Goal: Use online tool/utility: Utilize a website feature to perform a specific function

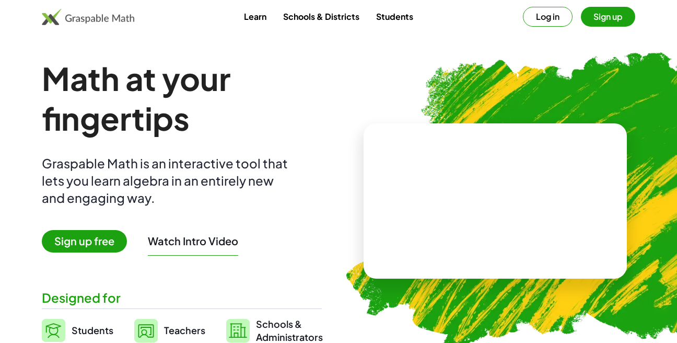
click at [541, 18] on button "Log in" at bounding box center [548, 17] width 50 height 20
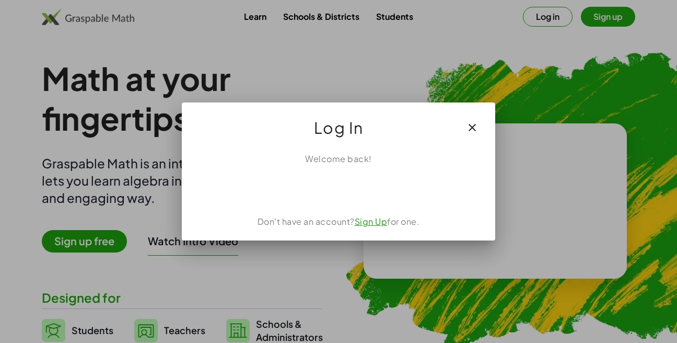
click at [346, 194] on div "Iniciar sesión con Google. Se abre en una nueva pestaña." at bounding box center [339, 188] width 117 height 23
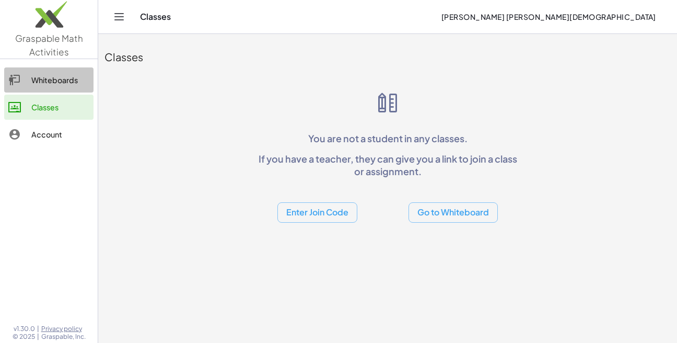
click at [55, 78] on div "Whiteboards" at bounding box center [60, 80] width 58 height 13
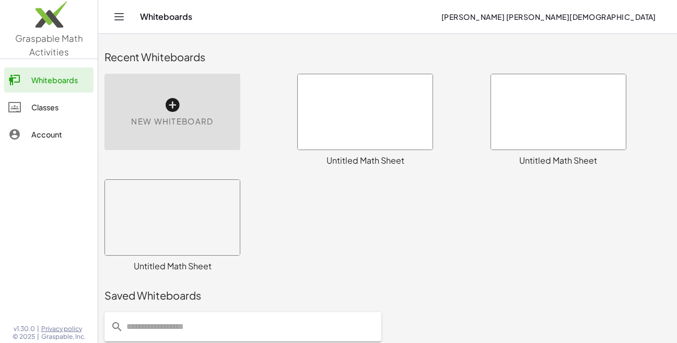
click at [173, 105] on icon at bounding box center [172, 105] width 17 height 17
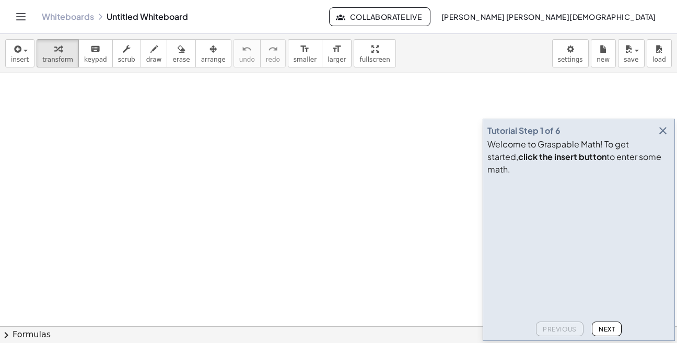
click at [663, 137] on icon "button" at bounding box center [663, 130] width 13 height 13
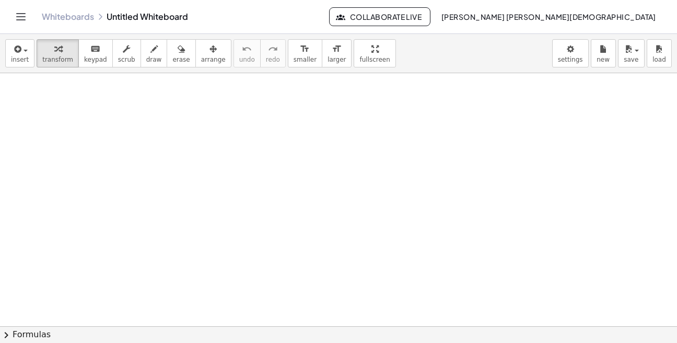
click at [430, 22] on button "Collaborate Live" at bounding box center [379, 16] width 101 height 19
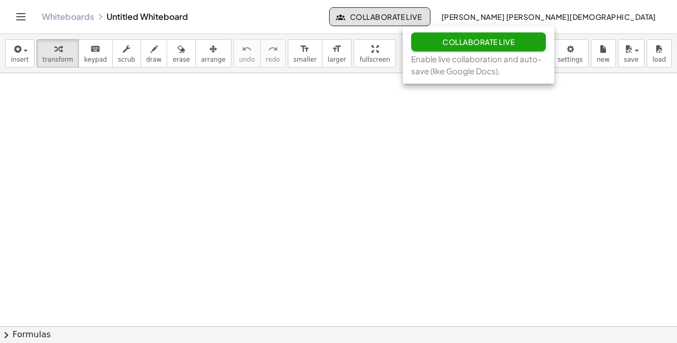
click at [440, 40] on button "Collaborate Live" at bounding box center [478, 41] width 135 height 19
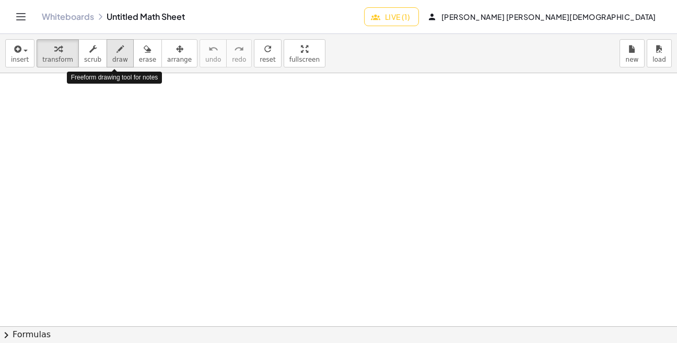
click at [117, 54] on icon "button" at bounding box center [120, 49] width 7 height 13
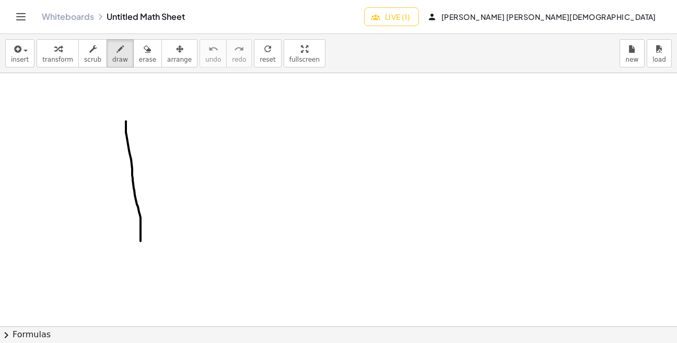
drag, startPoint x: 126, startPoint y: 135, endPoint x: 139, endPoint y: 264, distance: 130.2
click at [139, 264] on div at bounding box center [338, 326] width 677 height 506
drag, startPoint x: 124, startPoint y: 119, endPoint x: 348, endPoint y: 119, distance: 224.7
click at [348, 119] on div at bounding box center [338, 326] width 677 height 506
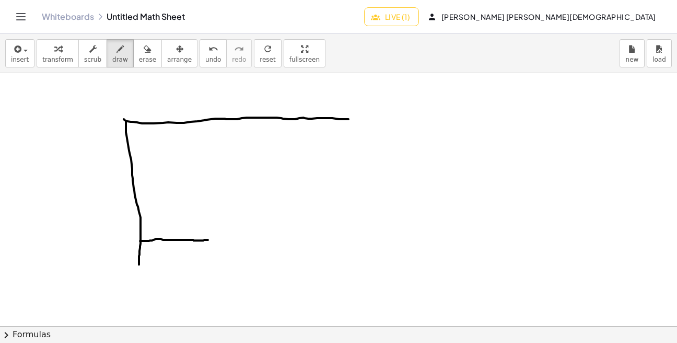
drag, startPoint x: 140, startPoint y: 241, endPoint x: 208, endPoint y: 240, distance: 68.4
click at [208, 240] on div at bounding box center [338, 326] width 677 height 506
drag, startPoint x: 208, startPoint y: 240, endPoint x: 211, endPoint y: 294, distance: 54.4
click at [211, 294] on div at bounding box center [338, 326] width 677 height 506
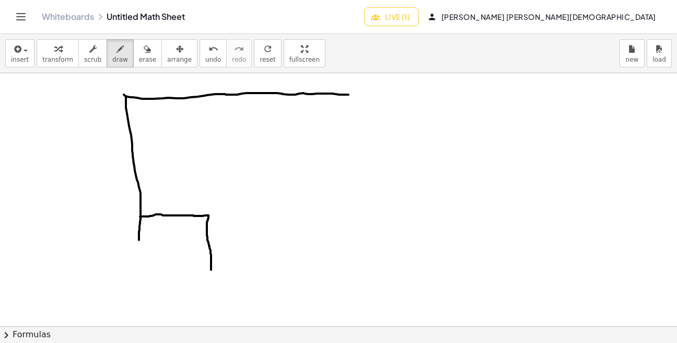
scroll to position [38, 0]
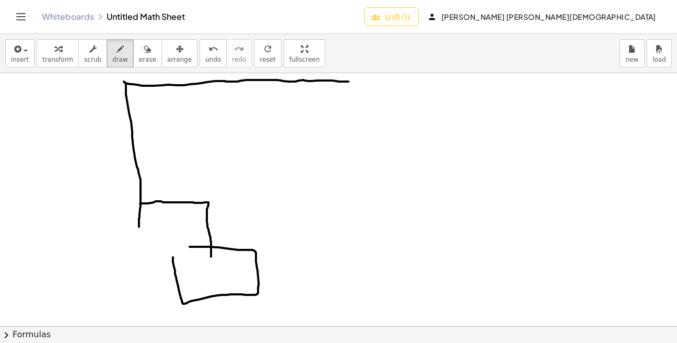
drag, startPoint x: 173, startPoint y: 257, endPoint x: 165, endPoint y: 255, distance: 8.6
click at [168, 251] on div at bounding box center [338, 289] width 677 height 506
drag, startPoint x: 185, startPoint y: 266, endPoint x: 201, endPoint y: 278, distance: 19.3
click at [199, 278] on div at bounding box center [338, 289] width 677 height 506
drag, startPoint x: 211, startPoint y: 266, endPoint x: 203, endPoint y: 276, distance: 12.6
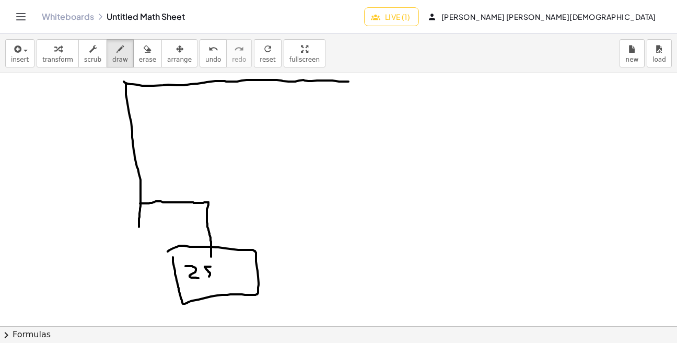
click at [203, 276] on div at bounding box center [338, 289] width 677 height 506
click at [217, 273] on div at bounding box center [338, 289] width 677 height 506
click at [207, 203] on div at bounding box center [338, 289] width 677 height 506
drag, startPoint x: 211, startPoint y: 200, endPoint x: 286, endPoint y: 135, distance: 99.2
click at [286, 135] on div at bounding box center [338, 289] width 677 height 506
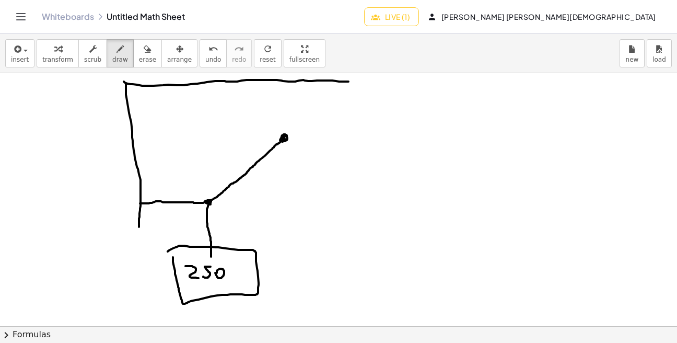
click at [283, 141] on div at bounding box center [338, 289] width 677 height 506
drag, startPoint x: 274, startPoint y: 135, endPoint x: 212, endPoint y: 83, distance: 81.2
click at [212, 83] on div at bounding box center [338, 289] width 677 height 506
drag, startPoint x: 350, startPoint y: 81, endPoint x: 425, endPoint y: 78, distance: 75.8
click at [425, 78] on div at bounding box center [338, 289] width 677 height 506
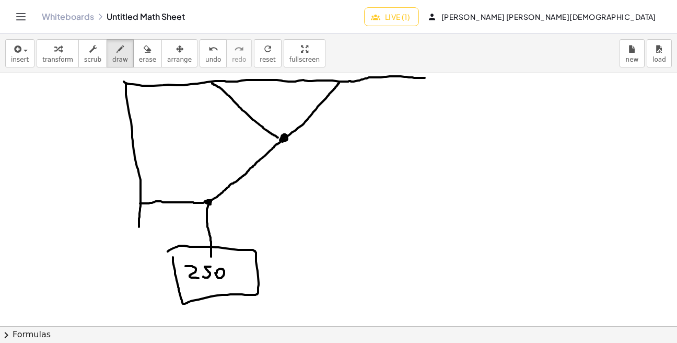
drag, startPoint x: 285, startPoint y: 138, endPoint x: 341, endPoint y: 81, distance: 79.8
click at [341, 81] on div at bounding box center [338, 289] width 677 height 506
drag, startPoint x: 293, startPoint y: 138, endPoint x: 298, endPoint y: 146, distance: 9.4
click at [298, 146] on div at bounding box center [338, 289] width 677 height 506
click at [197, 185] on div at bounding box center [338, 289] width 677 height 506
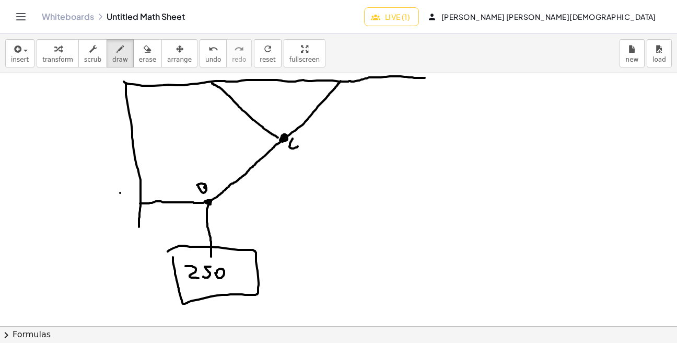
drag, startPoint x: 120, startPoint y: 193, endPoint x: 120, endPoint y: 202, distance: 8.9
click at [120, 202] on div at bounding box center [338, 289] width 677 height 506
click at [126, 202] on div at bounding box center [338, 289] width 677 height 506
drag, startPoint x: 125, startPoint y: 198, endPoint x: 114, endPoint y: 199, distance: 10.5
click at [114, 199] on div at bounding box center [338, 289] width 677 height 506
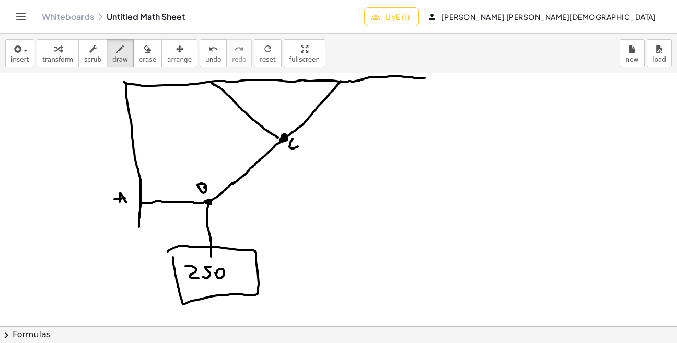
drag, startPoint x: 209, startPoint y: 203, endPoint x: 220, endPoint y: 205, distance: 11.7
click at [220, 205] on div at bounding box center [338, 289] width 677 height 506
click at [241, 207] on div at bounding box center [338, 289] width 677 height 506
drag, startPoint x: 263, startPoint y: 206, endPoint x: 274, endPoint y: 205, distance: 11.0
click at [269, 206] on div at bounding box center [338, 289] width 677 height 506
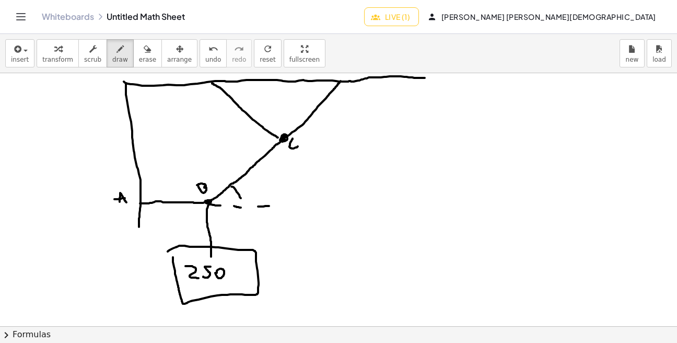
drag, startPoint x: 231, startPoint y: 187, endPoint x: 242, endPoint y: 204, distance: 20.6
click at [242, 203] on div at bounding box center [338, 289] width 677 height 506
drag, startPoint x: 247, startPoint y: 191, endPoint x: 250, endPoint y: 200, distance: 9.8
click at [249, 199] on div at bounding box center [338, 289] width 677 height 506
click at [259, 190] on div at bounding box center [338, 289] width 677 height 506
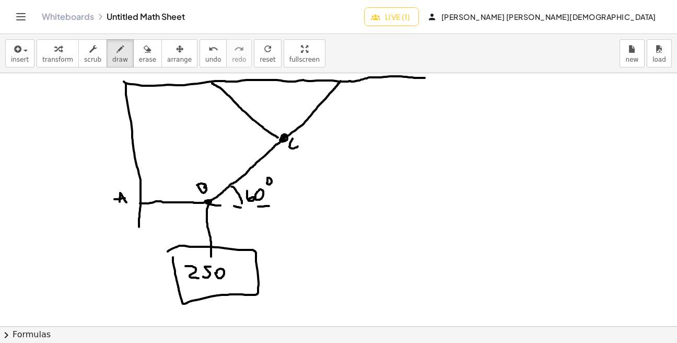
click at [266, 177] on div at bounding box center [338, 289] width 677 height 506
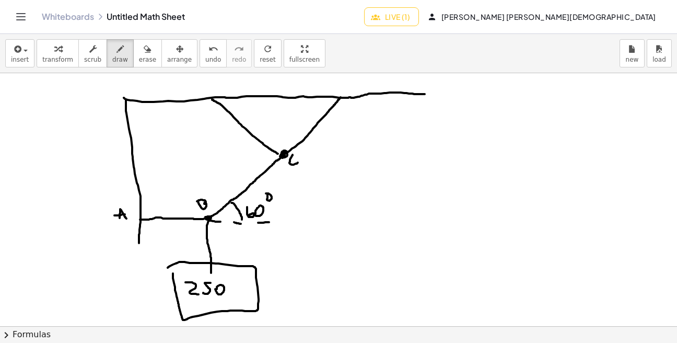
scroll to position [18, 0]
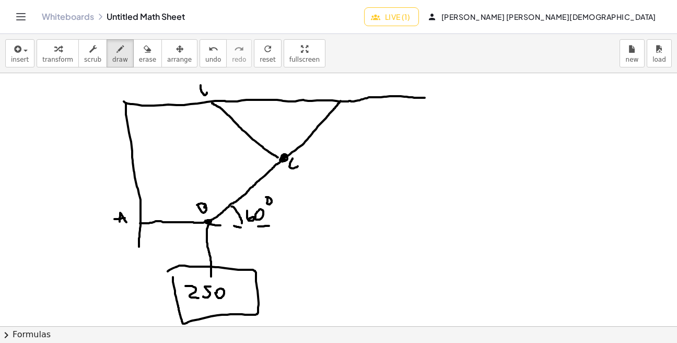
click at [201, 88] on div at bounding box center [338, 308] width 677 height 506
drag, startPoint x: 341, startPoint y: 82, endPoint x: 343, endPoint y: 92, distance: 10.7
click at [342, 92] on div at bounding box center [338, 308] width 677 height 506
drag, startPoint x: 334, startPoint y: 88, endPoint x: 341, endPoint y: 87, distance: 6.3
click at [340, 87] on div at bounding box center [338, 308] width 677 height 506
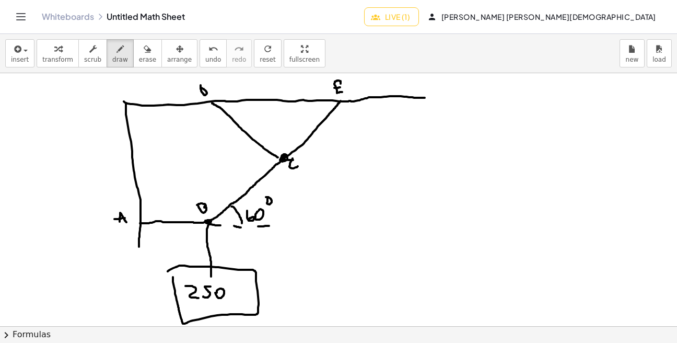
click at [293, 160] on div at bounding box center [338, 308] width 677 height 506
drag, startPoint x: 302, startPoint y: 159, endPoint x: 310, endPoint y: 158, distance: 7.9
click at [309, 159] on div at bounding box center [338, 308] width 677 height 506
click at [318, 158] on div at bounding box center [338, 308] width 677 height 506
click at [327, 159] on div at bounding box center [338, 308] width 677 height 506
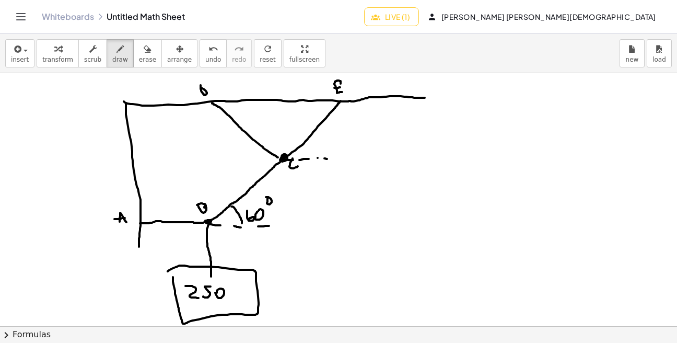
click at [350, 159] on div at bounding box center [338, 308] width 677 height 506
drag, startPoint x: 360, startPoint y: 159, endPoint x: 373, endPoint y: 159, distance: 13.1
click at [370, 159] on div at bounding box center [338, 308] width 677 height 506
drag, startPoint x: 334, startPoint y: 158, endPoint x: 341, endPoint y: 159, distance: 6.8
click at [340, 159] on div at bounding box center [338, 308] width 677 height 506
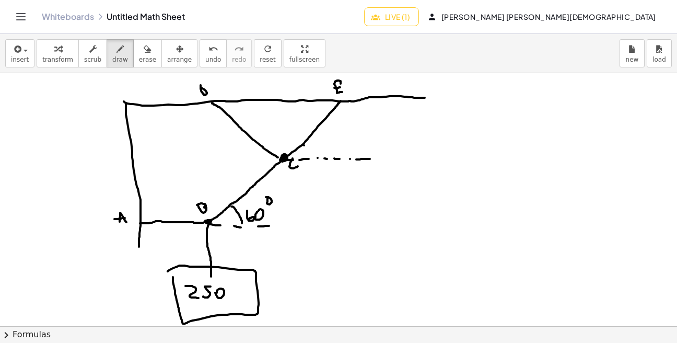
drag, startPoint x: 304, startPoint y: 145, endPoint x: 309, endPoint y: 159, distance: 14.6
click at [309, 159] on div at bounding box center [338, 308] width 677 height 506
drag, startPoint x: 314, startPoint y: 146, endPoint x: 312, endPoint y: 155, distance: 9.5
click at [312, 155] on div at bounding box center [338, 308] width 677 height 506
click at [323, 150] on div at bounding box center [338, 308] width 677 height 506
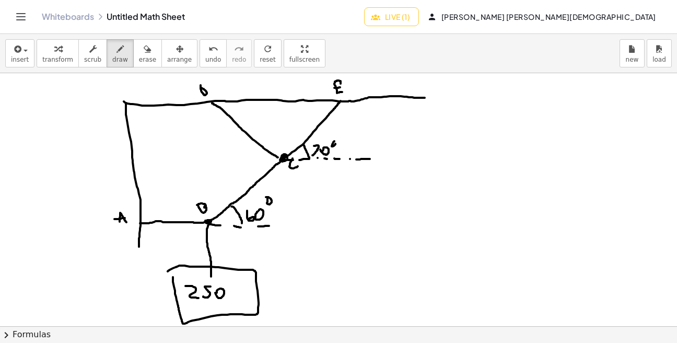
click at [333, 141] on div at bounding box center [338, 308] width 677 height 506
drag, startPoint x: 285, startPoint y: 160, endPoint x: 273, endPoint y: 161, distance: 11.5
click at [284, 160] on div at bounding box center [338, 308] width 677 height 506
drag, startPoint x: 273, startPoint y: 161, endPoint x: 258, endPoint y: 160, distance: 15.7
click at [262, 161] on div at bounding box center [338, 308] width 677 height 506
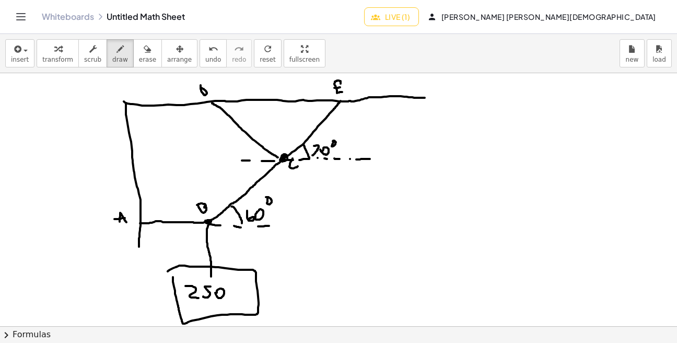
drag, startPoint x: 242, startPoint y: 160, endPoint x: 231, endPoint y: 160, distance: 10.4
click at [237, 160] on div at bounding box center [338, 308] width 677 height 506
drag, startPoint x: 223, startPoint y: 160, endPoint x: 212, endPoint y: 161, distance: 11.5
click at [215, 161] on div at bounding box center [338, 308] width 677 height 506
click at [203, 160] on div at bounding box center [338, 308] width 677 height 506
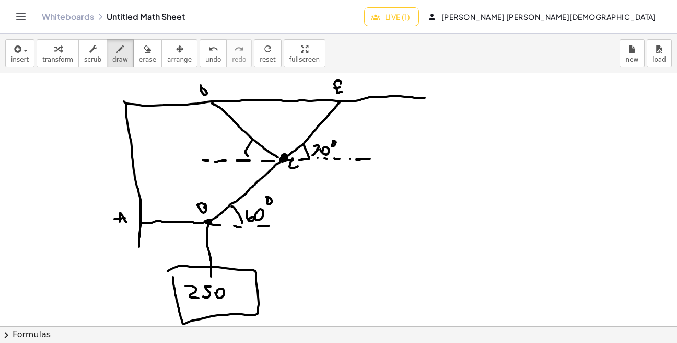
drag, startPoint x: 252, startPoint y: 140, endPoint x: 250, endPoint y: 157, distance: 17.3
click at [250, 157] on div at bounding box center [338, 308] width 677 height 506
drag, startPoint x: 217, startPoint y: 137, endPoint x: 226, endPoint y: 153, distance: 18.0
click at [226, 153] on div at bounding box center [338, 308] width 677 height 506
click at [230, 149] on div at bounding box center [338, 308] width 677 height 506
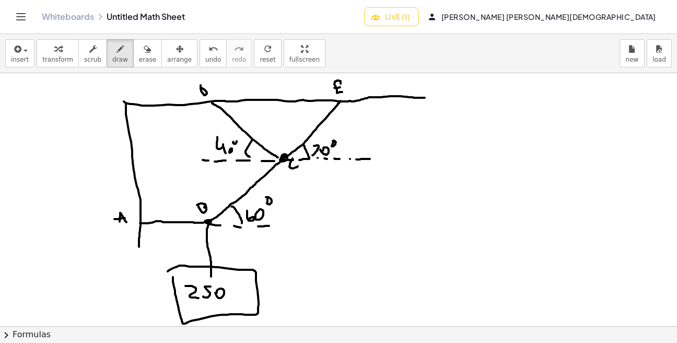
click at [234, 141] on div at bounding box center [338, 308] width 677 height 506
drag, startPoint x: 137, startPoint y: 255, endPoint x: 172, endPoint y: 253, distance: 35.1
click at [173, 253] on div at bounding box center [338, 308] width 677 height 506
drag, startPoint x: 168, startPoint y: 249, endPoint x: 166, endPoint y: 259, distance: 10.1
click at [166, 259] on div at bounding box center [338, 308] width 677 height 506
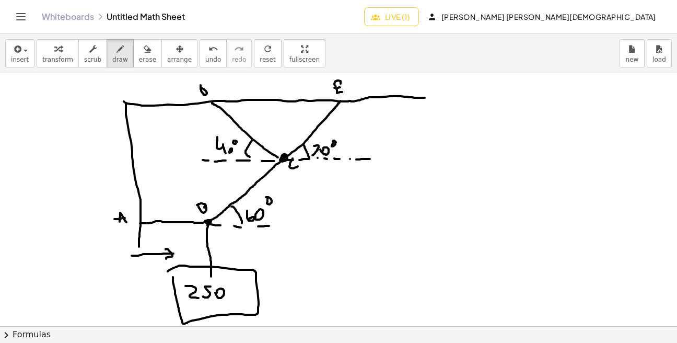
click at [208, 225] on div at bounding box center [338, 308] width 677 height 506
drag, startPoint x: 208, startPoint y: 225, endPoint x: 207, endPoint y: 257, distance: 31.4
click at [207, 257] on div at bounding box center [338, 308] width 677 height 506
drag, startPoint x: 204, startPoint y: 244, endPoint x: 214, endPoint y: 243, distance: 10.5
click at [214, 243] on div at bounding box center [338, 308] width 677 height 506
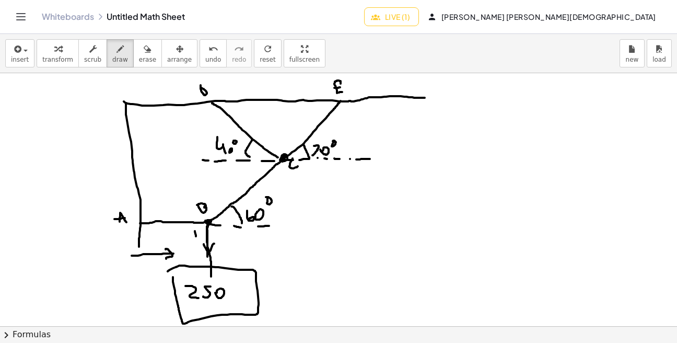
drag, startPoint x: 195, startPoint y: 231, endPoint x: 196, endPoint y: 242, distance: 11.5
click at [196, 242] on div at bounding box center [338, 308] width 677 height 506
drag, startPoint x: 190, startPoint y: 230, endPoint x: 199, endPoint y: 230, distance: 8.9
click at [199, 229] on div at bounding box center [338, 308] width 677 height 506
click at [139, 59] on span "erase" at bounding box center [147, 59] width 17 height 7
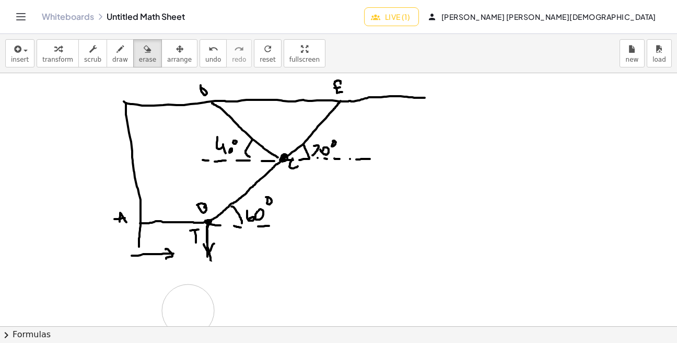
drag, startPoint x: 169, startPoint y: 286, endPoint x: 179, endPoint y: 296, distance: 14.0
click at [187, 311] on div at bounding box center [338, 308] width 677 height 506
click at [117, 55] on icon "button" at bounding box center [120, 49] width 7 height 13
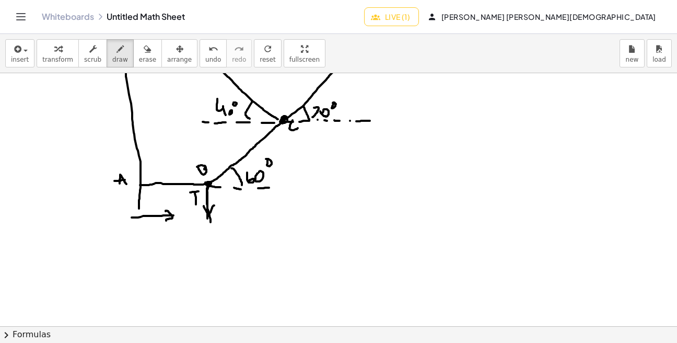
scroll to position [64, 0]
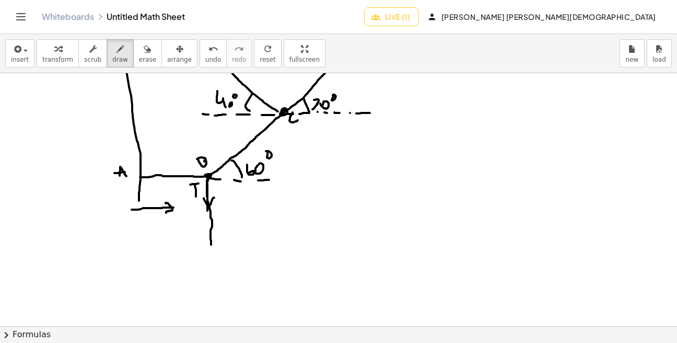
drag, startPoint x: 211, startPoint y: 215, endPoint x: 211, endPoint y: 245, distance: 30.3
click at [211, 245] on div at bounding box center [338, 262] width 677 height 506
drag, startPoint x: 183, startPoint y: 247, endPoint x: 174, endPoint y: 248, distance: 9.0
click at [176, 248] on div at bounding box center [338, 262] width 677 height 506
drag, startPoint x: 211, startPoint y: 245, endPoint x: 212, endPoint y: 251, distance: 5.8
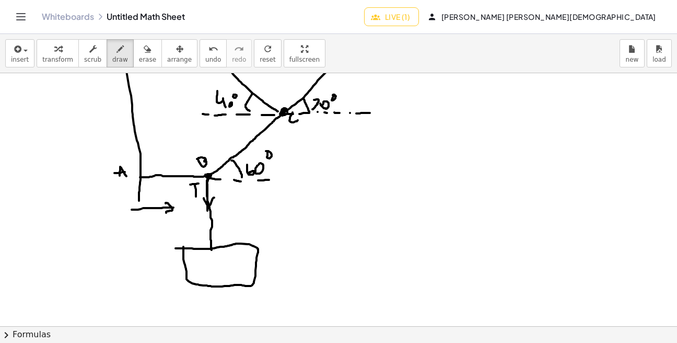
click at [212, 251] on div at bounding box center [338, 262] width 677 height 506
drag, startPoint x: 211, startPoint y: 250, endPoint x: 208, endPoint y: 227, distance: 22.6
click at [210, 226] on div at bounding box center [338, 262] width 677 height 506
drag, startPoint x: 206, startPoint y: 229, endPoint x: 215, endPoint y: 235, distance: 10.6
click at [217, 232] on div at bounding box center [338, 262] width 677 height 506
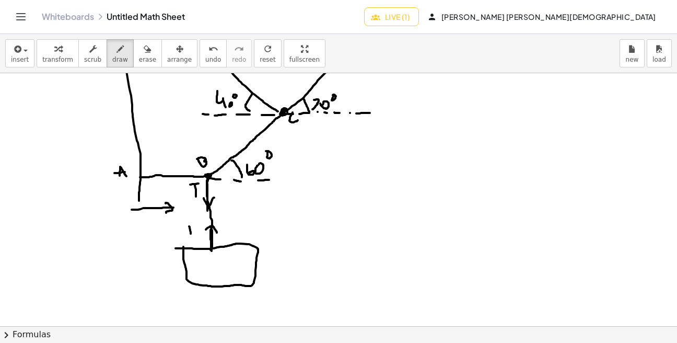
drag, startPoint x: 189, startPoint y: 226, endPoint x: 191, endPoint y: 239, distance: 13.2
click at [191, 239] on div at bounding box center [338, 262] width 677 height 506
drag, startPoint x: 187, startPoint y: 229, endPoint x: 194, endPoint y: 226, distance: 7.8
click at [194, 226] on div at bounding box center [338, 262] width 677 height 506
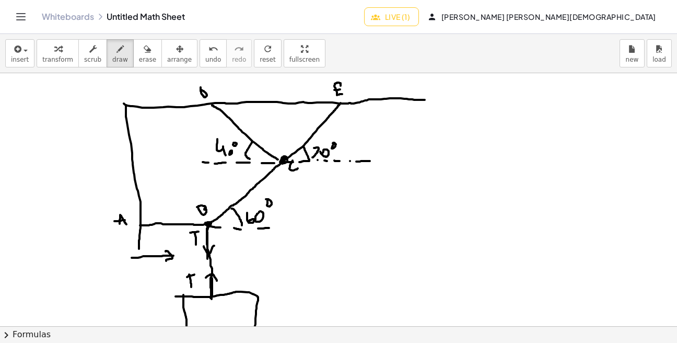
scroll to position [15, 0]
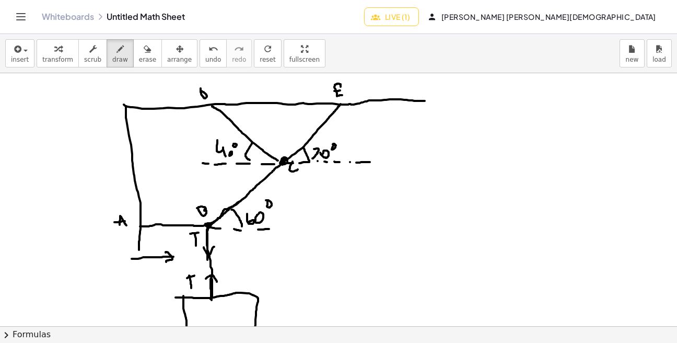
drag, startPoint x: 208, startPoint y: 226, endPoint x: 240, endPoint y: 202, distance: 40.2
click at [239, 202] on div at bounding box center [338, 312] width 677 height 506
drag, startPoint x: 228, startPoint y: 199, endPoint x: 241, endPoint y: 212, distance: 18.5
click at [241, 212] on div at bounding box center [338, 312] width 677 height 506
drag, startPoint x: 213, startPoint y: 194, endPoint x: 214, endPoint y: 204, distance: 9.5
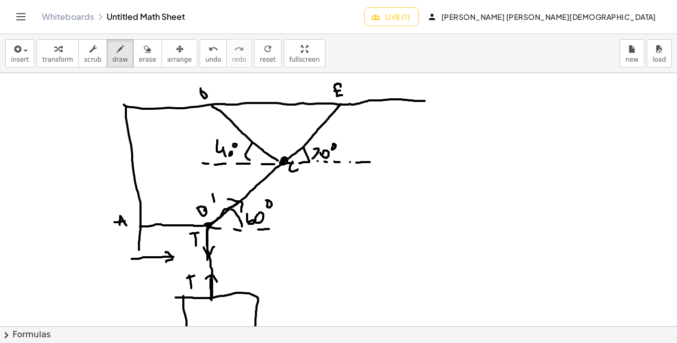
click at [214, 203] on div at bounding box center [338, 312] width 677 height 506
drag, startPoint x: 210, startPoint y: 192, endPoint x: 217, endPoint y: 189, distance: 8.3
click at [217, 189] on div at bounding box center [338, 312] width 677 height 506
drag, startPoint x: 216, startPoint y: 200, endPoint x: 224, endPoint y: 203, distance: 8.2
click at [224, 203] on div at bounding box center [338, 312] width 677 height 506
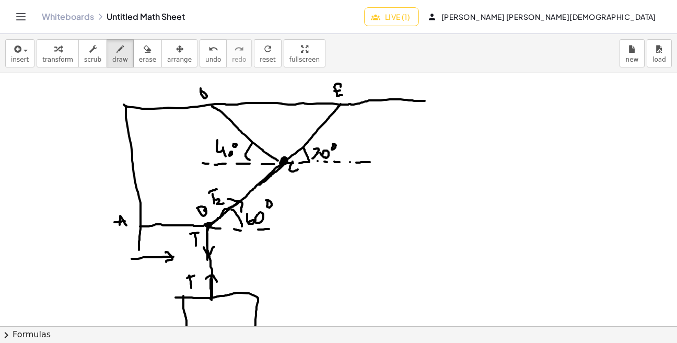
drag, startPoint x: 285, startPoint y: 164, endPoint x: 259, endPoint y: 184, distance: 33.1
click at [259, 184] on div at bounding box center [338, 312] width 677 height 506
drag, startPoint x: 259, startPoint y: 177, endPoint x: 263, endPoint y: 188, distance: 11.7
click at [263, 188] on div at bounding box center [338, 312] width 677 height 506
drag, startPoint x: 274, startPoint y: 180, endPoint x: 274, endPoint y: 194, distance: 14.1
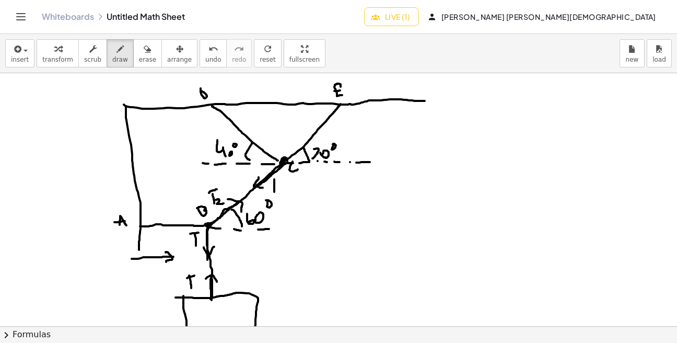
click at [274, 194] on div at bounding box center [338, 312] width 677 height 506
drag, startPoint x: 272, startPoint y: 180, endPoint x: 278, endPoint y: 179, distance: 6.9
click at [278, 179] on div at bounding box center [338, 312] width 677 height 506
drag, startPoint x: 278, startPoint y: 190, endPoint x: 292, endPoint y: 194, distance: 14.1
click at [291, 193] on div at bounding box center [338, 312] width 677 height 506
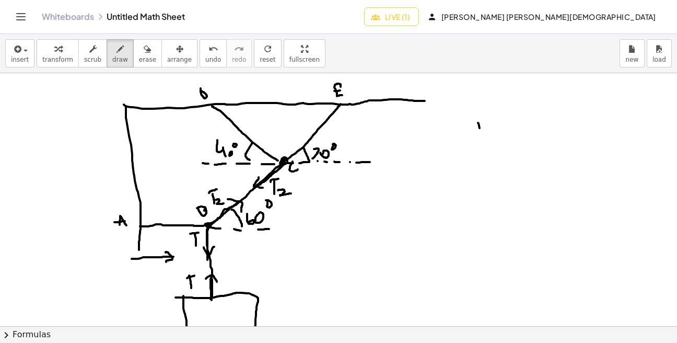
drag, startPoint x: 480, startPoint y: 128, endPoint x: 481, endPoint y: 138, distance: 10.6
click at [481, 136] on div at bounding box center [338, 312] width 677 height 506
drag, startPoint x: 473, startPoint y: 122, endPoint x: 484, endPoint y: 122, distance: 11.5
click at [483, 122] on div at bounding box center [338, 312] width 677 height 506
drag, startPoint x: 485, startPoint y: 135, endPoint x: 495, endPoint y: 136, distance: 9.9
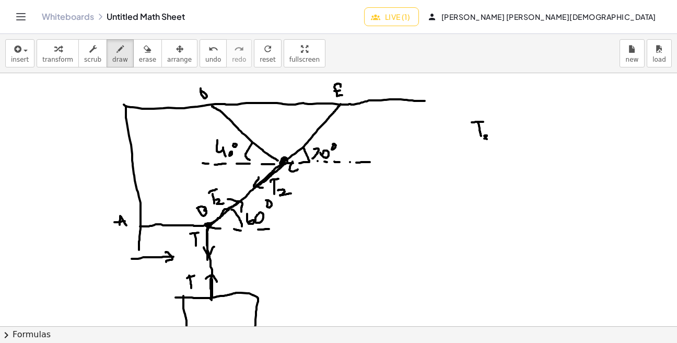
click at [493, 137] on div at bounding box center [338, 312] width 677 height 506
click at [505, 127] on div at bounding box center [338, 312] width 677 height 506
click at [507, 133] on div at bounding box center [338, 312] width 677 height 506
drag, startPoint x: 518, startPoint y: 123, endPoint x: 532, endPoint y: 132, distance: 17.0
click at [531, 133] on div at bounding box center [338, 312] width 677 height 506
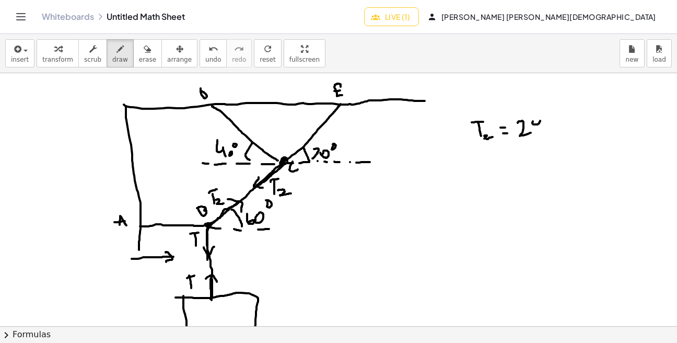
click at [538, 118] on div at bounding box center [338, 312] width 677 height 506
click at [536, 125] on div at bounding box center [338, 312] width 677 height 506
drag, startPoint x: 549, startPoint y: 119, endPoint x: 557, endPoint y: 128, distance: 12.9
click at [557, 128] on div at bounding box center [338, 312] width 677 height 506
drag, startPoint x: 558, startPoint y: 123, endPoint x: 564, endPoint y: 118, distance: 7.4
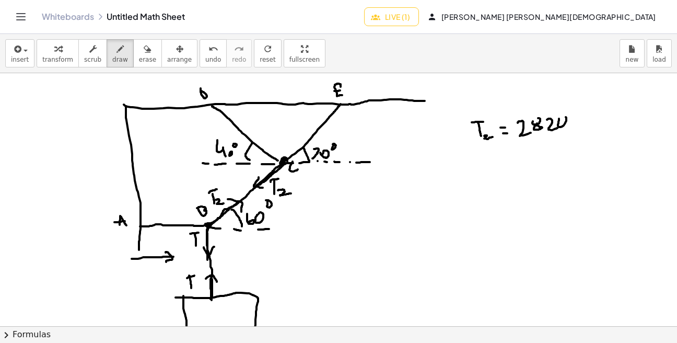
click at [565, 117] on div at bounding box center [338, 312] width 677 height 506
click at [563, 134] on div at bounding box center [338, 312] width 677 height 506
drag, startPoint x: 576, startPoint y: 134, endPoint x: 591, endPoint y: 124, distance: 17.7
click at [591, 124] on div at bounding box center [338, 312] width 677 height 506
drag, startPoint x: 566, startPoint y: 117, endPoint x: 559, endPoint y: 120, distance: 7.5
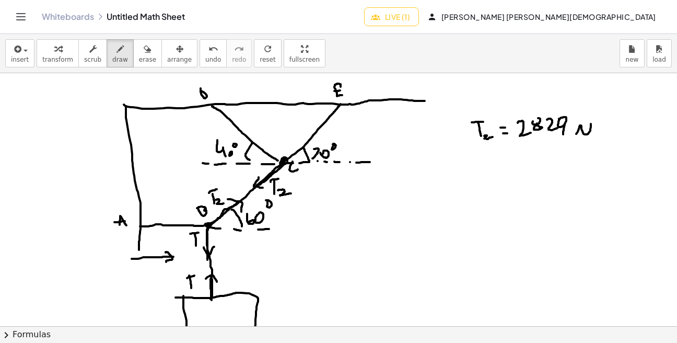
click at [559, 120] on div at bounding box center [338, 312] width 677 height 506
drag, startPoint x: 285, startPoint y: 160, endPoint x: 318, endPoint y: 131, distance: 44.4
click at [319, 131] on div at bounding box center [338, 312] width 677 height 506
drag, startPoint x: 309, startPoint y: 131, endPoint x: 321, endPoint y: 137, distance: 14.3
click at [321, 137] on div at bounding box center [338, 312] width 677 height 506
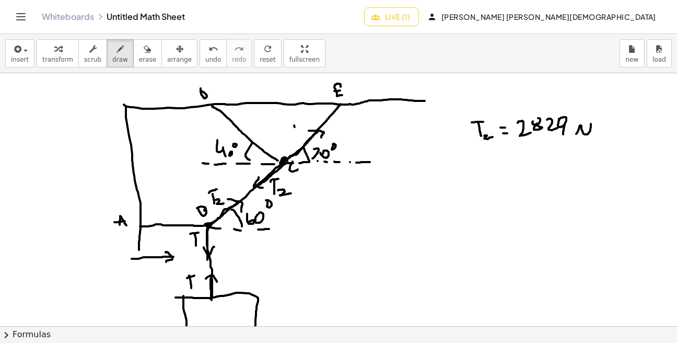
drag, startPoint x: 295, startPoint y: 127, endPoint x: 296, endPoint y: 135, distance: 7.9
click at [296, 134] on div at bounding box center [338, 312] width 677 height 506
drag, startPoint x: 293, startPoint y: 123, endPoint x: 299, endPoint y: 124, distance: 5.8
click at [298, 124] on div at bounding box center [338, 312] width 677 height 506
drag, startPoint x: 299, startPoint y: 132, endPoint x: 298, endPoint y: 140, distance: 7.9
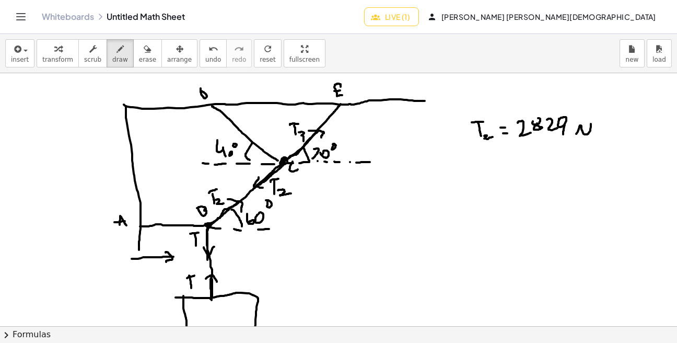
click at [298, 140] on div at bounding box center [338, 312] width 677 height 506
drag, startPoint x: 278, startPoint y: 161, endPoint x: 249, endPoint y: 136, distance: 38.9
click at [249, 136] on div at bounding box center [338, 312] width 677 height 506
drag, startPoint x: 246, startPoint y: 144, endPoint x: 255, endPoint y: 136, distance: 12.6
click at [255, 136] on div at bounding box center [338, 312] width 677 height 506
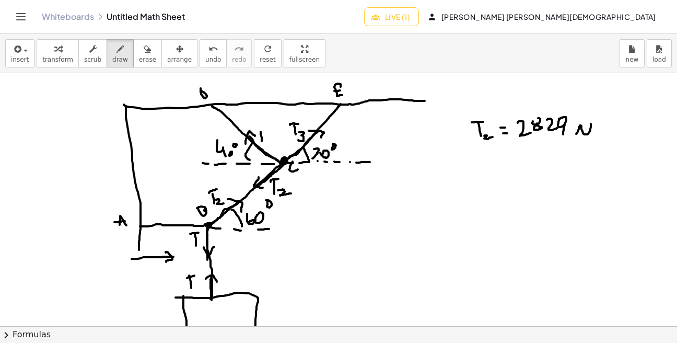
click at [262, 142] on div at bounding box center [338, 312] width 677 height 506
drag, startPoint x: 258, startPoint y: 131, endPoint x: 268, endPoint y: 130, distance: 10.5
click at [267, 130] on div at bounding box center [338, 312] width 677 height 506
drag, startPoint x: 264, startPoint y: 144, endPoint x: 274, endPoint y: 150, distance: 11.7
click at [274, 150] on div at bounding box center [338, 312] width 677 height 506
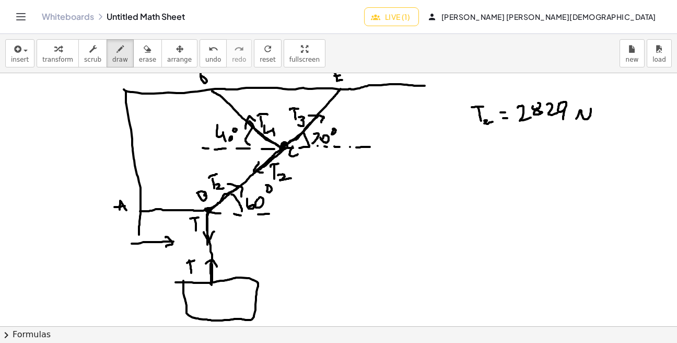
scroll to position [34, 0]
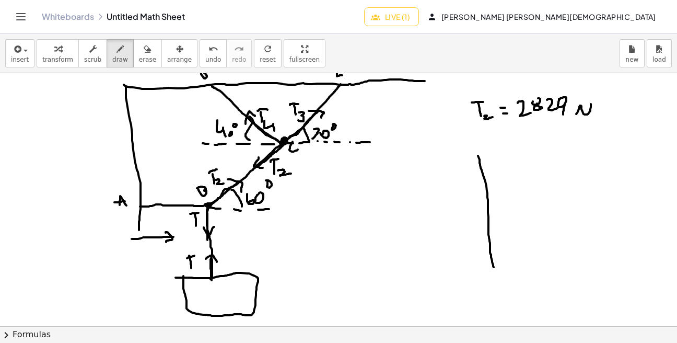
drag, startPoint x: 480, startPoint y: 165, endPoint x: 496, endPoint y: 274, distance: 109.8
click at [496, 274] on div at bounding box center [338, 292] width 677 height 506
drag, startPoint x: 415, startPoint y: 224, endPoint x: 589, endPoint y: 218, distance: 174.1
click at [589, 218] on div at bounding box center [338, 292] width 677 height 506
click at [484, 219] on div at bounding box center [338, 292] width 677 height 506
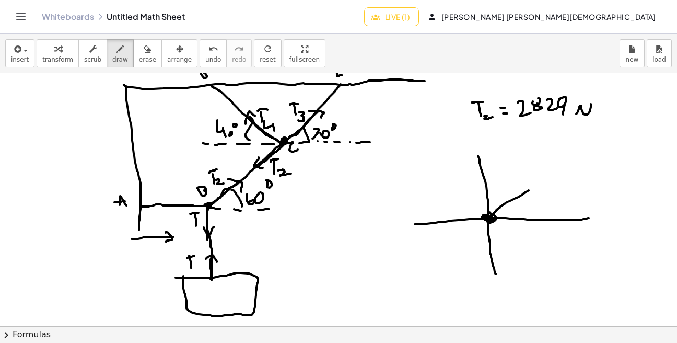
drag, startPoint x: 487, startPoint y: 218, endPoint x: 544, endPoint y: 183, distance: 66.4
click at [544, 183] on div at bounding box center [338, 292] width 677 height 506
drag, startPoint x: 539, startPoint y: 178, endPoint x: 545, endPoint y: 188, distance: 11.5
click at [545, 187] on div at bounding box center [338, 292] width 677 height 506
drag, startPoint x: 503, startPoint y: 175, endPoint x: 505, endPoint y: 182, distance: 7.1
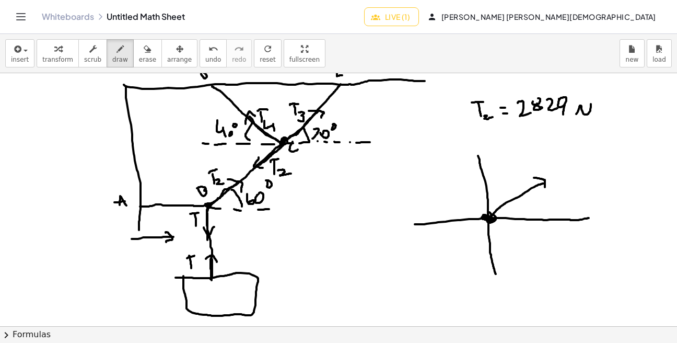
click at [505, 182] on div at bounding box center [338, 292] width 677 height 506
drag, startPoint x: 496, startPoint y: 172, endPoint x: 505, endPoint y: 171, distance: 8.9
click at [505, 171] on div at bounding box center [338, 292] width 677 height 506
drag, startPoint x: 510, startPoint y: 175, endPoint x: 512, endPoint y: 185, distance: 10.1
click at [512, 185] on div at bounding box center [338, 292] width 677 height 506
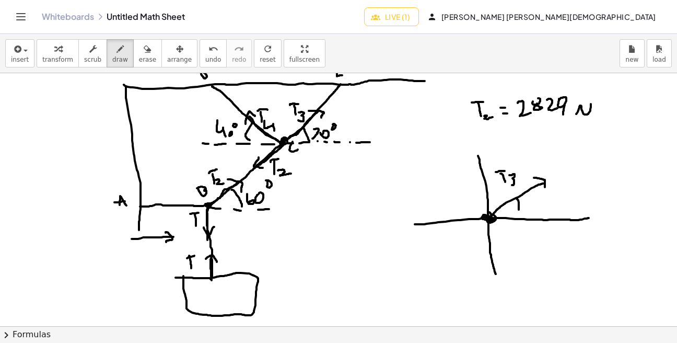
drag, startPoint x: 517, startPoint y: 199, endPoint x: 518, endPoint y: 218, distance: 19.4
click at [518, 217] on div at bounding box center [338, 292] width 677 height 506
drag, startPoint x: 527, startPoint y: 200, endPoint x: 530, endPoint y: 213, distance: 12.9
click at [530, 213] on div at bounding box center [338, 292] width 677 height 506
click at [540, 204] on div at bounding box center [338, 292] width 677 height 506
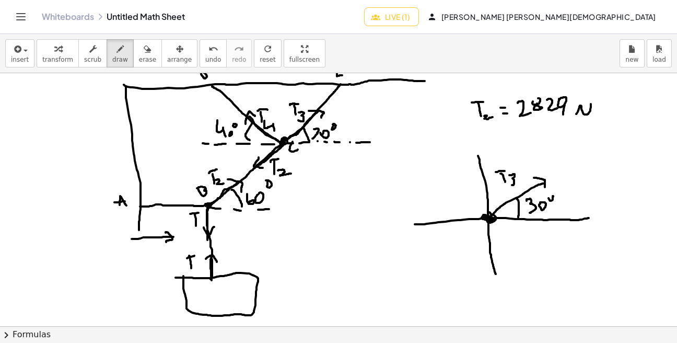
click at [549, 197] on div at bounding box center [338, 292] width 677 height 506
drag, startPoint x: 487, startPoint y: 218, endPoint x: 439, endPoint y: 183, distance: 59.5
click at [439, 182] on div at bounding box center [338, 292] width 677 height 506
drag, startPoint x: 439, startPoint y: 188, endPoint x: 449, endPoint y: 183, distance: 11.2
click at [448, 183] on div at bounding box center [338, 292] width 677 height 506
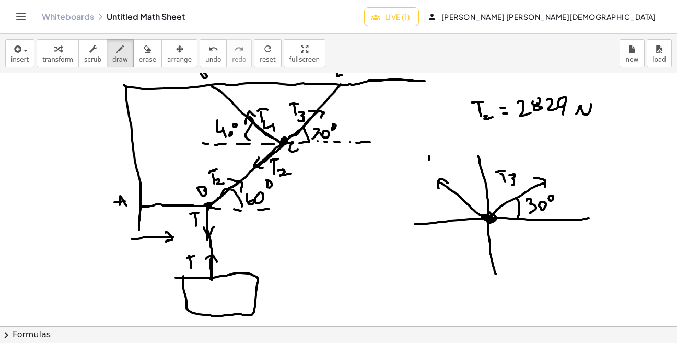
drag, startPoint x: 429, startPoint y: 156, endPoint x: 428, endPoint y: 164, distance: 7.3
click at [428, 163] on div at bounding box center [338, 292] width 677 height 506
drag, startPoint x: 423, startPoint y: 155, endPoint x: 436, endPoint y: 153, distance: 13.2
click at [434, 153] on div at bounding box center [338, 292] width 677 height 506
drag, startPoint x: 433, startPoint y: 159, endPoint x: 438, endPoint y: 166, distance: 8.5
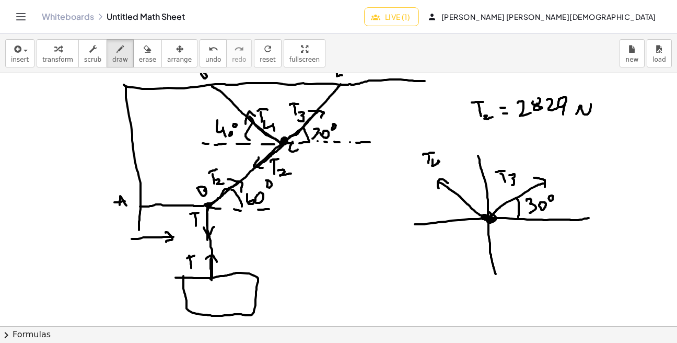
click at [438, 166] on div at bounding box center [338, 292] width 677 height 506
drag, startPoint x: 461, startPoint y: 201, endPoint x: 464, endPoint y: 222, distance: 21.6
click at [464, 222] on div at bounding box center [338, 292] width 677 height 506
drag, startPoint x: 431, startPoint y: 201, endPoint x: 443, endPoint y: 211, distance: 15.2
click at [442, 210] on div at bounding box center [338, 292] width 677 height 506
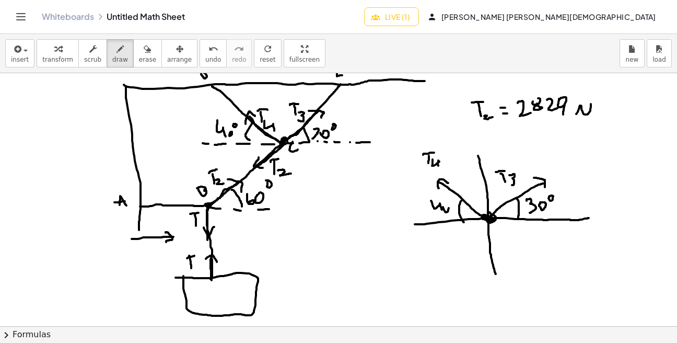
click at [445, 206] on div at bounding box center [338, 292] width 677 height 506
click at [446, 200] on div at bounding box center [338, 292] width 677 height 506
drag, startPoint x: 488, startPoint y: 220, endPoint x: 441, endPoint y: 253, distance: 57.3
click at [444, 254] on div at bounding box center [338, 292] width 677 height 506
drag, startPoint x: 441, startPoint y: 252, endPoint x: 452, endPoint y: 255, distance: 11.9
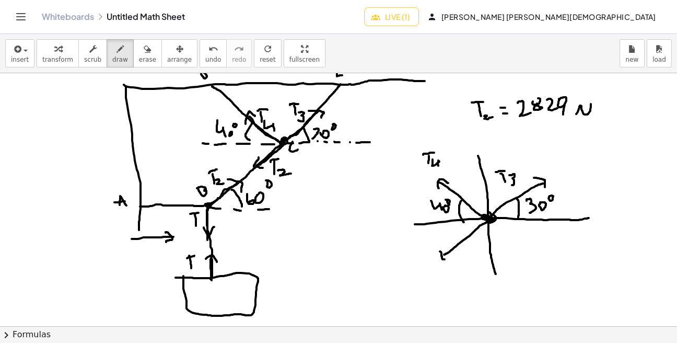
click at [451, 255] on div at bounding box center [338, 292] width 677 height 506
drag, startPoint x: 429, startPoint y: 235, endPoint x: 430, endPoint y: 246, distance: 11.1
click at [432, 246] on div at bounding box center [338, 292] width 677 height 506
drag, startPoint x: 428, startPoint y: 237, endPoint x: 434, endPoint y: 234, distance: 7.3
click at [434, 234] on div at bounding box center [338, 292] width 677 height 506
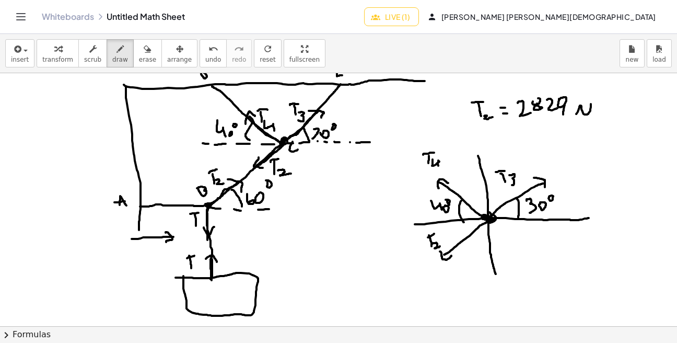
drag, startPoint x: 433, startPoint y: 243, endPoint x: 443, endPoint y: 246, distance: 10.3
click at [443, 246] on div at bounding box center [338, 292] width 677 height 506
drag, startPoint x: 424, startPoint y: 238, endPoint x: 432, endPoint y: 235, distance: 8.3
click at [432, 235] on div at bounding box center [338, 292] width 677 height 506
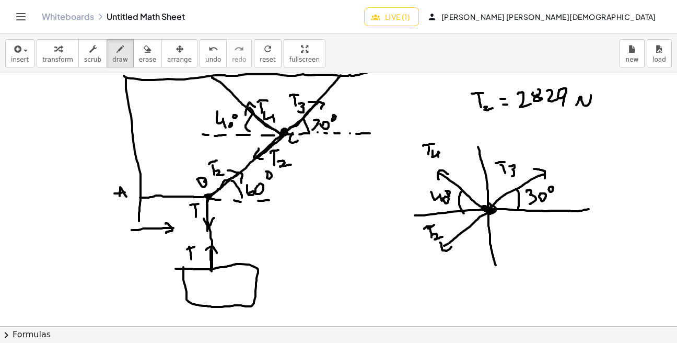
scroll to position [46, 0]
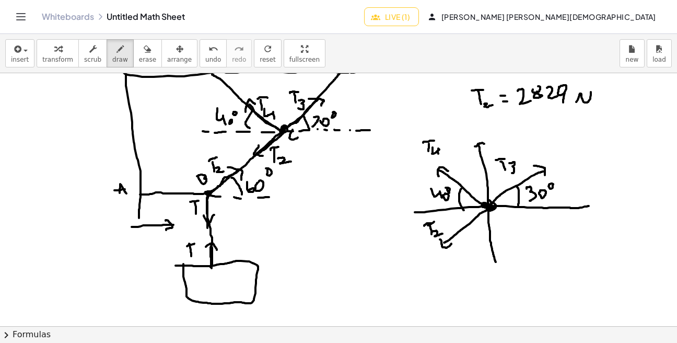
drag, startPoint x: 475, startPoint y: 146, endPoint x: 486, endPoint y: 147, distance: 10.5
click at [486, 147] on div at bounding box center [338, 280] width 677 height 506
drag, startPoint x: 475, startPoint y: 124, endPoint x: 482, endPoint y: 138, distance: 15.9
click at [473, 135] on div at bounding box center [338, 280] width 677 height 506
drag, startPoint x: 591, startPoint y: 207, endPoint x: 586, endPoint y: 210, distance: 6.5
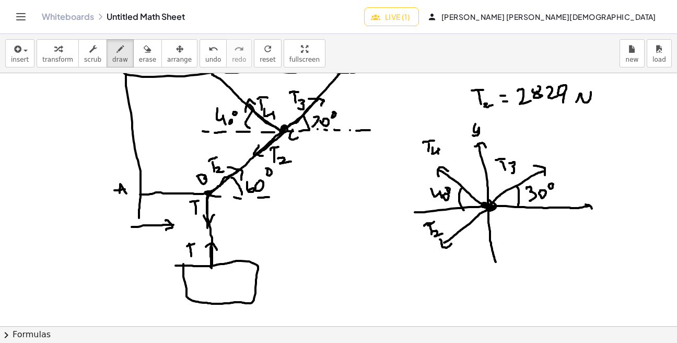
click at [586, 210] on div at bounding box center [338, 280] width 677 height 506
drag, startPoint x: 605, startPoint y: 200, endPoint x: 596, endPoint y: 208, distance: 12.2
click at [598, 208] on div at bounding box center [338, 280] width 677 height 506
drag, startPoint x: 597, startPoint y: 202, endPoint x: 605, endPoint y: 208, distance: 10.8
click at [604, 207] on div at bounding box center [338, 280] width 677 height 506
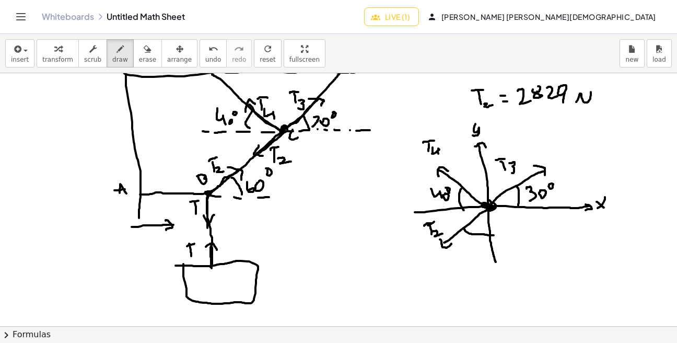
drag, startPoint x: 464, startPoint y: 228, endPoint x: 494, endPoint y: 235, distance: 30.7
click at [494, 235] on div at bounding box center [338, 280] width 677 height 506
click at [144, 55] on button "erase" at bounding box center [147, 53] width 29 height 28
drag, startPoint x: 311, startPoint y: 177, endPoint x: 298, endPoint y: 160, distance: 21.2
click at [298, 160] on div at bounding box center [338, 280] width 677 height 506
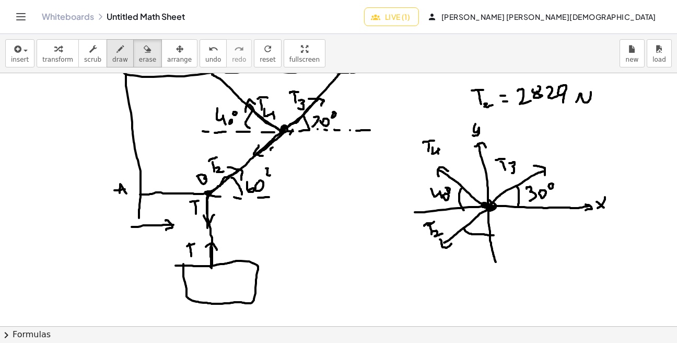
click at [117, 51] on icon "button" at bounding box center [120, 49] width 7 height 13
click at [276, 195] on div at bounding box center [338, 280] width 677 height 506
drag, startPoint x: 285, startPoint y: 195, endPoint x: 305, endPoint y: 194, distance: 19.3
click at [298, 194] on div at bounding box center [338, 280] width 677 height 506
click at [285, 130] on div at bounding box center [338, 280] width 677 height 506
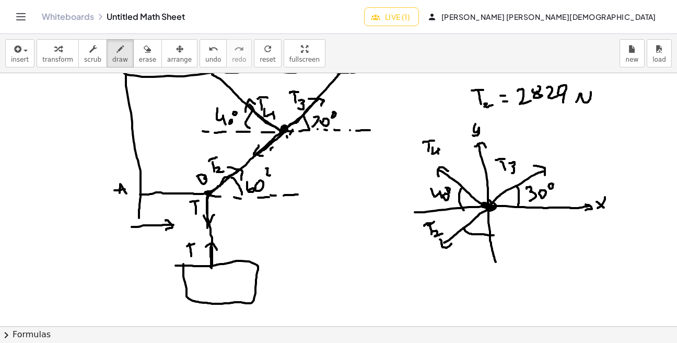
drag, startPoint x: 287, startPoint y: 137, endPoint x: 287, endPoint y: 150, distance: 13.1
click at [287, 150] on div at bounding box center [338, 280] width 677 height 506
drag, startPoint x: 286, startPoint y: 161, endPoint x: 290, endPoint y: 187, distance: 25.9
click at [288, 180] on div at bounding box center [338, 280] width 677 height 506
click at [290, 191] on div at bounding box center [338, 280] width 677 height 506
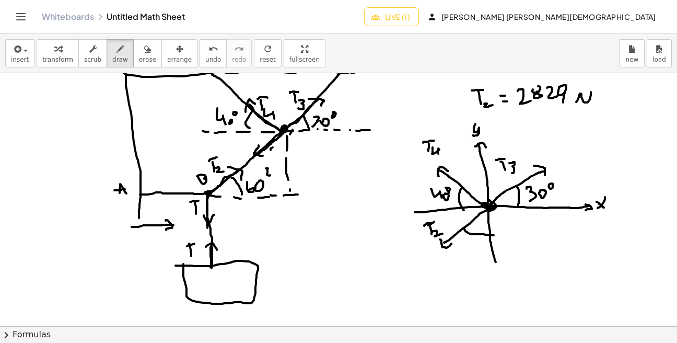
click at [290, 197] on div at bounding box center [338, 280] width 677 height 506
drag, startPoint x: 287, startPoint y: 180, endPoint x: 287, endPoint y: 191, distance: 10.4
click at [287, 190] on div at bounding box center [338, 280] width 677 height 506
click at [286, 198] on div at bounding box center [338, 280] width 677 height 506
drag, startPoint x: 211, startPoint y: 196, endPoint x: 286, endPoint y: 194, distance: 75.3
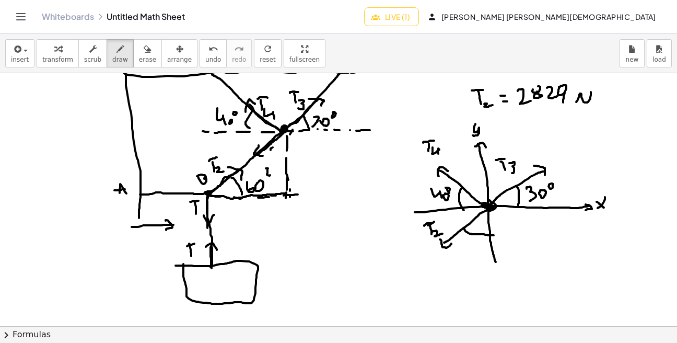
click at [286, 194] on div at bounding box center [338, 280] width 677 height 506
click at [286, 135] on div at bounding box center [338, 280] width 677 height 506
drag, startPoint x: 350, startPoint y: 152, endPoint x: 396, endPoint y: 161, distance: 47.5
click at [395, 162] on div at bounding box center [338, 280] width 677 height 506
drag, startPoint x: 390, startPoint y: 152, endPoint x: 394, endPoint y: 171, distance: 19.8
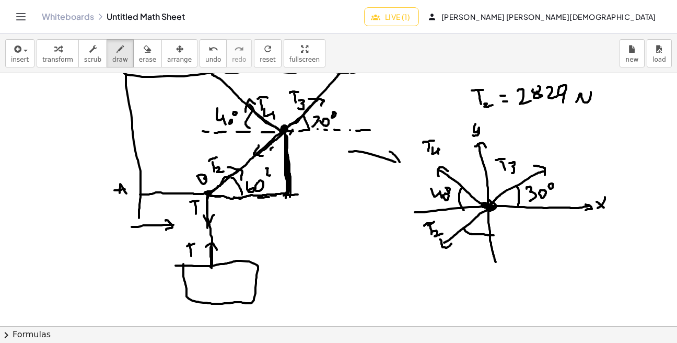
click at [394, 171] on div at bounding box center [338, 280] width 677 height 506
drag, startPoint x: 287, startPoint y: 183, endPoint x: 280, endPoint y: 197, distance: 16.1
click at [280, 197] on div at bounding box center [338, 280] width 677 height 506
drag, startPoint x: 268, startPoint y: 146, endPoint x: 287, endPoint y: 149, distance: 19.6
click at [287, 149] on div at bounding box center [338, 280] width 677 height 506
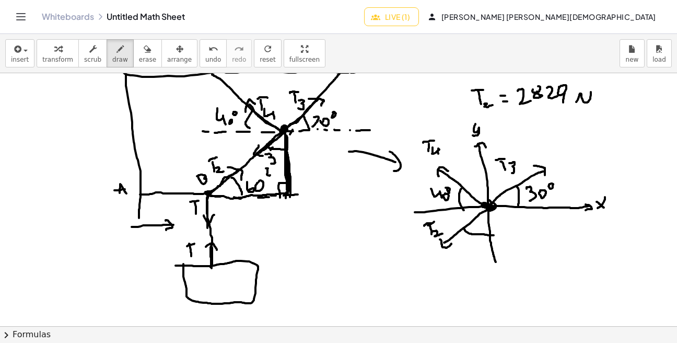
drag, startPoint x: 265, startPoint y: 154, endPoint x: 271, endPoint y: 164, distance: 11.0
click at [271, 164] on div at bounding box center [338, 280] width 677 height 506
click at [272, 158] on div at bounding box center [338, 280] width 677 height 506
drag, startPoint x: 464, startPoint y: 243, endPoint x: 465, endPoint y: 256, distance: 13.1
click at [465, 256] on div at bounding box center [338, 280] width 677 height 506
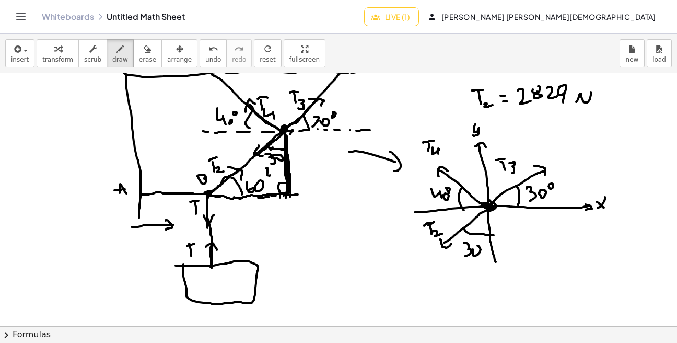
click at [475, 248] on div at bounding box center [338, 280] width 677 height 506
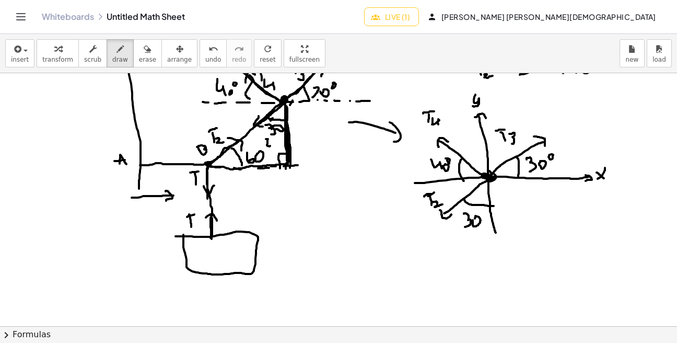
scroll to position [80, 0]
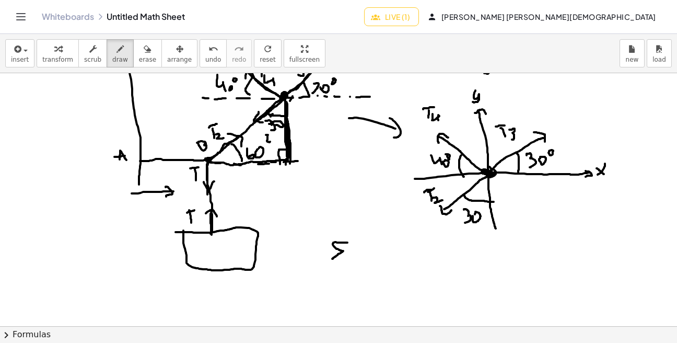
drag, startPoint x: 347, startPoint y: 242, endPoint x: 348, endPoint y: 259, distance: 16.8
click at [344, 260] on div at bounding box center [338, 246] width 677 height 506
drag, startPoint x: 363, startPoint y: 242, endPoint x: 362, endPoint y: 256, distance: 13.7
click at [362, 254] on div at bounding box center [338, 246] width 677 height 506
drag, startPoint x: 356, startPoint y: 240, endPoint x: 371, endPoint y: 241, distance: 15.2
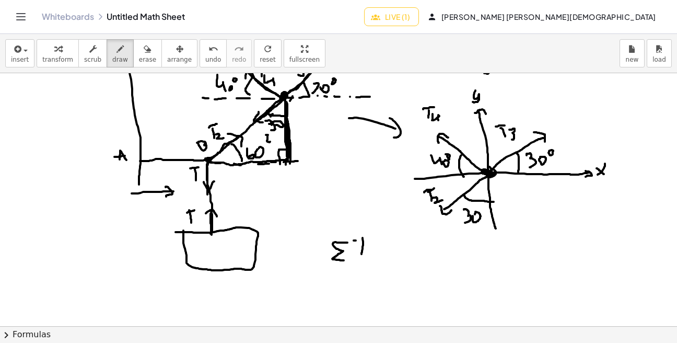
click at [367, 241] on div at bounding box center [338, 246] width 677 height 506
drag, startPoint x: 359, startPoint y: 248, endPoint x: 368, endPoint y: 248, distance: 8.9
click at [368, 248] on div at bounding box center [338, 246] width 677 height 506
drag, startPoint x: 359, startPoint y: 229, endPoint x: 370, endPoint y: 228, distance: 11.0
click at [366, 227] on div at bounding box center [338, 246] width 677 height 506
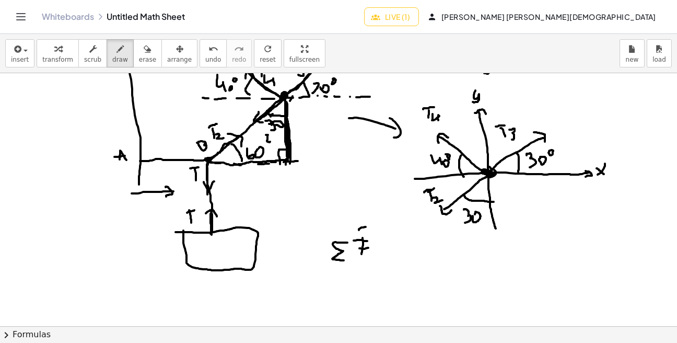
drag, startPoint x: 372, startPoint y: 251, endPoint x: 382, endPoint y: 252, distance: 10.5
click at [380, 251] on div at bounding box center [338, 246] width 677 height 506
drag, startPoint x: 373, startPoint y: 254, endPoint x: 385, endPoint y: 255, distance: 12.1
click at [378, 255] on div at bounding box center [338, 246] width 677 height 506
click at [391, 247] on div at bounding box center [338, 246] width 677 height 506
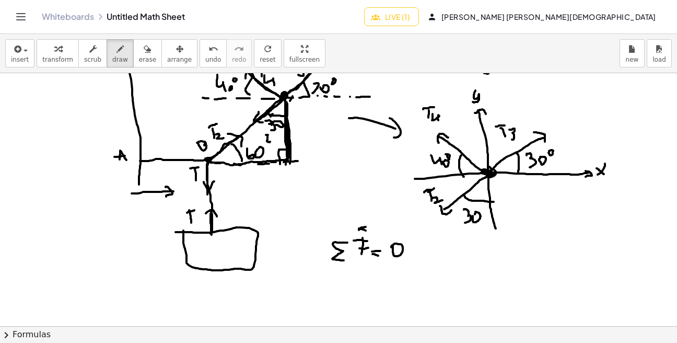
drag, startPoint x: 362, startPoint y: 229, endPoint x: 373, endPoint y: 232, distance: 11.9
click at [373, 232] on div at bounding box center [338, 246] width 677 height 506
drag, startPoint x: 367, startPoint y: 225, endPoint x: 369, endPoint y: 234, distance: 8.6
click at [369, 234] on div at bounding box center [338, 246] width 677 height 506
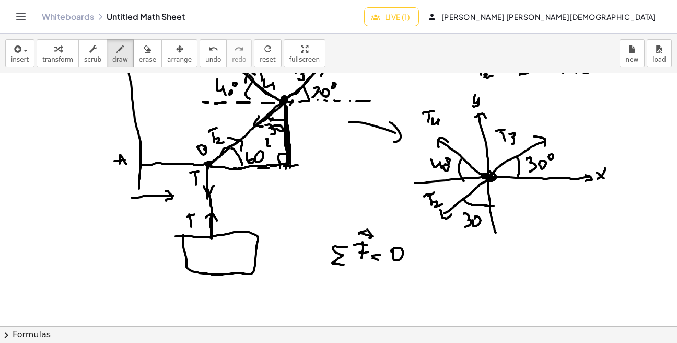
scroll to position [74, 0]
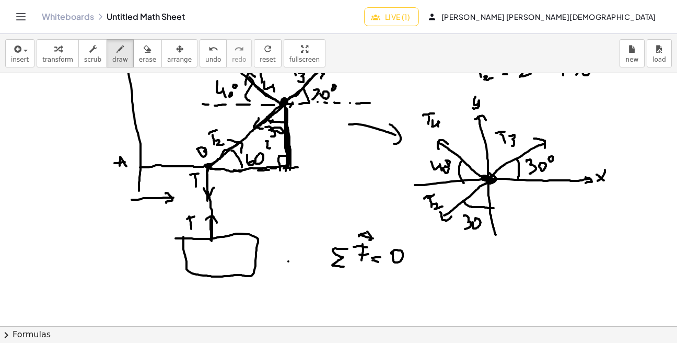
drag, startPoint x: 288, startPoint y: 261, endPoint x: 318, endPoint y: 260, distance: 29.3
click at [316, 260] on div at bounding box center [338, 252] width 677 height 506
drag, startPoint x: 311, startPoint y: 257, endPoint x: 308, endPoint y: 264, distance: 8.4
click at [308, 264] on div at bounding box center [338, 252] width 677 height 506
drag, startPoint x: 296, startPoint y: 286, endPoint x: 293, endPoint y: 298, distance: 12.6
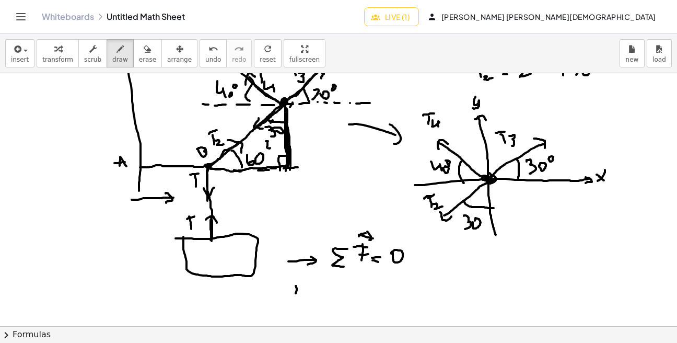
click at [294, 297] on div at bounding box center [338, 252] width 677 height 506
click at [299, 296] on div at bounding box center [338, 252] width 677 height 506
drag, startPoint x: 283, startPoint y: 283, endPoint x: 294, endPoint y: 300, distance: 20.7
click at [292, 299] on div at bounding box center [338, 252] width 677 height 506
drag, startPoint x: 300, startPoint y: 284, endPoint x: 307, endPoint y: 307, distance: 23.5
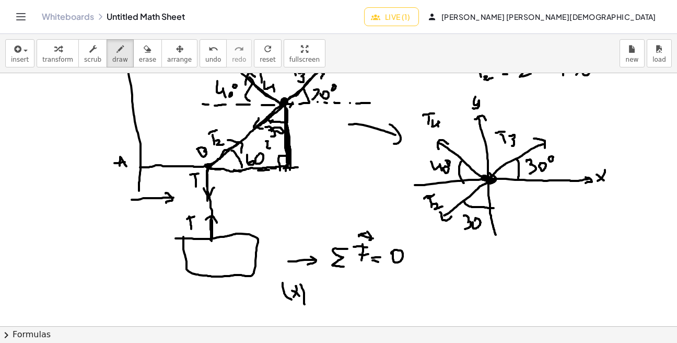
click at [305, 305] on div at bounding box center [338, 252] width 677 height 506
click at [443, 212] on div at bounding box center [338, 252] width 677 height 506
click at [443, 210] on div at bounding box center [338, 252] width 677 height 506
click at [441, 207] on div at bounding box center [338, 252] width 677 height 506
click at [440, 203] on div at bounding box center [338, 252] width 677 height 506
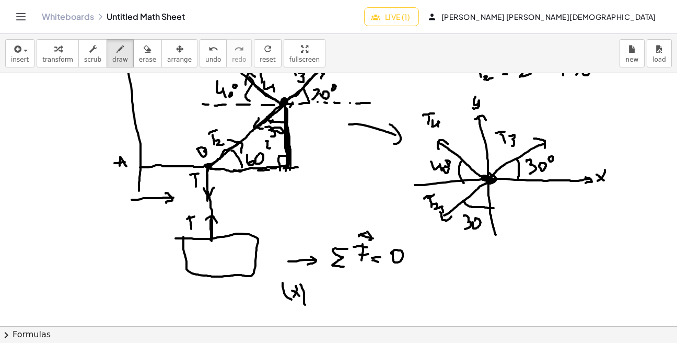
click at [440, 198] on div at bounding box center [338, 252] width 677 height 506
click at [439, 194] on div at bounding box center [338, 252] width 677 height 506
click at [438, 193] on div at bounding box center [338, 252] width 677 height 506
click at [438, 192] on div at bounding box center [338, 252] width 677 height 506
click at [438, 190] on div at bounding box center [338, 252] width 677 height 506
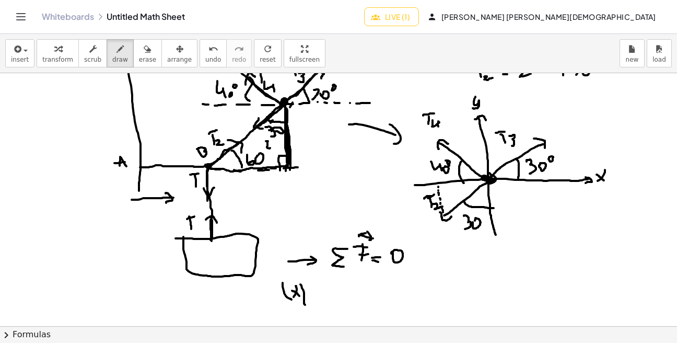
click at [438, 187] on div at bounding box center [338, 252] width 677 height 506
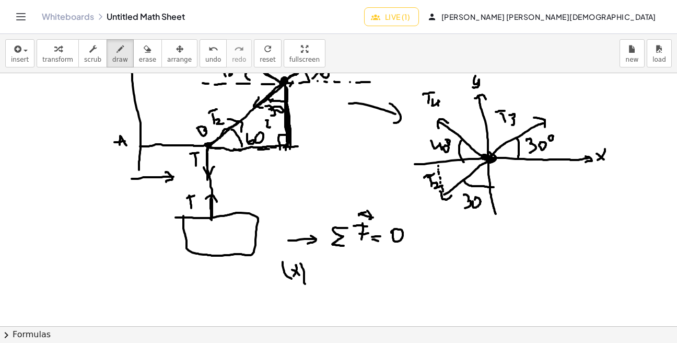
scroll to position [97, 0]
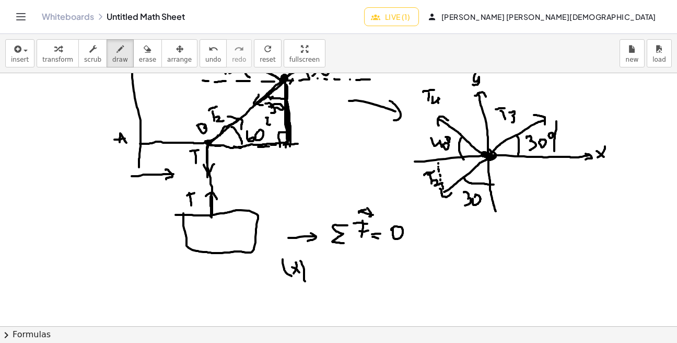
drag, startPoint x: 556, startPoint y: 121, endPoint x: 555, endPoint y: 155, distance: 34.0
click at [555, 155] on div at bounding box center [338, 229] width 677 height 506
drag, startPoint x: 554, startPoint y: 124, endPoint x: 561, endPoint y: 126, distance: 7.1
click at [560, 124] on div at bounding box center [338, 229] width 677 height 506
drag, startPoint x: 330, startPoint y: 270, endPoint x: 334, endPoint y: 277, distance: 8.2
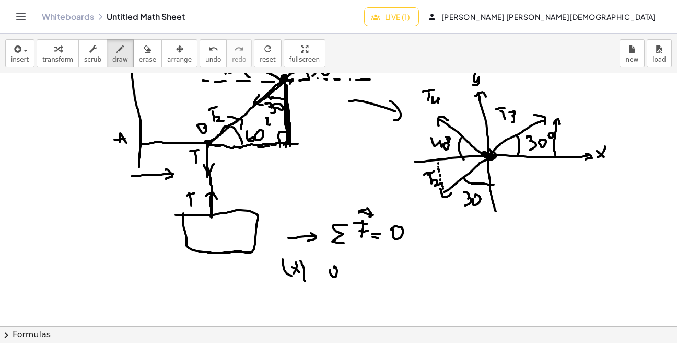
click at [334, 270] on div at bounding box center [338, 229] width 677 height 506
drag, startPoint x: 340, startPoint y: 276, endPoint x: 340, endPoint y: 282, distance: 6.3
click at [340, 280] on div at bounding box center [338, 229] width 677 height 506
click at [346, 269] on div at bounding box center [338, 229] width 677 height 506
click at [345, 272] on div at bounding box center [338, 229] width 677 height 506
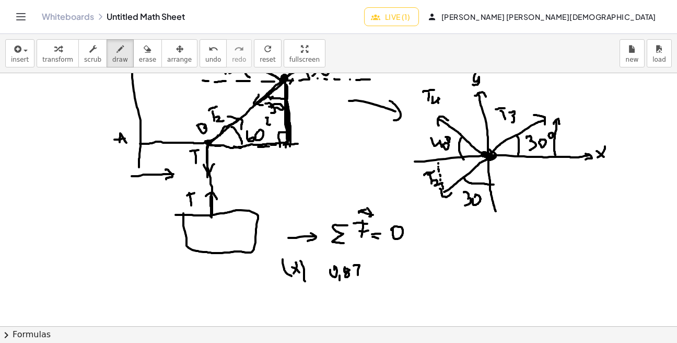
drag, startPoint x: 355, startPoint y: 265, endPoint x: 356, endPoint y: 279, distance: 14.2
click at [357, 276] on div at bounding box center [338, 229] width 677 height 506
drag, startPoint x: 354, startPoint y: 270, endPoint x: 364, endPoint y: 268, distance: 10.7
click at [361, 269] on div at bounding box center [338, 229] width 677 height 506
drag, startPoint x: 374, startPoint y: 266, endPoint x: 371, endPoint y: 278, distance: 12.2
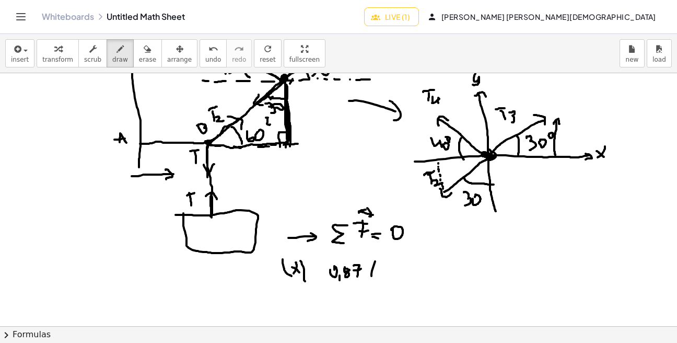
click at [371, 277] on div at bounding box center [338, 229] width 677 height 506
drag, startPoint x: 367, startPoint y: 259, endPoint x: 378, endPoint y: 259, distance: 11.0
click at [377, 259] on div at bounding box center [338, 229] width 677 height 506
drag, startPoint x: 376, startPoint y: 274, endPoint x: 379, endPoint y: 282, distance: 8.8
click at [379, 283] on div at bounding box center [338, 229] width 677 height 506
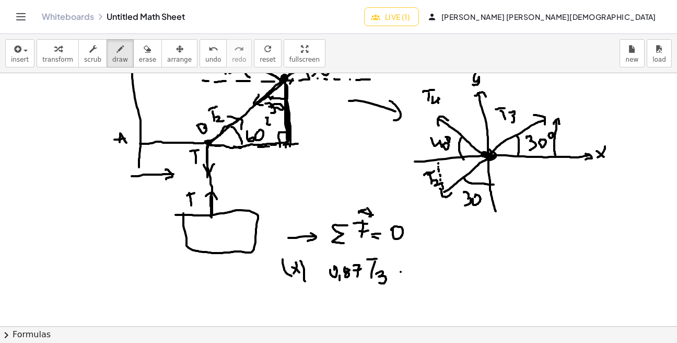
drag, startPoint x: 401, startPoint y: 272, endPoint x: 413, endPoint y: 272, distance: 12.5
click at [409, 272] on div at bounding box center [338, 229] width 677 height 506
drag, startPoint x: 398, startPoint y: 277, endPoint x: 410, endPoint y: 280, distance: 12.3
click at [408, 280] on div at bounding box center [338, 229] width 677 height 506
drag, startPoint x: 438, startPoint y: 264, endPoint x: 436, endPoint y: 271, distance: 7.0
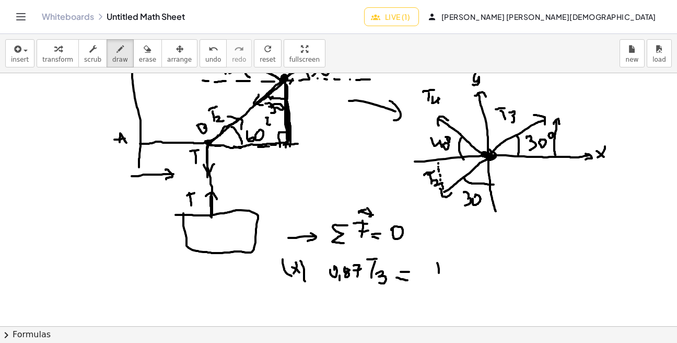
click at [439, 276] on div at bounding box center [338, 229] width 677 height 506
drag, startPoint x: 430, startPoint y: 260, endPoint x: 446, endPoint y: 261, distance: 15.7
click at [445, 260] on div at bounding box center [338, 229] width 677 height 506
drag, startPoint x: 447, startPoint y: 271, endPoint x: 451, endPoint y: 281, distance: 10.8
click at [451, 281] on div at bounding box center [338, 229] width 677 height 506
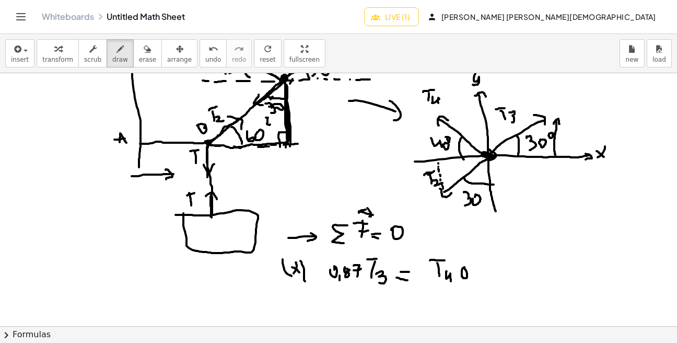
drag, startPoint x: 462, startPoint y: 272, endPoint x: 467, endPoint y: 274, distance: 5.6
click at [464, 267] on div at bounding box center [338, 229] width 677 height 506
click at [474, 283] on div at bounding box center [338, 229] width 677 height 506
drag, startPoint x: 477, startPoint y: 267, endPoint x: 480, endPoint y: 278, distance: 11.9
click at [480, 278] on div at bounding box center [338, 229] width 677 height 506
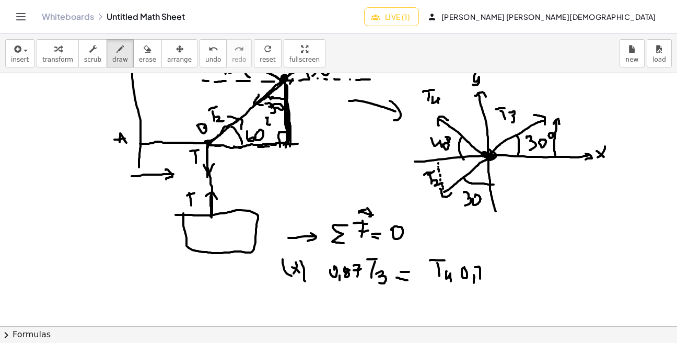
drag, startPoint x: 478, startPoint y: 274, endPoint x: 483, endPoint y: 272, distance: 6.1
click at [480, 274] on div at bounding box center [338, 229] width 677 height 506
drag, startPoint x: 486, startPoint y: 265, endPoint x: 491, endPoint y: 278, distance: 13.9
click at [491, 278] on div at bounding box center [338, 229] width 677 height 506
drag, startPoint x: 487, startPoint y: 271, endPoint x: 496, endPoint y: 271, distance: 8.9
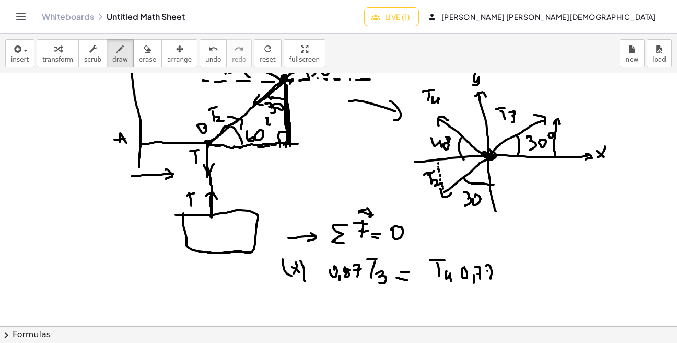
click at [495, 271] on div at bounding box center [338, 229] width 677 height 506
drag, startPoint x: 516, startPoint y: 265, endPoint x: 516, endPoint y: 276, distance: 11.5
click at [516, 275] on div at bounding box center [338, 229] width 677 height 506
drag, startPoint x: 518, startPoint y: 269, endPoint x: 529, endPoint y: 267, distance: 11.0
click at [527, 267] on div at bounding box center [338, 229] width 677 height 506
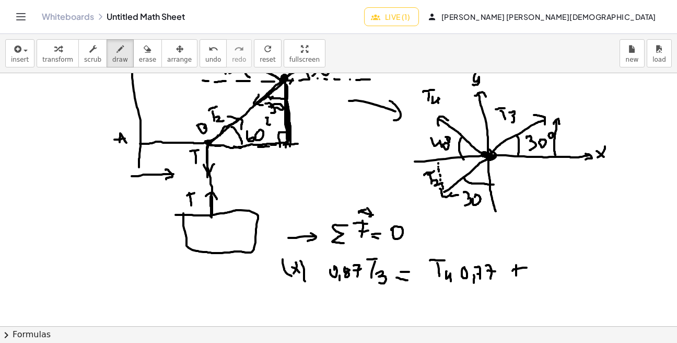
drag, startPoint x: 451, startPoint y: 196, endPoint x: 460, endPoint y: 195, distance: 8.9
click at [459, 195] on div at bounding box center [338, 229] width 677 height 506
click at [465, 196] on div at bounding box center [338, 229] width 677 height 506
drag, startPoint x: 475, startPoint y: 194, endPoint x: 491, endPoint y: 194, distance: 15.7
click at [491, 194] on div at bounding box center [338, 229] width 677 height 506
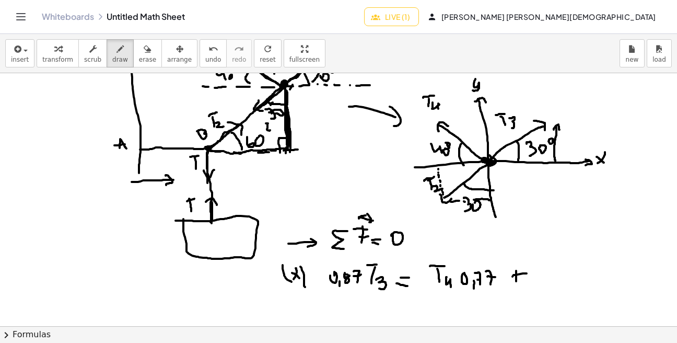
scroll to position [94, 0]
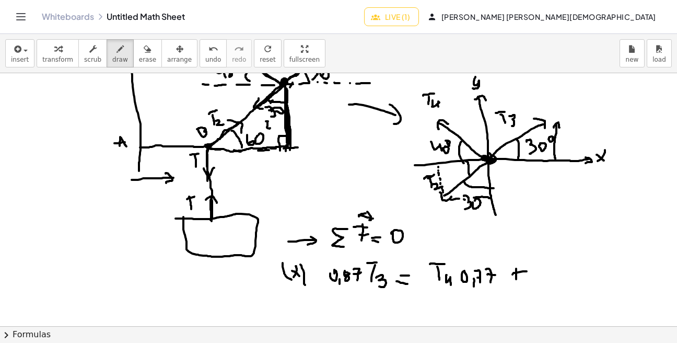
drag, startPoint x: 465, startPoint y: 160, endPoint x: 476, endPoint y: 183, distance: 25.2
click at [476, 182] on div at bounding box center [338, 233] width 677 height 506
drag, startPoint x: 448, startPoint y: 164, endPoint x: 449, endPoint y: 176, distance: 11.5
click at [449, 175] on div at bounding box center [338, 233] width 677 height 506
click at [453, 171] on div at bounding box center [338, 233] width 677 height 506
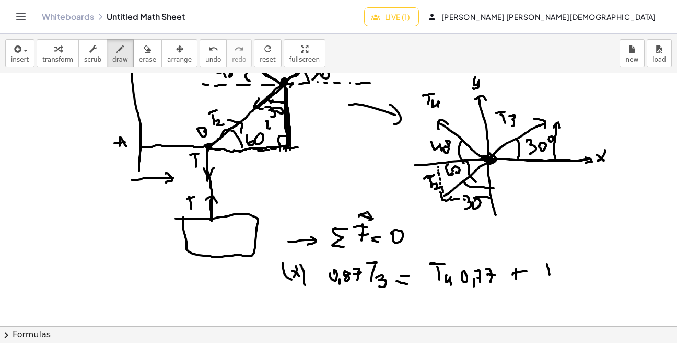
click at [550, 275] on div at bounding box center [338, 233] width 677 height 506
drag, startPoint x: 543, startPoint y: 265, endPoint x: 553, endPoint y: 259, distance: 11.6
click at [552, 259] on div at bounding box center [338, 233] width 677 height 506
click at [144, 49] on icon "button" at bounding box center [147, 49] width 7 height 13
drag, startPoint x: 566, startPoint y: 265, endPoint x: 562, endPoint y: 272, distance: 7.5
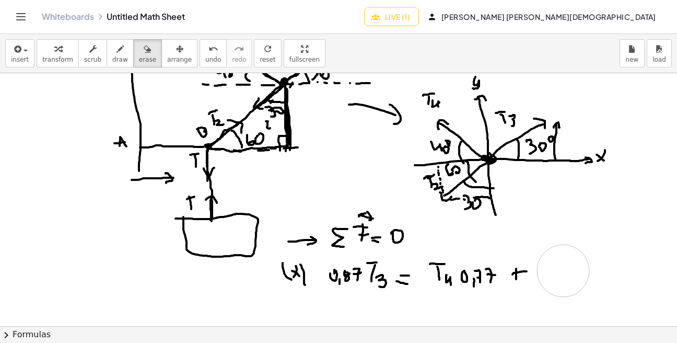
click at [562, 272] on div at bounding box center [338, 233] width 677 height 506
click at [117, 56] on span "draw" at bounding box center [120, 59] width 16 height 7
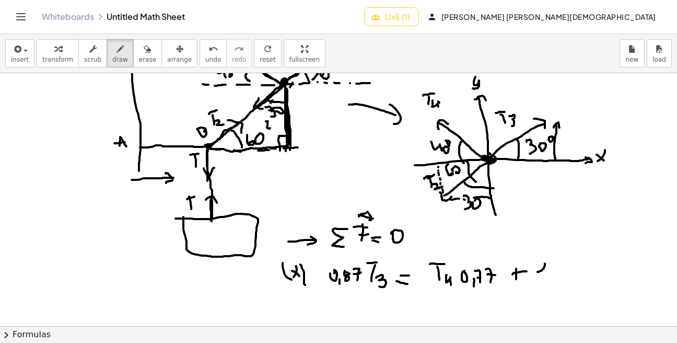
drag, startPoint x: 539, startPoint y: 272, endPoint x: 546, endPoint y: 275, distance: 8.4
click at [546, 274] on div at bounding box center [338, 233] width 677 height 506
drag, startPoint x: 555, startPoint y: 260, endPoint x: 559, endPoint y: 278, distance: 19.3
click at [558, 277] on div at bounding box center [338, 233] width 677 height 506
click at [566, 272] on div at bounding box center [338, 233] width 677 height 506
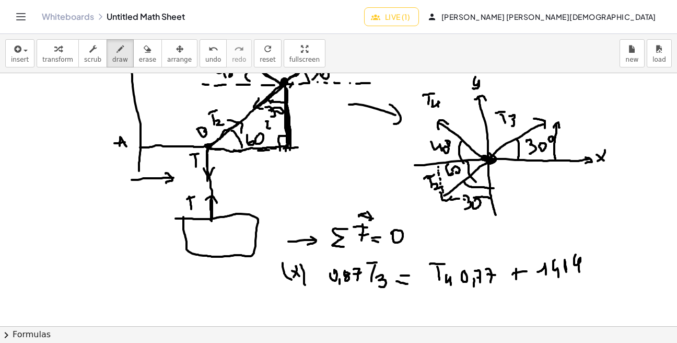
drag, startPoint x: 576, startPoint y: 254, endPoint x: 580, endPoint y: 274, distance: 20.3
click at [579, 272] on div at bounding box center [338, 233] width 677 height 506
drag, startPoint x: 587, startPoint y: 270, endPoint x: 592, endPoint y: 277, distance: 9.3
click at [588, 274] on div at bounding box center [338, 233] width 677 height 506
drag, startPoint x: 604, startPoint y: 255, endPoint x: 589, endPoint y: 274, distance: 24.1
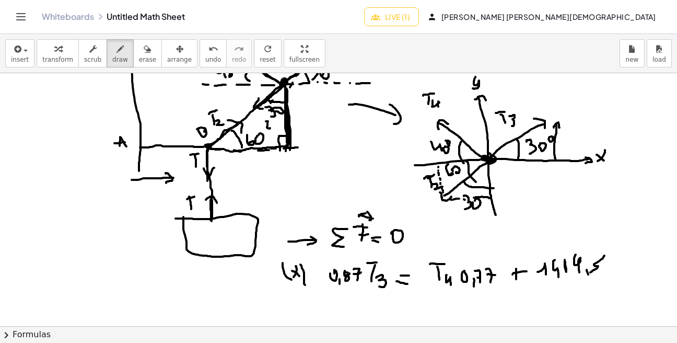
click at [589, 275] on div at bounding box center [338, 233] width 677 height 506
drag, startPoint x: 609, startPoint y: 269, endPoint x: 621, endPoint y: 259, distance: 15.5
click at [621, 259] on div at bounding box center [338, 233] width 677 height 506
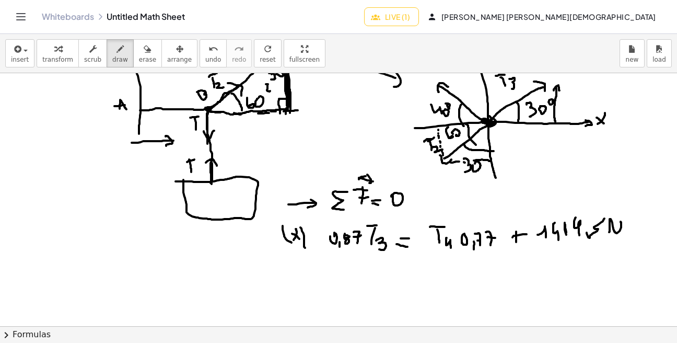
scroll to position [132, 0]
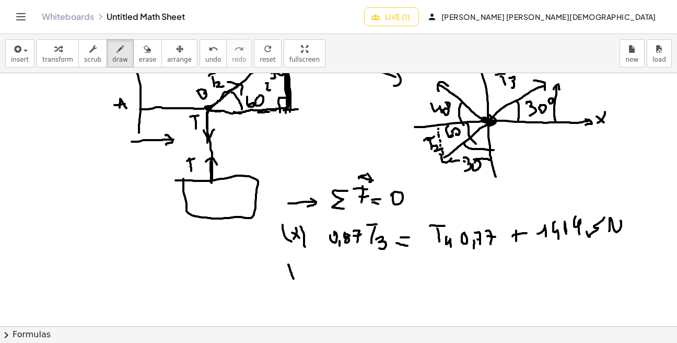
drag, startPoint x: 288, startPoint y: 264, endPoint x: 296, endPoint y: 282, distance: 18.7
click at [295, 282] on div at bounding box center [338, 194] width 677 height 506
drag, startPoint x: 298, startPoint y: 272, endPoint x: 308, endPoint y: 282, distance: 14.1
click at [308, 282] on div at bounding box center [338, 194] width 677 height 506
drag, startPoint x: 311, startPoint y: 267, endPoint x: 315, endPoint y: 285, distance: 18.0
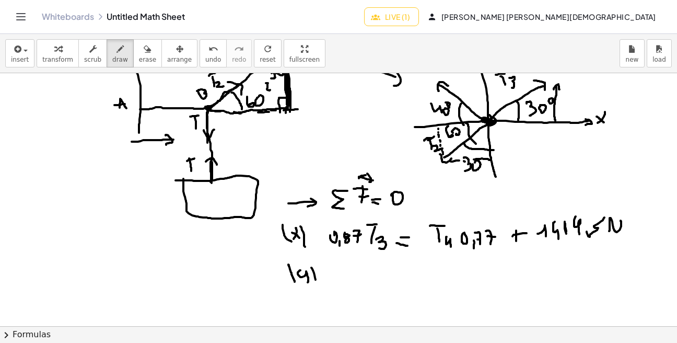
click at [315, 285] on div at bounding box center [338, 194] width 677 height 506
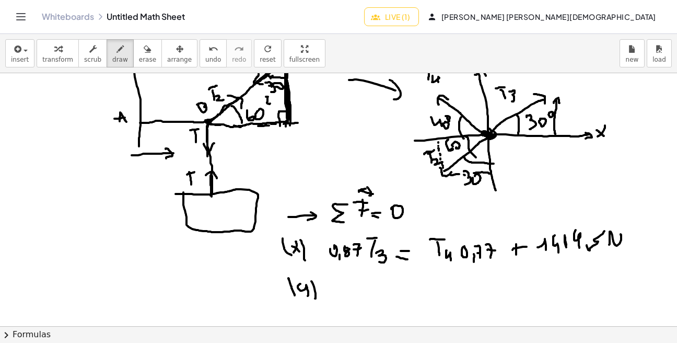
scroll to position [119, 0]
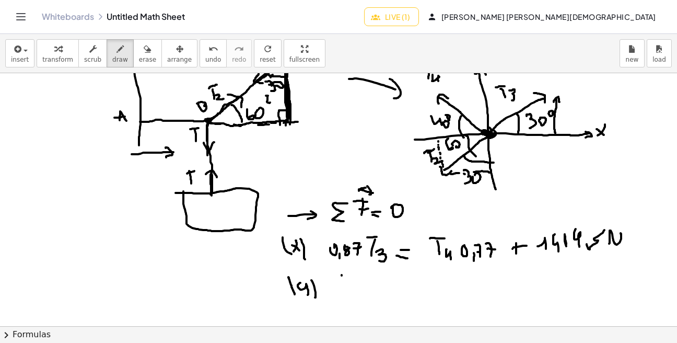
drag, startPoint x: 342, startPoint y: 275, endPoint x: 341, endPoint y: 287, distance: 11.5
click at [341, 286] on div at bounding box center [338, 207] width 677 height 506
drag, startPoint x: 336, startPoint y: 275, endPoint x: 346, endPoint y: 270, distance: 10.8
click at [346, 270] on div at bounding box center [338, 207] width 677 height 506
drag, startPoint x: 347, startPoint y: 282, endPoint x: 350, endPoint y: 287, distance: 5.6
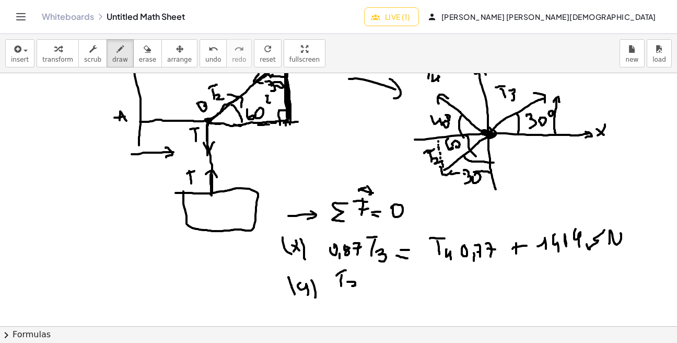
click at [350, 287] on div at bounding box center [338, 207] width 677 height 506
drag, startPoint x: 352, startPoint y: 286, endPoint x: 349, endPoint y: 292, distance: 6.5
click at [351, 292] on div at bounding box center [338, 207] width 677 height 506
drag, startPoint x: 334, startPoint y: 297, endPoint x: 366, endPoint y: 301, distance: 32.6
click at [363, 300] on div at bounding box center [338, 207] width 677 height 506
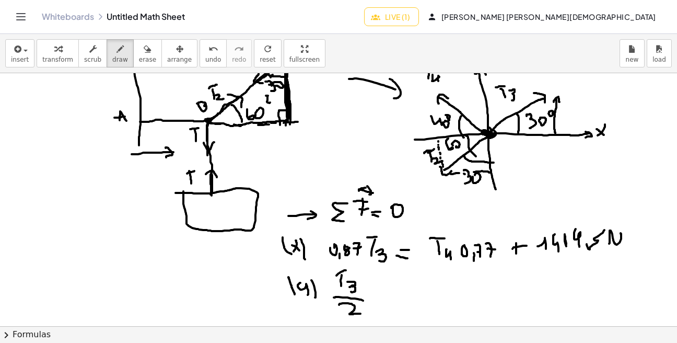
drag, startPoint x: 341, startPoint y: 304, endPoint x: 361, endPoint y: 313, distance: 22.7
click at [361, 313] on div at bounding box center [338, 207] width 677 height 506
drag, startPoint x: 383, startPoint y: 284, endPoint x: 388, endPoint y: 299, distance: 16.2
click at [388, 298] on div at bounding box center [338, 207] width 677 height 506
drag, startPoint x: 390, startPoint y: 290, endPoint x: 404, endPoint y: 287, distance: 13.9
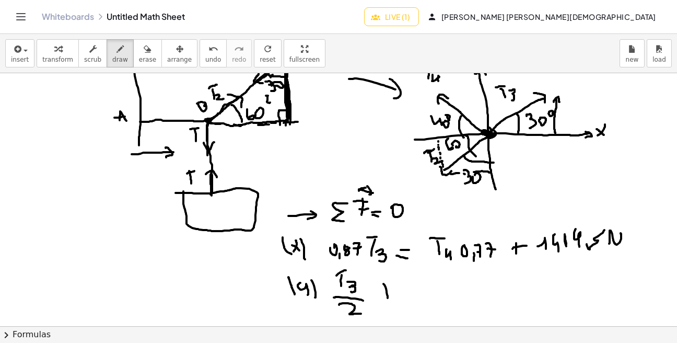
click at [397, 289] on div at bounding box center [338, 207] width 677 height 506
drag, startPoint x: 414, startPoint y: 280, endPoint x: 412, endPoint y: 293, distance: 12.6
click at [412, 292] on div at bounding box center [338, 207] width 677 height 506
drag, startPoint x: 405, startPoint y: 271, endPoint x: 422, endPoint y: 270, distance: 16.8
click at [420, 270] on div at bounding box center [338, 207] width 677 height 506
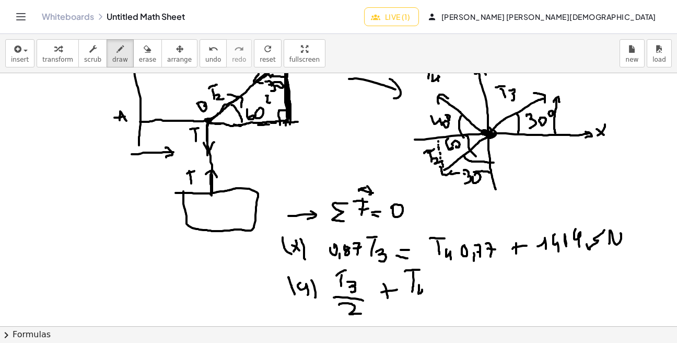
drag, startPoint x: 419, startPoint y: 285, endPoint x: 424, endPoint y: 301, distance: 16.5
click at [424, 299] on div at bounding box center [338, 207] width 677 height 506
click at [436, 282] on div at bounding box center [338, 207] width 677 height 506
click at [439, 283] on div at bounding box center [338, 207] width 677 height 506
drag, startPoint x: 456, startPoint y: 288, endPoint x: 458, endPoint y: 298, distance: 10.7
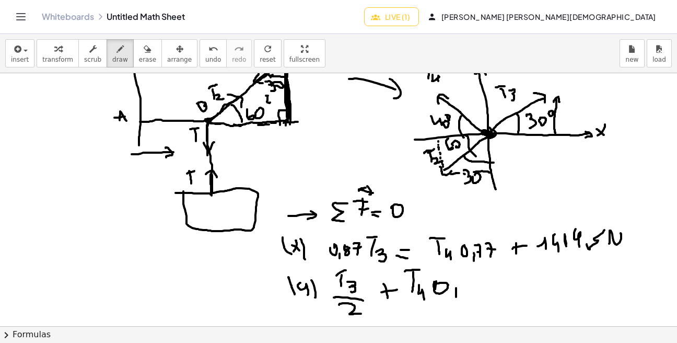
click at [457, 298] on div at bounding box center [338, 207] width 677 height 506
drag, startPoint x: 464, startPoint y: 280, endPoint x: 466, endPoint y: 291, distance: 11.6
click at [466, 291] on div at bounding box center [338, 207] width 677 height 506
drag, startPoint x: 474, startPoint y: 280, endPoint x: 484, endPoint y: 291, distance: 15.5
click at [483, 291] on div at bounding box center [338, 207] width 677 height 506
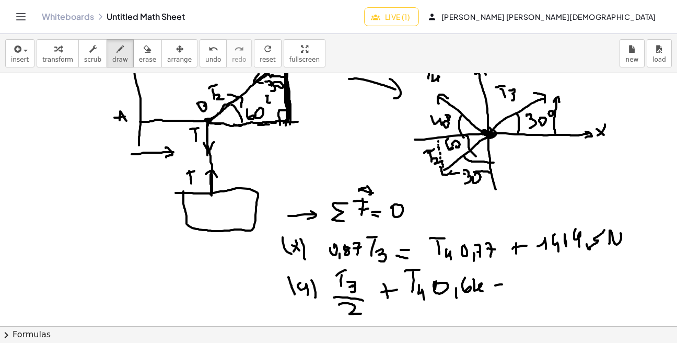
click at [507, 284] on div at bounding box center [338, 207] width 677 height 506
drag, startPoint x: 499, startPoint y: 292, endPoint x: 519, endPoint y: 290, distance: 19.9
click at [514, 290] on div at bounding box center [338, 207] width 677 height 506
drag, startPoint x: 535, startPoint y: 276, endPoint x: 552, endPoint y: 284, distance: 18.5
click at [549, 285] on div at bounding box center [338, 207] width 677 height 506
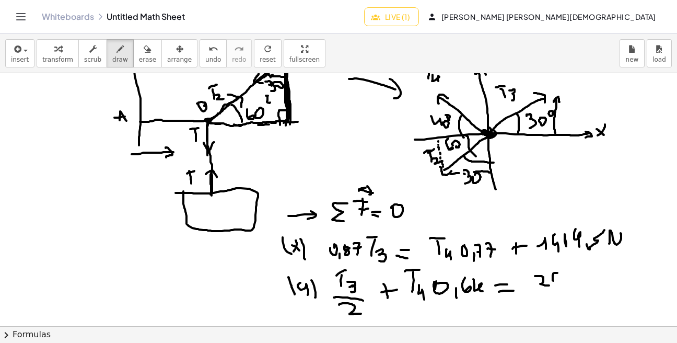
drag, startPoint x: 557, startPoint y: 273, endPoint x: 554, endPoint y: 280, distance: 8.0
click at [554, 281] on div at bounding box center [338, 207] width 677 height 506
drag, startPoint x: 557, startPoint y: 280, endPoint x: 568, endPoint y: 287, distance: 13.5
click at [565, 287] on div at bounding box center [338, 207] width 677 height 506
drag, startPoint x: 575, startPoint y: 275, endPoint x: 573, endPoint y: 287, distance: 12.3
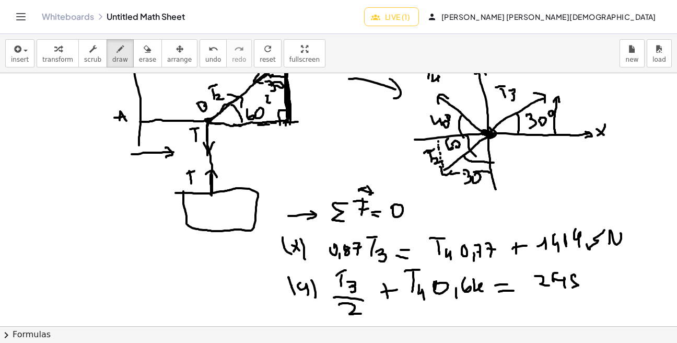
click at [573, 287] on div at bounding box center [338, 207] width 677 height 506
click at [579, 277] on div at bounding box center [338, 207] width 677 height 506
drag, startPoint x: 598, startPoint y: 284, endPoint x: 609, endPoint y: 269, distance: 19.1
click at [609, 269] on div at bounding box center [338, 207] width 677 height 506
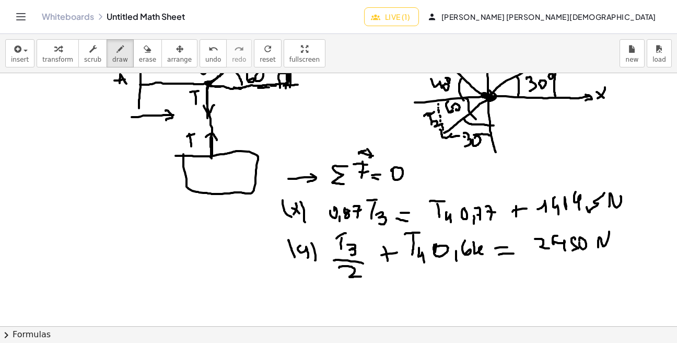
scroll to position [152, 0]
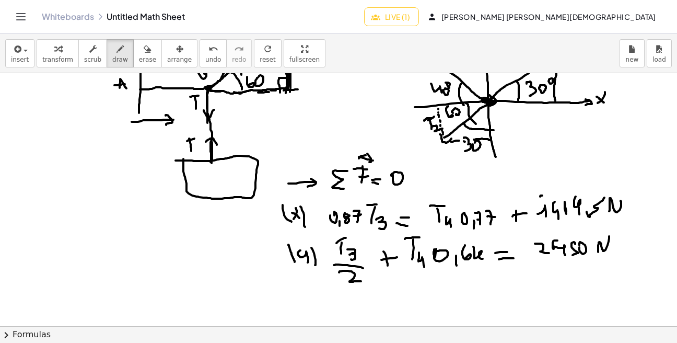
click at [540, 197] on div at bounding box center [338, 175] width 677 height 506
click at [542, 195] on div at bounding box center [338, 175] width 677 height 506
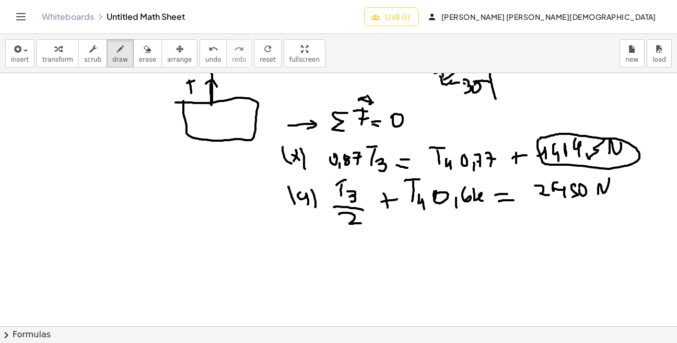
scroll to position [211, 0]
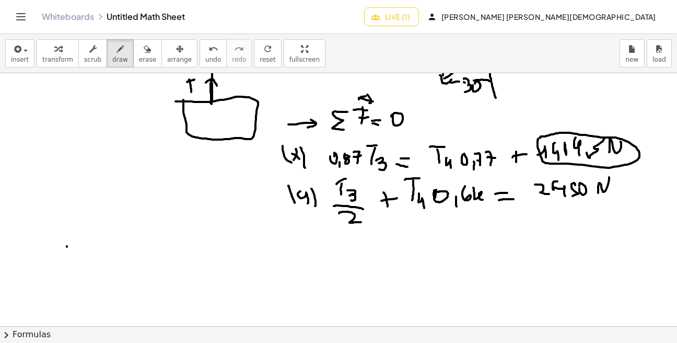
drag, startPoint x: 67, startPoint y: 247, endPoint x: 69, endPoint y: 261, distance: 14.3
click at [69, 261] on div at bounding box center [338, 116] width 677 height 506
drag, startPoint x: 63, startPoint y: 244, endPoint x: 72, endPoint y: 245, distance: 8.9
click at [70, 243] on div at bounding box center [338, 116] width 677 height 506
drag, startPoint x: 76, startPoint y: 256, endPoint x: 84, endPoint y: 263, distance: 10.3
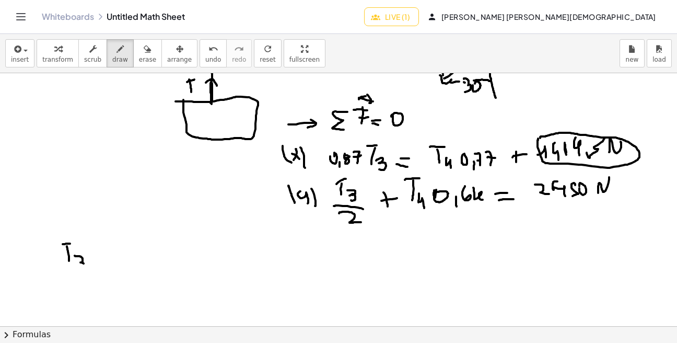
click at [80, 270] on div at bounding box center [338, 116] width 677 height 506
drag, startPoint x: 98, startPoint y: 252, endPoint x: 106, endPoint y: 250, distance: 8.1
click at [104, 250] on div at bounding box center [338, 116] width 677 height 506
drag, startPoint x: 99, startPoint y: 258, endPoint x: 112, endPoint y: 255, distance: 13.4
click at [104, 256] on div at bounding box center [338, 116] width 677 height 506
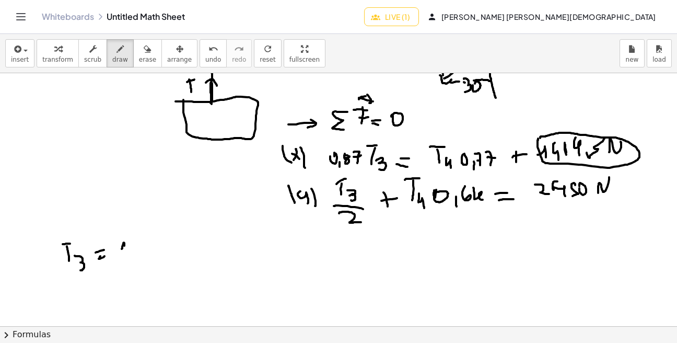
drag, startPoint x: 123, startPoint y: 243, endPoint x: 130, endPoint y: 249, distance: 8.2
click at [126, 256] on div at bounding box center [338, 116] width 677 height 506
drag, startPoint x: 130, startPoint y: 243, endPoint x: 138, endPoint y: 255, distance: 15.1
click at [136, 255] on div at bounding box center [338, 116] width 677 height 506
drag, startPoint x: 143, startPoint y: 240, endPoint x: 146, endPoint y: 249, distance: 9.4
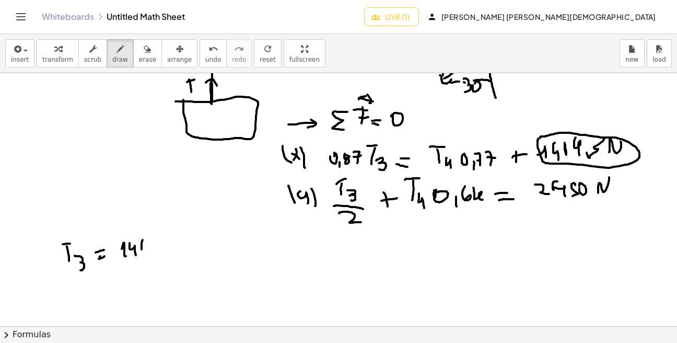
click at [144, 249] on div at bounding box center [338, 116] width 677 height 506
drag, startPoint x: 149, startPoint y: 238, endPoint x: 159, endPoint y: 249, distance: 14.5
click at [153, 250] on div at bounding box center [338, 116] width 677 height 506
drag, startPoint x: 164, startPoint y: 252, endPoint x: 164, endPoint y: 258, distance: 5.7
click at [164, 257] on div at bounding box center [338, 116] width 677 height 506
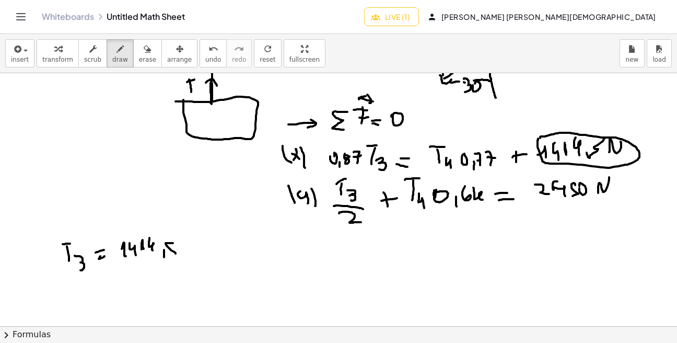
drag, startPoint x: 173, startPoint y: 243, endPoint x: 171, endPoint y: 257, distance: 14.3
click at [171, 257] on div at bounding box center [338, 116] width 677 height 506
drag, startPoint x: 184, startPoint y: 245, endPoint x: 192, endPoint y: 246, distance: 7.9
click at [192, 246] on div at bounding box center [338, 116] width 677 height 506
drag, startPoint x: 210, startPoint y: 242, endPoint x: 208, endPoint y: 254, distance: 11.6
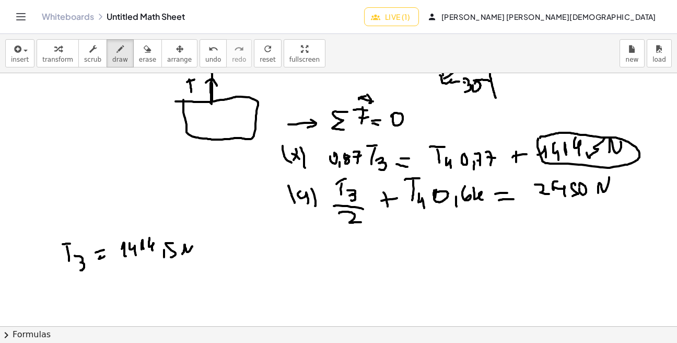
click at [208, 253] on div at bounding box center [338, 116] width 677 height 506
drag, startPoint x: 207, startPoint y: 246, endPoint x: 223, endPoint y: 243, distance: 16.5
click at [217, 246] on div at bounding box center [338, 116] width 677 height 506
drag, startPoint x: 233, startPoint y: 237, endPoint x: 231, endPoint y: 250, distance: 13.2
click at [232, 250] on div at bounding box center [338, 116] width 677 height 506
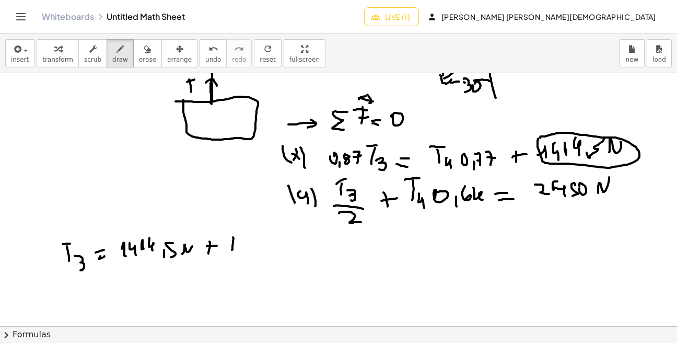
click at [239, 237] on div at bounding box center [338, 116] width 677 height 506
drag, startPoint x: 240, startPoint y: 249, endPoint x: 253, endPoint y: 254, distance: 13.8
click at [249, 254] on div at bounding box center [338, 116] width 677 height 506
drag, startPoint x: 258, startPoint y: 235, endPoint x: 263, endPoint y: 241, distance: 8.2
click at [258, 234] on div at bounding box center [338, 116] width 677 height 506
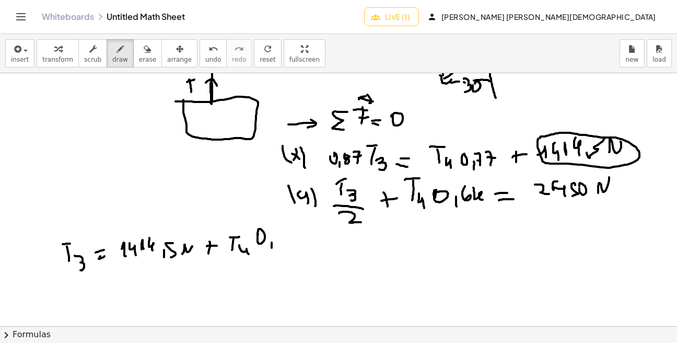
click at [272, 249] on div at bounding box center [338, 116] width 677 height 506
drag, startPoint x: 281, startPoint y: 233, endPoint x: 280, endPoint y: 245, distance: 11.6
click at [280, 246] on div at bounding box center [338, 116] width 677 height 506
drag, startPoint x: 278, startPoint y: 239, endPoint x: 289, endPoint y: 238, distance: 11.6
click at [285, 239] on div at bounding box center [338, 116] width 677 height 506
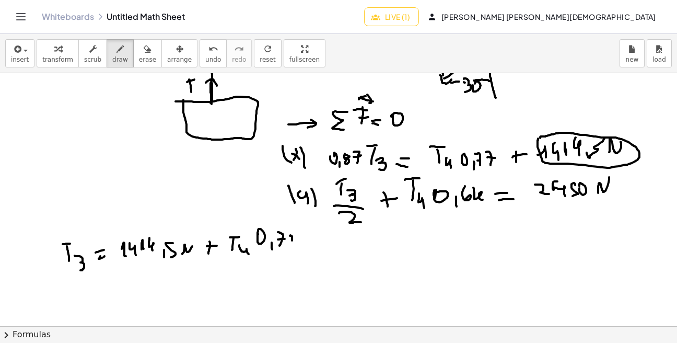
drag, startPoint x: 290, startPoint y: 236, endPoint x: 290, endPoint y: 252, distance: 16.2
click at [290, 251] on div at bounding box center [338, 116] width 677 height 506
drag, startPoint x: 289, startPoint y: 243, endPoint x: 295, endPoint y: 245, distance: 6.0
click at [297, 241] on div at bounding box center [338, 116] width 677 height 506
drag, startPoint x: 127, startPoint y: 265, endPoint x: 296, endPoint y: 269, distance: 169.3
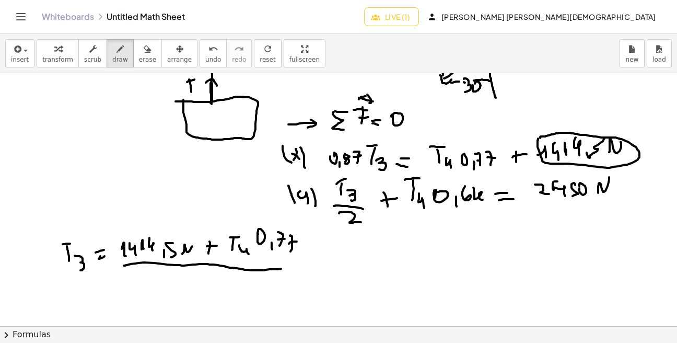
click at [295, 269] on div at bounding box center [338, 116] width 677 height 506
click at [179, 285] on div at bounding box center [338, 116] width 677 height 506
click at [189, 294] on div at bounding box center [338, 116] width 677 height 506
click at [197, 279] on div at bounding box center [338, 116] width 677 height 506
click at [195, 286] on div at bounding box center [338, 116] width 677 height 506
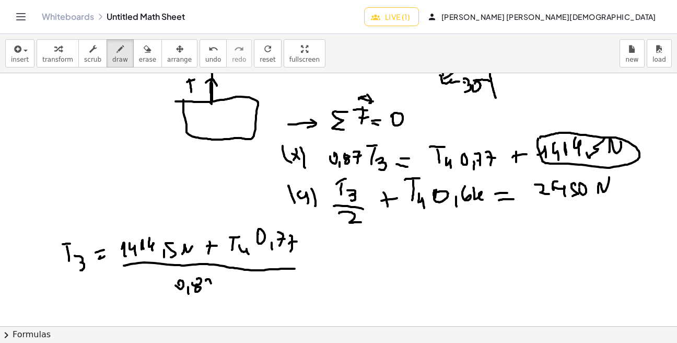
drag, startPoint x: 206, startPoint y: 281, endPoint x: 211, endPoint y: 293, distance: 13.4
click at [211, 292] on div at bounding box center [338, 116] width 677 height 506
drag, startPoint x: 206, startPoint y: 284, endPoint x: 223, endPoint y: 283, distance: 16.7
click at [218, 283] on div at bounding box center [338, 116] width 677 height 506
click at [322, 259] on div at bounding box center [338, 116] width 677 height 506
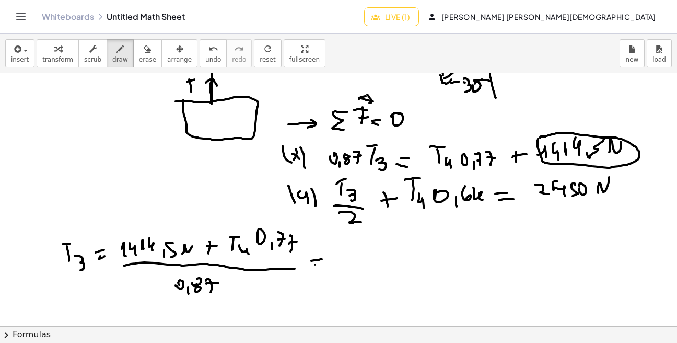
drag, startPoint x: 315, startPoint y: 264, endPoint x: 325, endPoint y: 265, distance: 10.5
click at [323, 265] on div at bounding box center [338, 116] width 677 height 506
drag, startPoint x: 347, startPoint y: 259, endPoint x: 362, endPoint y: 250, distance: 16.4
click at [357, 267] on div at bounding box center [338, 116] width 677 height 506
drag, startPoint x: 361, startPoint y: 246, endPoint x: 367, endPoint y: 257, distance: 12.2
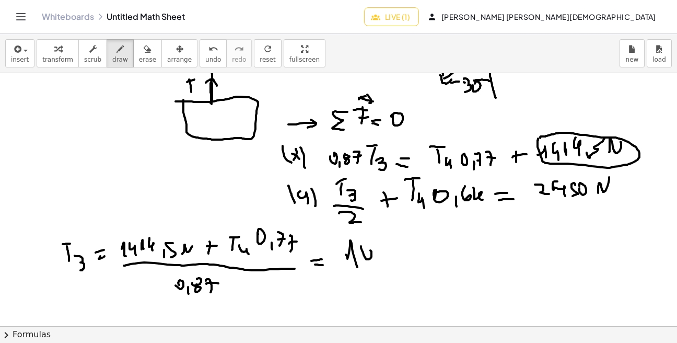
click at [367, 255] on div at bounding box center [338, 116] width 677 height 506
drag, startPoint x: 375, startPoint y: 243, endPoint x: 392, endPoint y: 251, distance: 18.9
click at [391, 251] on div at bounding box center [338, 116] width 677 height 506
drag, startPoint x: 399, startPoint y: 238, endPoint x: 398, endPoint y: 251, distance: 13.7
click at [398, 251] on div at bounding box center [338, 116] width 677 height 506
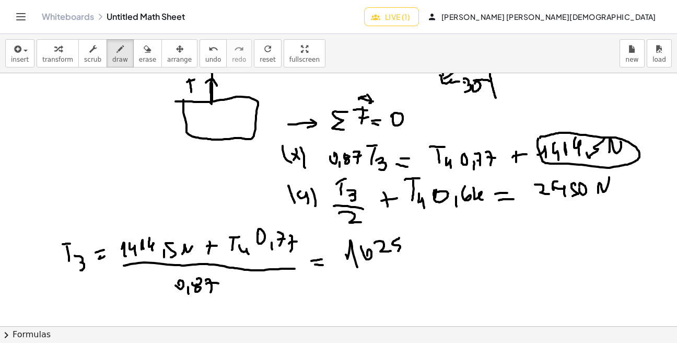
click at [407, 252] on div at bounding box center [338, 116] width 677 height 506
click at [418, 242] on div at bounding box center [338, 116] width 677 height 506
drag, startPoint x: 418, startPoint y: 249, endPoint x: 423, endPoint y: 253, distance: 6.0
click at [420, 252] on div at bounding box center [338, 116] width 677 height 506
drag
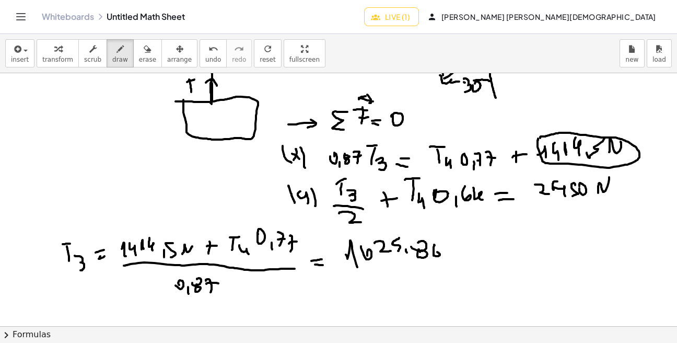
click at [436, 254] on div at bounding box center [338, 116] width 677 height 506
click at [457, 245] on div at bounding box center [338, 116] width 677 height 506
click at [471, 254] on div at bounding box center [338, 116] width 677 height 506
click at [475, 250] on div at bounding box center [338, 116] width 677 height 506
click at [496, 254] on div at bounding box center [338, 116] width 677 height 506
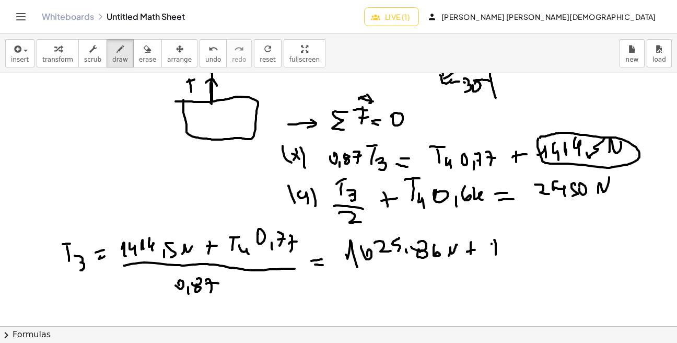
click at [503, 239] on div at bounding box center [338, 116] width 677 height 506
click at [510, 262] on div at bounding box center [338, 116] width 677 height 506
drag, startPoint x: 525, startPoint y: 245, endPoint x: 530, endPoint y: 249, distance: 6.4
click at [528, 243] on div at bounding box center [338, 116] width 677 height 506
drag, startPoint x: 532, startPoint y: 251, endPoint x: 538, endPoint y: 261, distance: 11.7
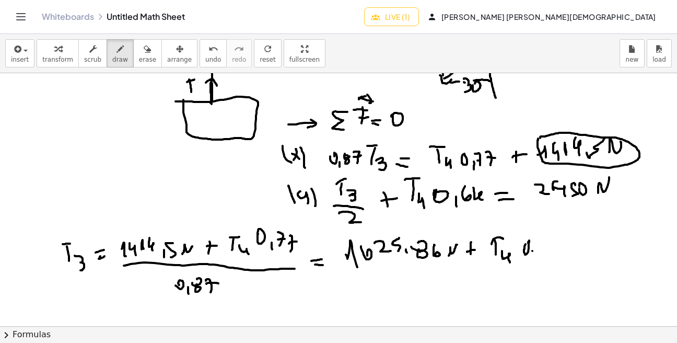
click at [535, 260] on div at bounding box center [338, 116] width 677 height 506
click at [543, 242] on div at bounding box center [338, 116] width 677 height 506
drag, startPoint x: 545, startPoint y: 247, endPoint x: 545, endPoint y: 253, distance: 6.8
click at [546, 253] on div at bounding box center [338, 116] width 677 height 506
drag, startPoint x: 554, startPoint y: 246, endPoint x: 561, endPoint y: 245, distance: 6.3
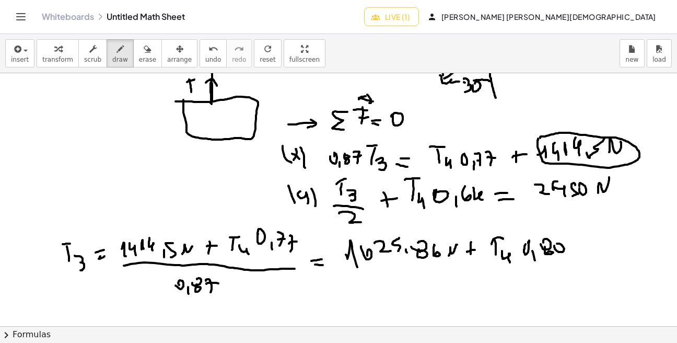
click at [556, 244] on div at bounding box center [338, 116] width 677 height 506
drag, startPoint x: 565, startPoint y: 248, endPoint x: 565, endPoint y: 260, distance: 12.0
click at [565, 259] on div at bounding box center [338, 116] width 677 height 506
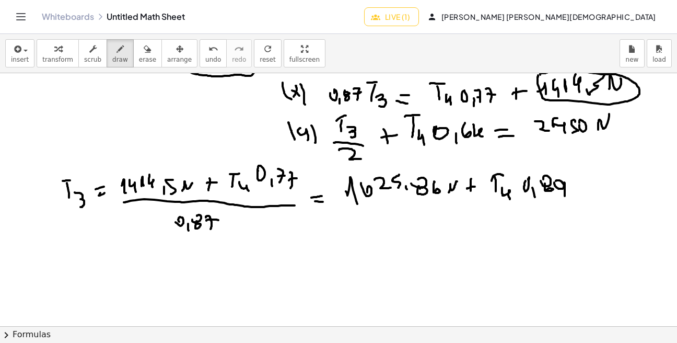
scroll to position [285, 0]
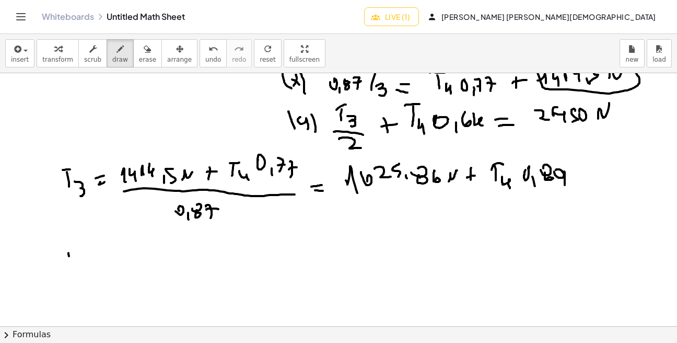
drag, startPoint x: 69, startPoint y: 256, endPoint x: 69, endPoint y: 263, distance: 6.8
click at [69, 263] on div at bounding box center [338, 167] width 677 height 759
drag, startPoint x: 65, startPoint y: 254, endPoint x: 78, endPoint y: 254, distance: 12.5
click at [75, 254] on div at bounding box center [338, 167] width 677 height 759
drag, startPoint x: 85, startPoint y: 262, endPoint x: 83, endPoint y: 269, distance: 7.1
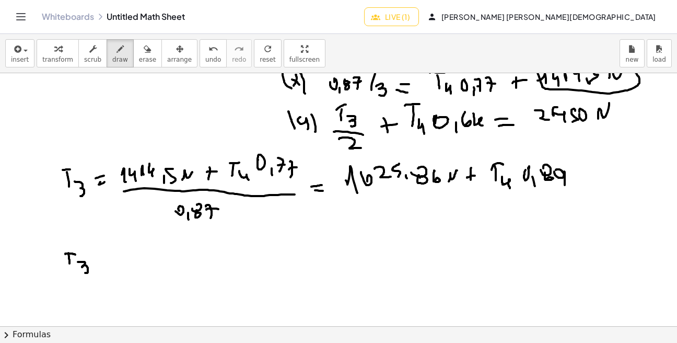
click at [83, 271] on div at bounding box center [338, 167] width 677 height 759
drag, startPoint x: 109, startPoint y: 259, endPoint x: 119, endPoint y: 258, distance: 10.0
click at [119, 258] on div at bounding box center [338, 167] width 677 height 759
click at [124, 265] on div at bounding box center [338, 167] width 677 height 759
drag, startPoint x: 382, startPoint y: 134, endPoint x: 485, endPoint y: 133, distance: 102.9
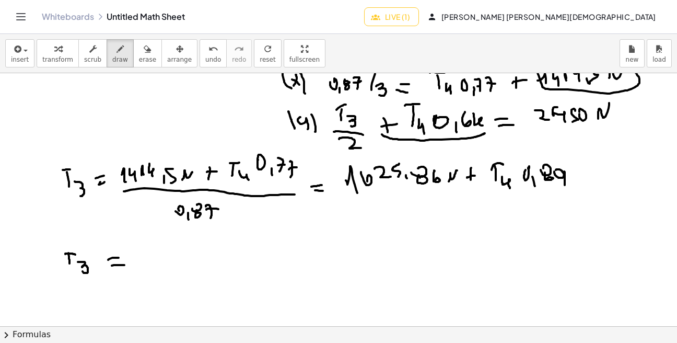
click at [485, 133] on div at bounding box center [338, 167] width 677 height 759
drag, startPoint x: 153, startPoint y: 247, endPoint x: 162, endPoint y: 255, distance: 12.9
click at [159, 257] on div at bounding box center [338, 167] width 677 height 759
drag, startPoint x: 169, startPoint y: 255, endPoint x: 180, endPoint y: 254, distance: 11.5
click at [177, 260] on div at bounding box center [338, 167] width 677 height 759
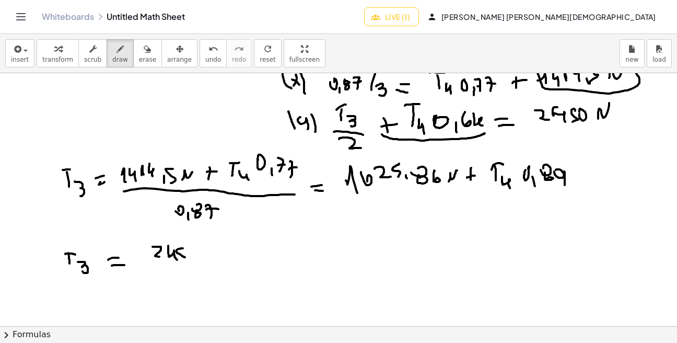
drag, startPoint x: 178, startPoint y: 249, endPoint x: 182, endPoint y: 260, distance: 11.3
click at [183, 259] on div at bounding box center [338, 167] width 677 height 759
drag, startPoint x: 191, startPoint y: 260, endPoint x: 199, endPoint y: 257, distance: 8.6
click at [190, 254] on div at bounding box center [338, 167] width 677 height 759
drag, startPoint x: 203, startPoint y: 257, endPoint x: 216, endPoint y: 246, distance: 16.3
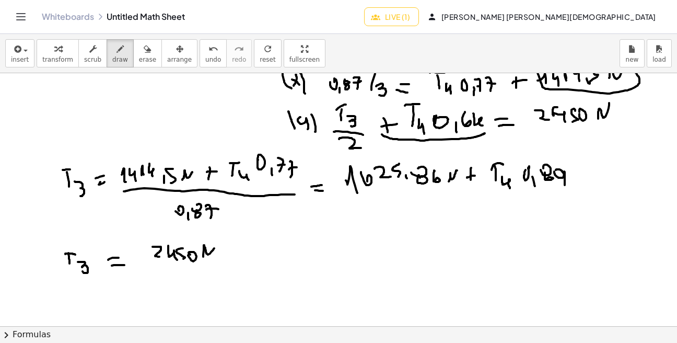
click at [215, 246] on div at bounding box center [338, 167] width 677 height 759
click at [244, 254] on div at bounding box center [338, 167] width 677 height 759
click at [261, 250] on div at bounding box center [338, 167] width 677 height 759
drag, startPoint x: 275, startPoint y: 256, endPoint x: 276, endPoint y: 262, distance: 5.8
click at [276, 262] on div at bounding box center [338, 167] width 677 height 759
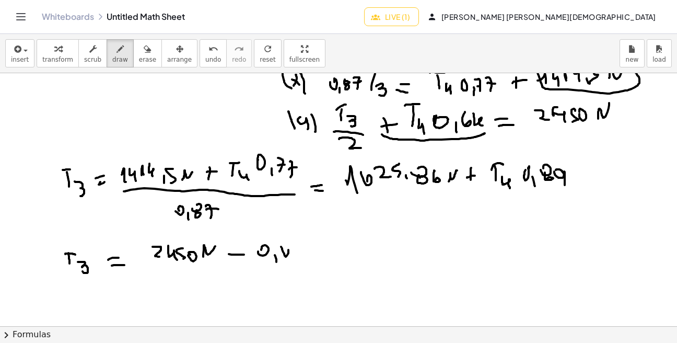
click at [285, 255] on div at bounding box center [338, 167] width 677 height 759
drag, startPoint x: 291, startPoint y: 254, endPoint x: 306, endPoint y: 250, distance: 15.1
click at [297, 258] on div at bounding box center [338, 167] width 677 height 759
click at [308, 257] on div at bounding box center [338, 167] width 677 height 759
drag, startPoint x: 306, startPoint y: 240, endPoint x: 316, endPoint y: 241, distance: 9.5
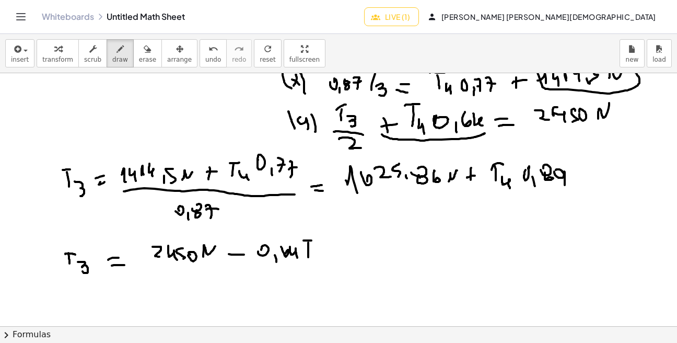
click at [313, 240] on div at bounding box center [338, 167] width 677 height 759
drag, startPoint x: 316, startPoint y: 253, endPoint x: 321, endPoint y: 264, distance: 12.2
click at [321, 263] on div at bounding box center [338, 167] width 677 height 759
drag, startPoint x: 129, startPoint y: 248, endPoint x: 140, endPoint y: 258, distance: 14.8
click at [139, 259] on div at bounding box center [338, 167] width 677 height 759
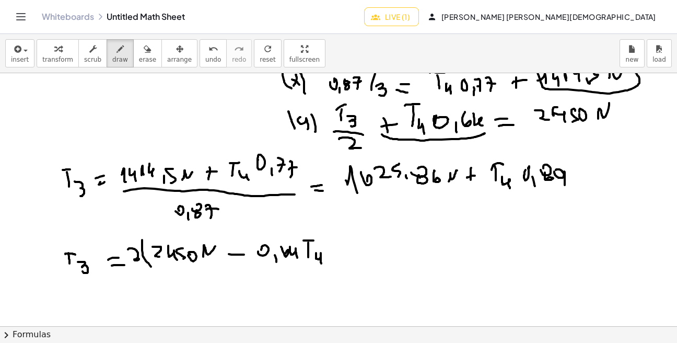
drag, startPoint x: 142, startPoint y: 243, endPoint x: 156, endPoint y: 269, distance: 29.0
click at [153, 268] on div at bounding box center [338, 167] width 677 height 759
drag, startPoint x: 333, startPoint y: 245, endPoint x: 338, endPoint y: 265, distance: 20.8
click at [333, 274] on div at bounding box center [338, 167] width 677 height 759
click at [367, 248] on div at bounding box center [338, 167] width 677 height 759
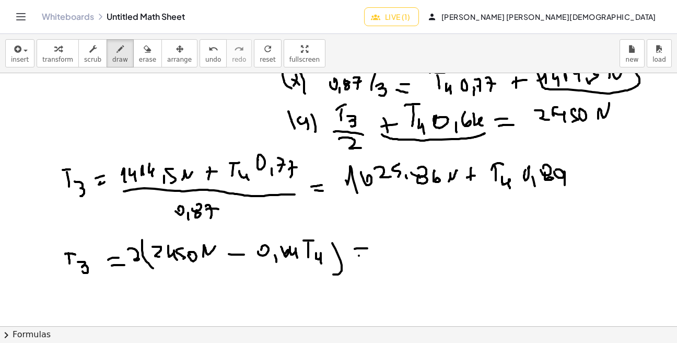
drag, startPoint x: 359, startPoint y: 255, endPoint x: 371, endPoint y: 254, distance: 12.6
click at [370, 254] on div at bounding box center [338, 167] width 677 height 759
drag, startPoint x: 385, startPoint y: 242, endPoint x: 393, endPoint y: 253, distance: 13.7
click at [391, 253] on div at bounding box center [338, 167] width 677 height 759
click at [402, 242] on div at bounding box center [338, 167] width 677 height 759
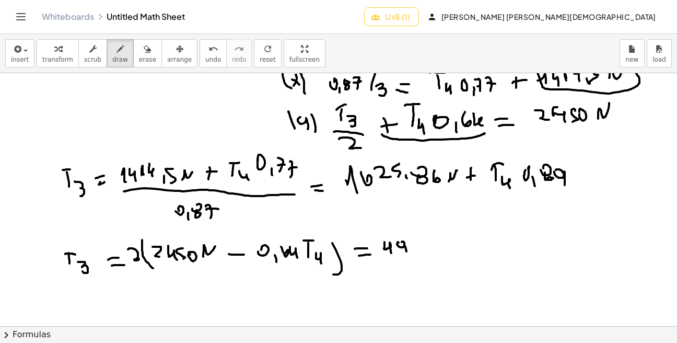
drag, startPoint x: 406, startPoint y: 248, endPoint x: 406, endPoint y: 256, distance: 7.9
click at [406, 255] on div at bounding box center [338, 167] width 677 height 759
click at [411, 245] on div at bounding box center [338, 167] width 677 height 759
click at [420, 246] on div at bounding box center [338, 167] width 677 height 759
drag, startPoint x: 432, startPoint y: 250, endPoint x: 440, endPoint y: 236, distance: 16.4
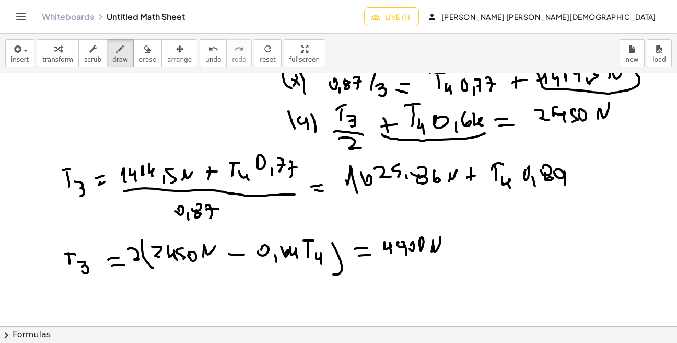
click at [440, 237] on div at bounding box center [338, 167] width 677 height 759
click at [465, 242] on div at bounding box center [338, 167] width 677 height 759
drag, startPoint x: 474, startPoint y: 242, endPoint x: 479, endPoint y: 251, distance: 10.8
click at [479, 251] on div at bounding box center [338, 167] width 677 height 759
click at [485, 253] on div at bounding box center [338, 167] width 677 height 759
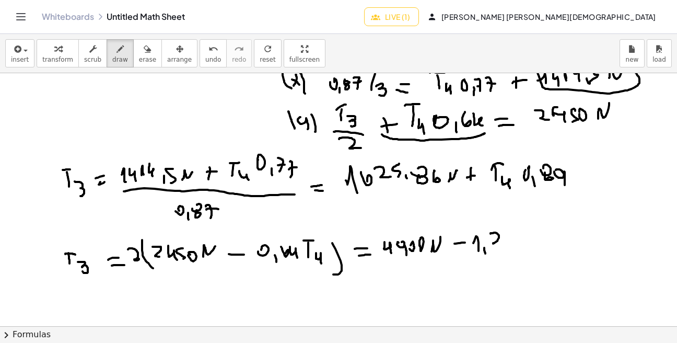
drag, startPoint x: 491, startPoint y: 234, endPoint x: 507, endPoint y: 245, distance: 19.6
click at [502, 246] on div at bounding box center [338, 167] width 677 height 759
click at [503, 239] on div at bounding box center [338, 167] width 677 height 759
click at [509, 243] on div at bounding box center [338, 167] width 677 height 759
drag, startPoint x: 525, startPoint y: 236, endPoint x: 525, endPoint y: 247, distance: 11.5
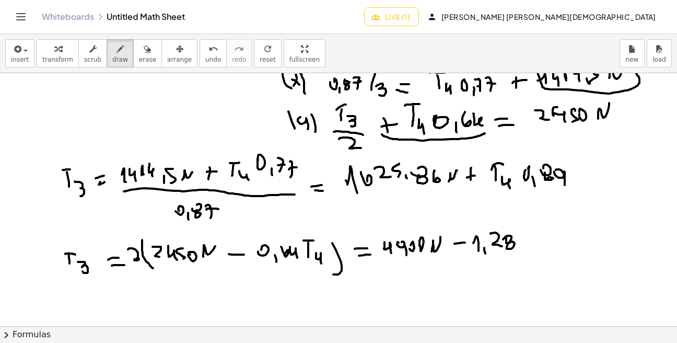
click at [525, 247] on div at bounding box center [338, 167] width 677 height 759
drag, startPoint x: 525, startPoint y: 236, endPoint x: 530, endPoint y: 237, distance: 5.8
click at [529, 236] on div at bounding box center [338, 167] width 677 height 759
drag, startPoint x: 529, startPoint y: 251, endPoint x: 536, endPoint y: 258, distance: 9.6
click at [536, 257] on div at bounding box center [338, 167] width 677 height 759
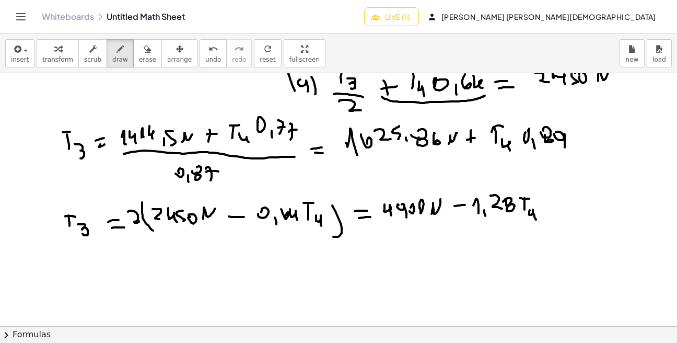
scroll to position [323, 0]
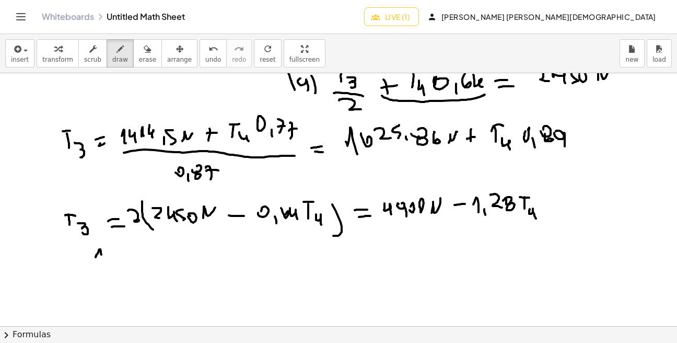
drag, startPoint x: 96, startPoint y: 256, endPoint x: 102, endPoint y: 265, distance: 11.0
click at [101, 265] on div at bounding box center [338, 129] width 677 height 759
drag, startPoint x: 108, startPoint y: 250, endPoint x: 110, endPoint y: 261, distance: 11.3
click at [110, 259] on div at bounding box center [338, 129] width 677 height 759
drag, startPoint x: 121, startPoint y: 248, endPoint x: 136, endPoint y: 260, distance: 19.3
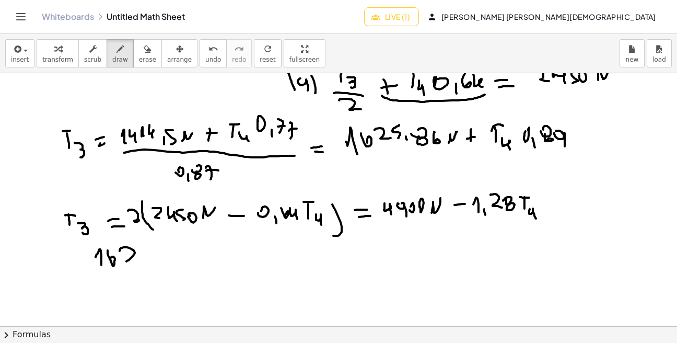
click at [133, 261] on div at bounding box center [338, 129] width 677 height 759
drag, startPoint x: 149, startPoint y: 244, endPoint x: 143, endPoint y: 261, distance: 18.3
click at [143, 261] on div at bounding box center [338, 129] width 677 height 759
click at [158, 268] on div at bounding box center [338, 129] width 677 height 759
click at [166, 247] on div at bounding box center [338, 129] width 677 height 759
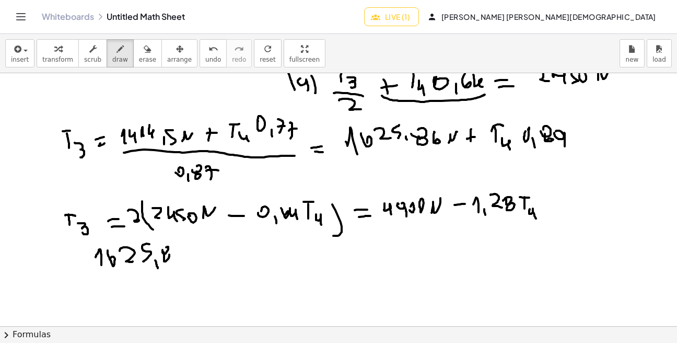
click at [164, 253] on div at bounding box center [338, 129] width 677 height 759
click at [179, 259] on div at bounding box center [338, 129] width 677 height 759
drag, startPoint x: 210, startPoint y: 251, endPoint x: 212, endPoint y: 261, distance: 10.7
click at [212, 261] on div at bounding box center [338, 129] width 677 height 759
drag, startPoint x: 213, startPoint y: 254, endPoint x: 224, endPoint y: 253, distance: 11.1
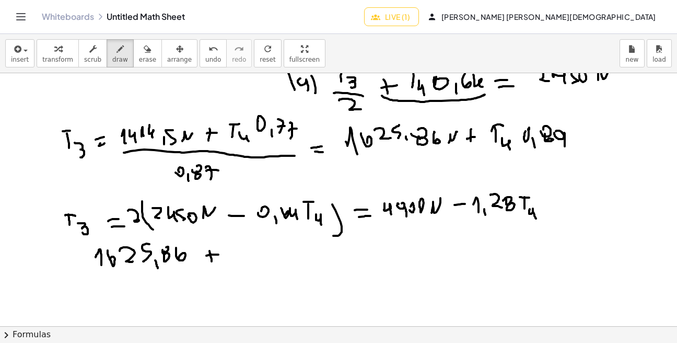
click at [219, 254] on div at bounding box center [338, 129] width 677 height 759
click at [233, 259] on div at bounding box center [338, 129] width 677 height 759
drag, startPoint x: 227, startPoint y: 245, endPoint x: 242, endPoint y: 243, distance: 14.7
click at [241, 242] on div at bounding box center [338, 129] width 677 height 759
drag, startPoint x: 239, startPoint y: 254, endPoint x: 250, endPoint y: 265, distance: 15.2
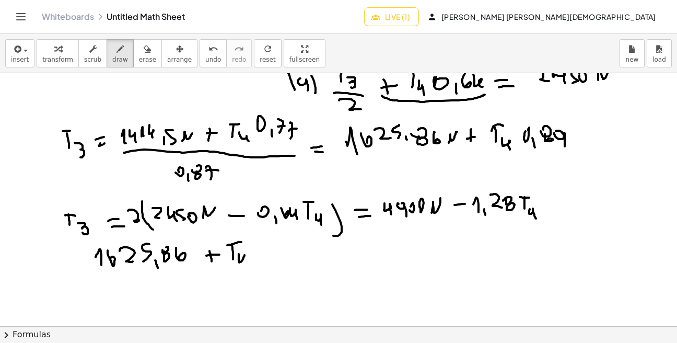
click at [247, 265] on div at bounding box center [338, 129] width 677 height 759
click at [261, 242] on div at bounding box center [338, 129] width 677 height 759
click at [274, 250] on div at bounding box center [338, 129] width 677 height 759
click at [283, 242] on div at bounding box center [338, 129] width 677 height 759
click at [283, 247] on div at bounding box center [338, 129] width 677 height 759
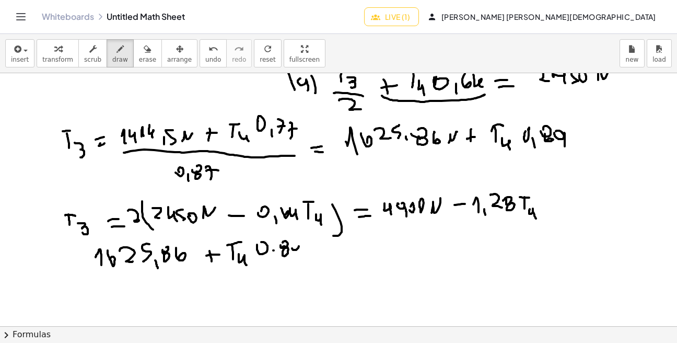
click at [293, 243] on div at bounding box center [338, 129] width 677 height 759
drag, startPoint x: 300, startPoint y: 250, endPoint x: 298, endPoint y: 259, distance: 9.5
click at [298, 258] on div at bounding box center [338, 129] width 677 height 759
drag, startPoint x: 323, startPoint y: 249, endPoint x: 329, endPoint y: 253, distance: 6.7
click at [328, 249] on div at bounding box center [338, 129] width 677 height 759
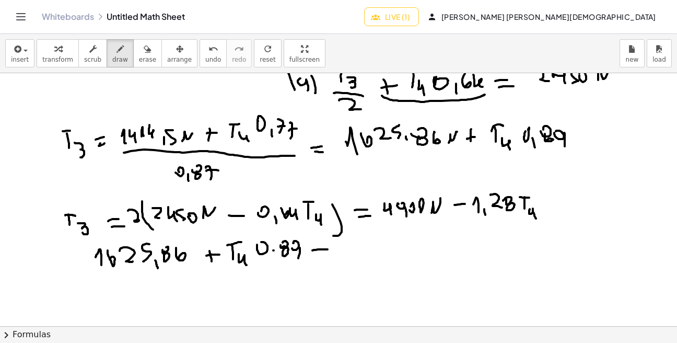
drag, startPoint x: 322, startPoint y: 257, endPoint x: 340, endPoint y: 257, distance: 17.2
click at [335, 257] on div at bounding box center [338, 129] width 677 height 759
drag, startPoint x: 348, startPoint y: 246, endPoint x: 360, endPoint y: 257, distance: 15.9
click at [357, 255] on div at bounding box center [338, 129] width 677 height 759
click at [365, 246] on div at bounding box center [338, 129] width 677 height 759
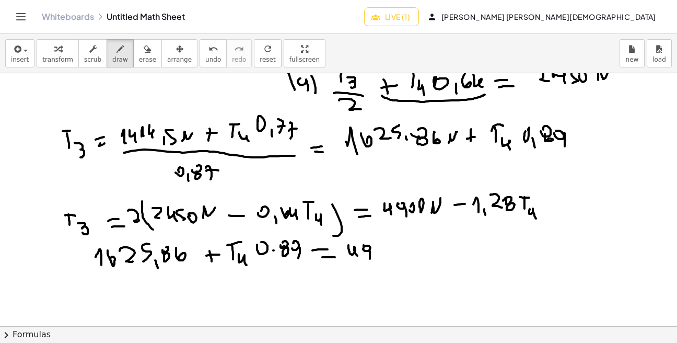
drag, startPoint x: 370, startPoint y: 252, endPoint x: 370, endPoint y: 262, distance: 9.9
click at [370, 261] on div at bounding box center [338, 129] width 677 height 759
click at [376, 252] on div at bounding box center [338, 129] width 677 height 759
drag, startPoint x: 386, startPoint y: 255, endPoint x: 391, endPoint y: 255, distance: 5.7
click at [385, 250] on div at bounding box center [338, 129] width 677 height 759
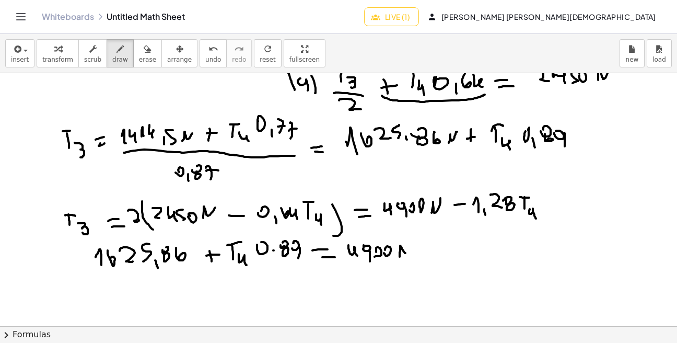
drag, startPoint x: 400, startPoint y: 247, endPoint x: 410, endPoint y: 247, distance: 9.9
click at [410, 247] on div at bounding box center [338, 129] width 677 height 759
drag, startPoint x: 425, startPoint y: 252, endPoint x: 445, endPoint y: 249, distance: 20.0
click at [443, 249] on div at bounding box center [338, 129] width 677 height 759
drag, startPoint x: 452, startPoint y: 240, endPoint x: 463, endPoint y: 257, distance: 19.3
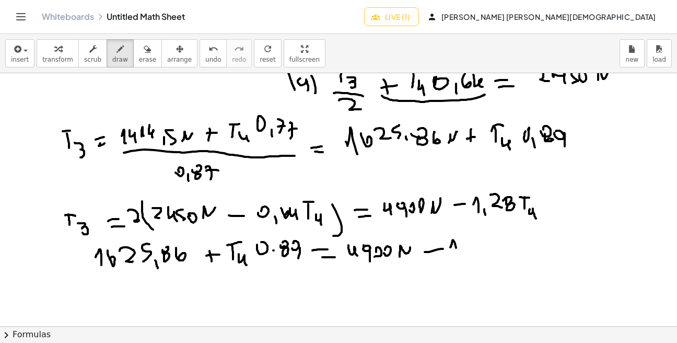
click at [459, 257] on div at bounding box center [338, 129] width 677 height 759
drag, startPoint x: 466, startPoint y: 256, endPoint x: 470, endPoint y: 262, distance: 7.1
click at [468, 262] on div at bounding box center [338, 129] width 677 height 759
drag, startPoint x: 475, startPoint y: 245, endPoint x: 493, endPoint y: 252, distance: 19.2
click at [492, 255] on div at bounding box center [338, 129] width 677 height 759
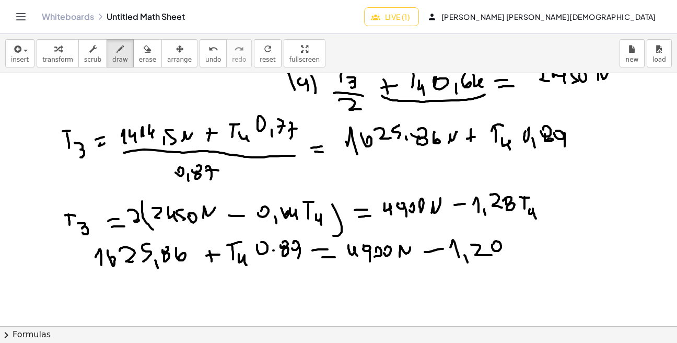
click at [494, 244] on div at bounding box center [338, 129] width 677 height 759
click at [499, 250] on div at bounding box center [338, 129] width 677 height 759
drag, startPoint x: 514, startPoint y: 242, endPoint x: 514, endPoint y: 254, distance: 12.0
click at [514, 252] on div at bounding box center [338, 129] width 677 height 759
drag, startPoint x: 512, startPoint y: 243, endPoint x: 520, endPoint y: 242, distance: 7.9
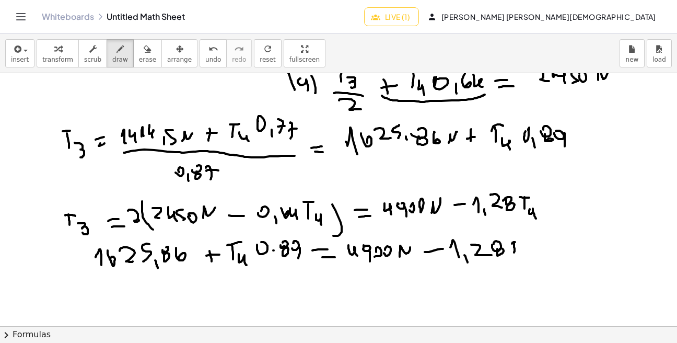
click at [517, 242] on div at bounding box center [338, 129] width 677 height 759
drag, startPoint x: 520, startPoint y: 251, endPoint x: 525, endPoint y: 262, distance: 11.5
click at [524, 261] on div at bounding box center [338, 129] width 677 height 759
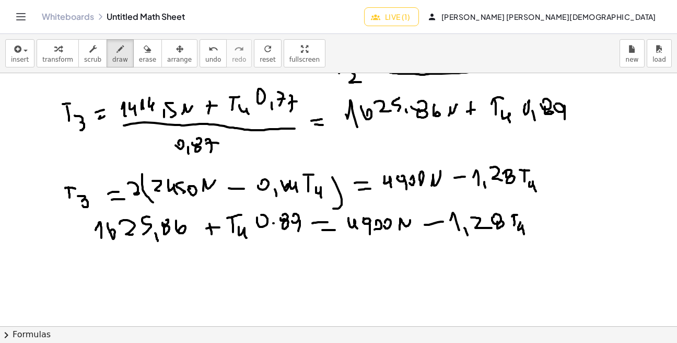
scroll to position [355, 0]
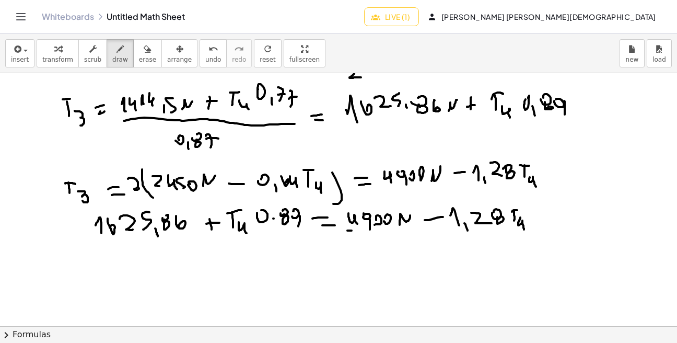
drag, startPoint x: 352, startPoint y: 230, endPoint x: 400, endPoint y: 228, distance: 48.6
click at [399, 228] on div at bounding box center [338, 97] width 677 height 759
drag, startPoint x: 128, startPoint y: 242, endPoint x: 143, endPoint y: 240, distance: 14.7
click at [141, 241] on div at bounding box center [338, 97] width 677 height 759
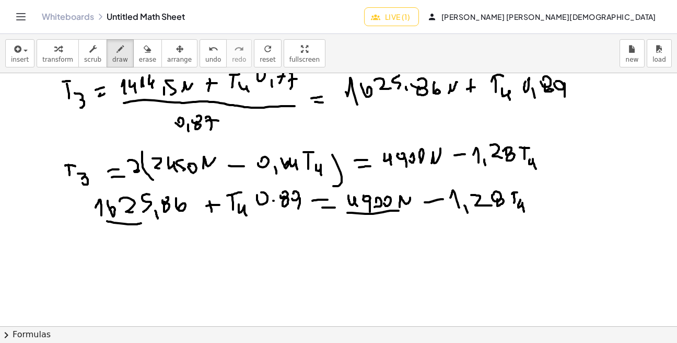
scroll to position [375, 0]
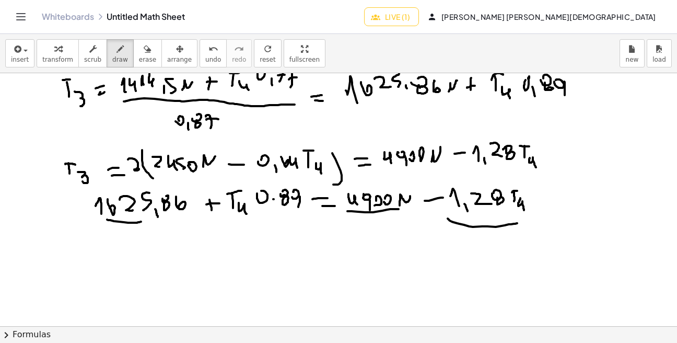
drag, startPoint x: 453, startPoint y: 222, endPoint x: 526, endPoint y: 220, distance: 72.7
click at [526, 220] on div at bounding box center [338, 78] width 677 height 759
drag, startPoint x: 481, startPoint y: 234, endPoint x: 428, endPoint y: 240, distance: 53.7
click at [428, 242] on div at bounding box center [338, 78] width 677 height 759
drag, startPoint x: 433, startPoint y: 234, endPoint x: 440, endPoint y: 252, distance: 19.7
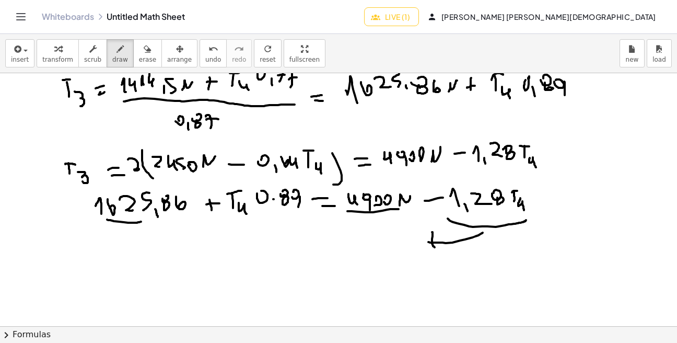
click at [439, 251] on div at bounding box center [338, 78] width 677 height 759
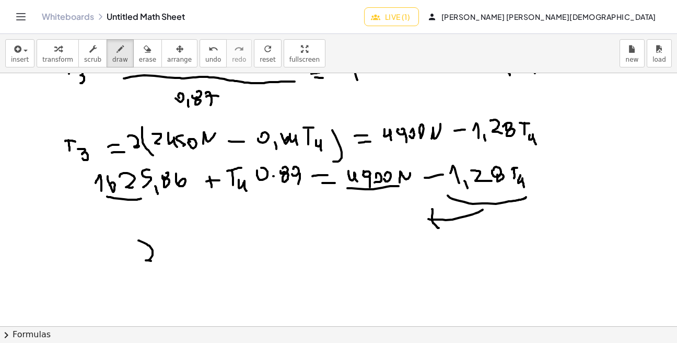
drag, startPoint x: 138, startPoint y: 240, endPoint x: 162, endPoint y: 259, distance: 30.2
click at [158, 262] on div at bounding box center [338, 55] width 677 height 759
drag, startPoint x: 166, startPoint y: 262, endPoint x: 173, endPoint y: 273, distance: 12.9
click at [170, 273] on div at bounding box center [338, 55] width 677 height 759
drag, startPoint x: 177, startPoint y: 248, endPoint x: 182, endPoint y: 261, distance: 14.1
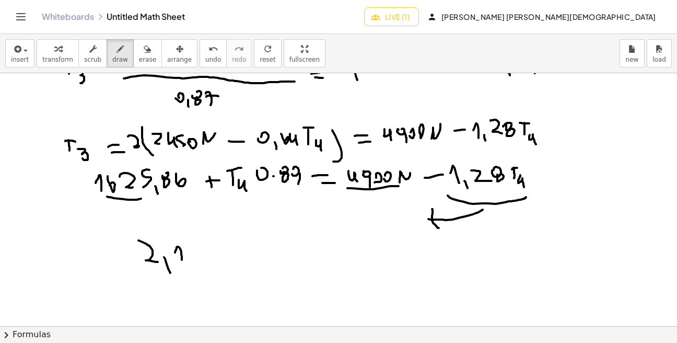
click at [182, 261] on div at bounding box center [338, 55] width 677 height 759
drag, startPoint x: 191, startPoint y: 249, endPoint x: 194, endPoint y: 261, distance: 12.4
click at [194, 261] on div at bounding box center [338, 55] width 677 height 759
drag, startPoint x: 191, startPoint y: 256, endPoint x: 205, endPoint y: 255, distance: 14.1
click at [204, 254] on div at bounding box center [338, 55] width 677 height 759
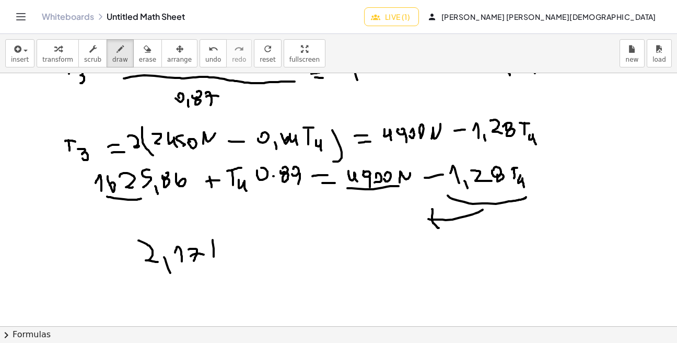
drag, startPoint x: 214, startPoint y: 250, endPoint x: 214, endPoint y: 257, distance: 7.3
click at [214, 257] on div at bounding box center [338, 55] width 677 height 759
drag, startPoint x: 207, startPoint y: 236, endPoint x: 222, endPoint y: 234, distance: 15.3
click at [221, 234] on div at bounding box center [338, 55] width 677 height 759
drag, startPoint x: 220, startPoint y: 253, endPoint x: 232, endPoint y: 270, distance: 20.3
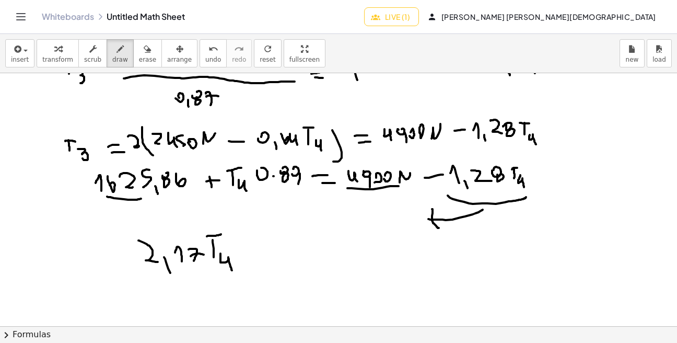
click at [232, 270] on div at bounding box center [338, 55] width 677 height 759
drag, startPoint x: 242, startPoint y: 249, endPoint x: 260, endPoint y: 250, distance: 17.8
click at [260, 250] on div at bounding box center [338, 55] width 677 height 759
drag, startPoint x: 251, startPoint y: 256, endPoint x: 265, endPoint y: 255, distance: 14.1
click at [261, 257] on div at bounding box center [338, 55] width 677 height 759
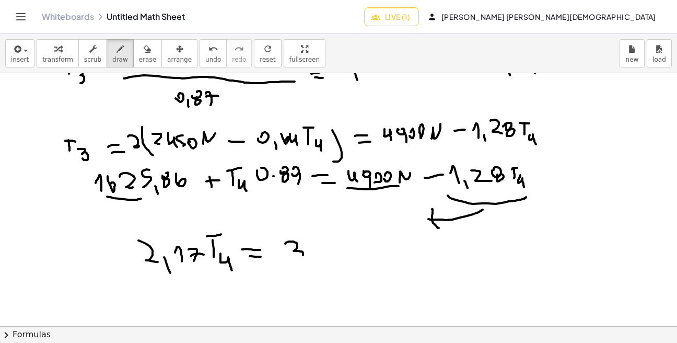
drag, startPoint x: 292, startPoint y: 241, endPoint x: 295, endPoint y: 255, distance: 14.5
click at [298, 262] on div at bounding box center [338, 55] width 677 height 759
drag, startPoint x: 316, startPoint y: 244, endPoint x: 327, endPoint y: 255, distance: 15.9
click at [321, 258] on div at bounding box center [338, 55] width 677 height 759
drag, startPoint x: 331, startPoint y: 242, endPoint x: 333, endPoint y: 259, distance: 16.3
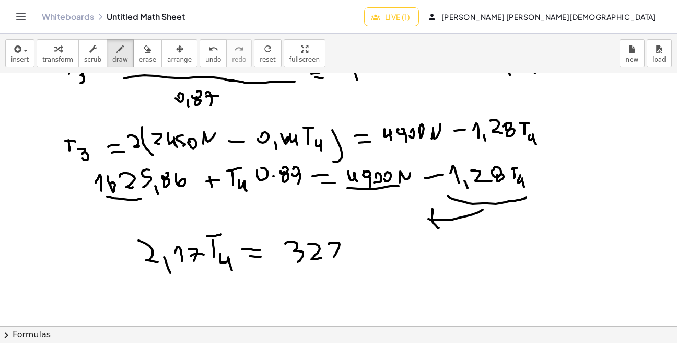
click at [333, 259] on div at bounding box center [338, 55] width 677 height 759
drag, startPoint x: 335, startPoint y: 250, endPoint x: 345, endPoint y: 248, distance: 10.1
click at [341, 250] on div at bounding box center [338, 55] width 677 height 759
drag, startPoint x: 347, startPoint y: 243, endPoint x: 358, endPoint y: 261, distance: 20.6
click at [355, 259] on div at bounding box center [338, 55] width 677 height 759
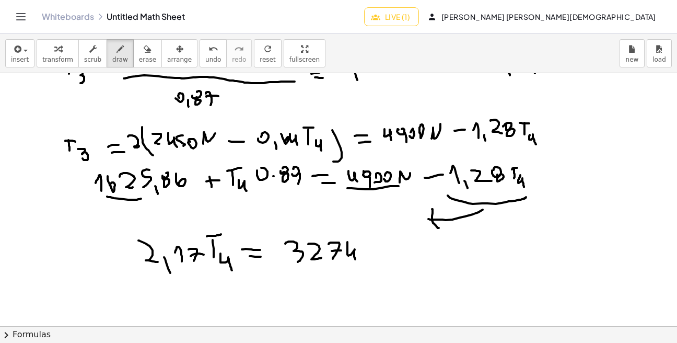
drag, startPoint x: 362, startPoint y: 258, endPoint x: 362, endPoint y: 265, distance: 7.3
click at [360, 264] on div at bounding box center [338, 55] width 677 height 759
drag, startPoint x: 371, startPoint y: 241, endPoint x: 381, endPoint y: 254, distance: 16.3
click at [378, 257] on div at bounding box center [338, 55] width 677 height 759
drag, startPoint x: 383, startPoint y: 251, endPoint x: 392, endPoint y: 260, distance: 12.6
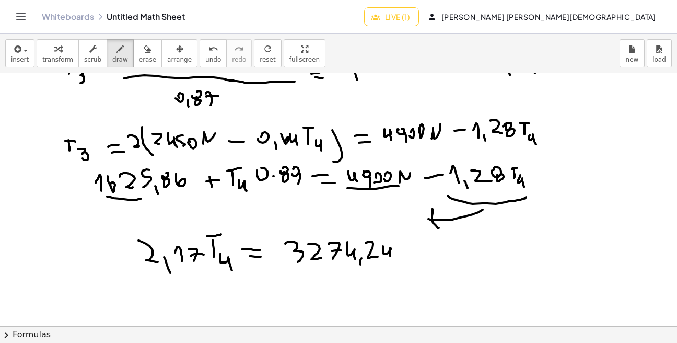
click at [391, 258] on div at bounding box center [338, 55] width 677 height 759
drag, startPoint x: 402, startPoint y: 249, endPoint x: 412, endPoint y: 242, distance: 12.0
click at [412, 247] on div at bounding box center [338, 55] width 677 height 759
click at [147, 58] on button "erase" at bounding box center [147, 53] width 29 height 28
drag, startPoint x: 395, startPoint y: 258, endPoint x: 306, endPoint y: 109, distance: 173.4
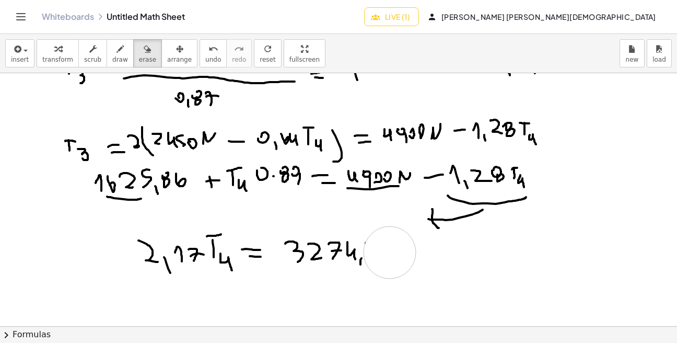
click at [389, 251] on div at bounding box center [338, 55] width 677 height 759
click at [120, 46] on div "button" at bounding box center [120, 48] width 16 height 13
drag, startPoint x: 370, startPoint y: 245, endPoint x: 374, endPoint y: 258, distance: 13.9
click at [373, 256] on div at bounding box center [338, 55] width 677 height 759
drag, startPoint x: 378, startPoint y: 245, endPoint x: 394, endPoint y: 264, distance: 25.2
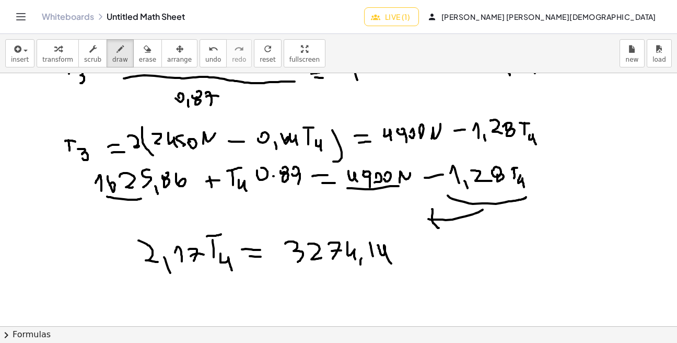
click at [392, 264] on div at bounding box center [338, 55] width 677 height 759
drag, startPoint x: 397, startPoint y: 260, endPoint x: 410, endPoint y: 242, distance: 22.4
click at [410, 243] on div at bounding box center [338, 55] width 677 height 759
drag, startPoint x: 429, startPoint y: 250, endPoint x: 463, endPoint y: 251, distance: 34.0
click at [463, 251] on div at bounding box center [338, 55] width 677 height 759
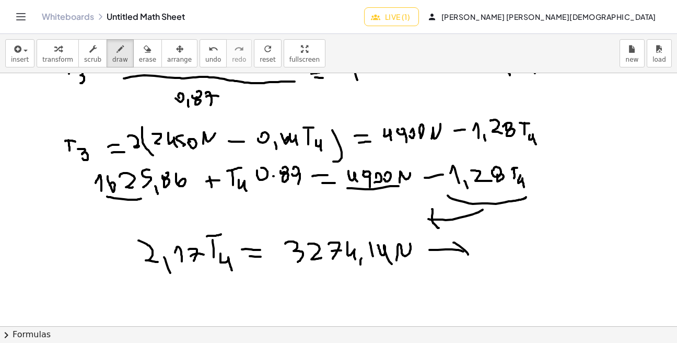
drag, startPoint x: 459, startPoint y: 246, endPoint x: 459, endPoint y: 262, distance: 16.7
click at [459, 262] on div at bounding box center [338, 55] width 677 height 759
click at [483, 259] on div at bounding box center [338, 55] width 677 height 759
drag, startPoint x: 482, startPoint y: 241, endPoint x: 492, endPoint y: 241, distance: 10.4
click at [491, 241] on div at bounding box center [338, 55] width 677 height 759
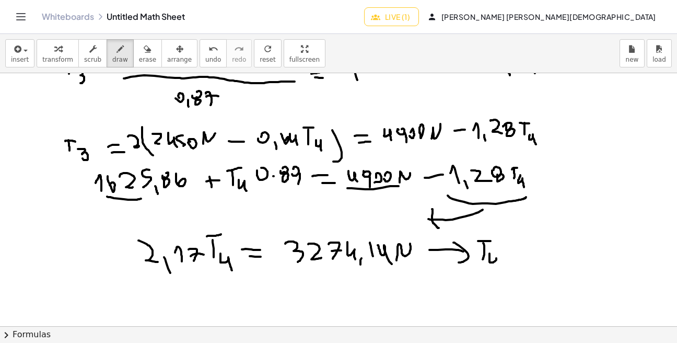
drag, startPoint x: 490, startPoint y: 255, endPoint x: 503, endPoint y: 269, distance: 19.2
click at [499, 270] on div at bounding box center [338, 55] width 677 height 759
click at [514, 251] on div at bounding box center [338, 55] width 677 height 759
click at [518, 261] on div at bounding box center [338, 55] width 677 height 759
drag, startPoint x: 537, startPoint y: 257, endPoint x: 550, endPoint y: 258, distance: 13.1
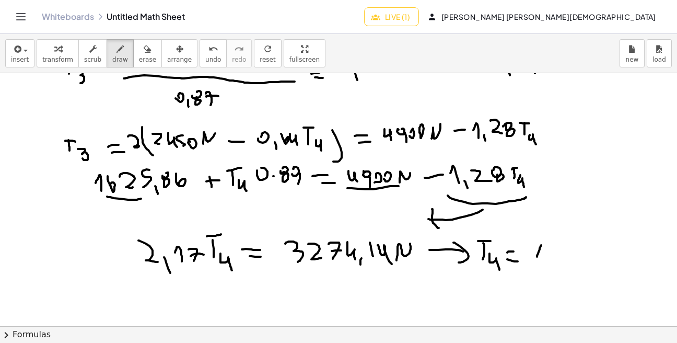
click at [545, 260] on div at bounding box center [338, 55] width 677 height 759
drag, startPoint x: 556, startPoint y: 245, endPoint x: 555, endPoint y: 264, distance: 18.8
click at [555, 264] on div at bounding box center [338, 55] width 677 height 759
click at [572, 251] on div at bounding box center [338, 55] width 677 height 759
click at [583, 248] on div at bounding box center [338, 55] width 677 height 759
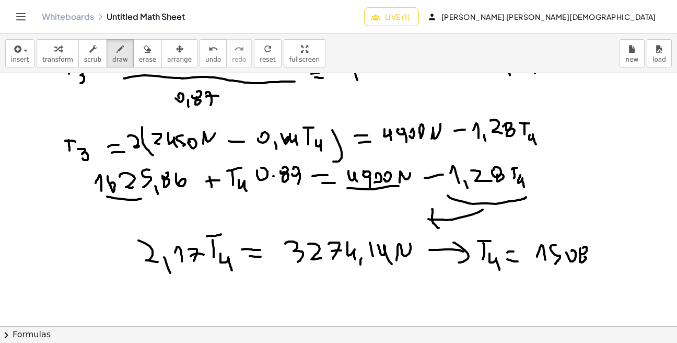
click at [585, 257] on div at bounding box center [338, 55] width 677 height 759
drag, startPoint x: 593, startPoint y: 259, endPoint x: 594, endPoint y: 268, distance: 8.9
click at [593, 267] on div at bounding box center [338, 55] width 677 height 759
click at [601, 248] on div at bounding box center [338, 55] width 677 height 759
click at [599, 254] on div at bounding box center [338, 55] width 677 height 759
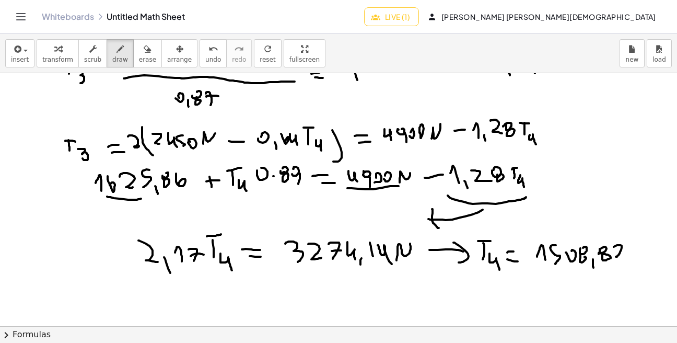
drag, startPoint x: 614, startPoint y: 247, endPoint x: 628, endPoint y: 257, distance: 17.2
click at [627, 257] on div at bounding box center [338, 55] width 677 height 759
drag, startPoint x: 636, startPoint y: 254, endPoint x: 648, endPoint y: 242, distance: 17.4
click at [648, 239] on div at bounding box center [338, 55] width 677 height 759
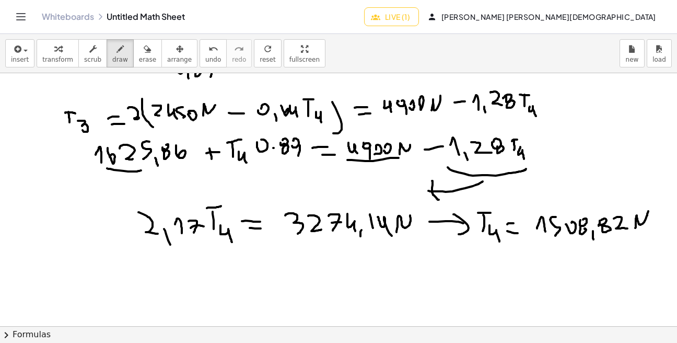
scroll to position [430, 0]
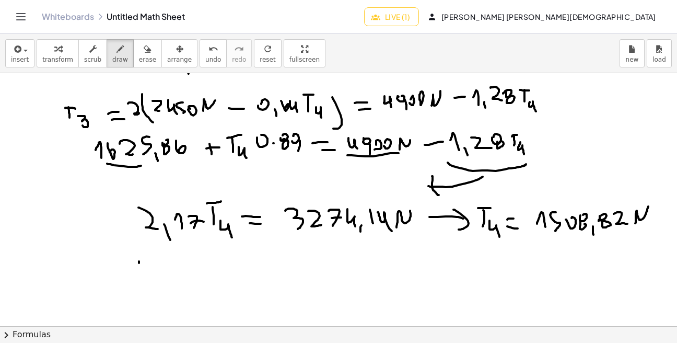
drag, startPoint x: 139, startPoint y: 263, endPoint x: 137, endPoint y: 276, distance: 13.7
click at [138, 274] on div at bounding box center [338, 22] width 677 height 759
drag, startPoint x: 135, startPoint y: 263, endPoint x: 143, endPoint y: 260, distance: 8.4
click at [142, 260] on div at bounding box center [338, 22] width 677 height 759
drag, startPoint x: 145, startPoint y: 272, endPoint x: 148, endPoint y: 283, distance: 11.3
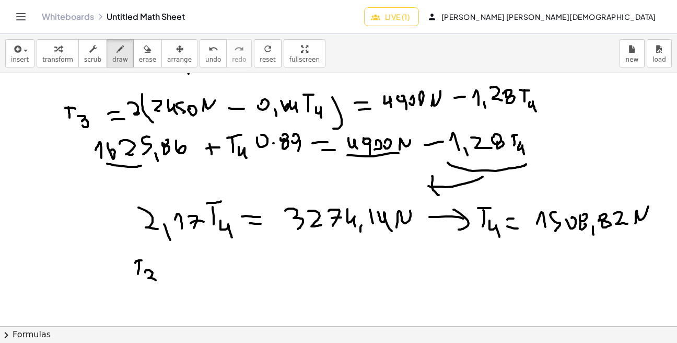
click at [149, 287] on div at bounding box center [338, 22] width 677 height 759
click at [178, 268] on div at bounding box center [338, 22] width 677 height 759
drag, startPoint x: 173, startPoint y: 275, endPoint x: 186, endPoint y: 274, distance: 13.1
click at [180, 275] on div at bounding box center [338, 22] width 677 height 759
drag, startPoint x: 201, startPoint y: 259, endPoint x: 217, endPoint y: 270, distance: 19.6
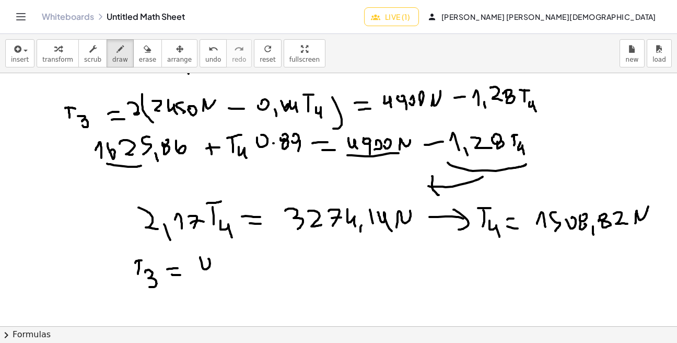
click at [214, 271] on div at bounding box center [338, 22] width 677 height 759
drag, startPoint x: 218, startPoint y: 261, endPoint x: 223, endPoint y: 266, distance: 7.4
click at [220, 264] on div at bounding box center [338, 22] width 677 height 759
drag, startPoint x: 226, startPoint y: 262, endPoint x: 226, endPoint y: 272, distance: 9.9
click at [226, 270] on div at bounding box center [338, 22] width 677 height 759
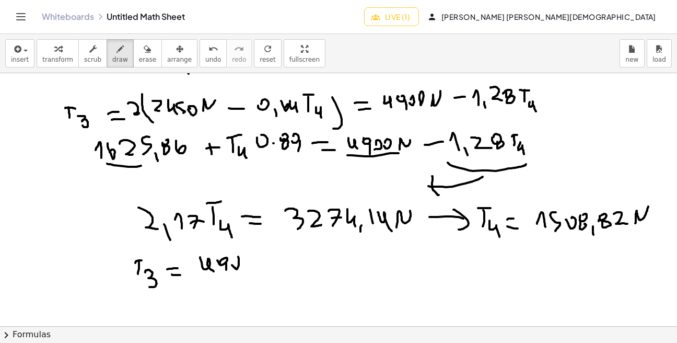
click at [235, 266] on div at bounding box center [338, 22] width 677 height 759
click at [242, 259] on div at bounding box center [338, 22] width 677 height 759
drag, startPoint x: 252, startPoint y: 265, endPoint x: 263, endPoint y: 255, distance: 15.2
click at [263, 255] on div at bounding box center [338, 22] width 677 height 759
click at [278, 258] on div at bounding box center [338, 22] width 677 height 759
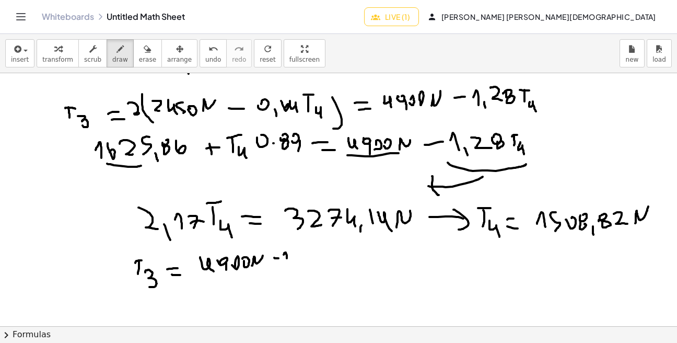
drag, startPoint x: 284, startPoint y: 253, endPoint x: 289, endPoint y: 267, distance: 14.6
click at [288, 265] on div at bounding box center [338, 22] width 677 height 759
drag, startPoint x: 293, startPoint y: 261, endPoint x: 296, endPoint y: 269, distance: 8.8
click at [295, 269] on div at bounding box center [338, 22] width 677 height 759
drag, startPoint x: 299, startPoint y: 254, endPoint x: 306, endPoint y: 261, distance: 9.6
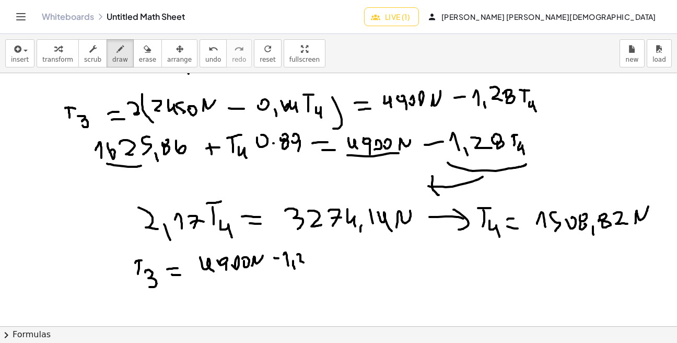
click at [304, 262] on div at bounding box center [338, 22] width 677 height 759
click at [311, 254] on div at bounding box center [338, 22] width 677 height 759
click at [313, 259] on div at bounding box center [338, 22] width 677 height 759
drag, startPoint x: 332, startPoint y: 253, endPoint x: 331, endPoint y: 261, distance: 8.5
click at [331, 259] on div at bounding box center [338, 22] width 677 height 759
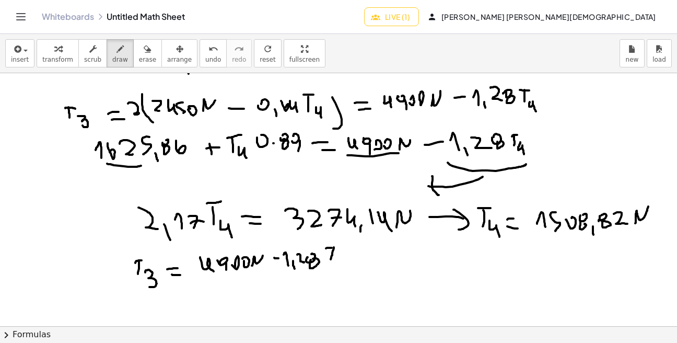
drag, startPoint x: 332, startPoint y: 248, endPoint x: 342, endPoint y: 250, distance: 10.1
click at [340, 246] on div at bounding box center [338, 22] width 677 height 759
drag, startPoint x: 336, startPoint y: 259, endPoint x: 346, endPoint y: 270, distance: 15.2
click at [346, 270] on div at bounding box center [338, 22] width 677 height 759
drag, startPoint x: 360, startPoint y: 260, endPoint x: 368, endPoint y: 260, distance: 7.3
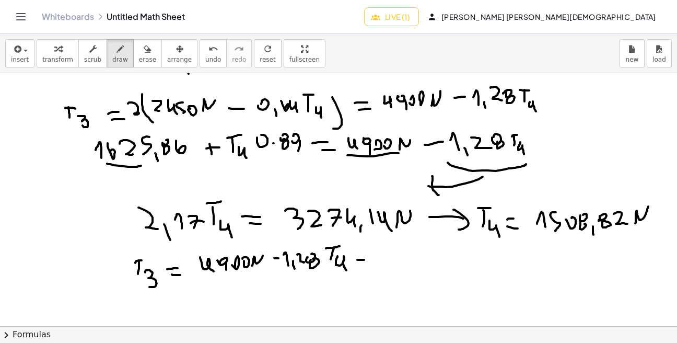
click at [365, 260] on div at bounding box center [338, 22] width 677 height 759
drag, startPoint x: 366, startPoint y: 265, endPoint x: 382, endPoint y: 266, distance: 16.2
click at [374, 265] on div at bounding box center [338, 22] width 677 height 759
drag, startPoint x: 394, startPoint y: 251, endPoint x: 409, endPoint y: 262, distance: 17.9
click at [405, 264] on div at bounding box center [338, 22] width 677 height 759
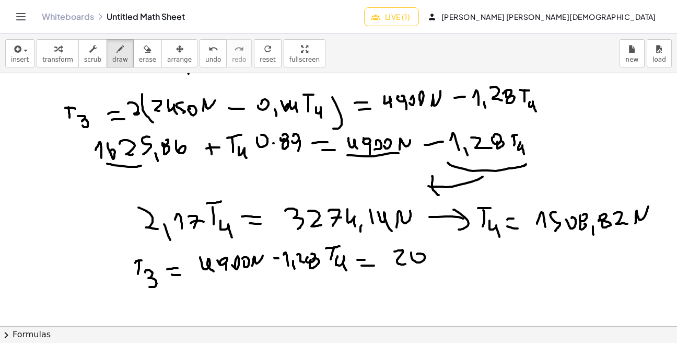
drag, startPoint x: 411, startPoint y: 254, endPoint x: 417, endPoint y: 254, distance: 5.8
click at [417, 254] on div at bounding box center [338, 22] width 677 height 759
drag, startPoint x: 424, startPoint y: 261, endPoint x: 430, endPoint y: 270, distance: 10.6
click at [426, 272] on div at bounding box center [338, 22] width 677 height 759
drag, startPoint x: 434, startPoint y: 257, endPoint x: 438, endPoint y: 271, distance: 15.2
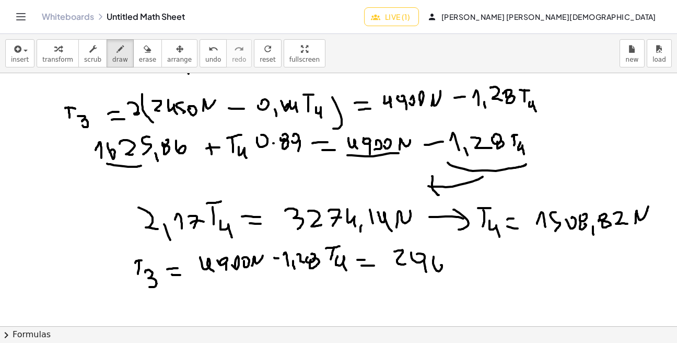
click at [438, 270] on div at bounding box center [338, 22] width 677 height 759
click at [445, 259] on div at bounding box center [338, 22] width 677 height 759
click at [447, 265] on div at bounding box center [338, 22] width 677 height 759
drag, startPoint x: 456, startPoint y: 270, endPoint x: 460, endPoint y: 277, distance: 8.6
click at [458, 275] on div at bounding box center [338, 22] width 677 height 759
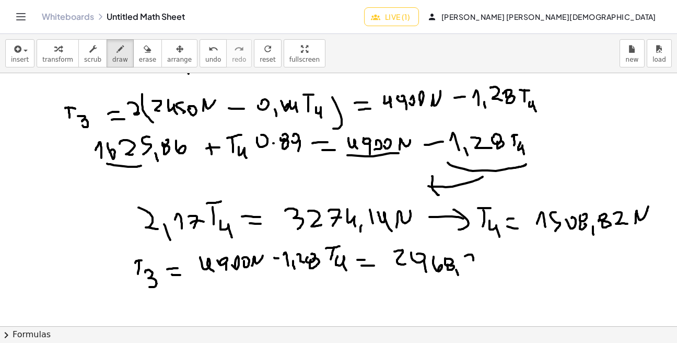
drag, startPoint x: 465, startPoint y: 256, endPoint x: 470, endPoint y: 270, distance: 14.9
click at [470, 270] on div at bounding box center [338, 22] width 677 height 759
drag, startPoint x: 470, startPoint y: 262, endPoint x: 483, endPoint y: 259, distance: 13.6
click at [479, 261] on div at bounding box center [338, 22] width 677 height 759
drag, startPoint x: 484, startPoint y: 261, endPoint x: 487, endPoint y: 275, distance: 14.6
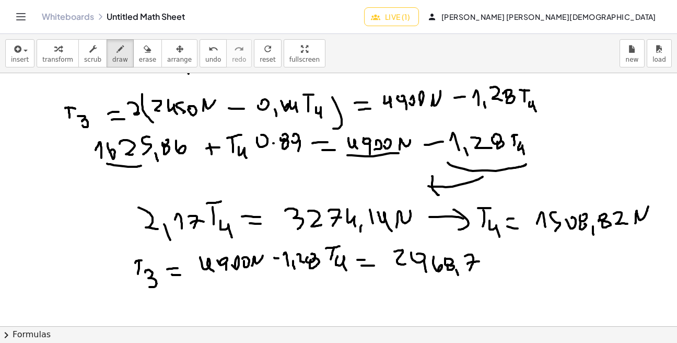
click at [487, 275] on div at bounding box center [338, 22] width 677 height 759
drag, startPoint x: 497, startPoint y: 266, endPoint x: 505, endPoint y: 255, distance: 13.1
click at [508, 250] on div at bounding box center [338, 22] width 677 height 759
drag, startPoint x: 130, startPoint y: 260, endPoint x: 145, endPoint y: 246, distance: 20.7
click at [146, 246] on div at bounding box center [338, 22] width 677 height 759
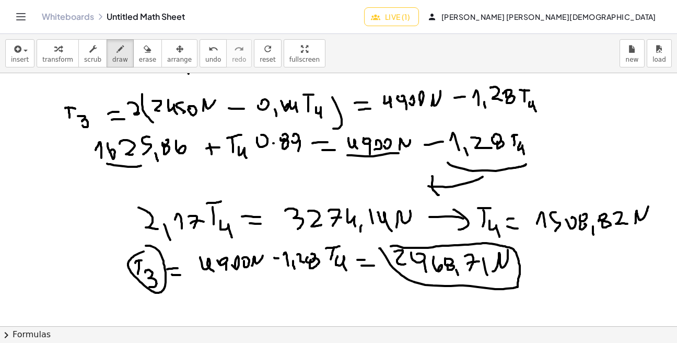
click at [383, 246] on div at bounding box center [338, 22] width 677 height 759
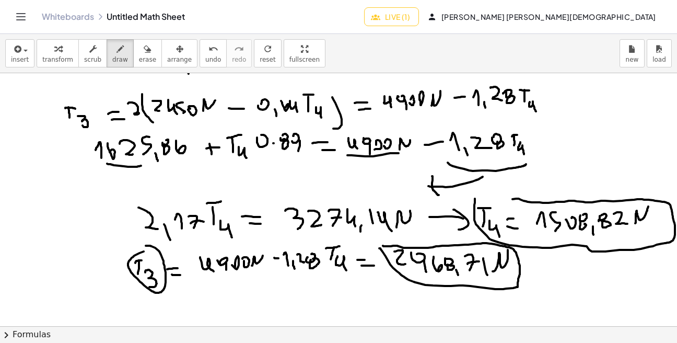
click at [478, 201] on div at bounding box center [338, 22] width 677 height 759
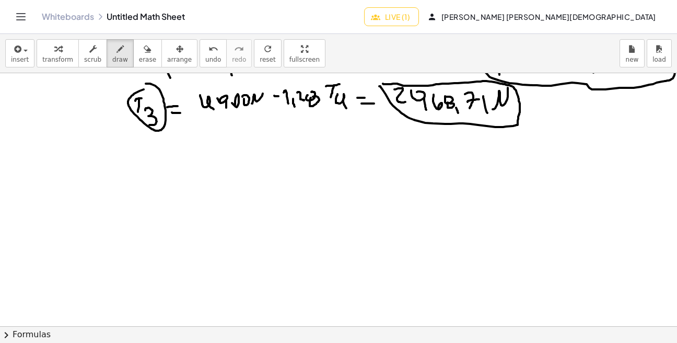
scroll to position [598, 0]
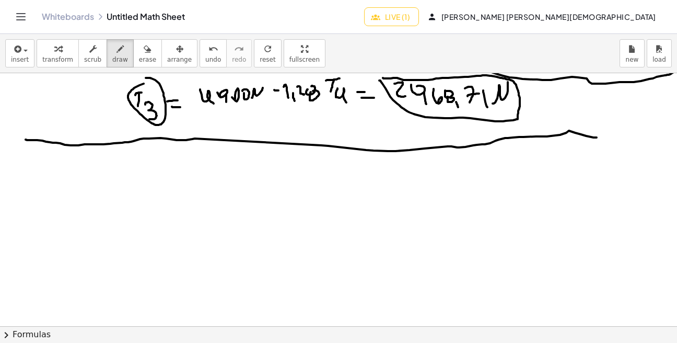
drag, startPoint x: 26, startPoint y: 139, endPoint x: 618, endPoint y: 143, distance: 592.5
drag, startPoint x: 619, startPoint y: 143, endPoint x: 654, endPoint y: 129, distance: 38.2
drag, startPoint x: 91, startPoint y: 188, endPoint x: 111, endPoint y: 182, distance: 20.7
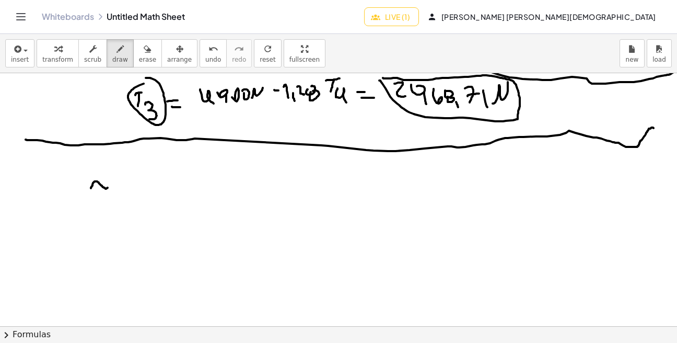
drag, startPoint x: 102, startPoint y: 185, endPoint x: 113, endPoint y: 196, distance: 15.5
drag, startPoint x: 100, startPoint y: 173, endPoint x: 115, endPoint y: 174, distance: 15.2
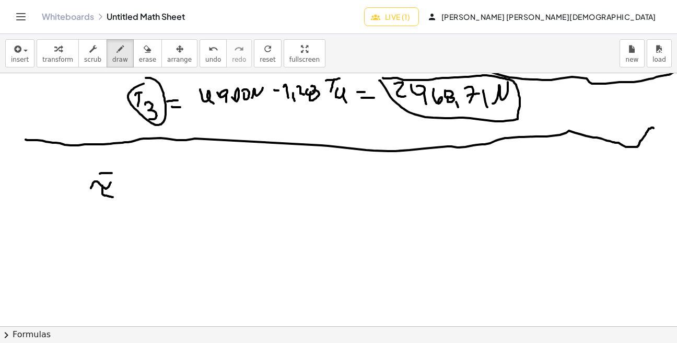
drag, startPoint x: 154, startPoint y: 179, endPoint x: 167, endPoint y: 184, distance: 13.6
drag, startPoint x: 160, startPoint y: 172, endPoint x: 178, endPoint y: 170, distance: 18.0
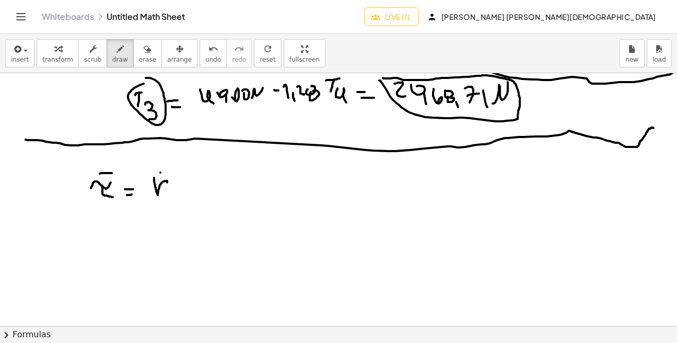
drag, startPoint x: 196, startPoint y: 184, endPoint x: 183, endPoint y: 193, distance: 15.5
drag, startPoint x: 187, startPoint y: 186, endPoint x: 202, endPoint y: 195, distance: 17.8
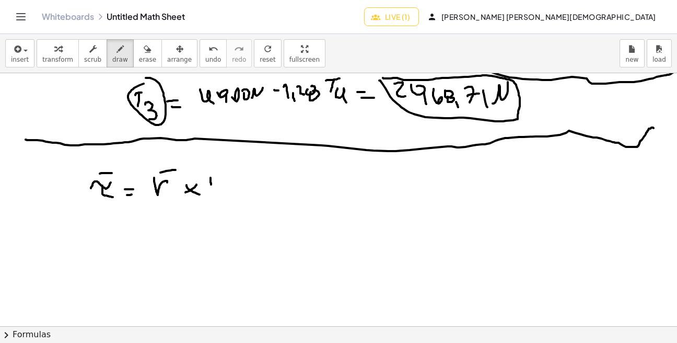
drag, startPoint x: 211, startPoint y: 183, endPoint x: 212, endPoint y: 196, distance: 13.1
drag, startPoint x: 211, startPoint y: 182, endPoint x: 218, endPoint y: 185, distance: 7.7
drag, startPoint x: 212, startPoint y: 187, endPoint x: 224, endPoint y: 184, distance: 11.9
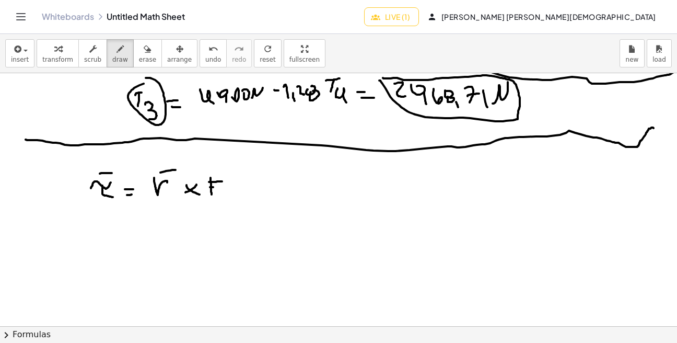
drag, startPoint x: 218, startPoint y: 170, endPoint x: 227, endPoint y: 170, distance: 9.4
drag, startPoint x: 251, startPoint y: 188, endPoint x: 288, endPoint y: 186, distance: 37.2
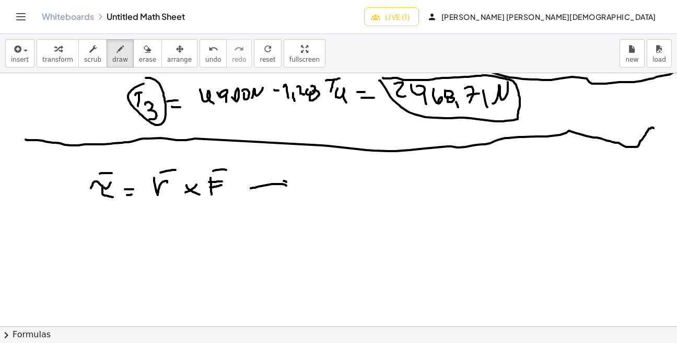
drag, startPoint x: 284, startPoint y: 181, endPoint x: 282, endPoint y: 189, distance: 8.1
drag, startPoint x: 310, startPoint y: 181, endPoint x: 329, endPoint y: 183, distance: 19.4
drag, startPoint x: 320, startPoint y: 187, endPoint x: 338, endPoint y: 194, distance: 19.2
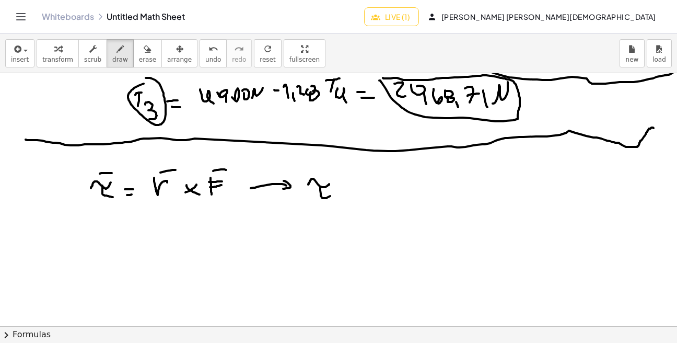
drag, startPoint x: 349, startPoint y: 188, endPoint x: 361, endPoint y: 188, distance: 12.0
drag, startPoint x: 378, startPoint y: 191, endPoint x: 388, endPoint y: 184, distance: 12.0
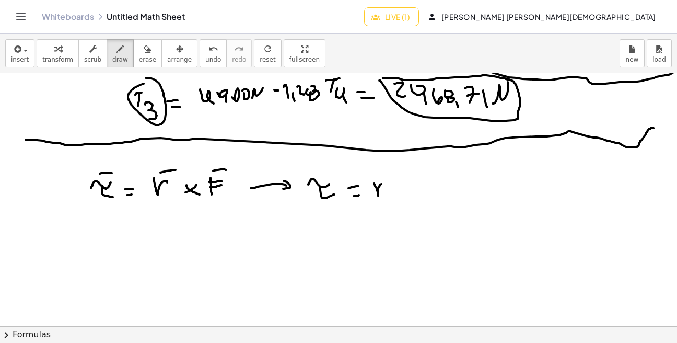
drag, startPoint x: 399, startPoint y: 175, endPoint x: 410, endPoint y: 177, distance: 10.6
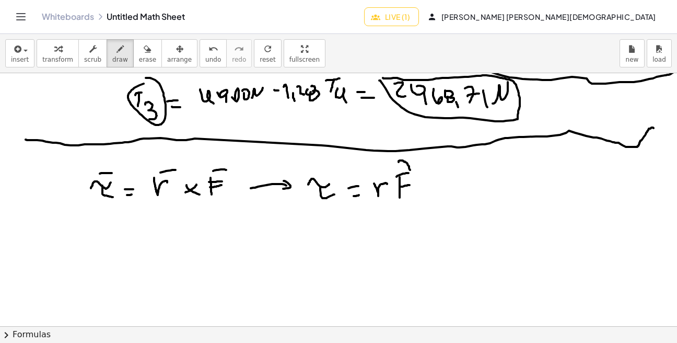
drag, startPoint x: 401, startPoint y: 160, endPoint x: 410, endPoint y: 178, distance: 19.9
click at [146, 52] on div "button" at bounding box center [147, 48] width 17 height 13
click at [112, 53] on div "button" at bounding box center [120, 48] width 16 height 13
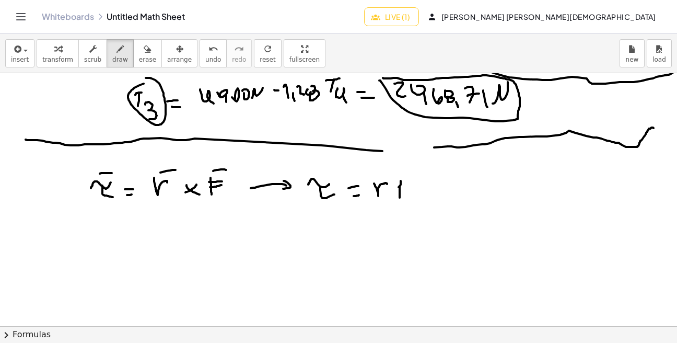
drag, startPoint x: 399, startPoint y: 187, endPoint x: 401, endPoint y: 178, distance: 9.6
drag, startPoint x: 400, startPoint y: 187, endPoint x: 409, endPoint y: 186, distance: 8.4
drag, startPoint x: 405, startPoint y: 179, endPoint x: 413, endPoint y: 178, distance: 7.5
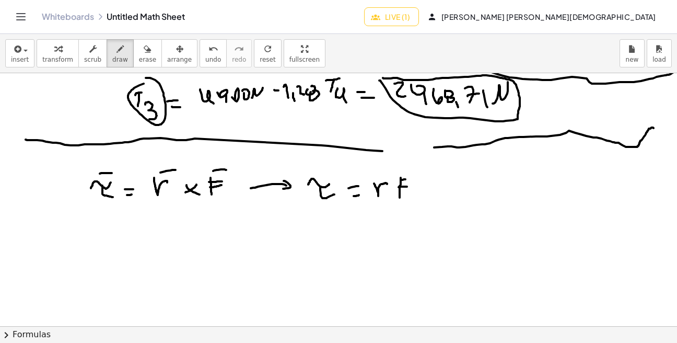
drag, startPoint x: 432, startPoint y: 182, endPoint x: 428, endPoint y: 190, distance: 9.1
drag, startPoint x: 436, startPoint y: 190, endPoint x: 456, endPoint y: 190, distance: 19.3
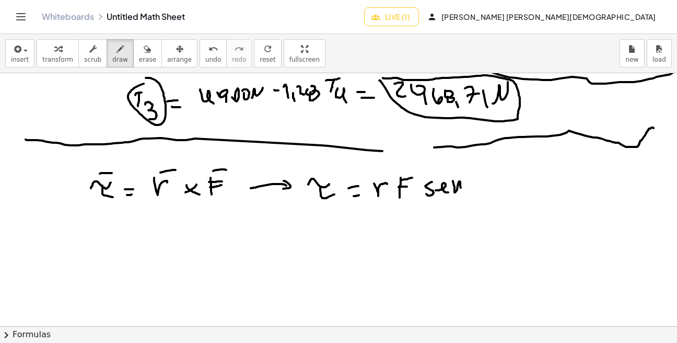
drag, startPoint x: 454, startPoint y: 185, endPoint x: 462, endPoint y: 193, distance: 10.7
drag, startPoint x: 475, startPoint y: 184, endPoint x: 482, endPoint y: 184, distance: 6.3
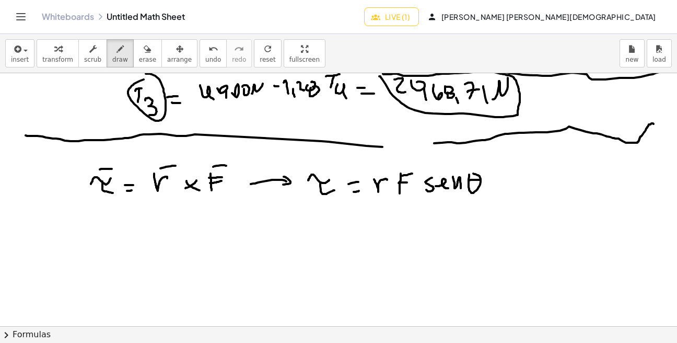
scroll to position [607, 0]
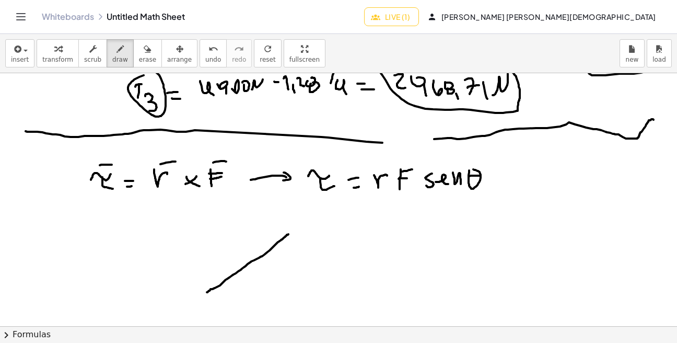
drag, startPoint x: 207, startPoint y: 292, endPoint x: 285, endPoint y: 231, distance: 99.0
drag, startPoint x: 280, startPoint y: 231, endPoint x: 293, endPoint y: 237, distance: 14.6
drag, startPoint x: 204, startPoint y: 293, endPoint x: 215, endPoint y: 217, distance: 76.5
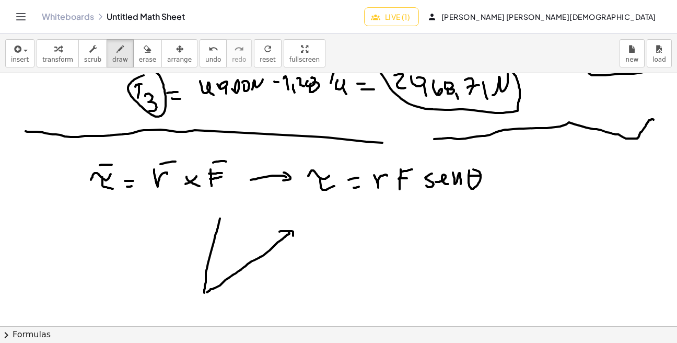
drag, startPoint x: 215, startPoint y: 213, endPoint x: 226, endPoint y: 218, distance: 12.4
drag, startPoint x: 266, startPoint y: 286, endPoint x: 278, endPoint y: 278, distance: 14.6
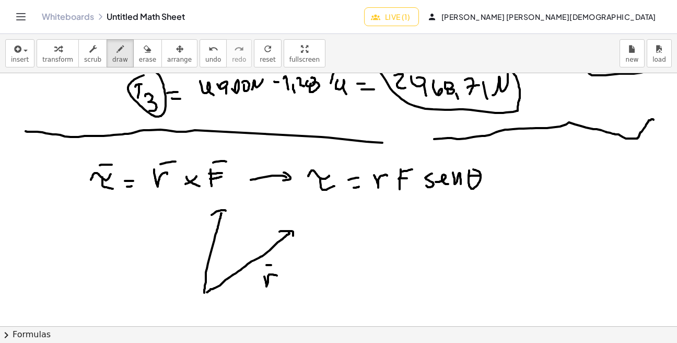
drag, startPoint x: 271, startPoint y: 265, endPoint x: 282, endPoint y: 262, distance: 10.8
drag, startPoint x: 175, startPoint y: 241, endPoint x: 186, endPoint y: 240, distance: 11.0
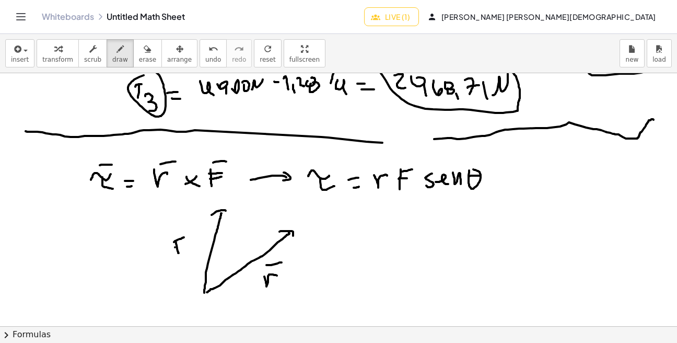
drag, startPoint x: 175, startPoint y: 247, endPoint x: 187, endPoint y: 238, distance: 14.5
drag, startPoint x: 171, startPoint y: 230, endPoint x: 192, endPoint y: 225, distance: 21.5
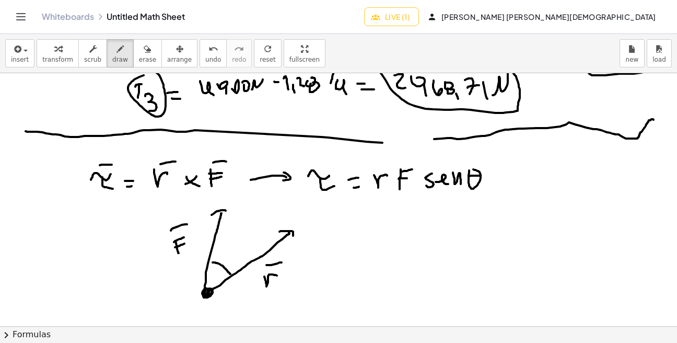
drag, startPoint x: 230, startPoint y: 274, endPoint x: 206, endPoint y: 265, distance: 25.6
drag, startPoint x: 229, startPoint y: 254, endPoint x: 245, endPoint y: 251, distance: 15.4
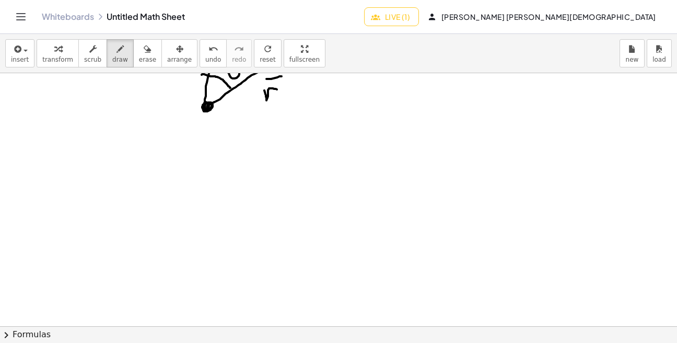
scroll to position [810, 0]
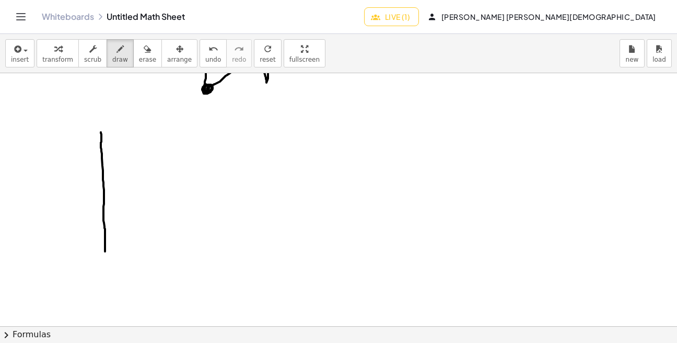
drag, startPoint x: 101, startPoint y: 132, endPoint x: 105, endPoint y: 260, distance: 127.5
drag, startPoint x: 105, startPoint y: 260, endPoint x: 307, endPoint y: 258, distance: 202.2
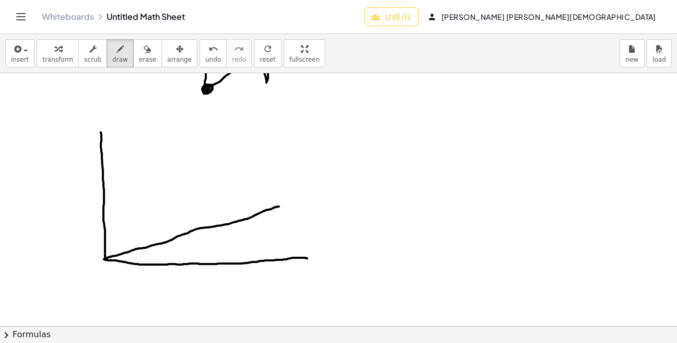
drag, startPoint x: 104, startPoint y: 259, endPoint x: 280, endPoint y: 206, distance: 184.0
drag, startPoint x: 164, startPoint y: 241, endPoint x: 166, endPoint y: 258, distance: 16.8
drag, startPoint x: 171, startPoint y: 246, endPoint x: 174, endPoint y: 258, distance: 12.3
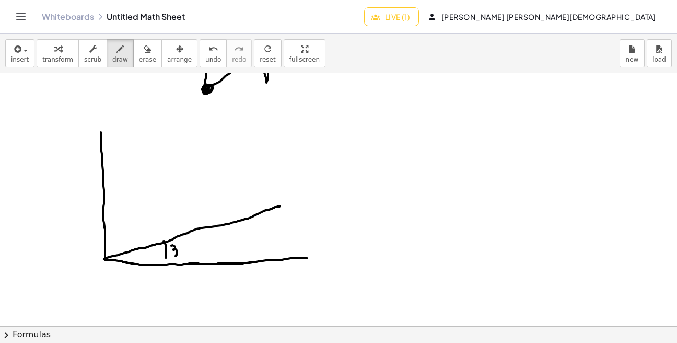
drag, startPoint x: 100, startPoint y: 133, endPoint x: 101, endPoint y: 114, distance: 18.8
drag, startPoint x: 100, startPoint y: 137, endPoint x: 215, endPoint y: 225, distance: 144.6
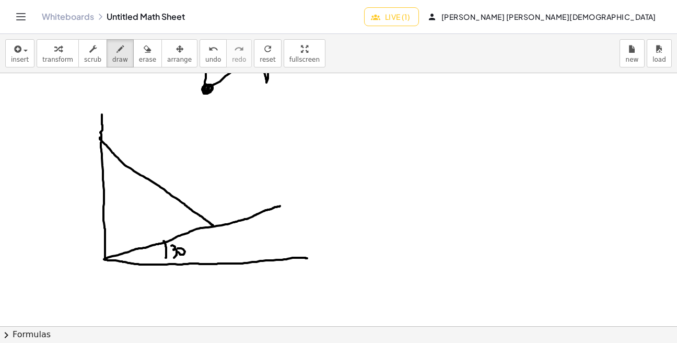
drag, startPoint x: 280, startPoint y: 206, endPoint x: 282, endPoint y: 230, distance: 24.1
drag, startPoint x: 282, startPoint y: 238, endPoint x: 292, endPoint y: 243, distance: 11.7
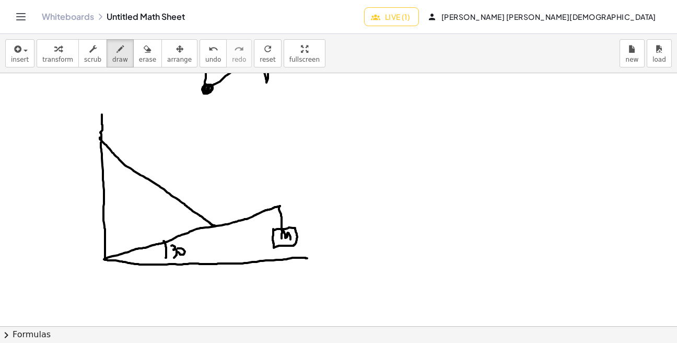
drag, startPoint x: 102, startPoint y: 170, endPoint x: 119, endPoint y: 168, distance: 16.3
drag, startPoint x: 113, startPoint y: 173, endPoint x: 115, endPoint y: 189, distance: 15.3
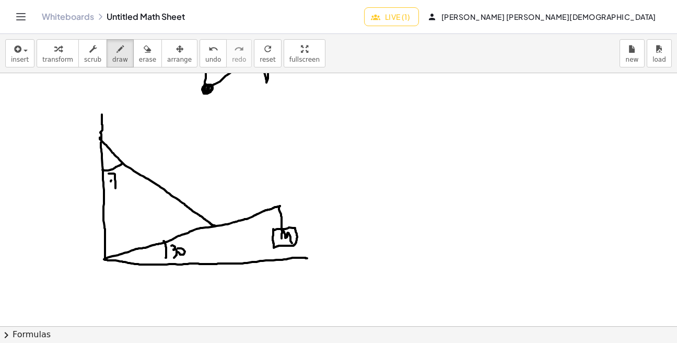
drag, startPoint x: 111, startPoint y: 180, endPoint x: 119, endPoint y: 177, distance: 8.4
drag, startPoint x: 121, startPoint y: 184, endPoint x: 120, endPoint y: 178, distance: 5.8
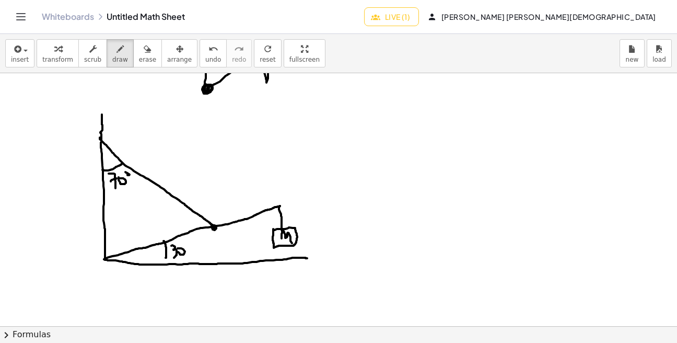
drag, startPoint x: 341, startPoint y: 154, endPoint x: 355, endPoint y: 153, distance: 14.2
drag, startPoint x: 357, startPoint y: 155, endPoint x: 359, endPoint y: 162, distance: 8.1
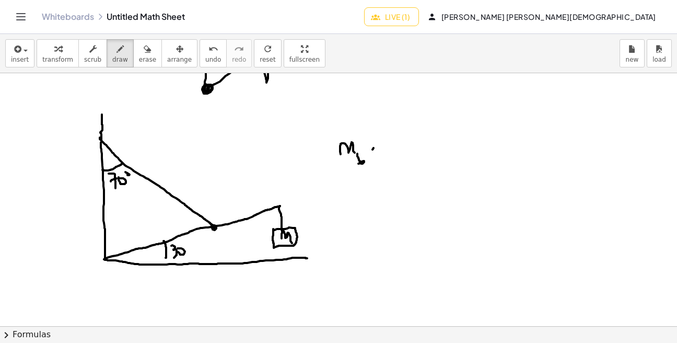
drag, startPoint x: 373, startPoint y: 149, endPoint x: 382, endPoint y: 145, distance: 10.3
drag, startPoint x: 379, startPoint y: 153, endPoint x: 392, endPoint y: 147, distance: 14.5
drag, startPoint x: 398, startPoint y: 143, endPoint x: 399, endPoint y: 152, distance: 8.5
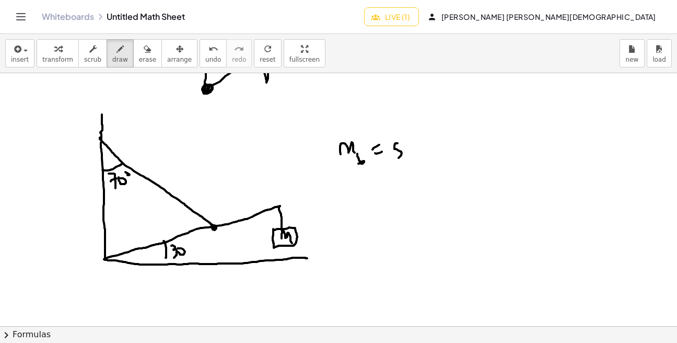
drag, startPoint x: 425, startPoint y: 145, endPoint x: 428, endPoint y: 150, distance: 6.4
drag, startPoint x: 425, startPoint y: 150, endPoint x: 436, endPoint y: 150, distance: 11.0
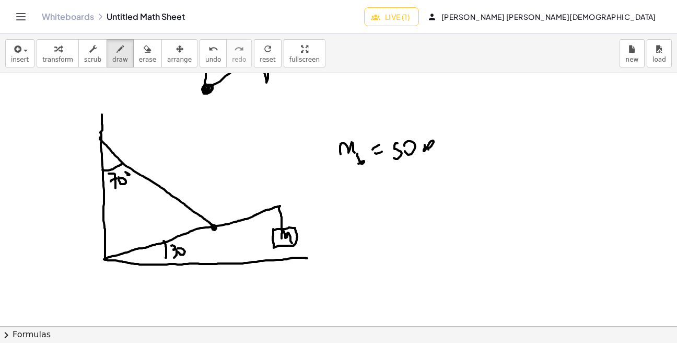
drag, startPoint x: 437, startPoint y: 148, endPoint x: 462, endPoint y: 160, distance: 27.8
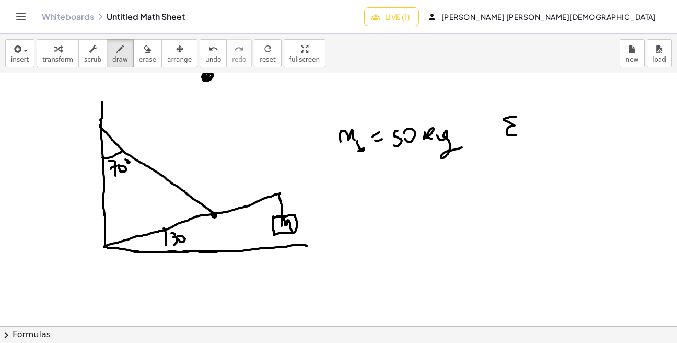
drag, startPoint x: 516, startPoint y: 117, endPoint x: 525, endPoint y: 127, distance: 13.4
drag, startPoint x: 528, startPoint y: 127, endPoint x: 528, endPoint y: 133, distance: 5.7
drag, startPoint x: 526, startPoint y: 119, endPoint x: 532, endPoint y: 119, distance: 6.3
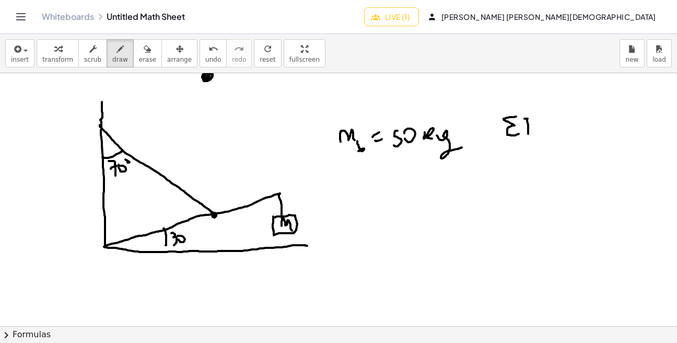
drag, startPoint x: 524, startPoint y: 126, endPoint x: 531, endPoint y: 125, distance: 7.4
drag, startPoint x: 529, startPoint y: 113, endPoint x: 540, endPoint y: 117, distance: 11.1
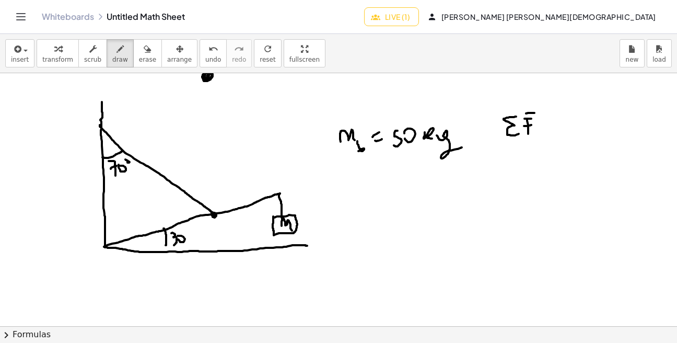
drag, startPoint x: 537, startPoint y: 128, endPoint x: 544, endPoint y: 127, distance: 6.9
drag, startPoint x: 537, startPoint y: 131, endPoint x: 551, endPoint y: 125, distance: 15.5
drag, startPoint x: 553, startPoint y: 129, endPoint x: 556, endPoint y: 119, distance: 10.4
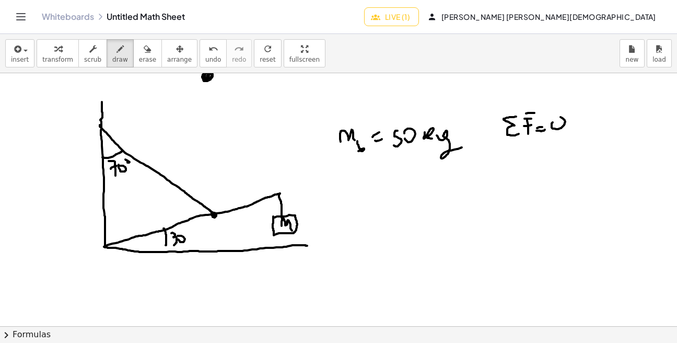
drag, startPoint x: 537, startPoint y: 207, endPoint x: 541, endPoint y: 203, distance: 6.0
drag, startPoint x: 537, startPoint y: 211, endPoint x: 541, endPoint y: 248, distance: 37.3
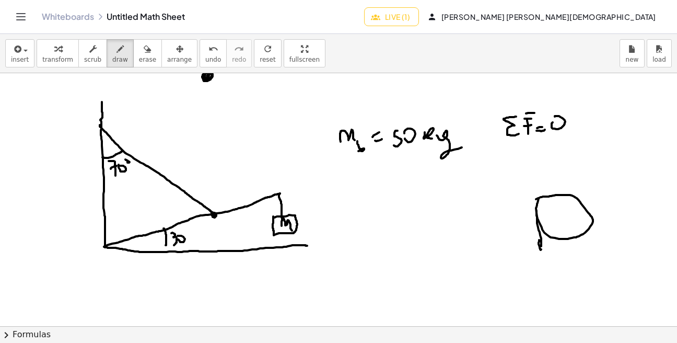
drag, startPoint x: 539, startPoint y: 241, endPoint x: 546, endPoint y: 245, distance: 8.2
drag, startPoint x: 594, startPoint y: 224, endPoint x: 595, endPoint y: 184, distance: 39.2
drag, startPoint x: 590, startPoint y: 193, endPoint x: 601, endPoint y: 197, distance: 11.3
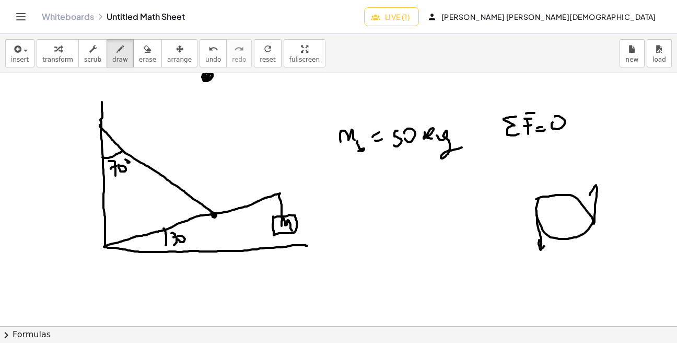
drag, startPoint x: 598, startPoint y: 115, endPoint x: 609, endPoint y: 129, distance: 17.5
drag, startPoint x: 609, startPoint y: 118, endPoint x: 616, endPoint y: 119, distance: 6.9
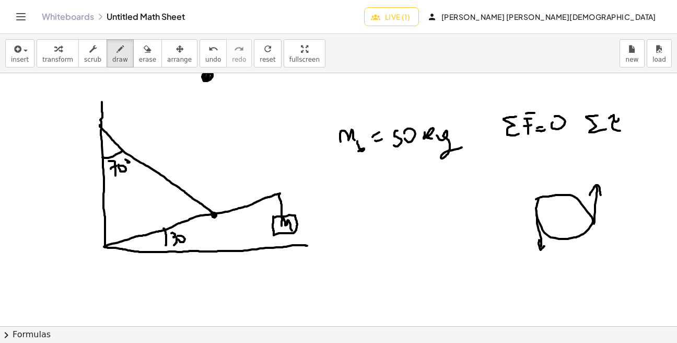
drag, startPoint x: 612, startPoint y: 124, endPoint x: 622, endPoint y: 127, distance: 9.9
drag, startPoint x: 614, startPoint y: 109, endPoint x: 626, endPoint y: 109, distance: 11.5
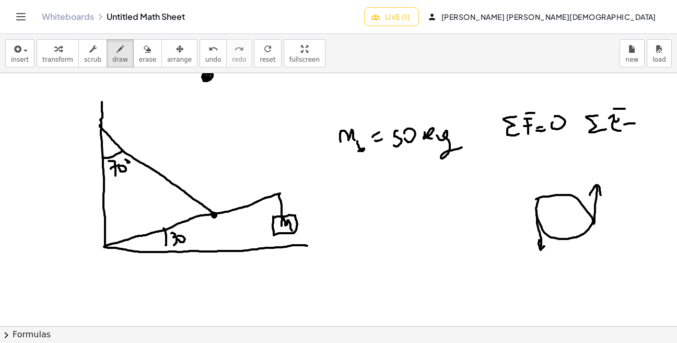
drag, startPoint x: 625, startPoint y: 128, endPoint x: 638, endPoint y: 126, distance: 13.2
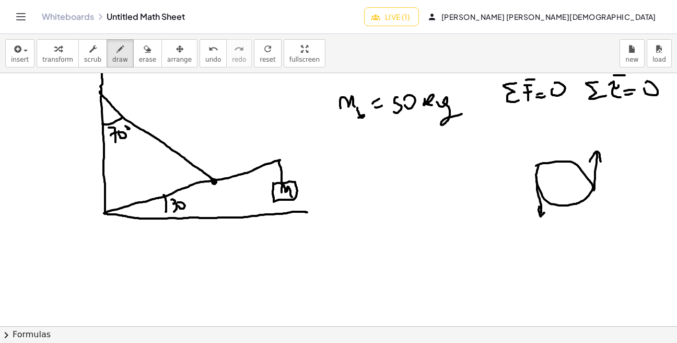
scroll to position [833, 0]
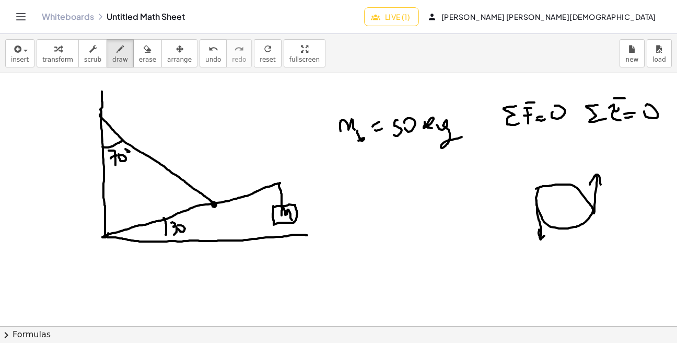
drag, startPoint x: 101, startPoint y: 239, endPoint x: 112, endPoint y: 238, distance: 11.0
drag, startPoint x: 174, startPoint y: 178, endPoint x: 185, endPoint y: 176, distance: 11.2
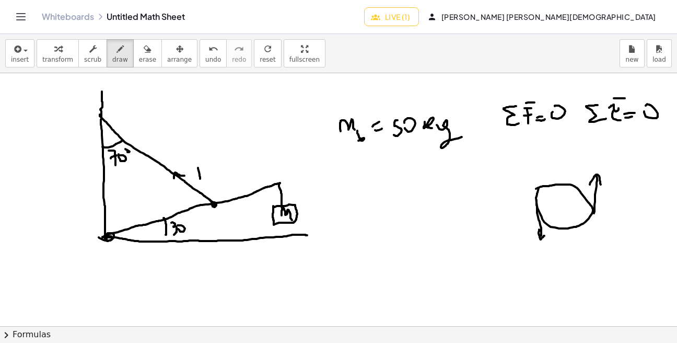
drag, startPoint x: 199, startPoint y: 170, endPoint x: 200, endPoint y: 183, distance: 13.1
click at [146, 60] on span "erase" at bounding box center [147, 59] width 17 height 7
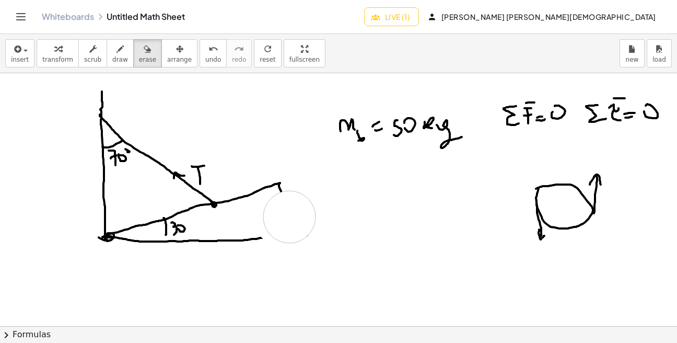
drag, startPoint x: 280, startPoint y: 218, endPoint x: 289, endPoint y: 212, distance: 11.7
click at [117, 52] on icon "button" at bounding box center [120, 49] width 7 height 13
drag, startPoint x: 265, startPoint y: 237, endPoint x: 338, endPoint y: 242, distance: 73.4
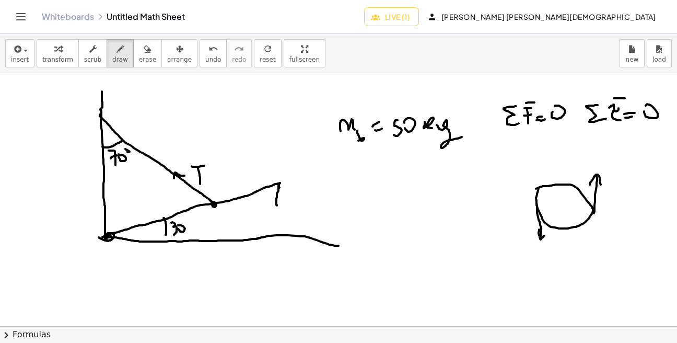
drag, startPoint x: 279, startPoint y: 184, endPoint x: 278, endPoint y: 209, distance: 24.6
drag, startPoint x: 265, startPoint y: 205, endPoint x: 262, endPoint y: 211, distance: 6.1
drag, startPoint x: 280, startPoint y: 216, endPoint x: 277, endPoint y: 251, distance: 34.6
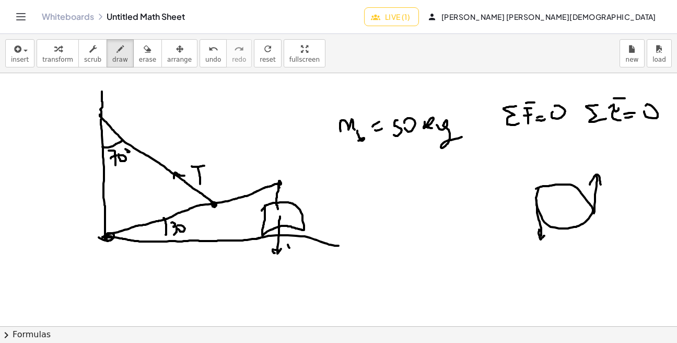
drag, startPoint x: 288, startPoint y: 245, endPoint x: 292, endPoint y: 257, distance: 13.2
drag, startPoint x: 289, startPoint y: 242, endPoint x: 292, endPoint y: 250, distance: 8.1
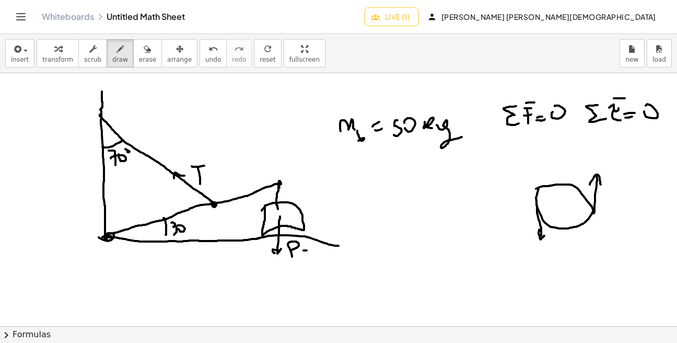
drag, startPoint x: 304, startPoint y: 254, endPoint x: 310, endPoint y: 255, distance: 6.3
drag, startPoint x: 316, startPoint y: 251, endPoint x: 329, endPoint y: 255, distance: 13.2
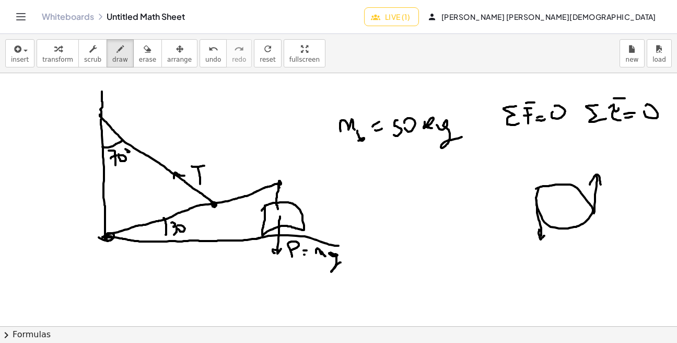
drag, startPoint x: 336, startPoint y: 257, endPoint x: 342, endPoint y: 262, distance: 7.0
drag, startPoint x: 276, startPoint y: 204, endPoint x: 275, endPoint y: 195, distance: 8.4
drag, startPoint x: 272, startPoint y: 197, endPoint x: 282, endPoint y: 197, distance: 9.4
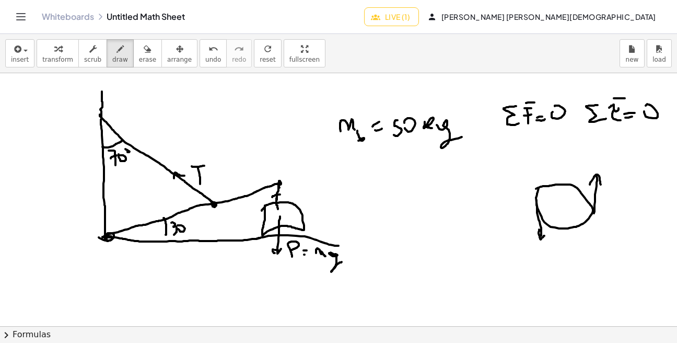
drag, startPoint x: 284, startPoint y: 195, endPoint x: 292, endPoint y: 192, distance: 8.4
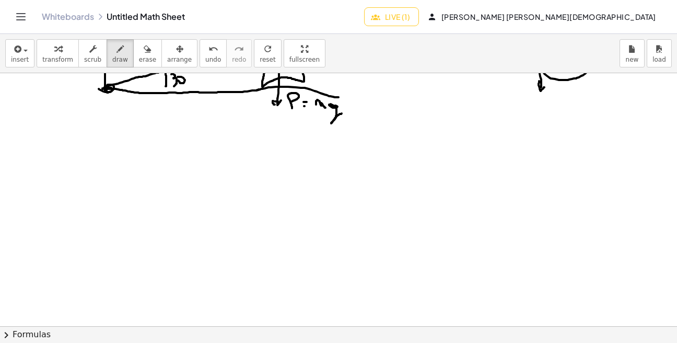
scroll to position [1007, 0]
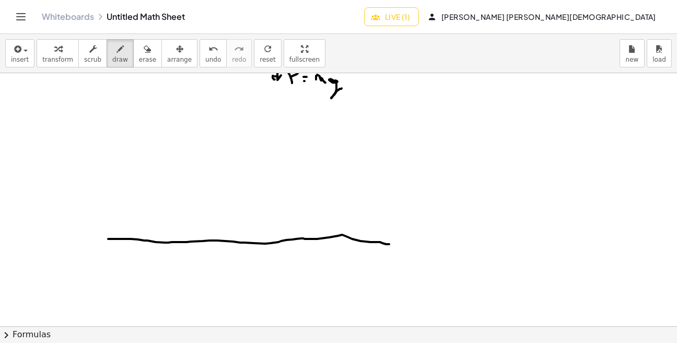
drag, startPoint x: 108, startPoint y: 239, endPoint x: 400, endPoint y: 243, distance: 292.1
drag, startPoint x: 136, startPoint y: 238, endPoint x: 134, endPoint y: 75, distance: 163.5
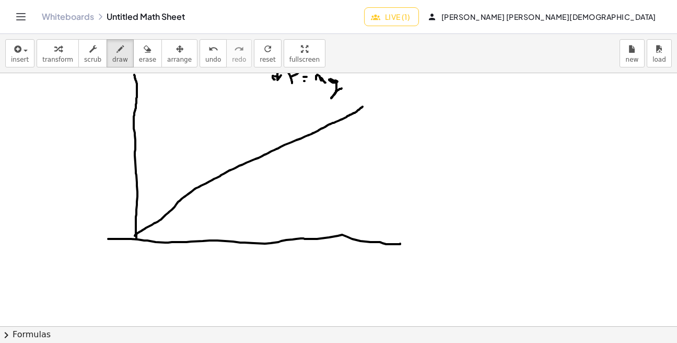
drag, startPoint x: 135, startPoint y: 236, endPoint x: 363, endPoint y: 106, distance: 262.8
drag, startPoint x: 172, startPoint y: 219, endPoint x: 177, endPoint y: 236, distance: 17.4
drag, startPoint x: 187, startPoint y: 217, endPoint x: 192, endPoint y: 230, distance: 14.1
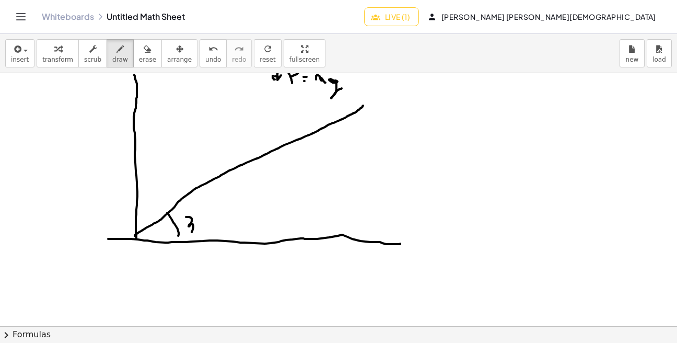
drag, startPoint x: 363, startPoint y: 106, endPoint x: 368, endPoint y: 157, distance: 51.4
drag, startPoint x: 357, startPoint y: 164, endPoint x: 358, endPoint y: 157, distance: 6.8
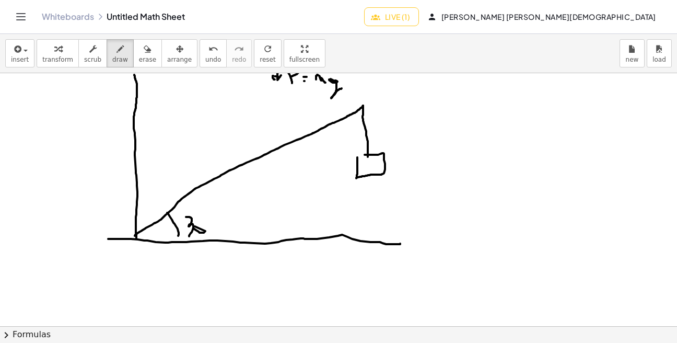
drag, startPoint x: 367, startPoint y: 153, endPoint x: 366, endPoint y: 136, distance: 16.2
drag, startPoint x: 359, startPoint y: 140, endPoint x: 374, endPoint y: 142, distance: 14.7
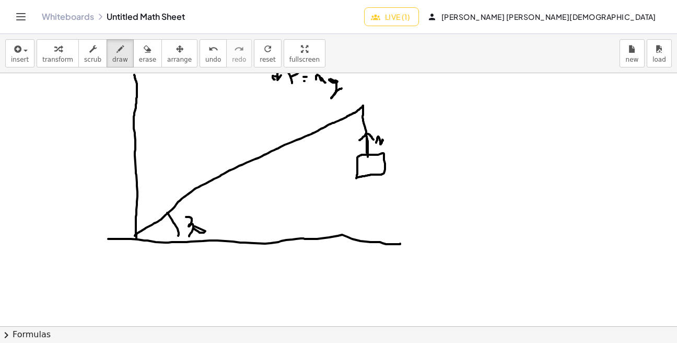
drag, startPoint x: 376, startPoint y: 143, endPoint x: 386, endPoint y: 144, distance: 9.5
drag, startPoint x: 387, startPoint y: 141, endPoint x: 401, endPoint y: 149, distance: 16.7
drag, startPoint x: 363, startPoint y: 109, endPoint x: 360, endPoint y: 101, distance: 8.3
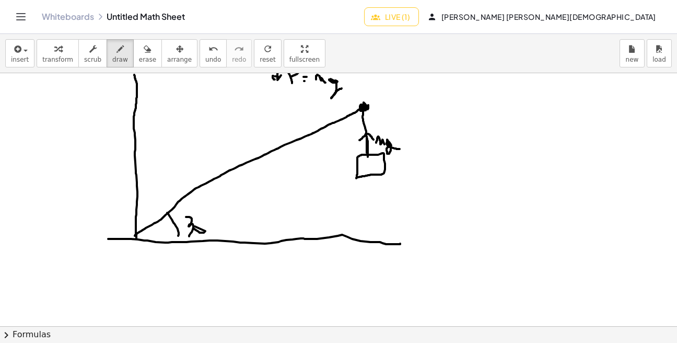
drag, startPoint x: 362, startPoint y: 113, endPoint x: 362, endPoint y: 131, distance: 17.8
drag, startPoint x: 358, startPoint y: 125, endPoint x: 367, endPoint y: 121, distance: 10.3
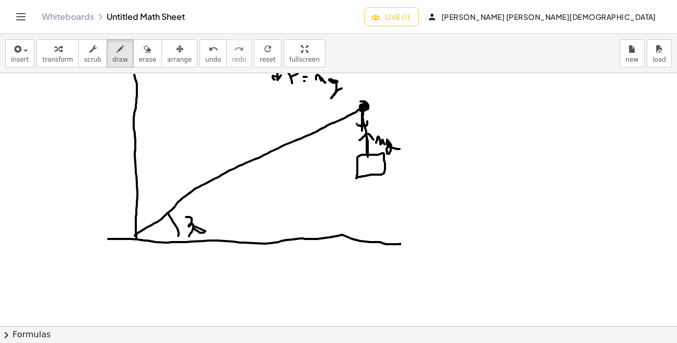
drag, startPoint x: 374, startPoint y: 121, endPoint x: 385, endPoint y: 122, distance: 10.5
drag, startPoint x: 390, startPoint y: 118, endPoint x: 398, endPoint y: 129, distance: 13.4
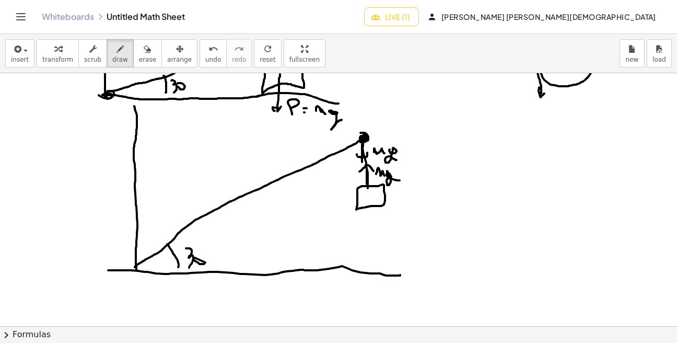
scroll to position [945, 0]
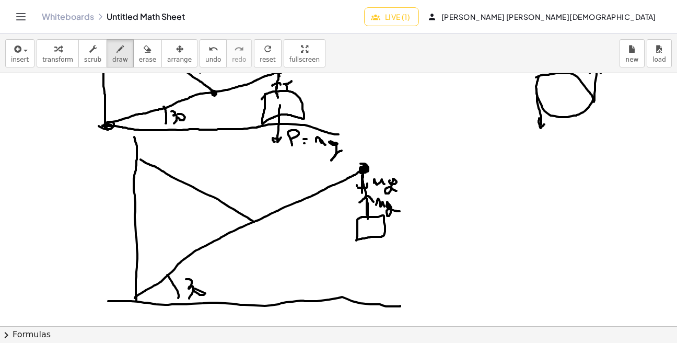
drag, startPoint x: 254, startPoint y: 222, endPoint x: 161, endPoint y: 173, distance: 104.7
drag, startPoint x: 205, startPoint y: 196, endPoint x: 218, endPoint y: 195, distance: 12.5
drag, startPoint x: 230, startPoint y: 190, endPoint x: 234, endPoint y: 196, distance: 7.3
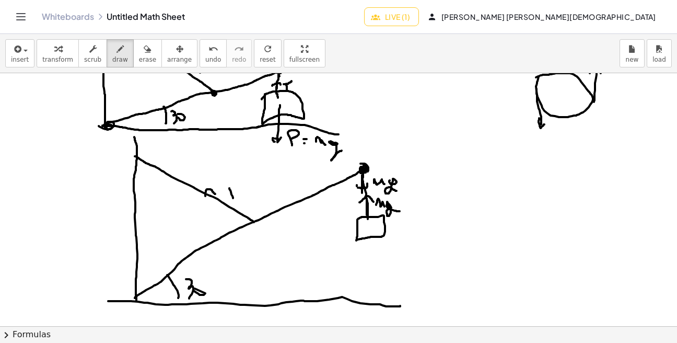
click at [144, 55] on button "erase" at bounding box center [147, 53] width 29 height 28
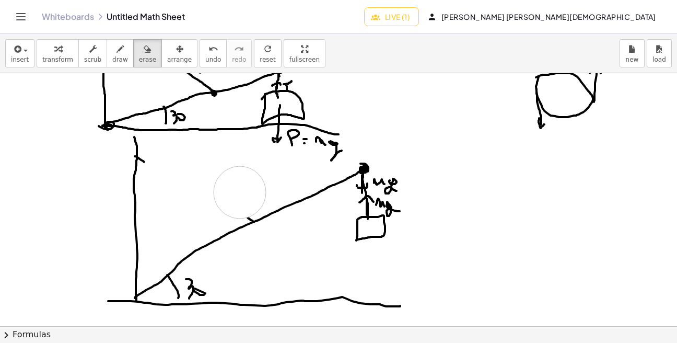
drag, startPoint x: 197, startPoint y: 190, endPoint x: 170, endPoint y: 69, distance: 123.7
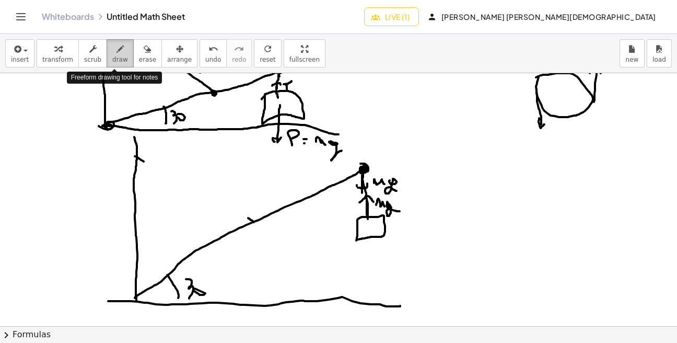
click at [114, 57] on span "draw" at bounding box center [120, 59] width 16 height 7
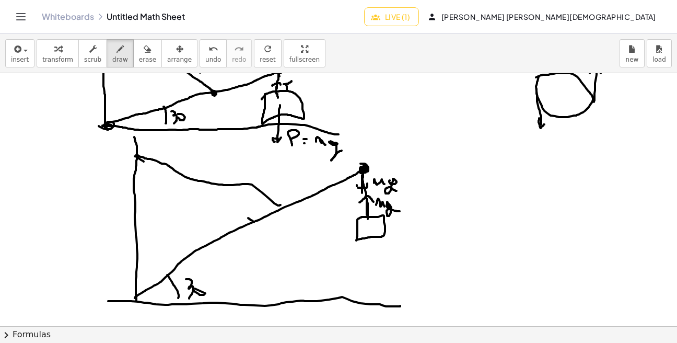
drag, startPoint x: 281, startPoint y: 205, endPoint x: 135, endPoint y: 153, distance: 154.7
drag, startPoint x: 280, startPoint y: 204, endPoint x: 235, endPoint y: 178, distance: 51.7
drag, startPoint x: 239, startPoint y: 176, endPoint x: 241, endPoint y: 191, distance: 14.8
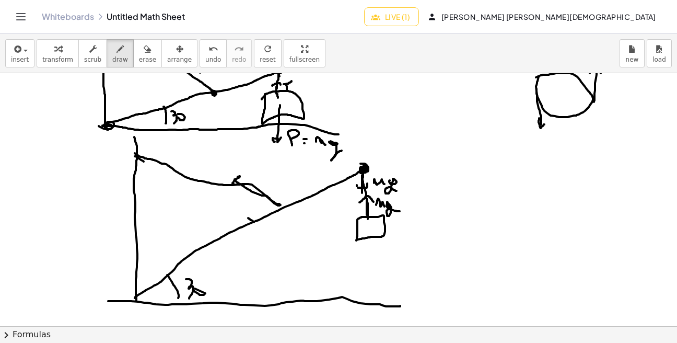
drag, startPoint x: 253, startPoint y: 170, endPoint x: 265, endPoint y: 169, distance: 11.5
drag, startPoint x: 265, startPoint y: 177, endPoint x: 272, endPoint y: 177, distance: 6.8
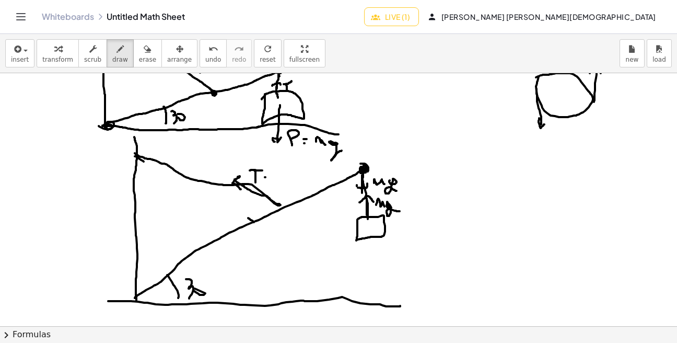
drag, startPoint x: 278, startPoint y: 172, endPoint x: 290, endPoint y: 178, distance: 13.6
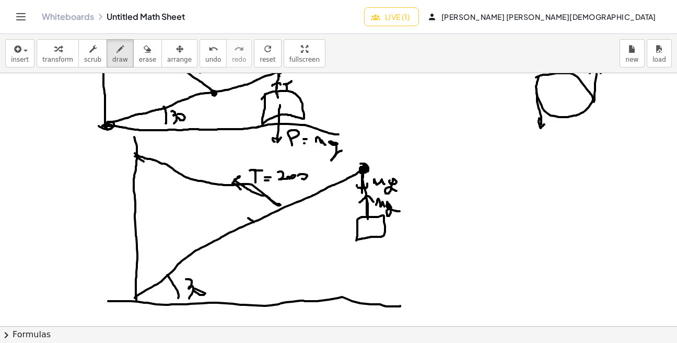
drag, startPoint x: 302, startPoint y: 179, endPoint x: 309, endPoint y: 177, distance: 7.1
drag, startPoint x: 322, startPoint y: 177, endPoint x: 329, endPoint y: 165, distance: 13.4
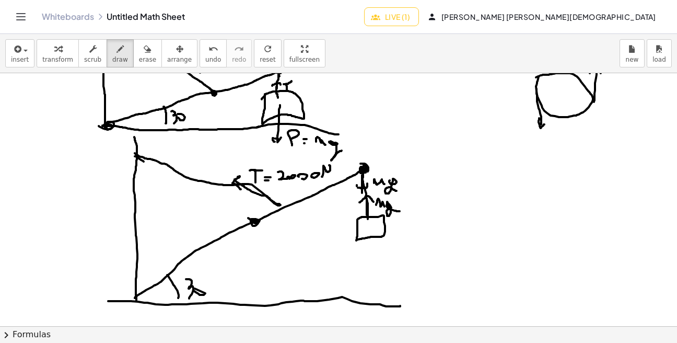
drag, startPoint x: 252, startPoint y: 223, endPoint x: 257, endPoint y: 219, distance: 6.0
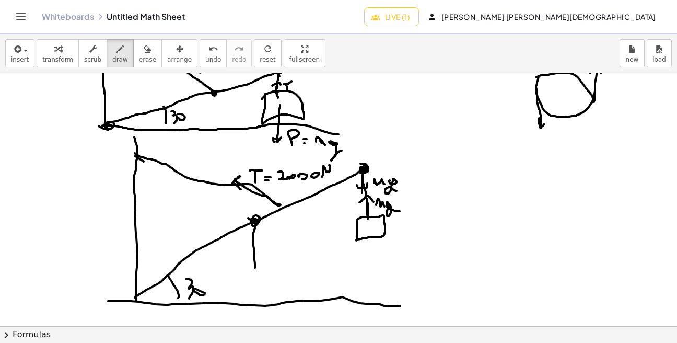
drag, startPoint x: 255, startPoint y: 225, endPoint x: 253, endPoint y: 270, distance: 44.4
drag, startPoint x: 249, startPoint y: 266, endPoint x: 263, endPoint y: 262, distance: 14.6
drag, startPoint x: 262, startPoint y: 241, endPoint x: 271, endPoint y: 251, distance: 13.7
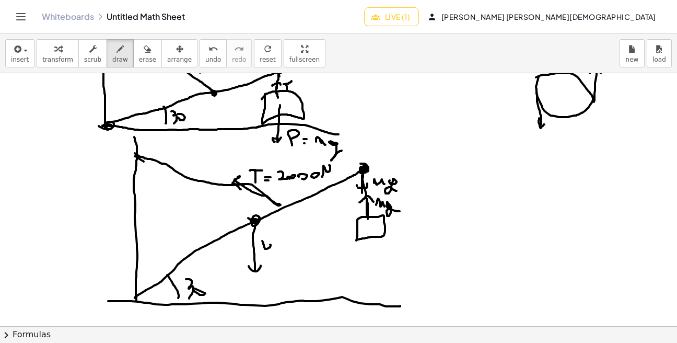
drag, startPoint x: 282, startPoint y: 246, endPoint x: 282, endPoint y: 260, distance: 14.6
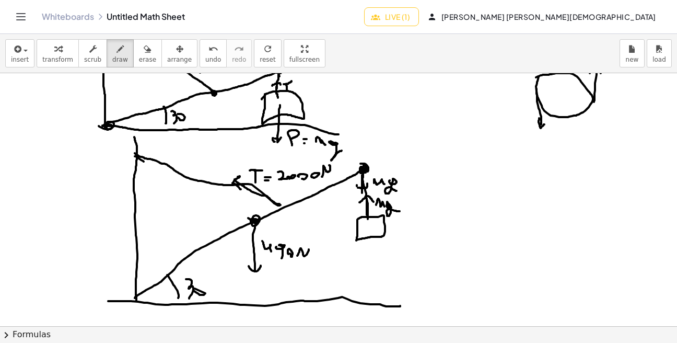
drag, startPoint x: 297, startPoint y: 255, endPoint x: 309, endPoint y: 248, distance: 13.9
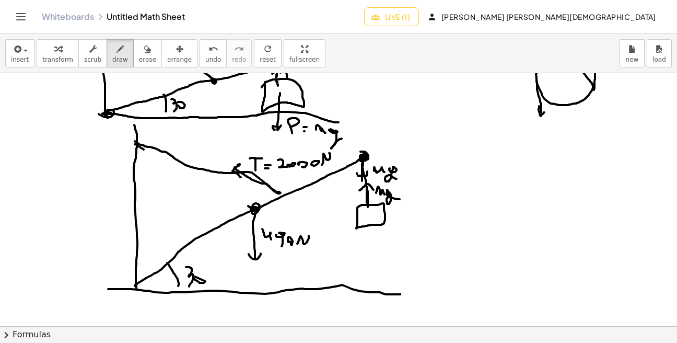
scroll to position [966, 0]
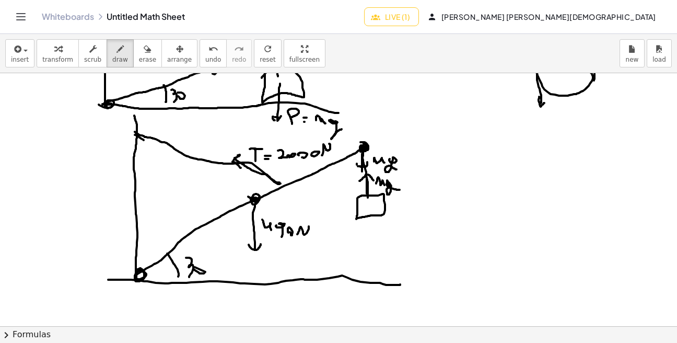
drag, startPoint x: 138, startPoint y: 282, endPoint x: 172, endPoint y: 281, distance: 34.5
drag, startPoint x: 172, startPoint y: 279, endPoint x: 167, endPoint y: 289, distance: 11.7
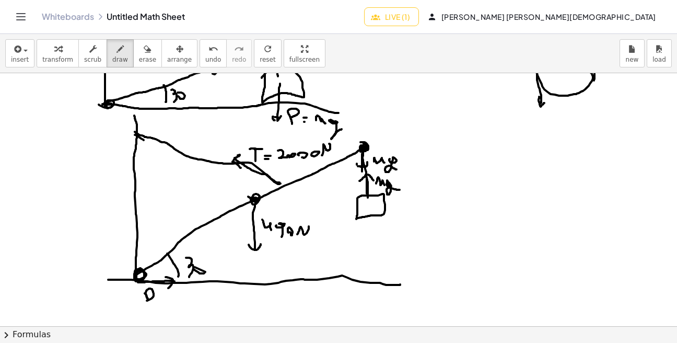
drag, startPoint x: 145, startPoint y: 293, endPoint x: 158, endPoint y: 300, distance: 14.7
drag, startPoint x: 161, startPoint y: 298, endPoint x: 162, endPoint y: 313, distance: 15.7
drag, startPoint x: 160, startPoint y: 308, endPoint x: 168, endPoint y: 303, distance: 9.9
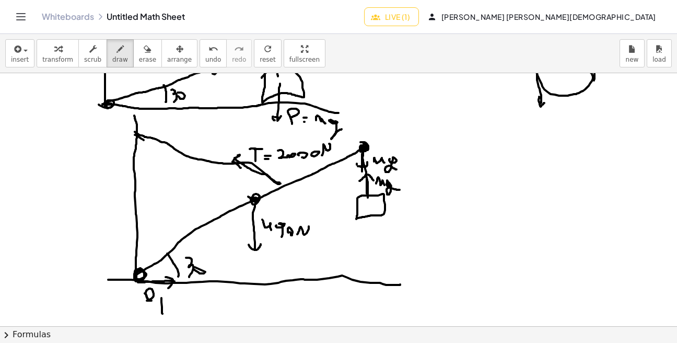
drag, startPoint x: 168, startPoint y: 298, endPoint x: 168, endPoint y: 313, distance: 15.2
drag, startPoint x: 147, startPoint y: 300, endPoint x: 149, endPoint y: 307, distance: 7.3
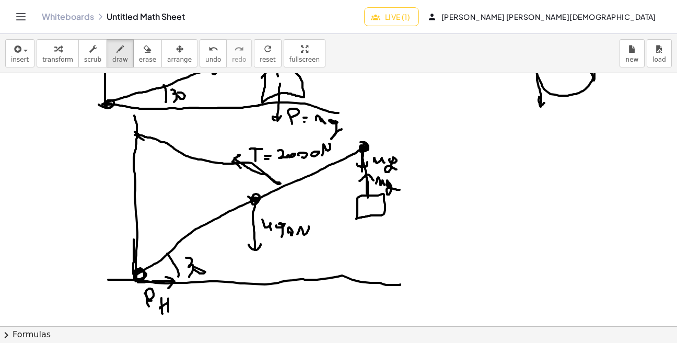
drag, startPoint x: 133, startPoint y: 274, endPoint x: 134, endPoint y: 234, distance: 40.2
drag, startPoint x: 130, startPoint y: 237, endPoint x: 144, endPoint y: 240, distance: 15.0
drag, startPoint x: 101, startPoint y: 245, endPoint x: 106, endPoint y: 251, distance: 7.8
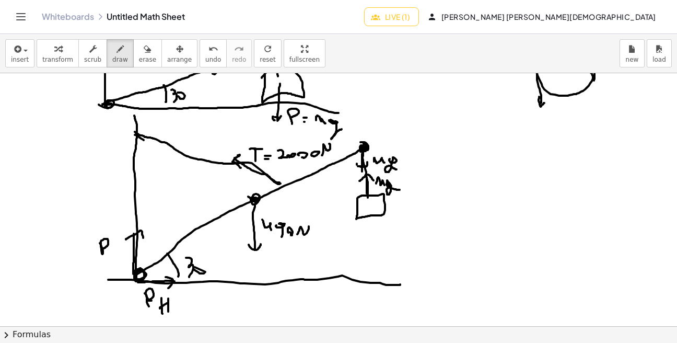
drag, startPoint x: 110, startPoint y: 254, endPoint x: 118, endPoint y: 251, distance: 8.3
click at [671, 264] on div "×" at bounding box center [338, 199] width 677 height 253
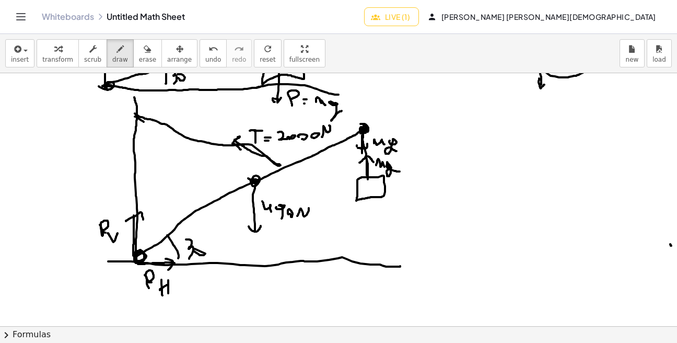
scroll to position [987, 0]
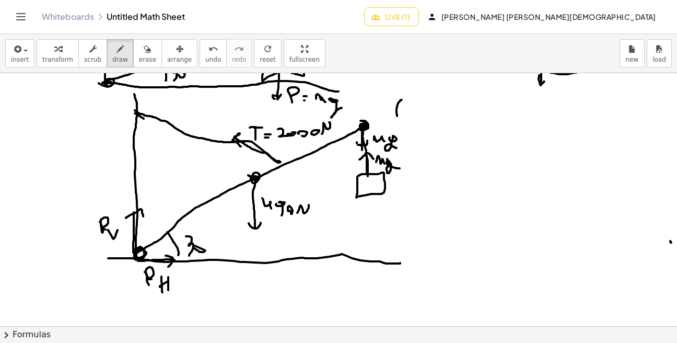
drag, startPoint x: 402, startPoint y: 100, endPoint x: 394, endPoint y: 124, distance: 25.6
drag, startPoint x: 393, startPoint y: 120, endPoint x: 401, endPoint y: 120, distance: 8.4
drag, startPoint x: 60, startPoint y: 242, endPoint x: 94, endPoint y: 243, distance: 34.0
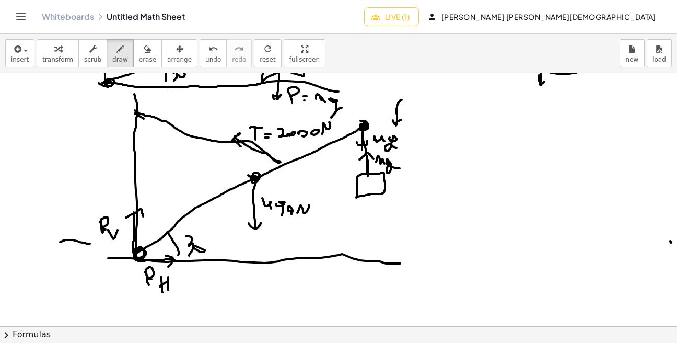
drag, startPoint x: 88, startPoint y: 239, endPoint x: 87, endPoint y: 249, distance: 10.0
drag, startPoint x: 113, startPoint y: 278, endPoint x: 135, endPoint y: 258, distance: 30.0
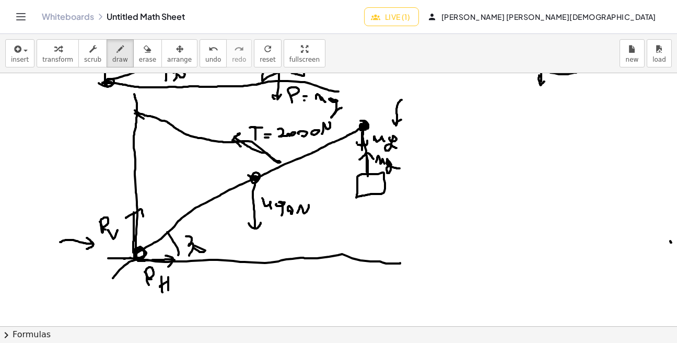
drag, startPoint x: 125, startPoint y: 259, endPoint x: 134, endPoint y: 264, distance: 10.8
drag, startPoint x: 101, startPoint y: 266, endPoint x: 100, endPoint y: 280, distance: 13.6
drag, startPoint x: 103, startPoint y: 275, endPoint x: 118, endPoint y: 275, distance: 14.6
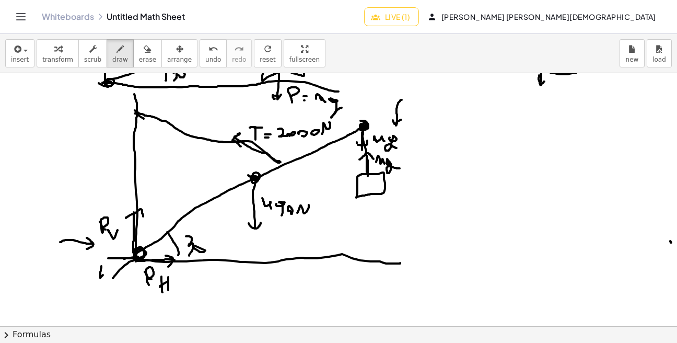
drag, startPoint x: 117, startPoint y: 269, endPoint x: 110, endPoint y: 281, distance: 13.6
drag, startPoint x: 128, startPoint y: 282, endPoint x: 117, endPoint y: 287, distance: 11.9
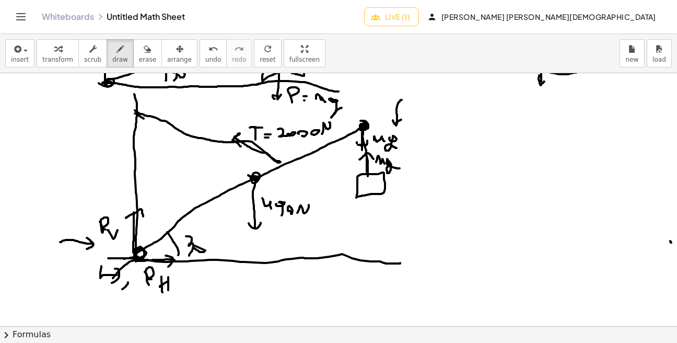
drag, startPoint x: 119, startPoint y: 284, endPoint x: 128, endPoint y: 284, distance: 8.9
drag, startPoint x: 98, startPoint y: 266, endPoint x: 104, endPoint y: 265, distance: 6.8
drag, startPoint x: 88, startPoint y: 259, endPoint x: 92, endPoint y: 268, distance: 9.8
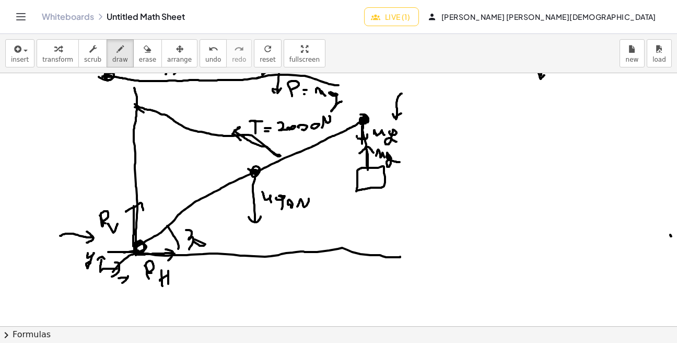
scroll to position [1003, 0]
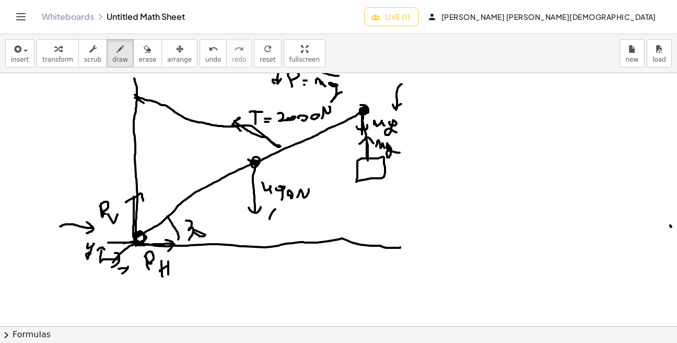
drag, startPoint x: 270, startPoint y: 219, endPoint x: 277, endPoint y: 209, distance: 12.6
drag, startPoint x: 277, startPoint y: 206, endPoint x: 278, endPoint y: 213, distance: 6.4
drag, startPoint x: 472, startPoint y: 118, endPoint x: 479, endPoint y: 128, distance: 12.0
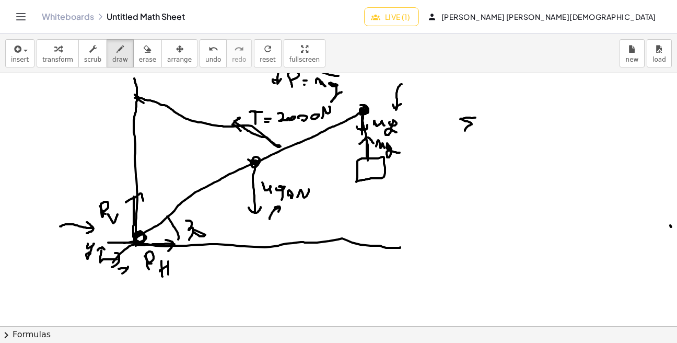
drag, startPoint x: 491, startPoint y: 115, endPoint x: 498, endPoint y: 123, distance: 11.5
drag, startPoint x: 495, startPoint y: 135, endPoint x: 504, endPoint y: 129, distance: 10.9
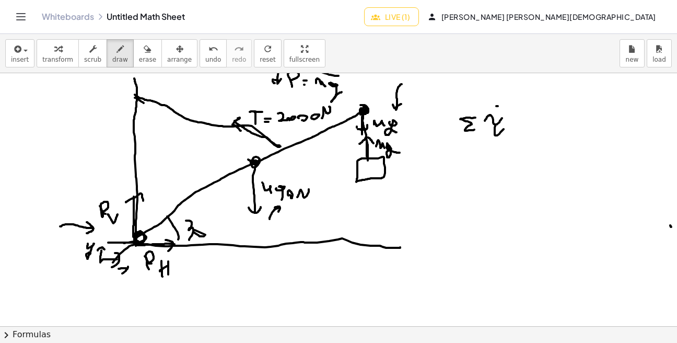
drag, startPoint x: 497, startPoint y: 106, endPoint x: 508, endPoint y: 110, distance: 12.1
drag, startPoint x: 513, startPoint y: 128, endPoint x: 529, endPoint y: 124, distance: 16.1
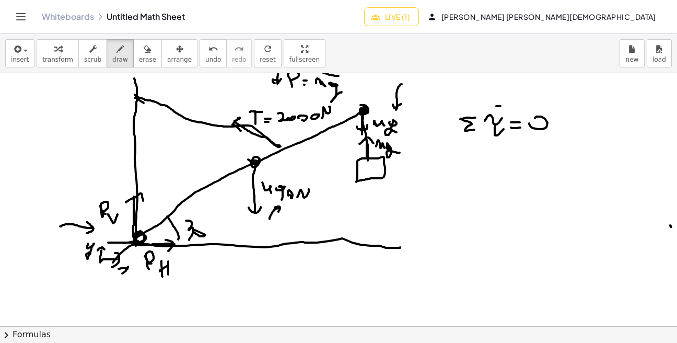
drag, startPoint x: 529, startPoint y: 123, endPoint x: 536, endPoint y: 123, distance: 6.8
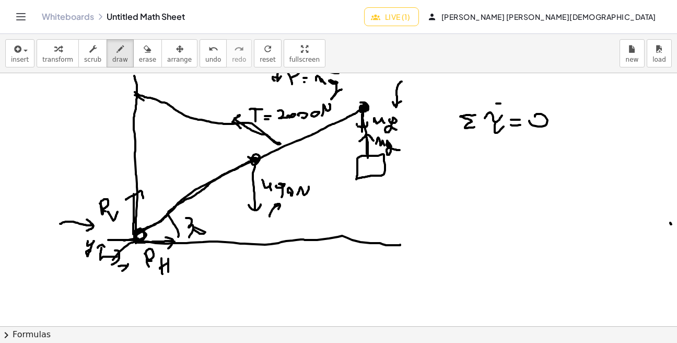
drag, startPoint x: 136, startPoint y: 236, endPoint x: 249, endPoint y: 160, distance: 135.8
drag, startPoint x: 240, startPoint y: 160, endPoint x: 245, endPoint y: 173, distance: 14.1
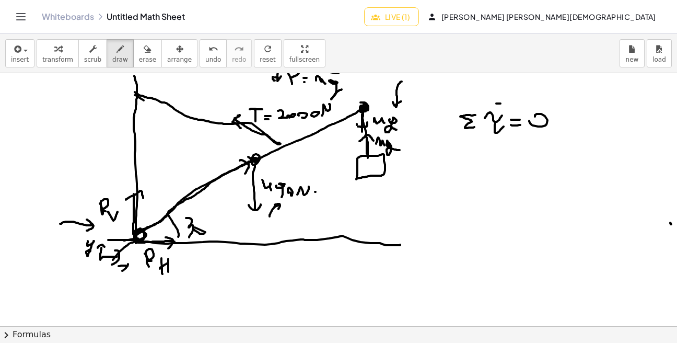
drag, startPoint x: 316, startPoint y: 193, endPoint x: 323, endPoint y: 193, distance: 7.9
drag, startPoint x: 325, startPoint y: 189, endPoint x: 328, endPoint y: 201, distance: 12.2
drag, startPoint x: 329, startPoint y: 188, endPoint x: 337, endPoint y: 188, distance: 8.4
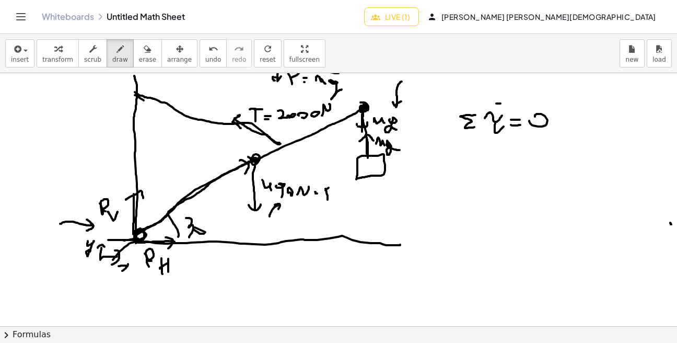
drag, startPoint x: 324, startPoint y: 193, endPoint x: 340, endPoint y: 192, distance: 15.8
drag, startPoint x: 327, startPoint y: 183, endPoint x: 340, endPoint y: 183, distance: 12.5
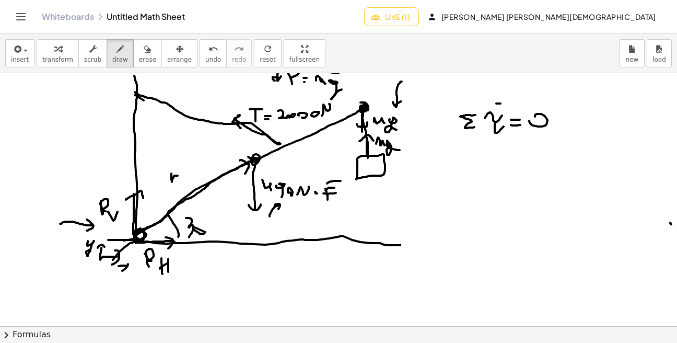
drag, startPoint x: 171, startPoint y: 179, endPoint x: 181, endPoint y: 176, distance: 10.3
drag, startPoint x: 170, startPoint y: 166, endPoint x: 182, endPoint y: 165, distance: 11.6
drag, startPoint x: 257, startPoint y: 159, endPoint x: 341, endPoint y: 118, distance: 93.5
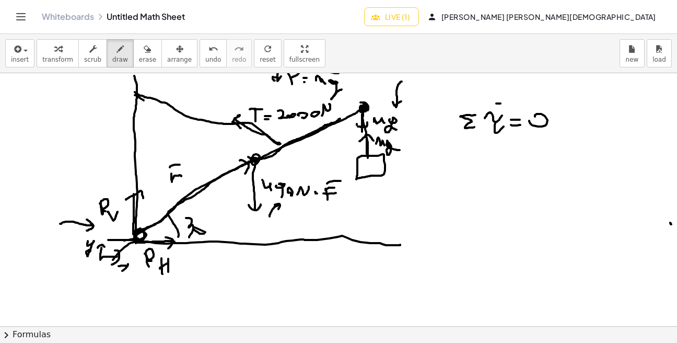
drag, startPoint x: 336, startPoint y: 119, endPoint x: 340, endPoint y: 125, distance: 8.0
drag, startPoint x: 304, startPoint y: 144, endPoint x: 315, endPoint y: 146, distance: 10.7
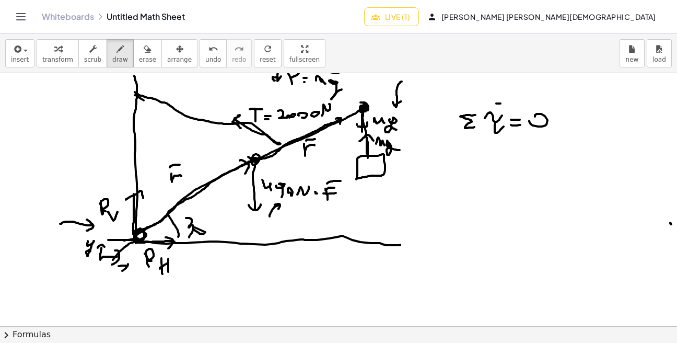
drag, startPoint x: 311, startPoint y: 139, endPoint x: 318, endPoint y: 139, distance: 6.3
drag, startPoint x: 455, startPoint y: 166, endPoint x: 469, endPoint y: 166, distance: 14.1
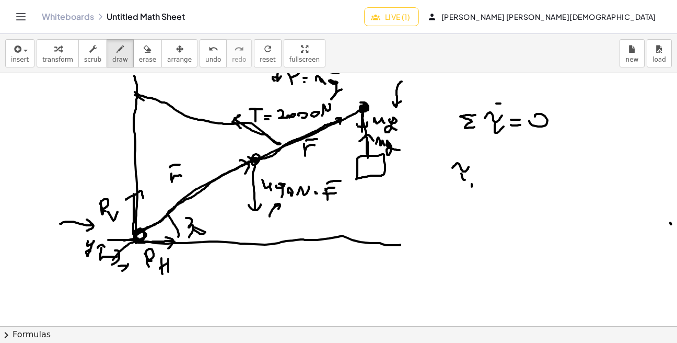
drag, startPoint x: 501, startPoint y: 184, endPoint x: 507, endPoint y: 184, distance: 6.3
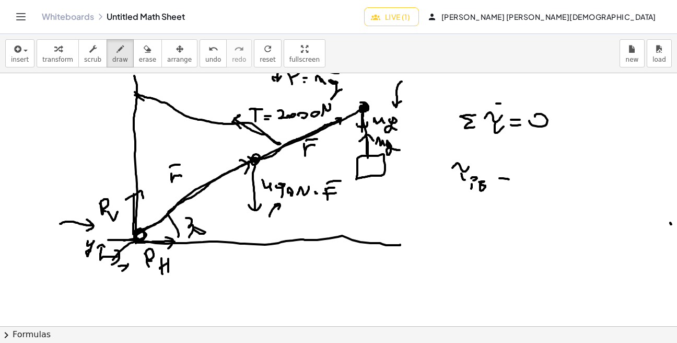
drag, startPoint x: 524, startPoint y: 173, endPoint x: 534, endPoint y: 185, distance: 15.6
drag, startPoint x: 537, startPoint y: 187, endPoint x: 552, endPoint y: 188, distance: 14.7
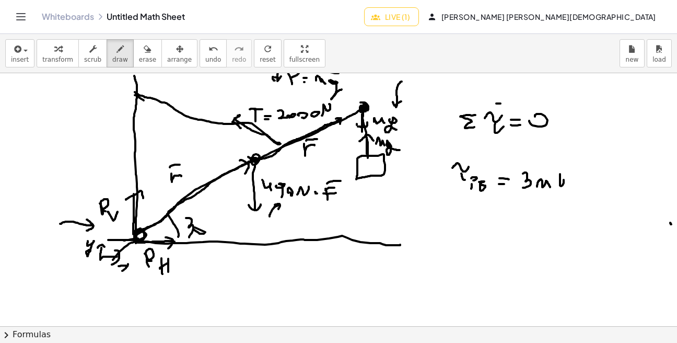
drag, startPoint x: 560, startPoint y: 174, endPoint x: 568, endPoint y: 189, distance: 16.8
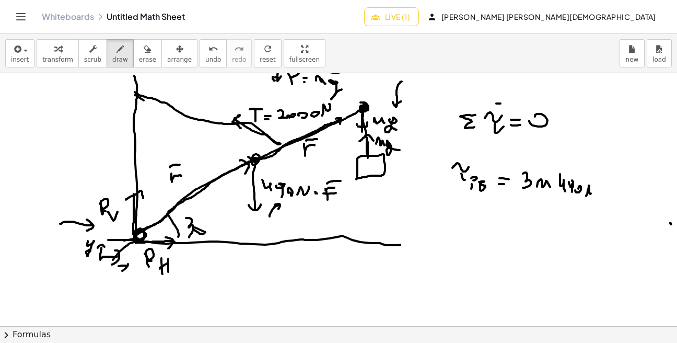
drag, startPoint x: 587, startPoint y: 194, endPoint x: 596, endPoint y: 183, distance: 13.8
drag, startPoint x: 253, startPoint y: 177, endPoint x: 270, endPoint y: 153, distance: 29.3
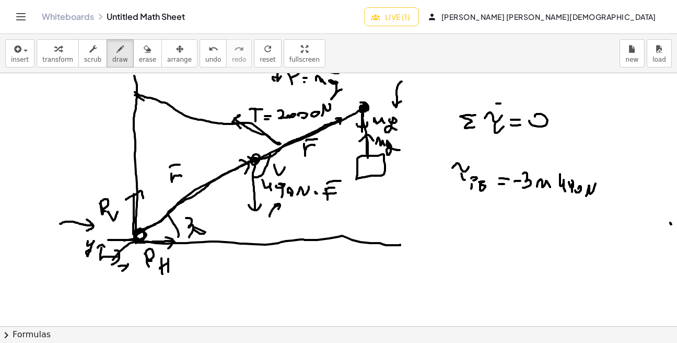
drag, startPoint x: 276, startPoint y: 170, endPoint x: 278, endPoint y: 162, distance: 8.1
drag, startPoint x: 272, startPoint y: 169, endPoint x: 290, endPoint y: 167, distance: 17.9
drag, startPoint x: 257, startPoint y: 211, endPoint x: 257, endPoint y: 216, distance: 5.7
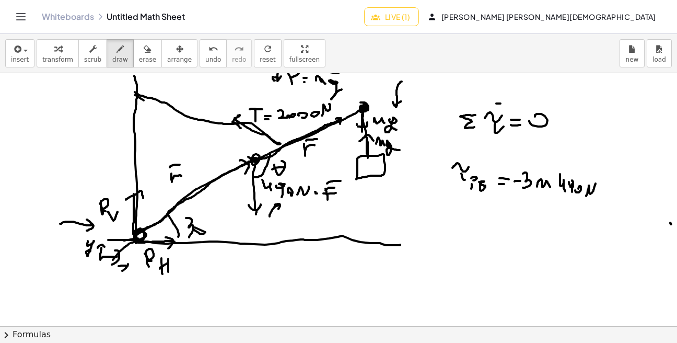
drag, startPoint x: 258, startPoint y: 225, endPoint x: 258, endPoint y: 239, distance: 13.6
drag, startPoint x: 257, startPoint y: 213, endPoint x: 251, endPoint y: 174, distance: 38.6
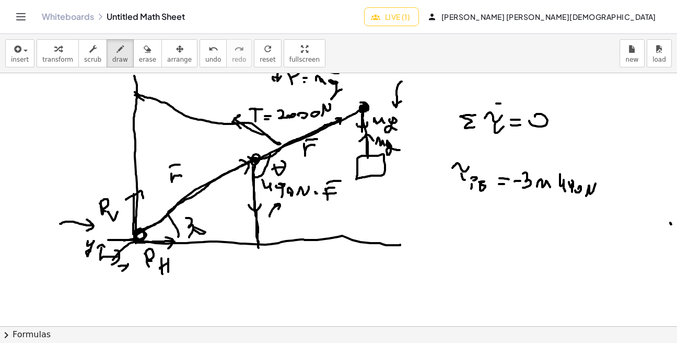
drag, startPoint x: 258, startPoint y: 231, endPoint x: 249, endPoint y: 243, distance: 14.5
drag, startPoint x: 231, startPoint y: 172, endPoint x: 251, endPoint y: 182, distance: 22.9
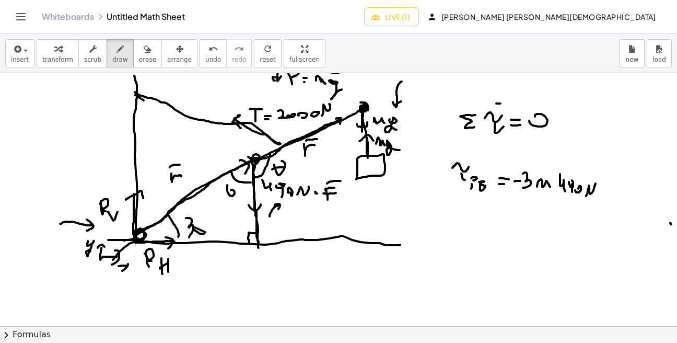
drag, startPoint x: 227, startPoint y: 189, endPoint x: 232, endPoint y: 192, distance: 5.7
drag, startPoint x: 608, startPoint y: 183, endPoint x: 606, endPoint y: 189, distance: 6.0
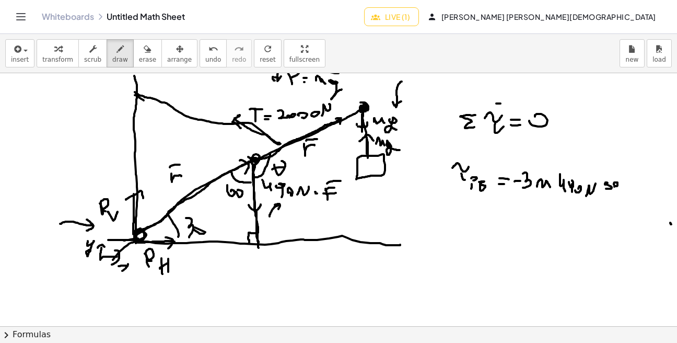
drag, startPoint x: 614, startPoint y: 187, endPoint x: 619, endPoint y: 189, distance: 5.4
drag, startPoint x: 621, startPoint y: 182, endPoint x: 631, endPoint y: 189, distance: 11.7
drag, startPoint x: 630, startPoint y: 175, endPoint x: 634, endPoint y: 189, distance: 14.7
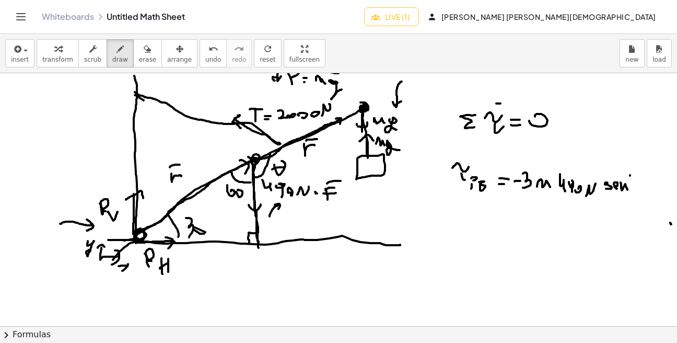
drag, startPoint x: 633, startPoint y: 178, endPoint x: 635, endPoint y: 188, distance: 10.6
drag, startPoint x: 636, startPoint y: 179, endPoint x: 648, endPoint y: 187, distance: 14.3
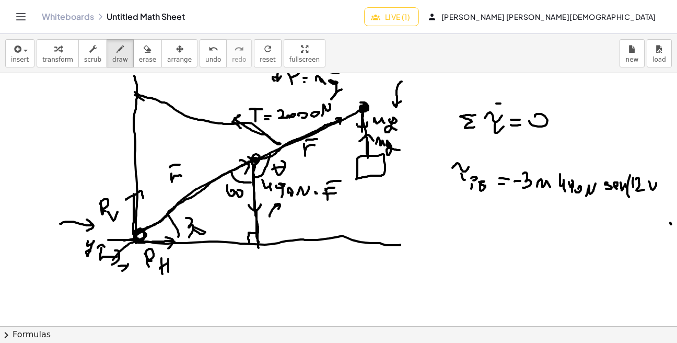
drag, startPoint x: 664, startPoint y: 183, endPoint x: 659, endPoint y: 194, distance: 11.5
drag, startPoint x: 498, startPoint y: 210, endPoint x: 508, endPoint y: 211, distance: 10.0
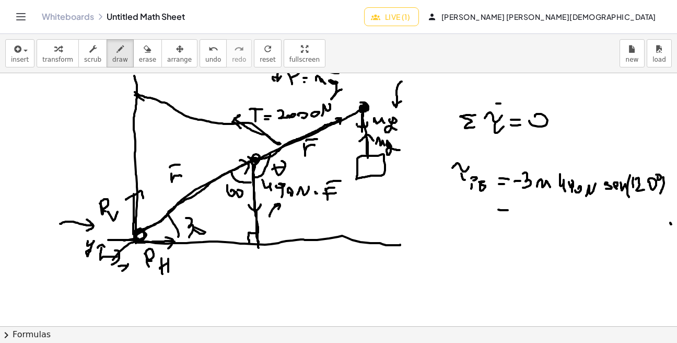
drag, startPoint x: 498, startPoint y: 217, endPoint x: 508, endPoint y: 218, distance: 10.5
drag, startPoint x: 519, startPoint y: 212, endPoint x: 528, endPoint y: 212, distance: 8.9
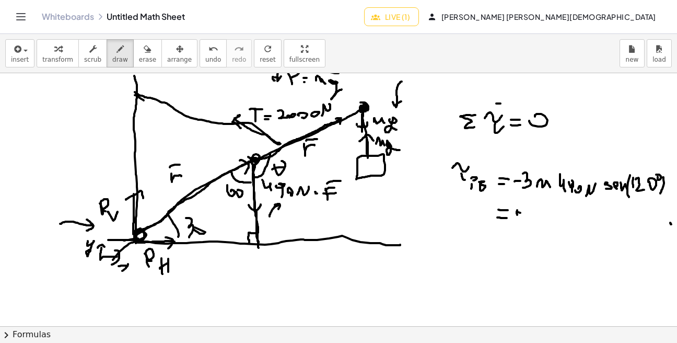
drag, startPoint x: 539, startPoint y: 212, endPoint x: 548, endPoint y: 212, distance: 9.4
drag, startPoint x: 549, startPoint y: 214, endPoint x: 564, endPoint y: 221, distance: 16.8
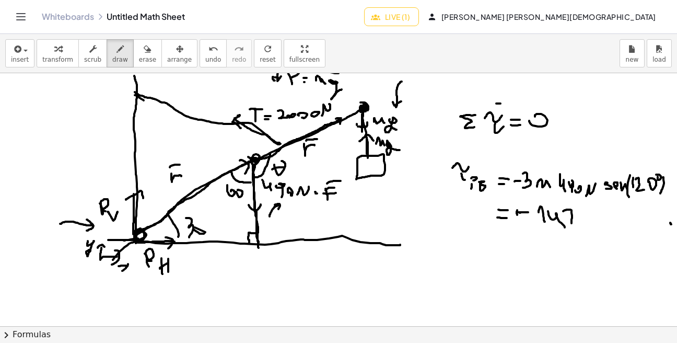
drag, startPoint x: 567, startPoint y: 210, endPoint x: 570, endPoint y: 226, distance: 17.0
drag, startPoint x: 579, startPoint y: 224, endPoint x: 580, endPoint y: 218, distance: 5.3
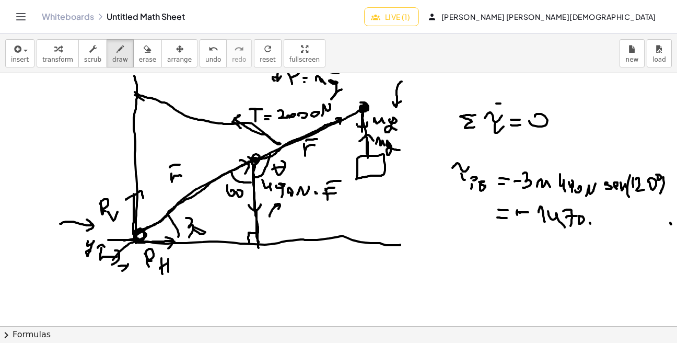
drag, startPoint x: 590, startPoint y: 223, endPoint x: 595, endPoint y: 225, distance: 5.4
drag, startPoint x: 608, startPoint y: 216, endPoint x: 610, endPoint y: 226, distance: 10.3
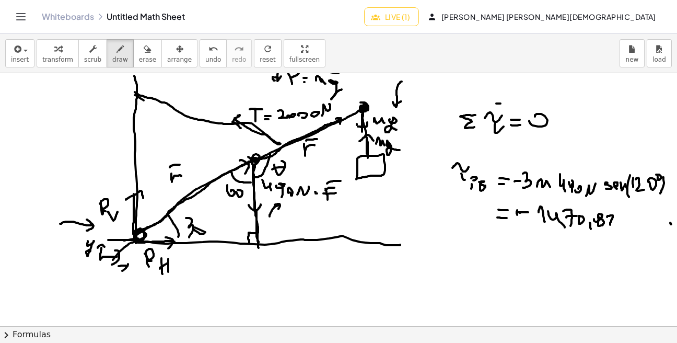
drag, startPoint x: 607, startPoint y: 222, endPoint x: 614, endPoint y: 221, distance: 7.3
drag, startPoint x: 625, startPoint y: 223, endPoint x: 635, endPoint y: 218, distance: 11.0
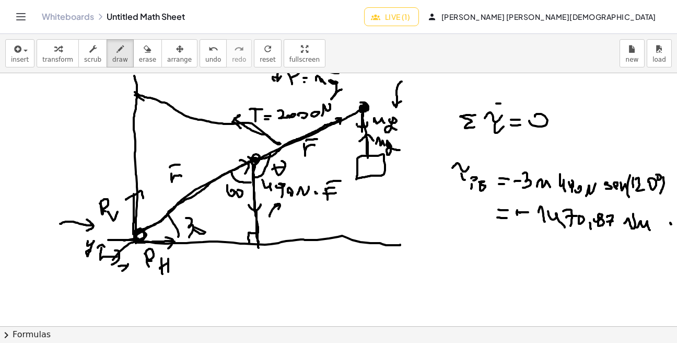
drag, startPoint x: 637, startPoint y: 227, endPoint x: 654, endPoint y: 229, distance: 16.3
drag, startPoint x: 230, startPoint y: 173, endPoint x: 250, endPoint y: 180, distance: 21.0
drag, startPoint x: 452, startPoint y: 239, endPoint x: 469, endPoint y: 235, distance: 17.2
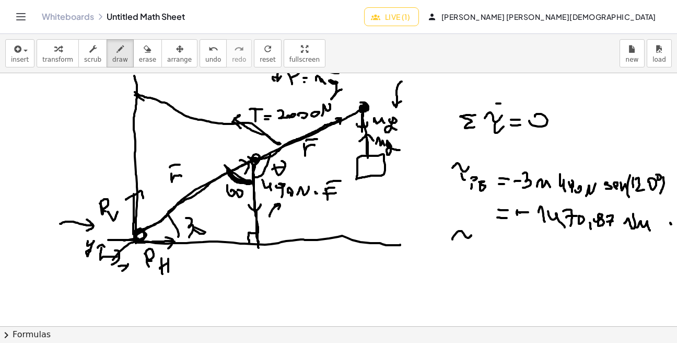
drag, startPoint x: 463, startPoint y: 237, endPoint x: 470, endPoint y: 247, distance: 12.0
drag, startPoint x: 478, startPoint y: 251, endPoint x: 478, endPoint y: 260, distance: 9.4
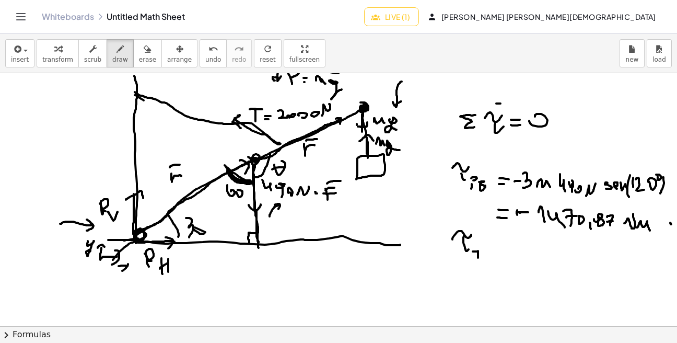
drag, startPoint x: 477, startPoint y: 251, endPoint x: 486, endPoint y: 251, distance: 8.9
drag, startPoint x: 491, startPoint y: 251, endPoint x: 497, endPoint y: 252, distance: 6.0
drag, startPoint x: 488, startPoint y: 258, endPoint x: 497, endPoint y: 256, distance: 8.5
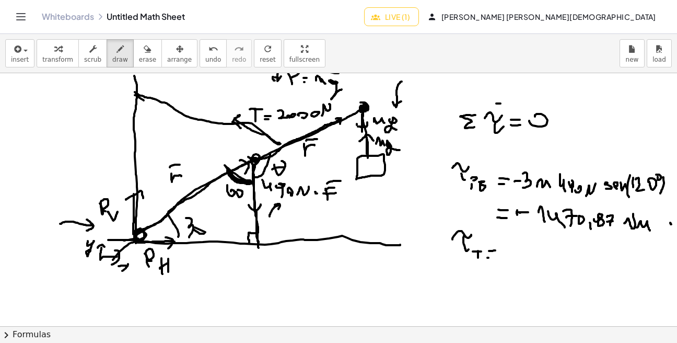
drag, startPoint x: 518, startPoint y: 252, endPoint x: 527, endPoint y: 260, distance: 11.5
drag, startPoint x: 530, startPoint y: 258, endPoint x: 543, endPoint y: 257, distance: 13.1
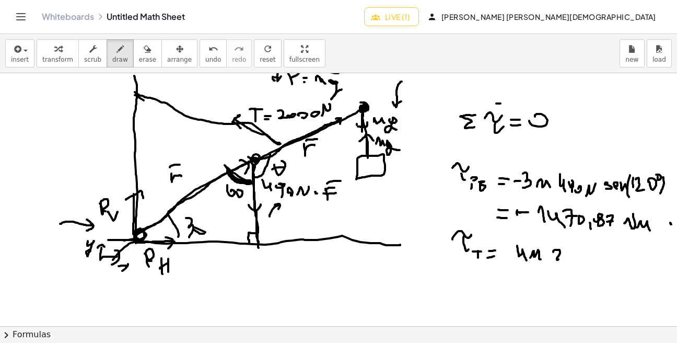
drag, startPoint x: 553, startPoint y: 252, endPoint x: 563, endPoint y: 258, distance: 11.5
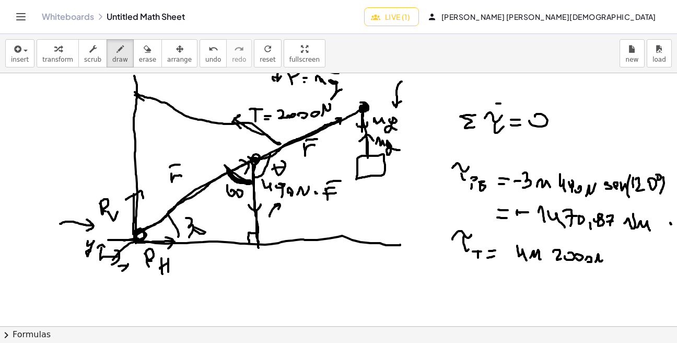
drag, startPoint x: 596, startPoint y: 261, endPoint x: 603, endPoint y: 250, distance: 13.5
drag, startPoint x: 616, startPoint y: 252, endPoint x: 617, endPoint y: 260, distance: 8.4
drag, startPoint x: 626, startPoint y: 258, endPoint x: 631, endPoint y: 262, distance: 6.0
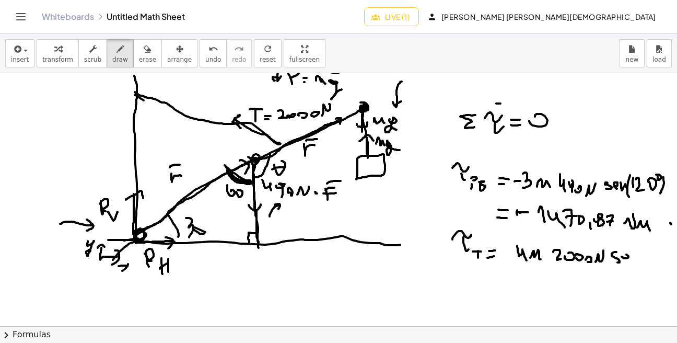
drag, startPoint x: 631, startPoint y: 259, endPoint x: 645, endPoint y: 263, distance: 14.4
drag, startPoint x: 646, startPoint y: 252, endPoint x: 649, endPoint y: 271, distance: 18.5
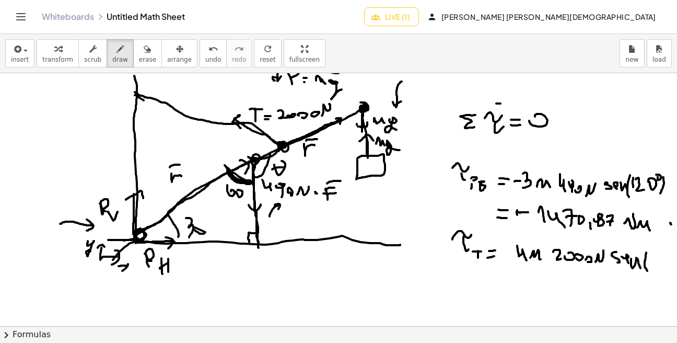
drag, startPoint x: 252, startPoint y: 122, endPoint x: 259, endPoint y: 153, distance: 31.1
drag, startPoint x: 134, startPoint y: 116, endPoint x: 160, endPoint y: 109, distance: 27.0
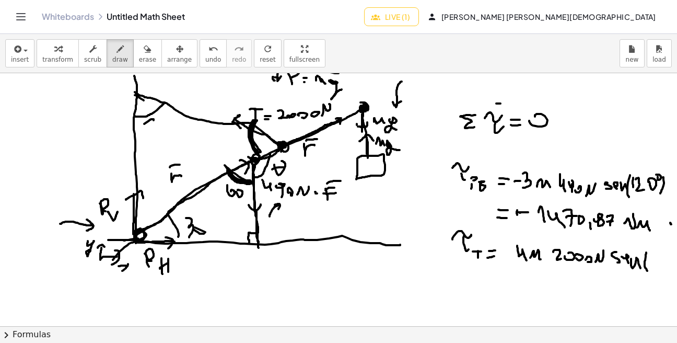
drag, startPoint x: 146, startPoint y: 123, endPoint x: 152, endPoint y: 132, distance: 10.9
drag, startPoint x: 149, startPoint y: 128, endPoint x: 159, endPoint y: 123, distance: 11.2
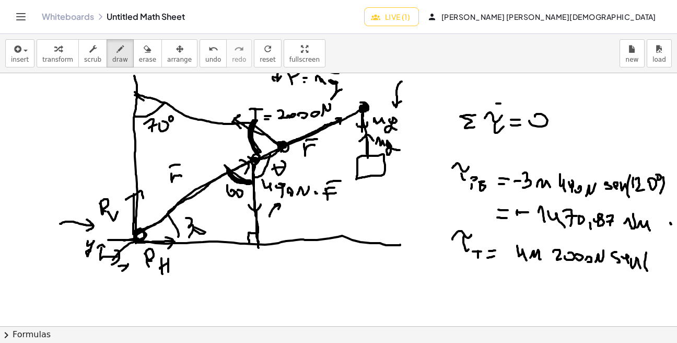
drag, startPoint x: 147, startPoint y: 180, endPoint x: 149, endPoint y: 188, distance: 8.1
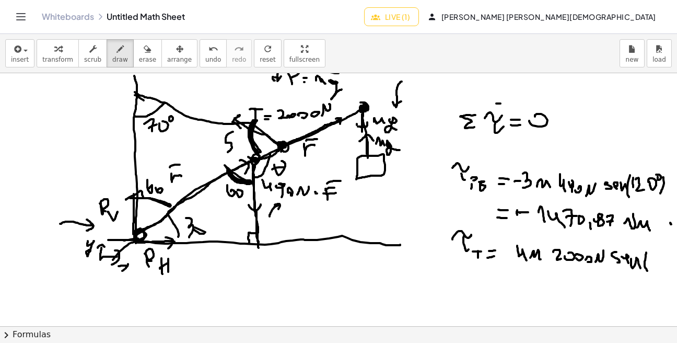
drag, startPoint x: 233, startPoint y: 132, endPoint x: 229, endPoint y: 145, distance: 14.2
drag, startPoint x: 235, startPoint y: 147, endPoint x: 234, endPoint y: 140, distance: 6.9
drag, startPoint x: 657, startPoint y: 259, endPoint x: 657, endPoint y: 266, distance: 7.9
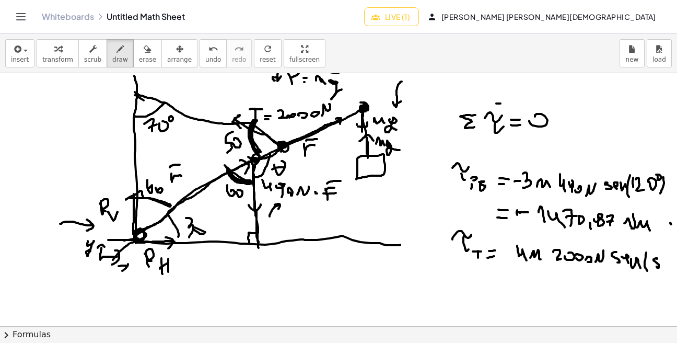
drag, startPoint x: 665, startPoint y: 265, endPoint x: 667, endPoint y: 260, distance: 6.0
drag, startPoint x: 668, startPoint y: 254, endPoint x: 670, endPoint y: 274, distance: 20.5
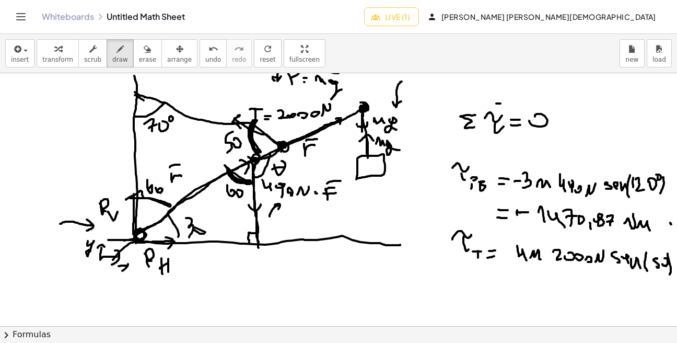
drag, startPoint x: 488, startPoint y: 285, endPoint x: 494, endPoint y: 289, distance: 7.1
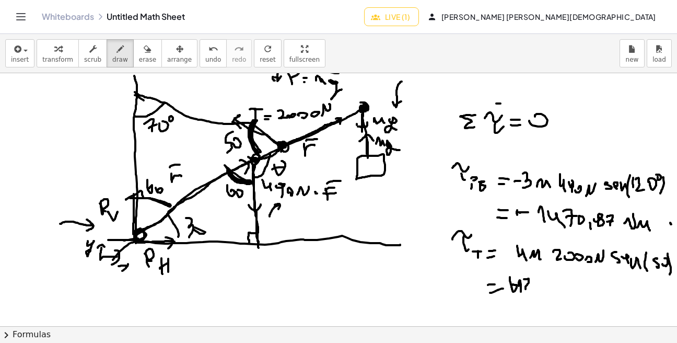
drag, startPoint x: 524, startPoint y: 279, endPoint x: 538, endPoint y: 283, distance: 14.7
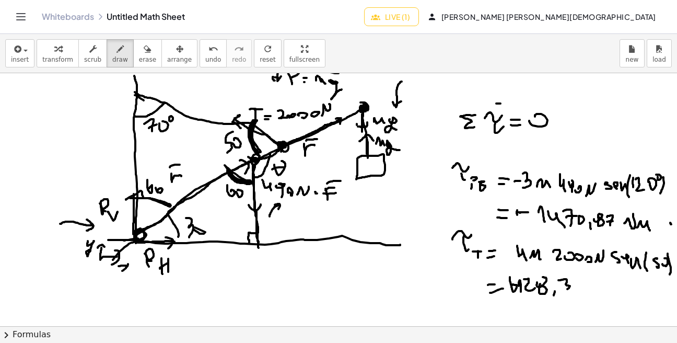
drag, startPoint x: 562, startPoint y: 280, endPoint x: 566, endPoint y: 290, distance: 11.1
drag, startPoint x: 575, startPoint y: 278, endPoint x: 577, endPoint y: 290, distance: 12.7
drag, startPoint x: 584, startPoint y: 290, endPoint x: 598, endPoint y: 287, distance: 14.1
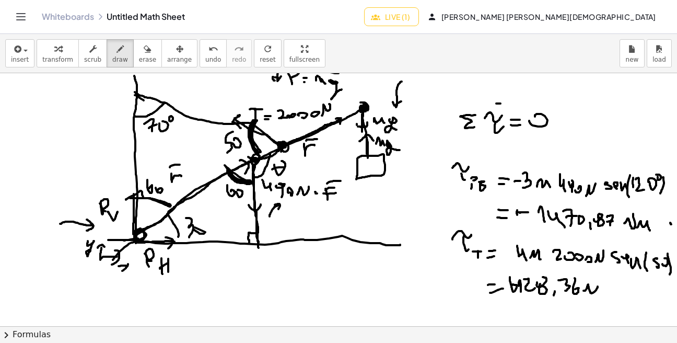
drag, startPoint x: 597, startPoint y: 296, endPoint x: 621, endPoint y: 292, distance: 23.9
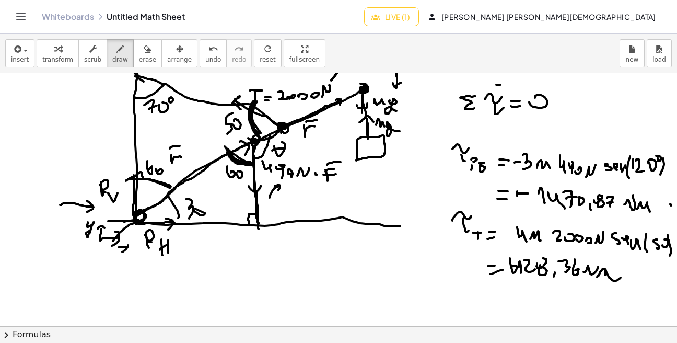
scroll to position [1046, 0]
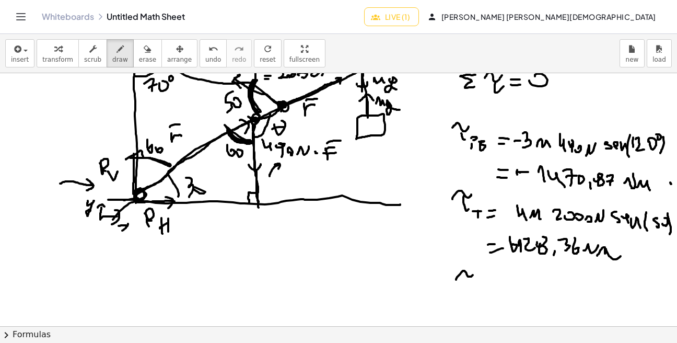
drag, startPoint x: 462, startPoint y: 272, endPoint x: 473, endPoint y: 272, distance: 11.5
drag, startPoint x: 475, startPoint y: 283, endPoint x: 478, endPoint y: 290, distance: 7.6
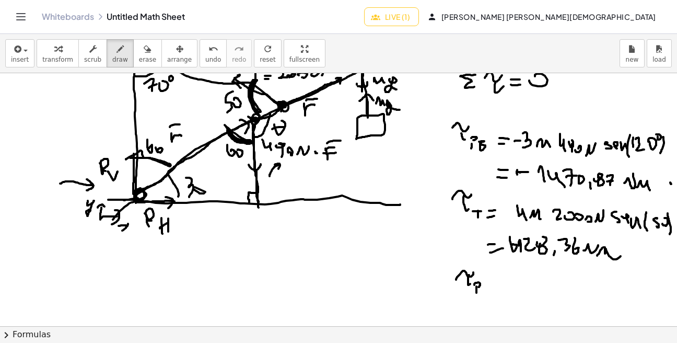
drag, startPoint x: 486, startPoint y: 286, endPoint x: 494, endPoint y: 292, distance: 9.4
drag, startPoint x: 499, startPoint y: 288, endPoint x: 505, endPoint y: 288, distance: 5.7
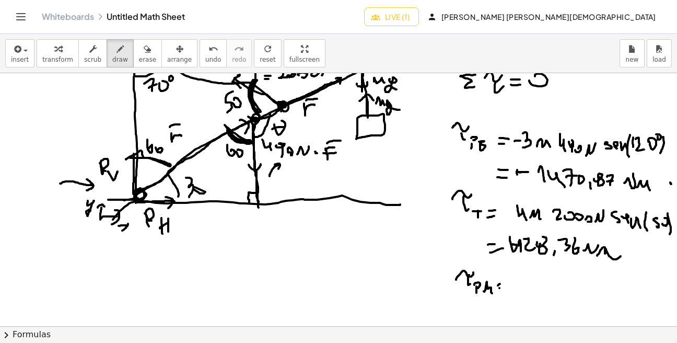
drag, startPoint x: 531, startPoint y: 278, endPoint x: 530, endPoint y: 291, distance: 12.6
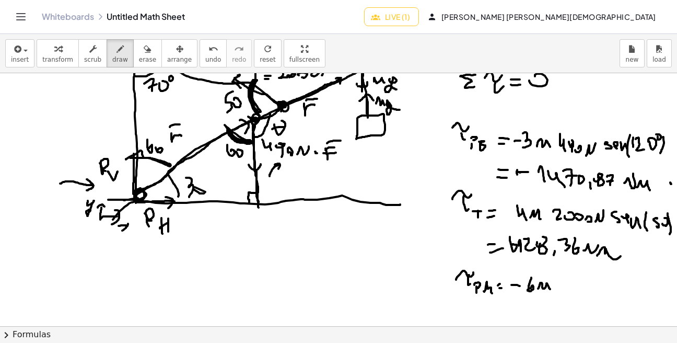
drag, startPoint x: 539, startPoint y: 288, endPoint x: 553, endPoint y: 290, distance: 14.3
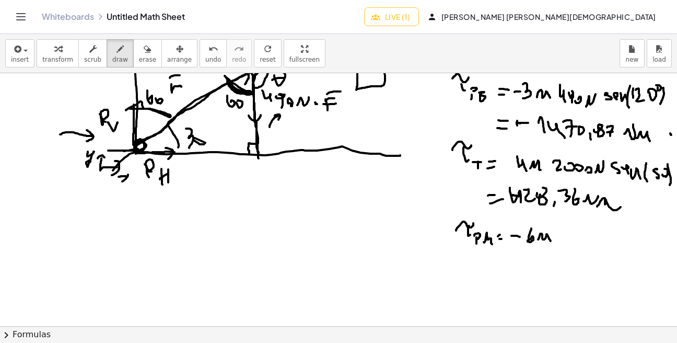
scroll to position [1101, 0]
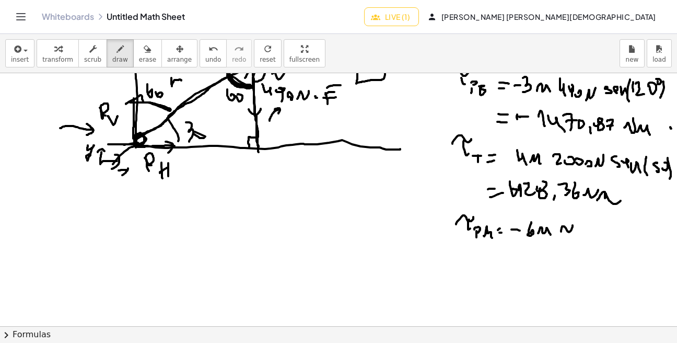
drag, startPoint x: 561, startPoint y: 230, endPoint x: 577, endPoint y: 229, distance: 16.3
drag, startPoint x: 578, startPoint y: 227, endPoint x: 593, endPoint y: 236, distance: 17.6
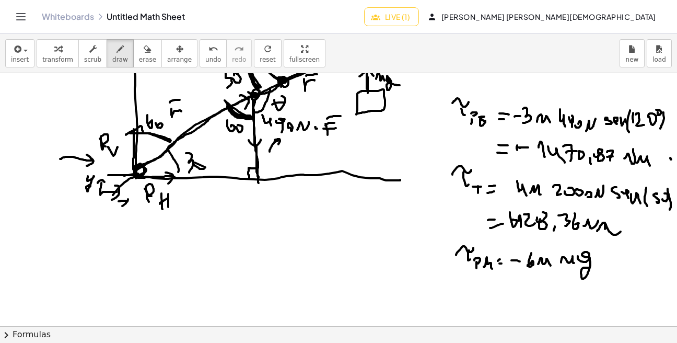
scroll to position [1083, 0]
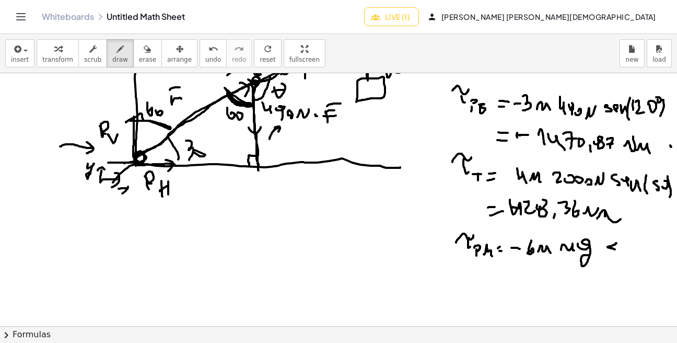
drag, startPoint x: 616, startPoint y: 243, endPoint x: 612, endPoint y: 255, distance: 12.7
drag, startPoint x: 619, startPoint y: 252, endPoint x: 631, endPoint y: 252, distance: 11.5
drag, startPoint x: 633, startPoint y: 256, endPoint x: 646, endPoint y: 260, distance: 13.7
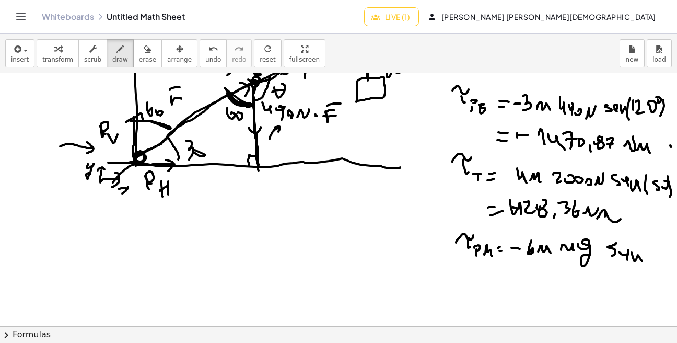
drag, startPoint x: 646, startPoint y: 261, endPoint x: 651, endPoint y: 265, distance: 6.4
drag, startPoint x: 653, startPoint y: 259, endPoint x: 662, endPoint y: 252, distance: 11.3
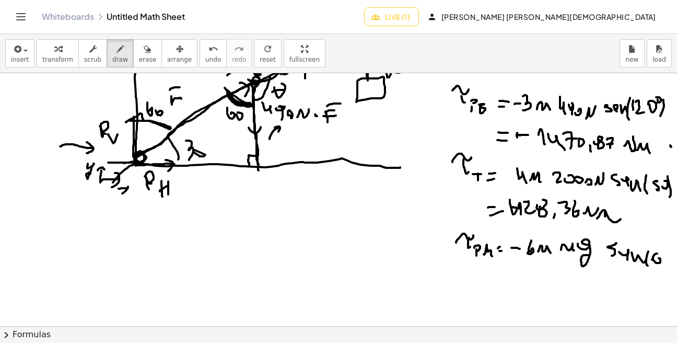
drag, startPoint x: 670, startPoint y: 253, endPoint x: 665, endPoint y: 266, distance: 14.4
click at [671, 267] on div "×" at bounding box center [338, 199] width 677 height 253
drag, startPoint x: 658, startPoint y: 256, endPoint x: 653, endPoint y: 263, distance: 8.7
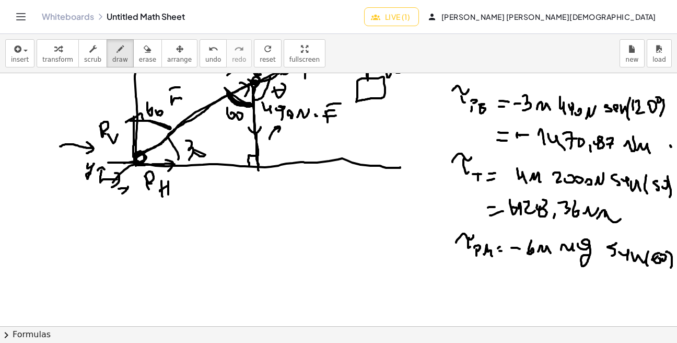
drag, startPoint x: 504, startPoint y: 282, endPoint x: 509, endPoint y: 283, distance: 5.3
drag, startPoint x: 505, startPoint y: 287, endPoint x: 515, endPoint y: 288, distance: 10.0
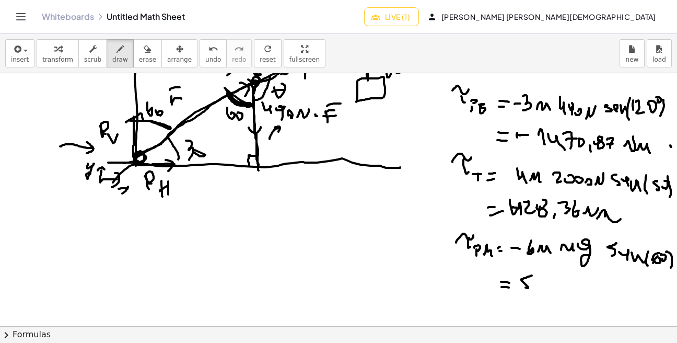
drag, startPoint x: 532, startPoint y: 275, endPoint x: 525, endPoint y: 285, distance: 11.6
drag, startPoint x: 539, startPoint y: 287, endPoint x: 540, endPoint y: 294, distance: 7.0
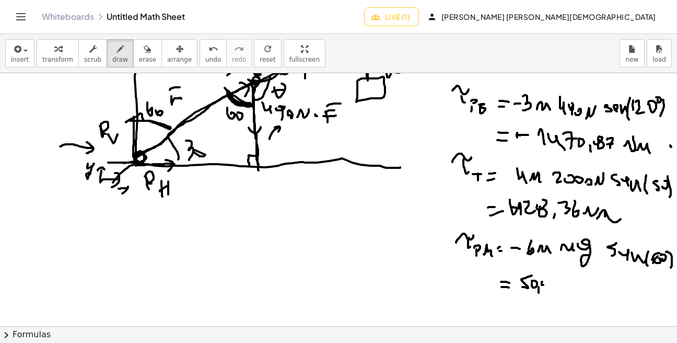
drag, startPoint x: 544, startPoint y: 288, endPoint x: 543, endPoint y: 295, distance: 6.9
drag, startPoint x: 554, startPoint y: 284, endPoint x: 555, endPoint y: 293, distance: 9.5
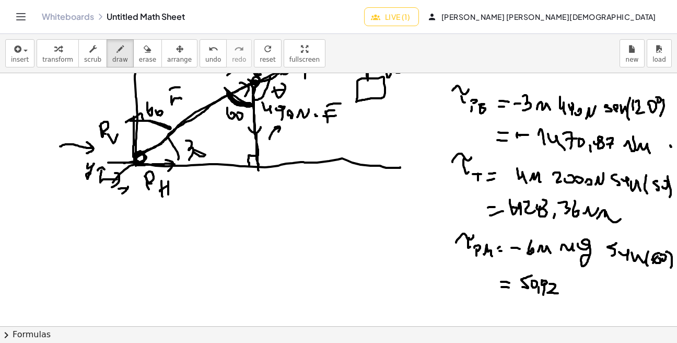
drag, startPoint x: 571, startPoint y: 294, endPoint x: 581, endPoint y: 286, distance: 12.3
drag, startPoint x: 583, startPoint y: 292, endPoint x: 591, endPoint y: 295, distance: 8.3
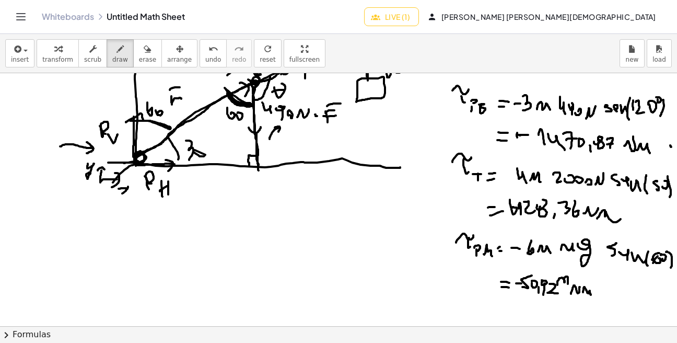
drag, startPoint x: 557, startPoint y: 285, endPoint x: 568, endPoint y: 284, distance: 10.5
drag, startPoint x: 569, startPoint y: 295, endPoint x: 604, endPoint y: 298, distance: 34.6
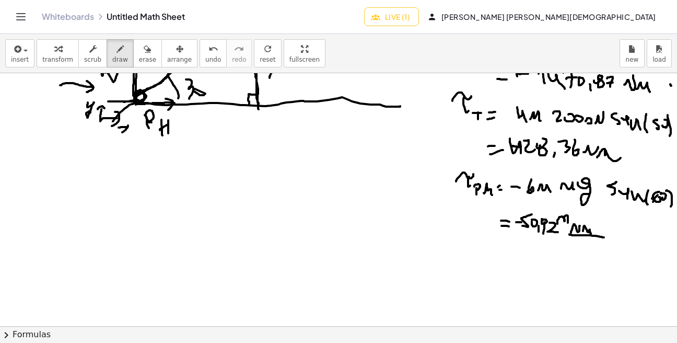
scroll to position [1154, 0]
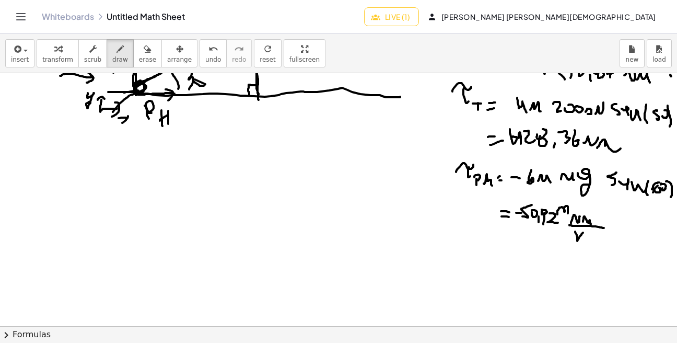
drag, startPoint x: 576, startPoint y: 233, endPoint x: 580, endPoint y: 237, distance: 6.0
drag, startPoint x: 577, startPoint y: 241, endPoint x: 585, endPoint y: 241, distance: 7.3
drag, startPoint x: 588, startPoint y: 237, endPoint x: 594, endPoint y: 246, distance: 10.9
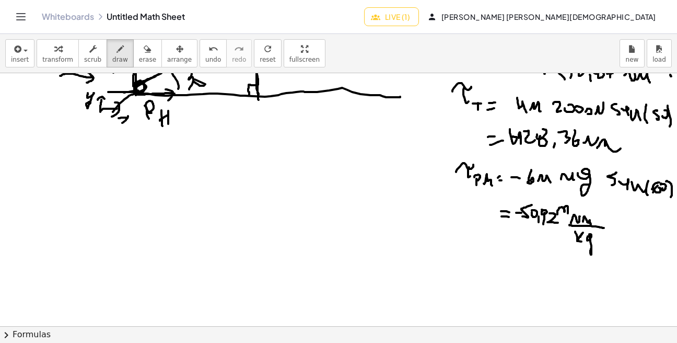
drag, startPoint x: 50, startPoint y: 237, endPoint x: 52, endPoint y: 246, distance: 9.1
drag, startPoint x: 57, startPoint y: 240, endPoint x: 62, endPoint y: 248, distance: 8.9
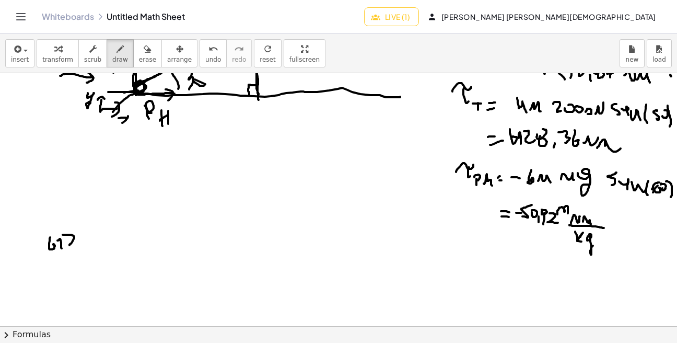
drag, startPoint x: 63, startPoint y: 235, endPoint x: 78, endPoint y: 244, distance: 17.8
drag, startPoint x: 80, startPoint y: 236, endPoint x: 84, endPoint y: 231, distance: 6.0
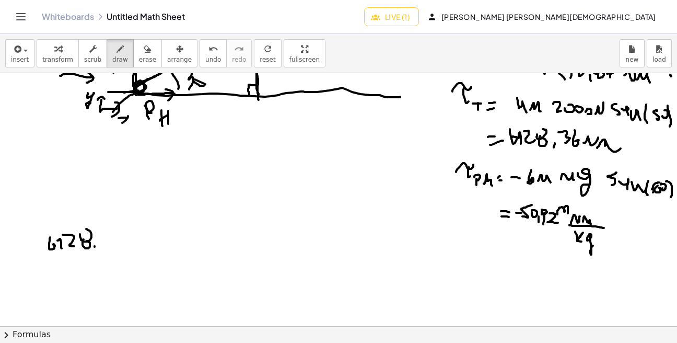
drag, startPoint x: 100, startPoint y: 227, endPoint x: 101, endPoint y: 247, distance: 19.9
drag, startPoint x: 117, startPoint y: 233, endPoint x: 121, endPoint y: 242, distance: 10.5
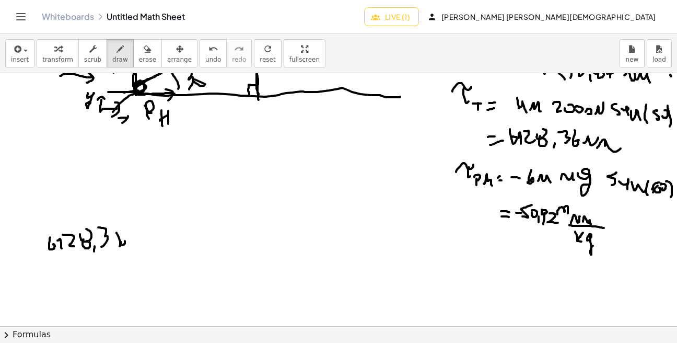
drag, startPoint x: 120, startPoint y: 229, endPoint x: 127, endPoint y: 232, distance: 8.0
drag, startPoint x: 134, startPoint y: 240, endPoint x: 142, endPoint y: 234, distance: 10.1
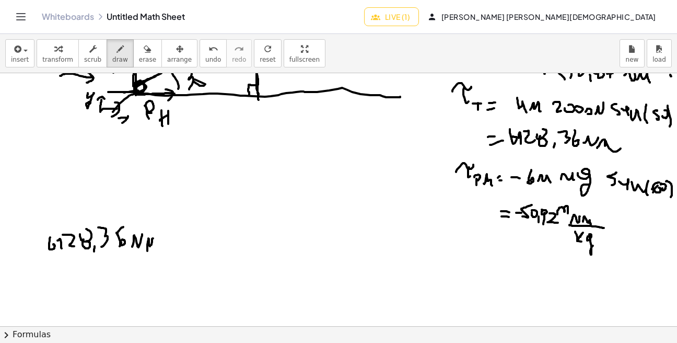
drag, startPoint x: 147, startPoint y: 251, endPoint x: 161, endPoint y: 246, distance: 14.4
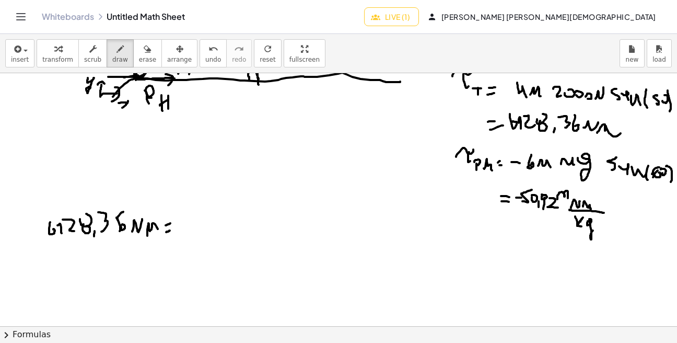
scroll to position [1166, 0]
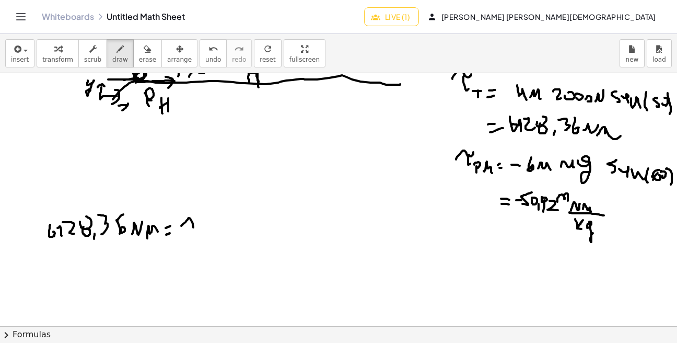
drag, startPoint x: 181, startPoint y: 226, endPoint x: 197, endPoint y: 224, distance: 15.8
drag, startPoint x: 198, startPoint y: 222, endPoint x: 208, endPoint y: 229, distance: 12.3
drag, startPoint x: 210, startPoint y: 217, endPoint x: 215, endPoint y: 227, distance: 11.2
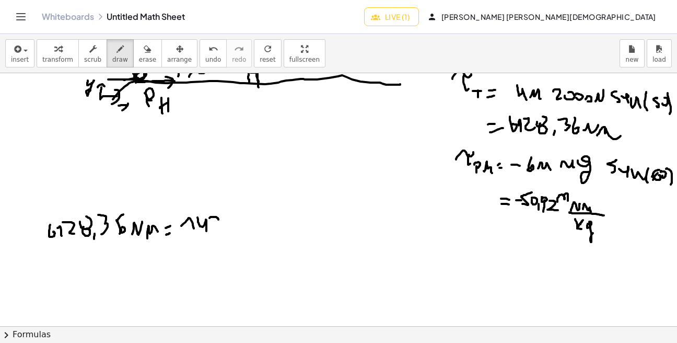
drag, startPoint x: 210, startPoint y: 224, endPoint x: 224, endPoint y: 221, distance: 14.5
drag, startPoint x: 242, startPoint y: 228, endPoint x: 248, endPoint y: 230, distance: 6.1
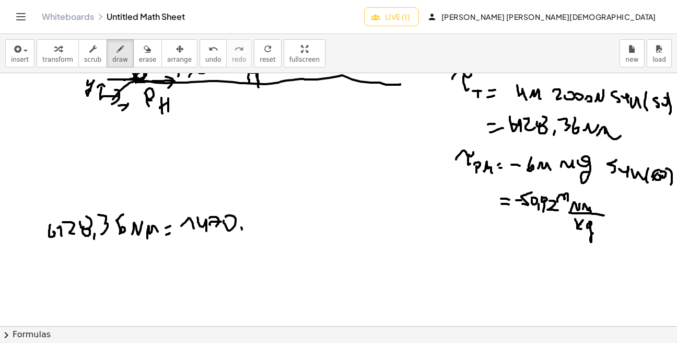
drag, startPoint x: 260, startPoint y: 220, endPoint x: 265, endPoint y: 232, distance: 13.1
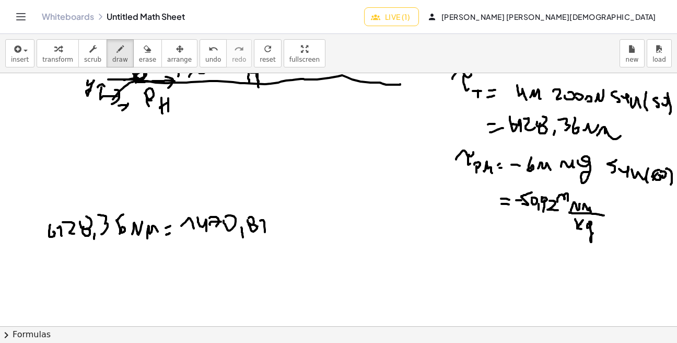
drag, startPoint x: 258, startPoint y: 226, endPoint x: 268, endPoint y: 224, distance: 10.7
drag, startPoint x: 280, startPoint y: 236, endPoint x: 290, endPoint y: 225, distance: 14.8
drag, startPoint x: 292, startPoint y: 230, endPoint x: 304, endPoint y: 240, distance: 15.3
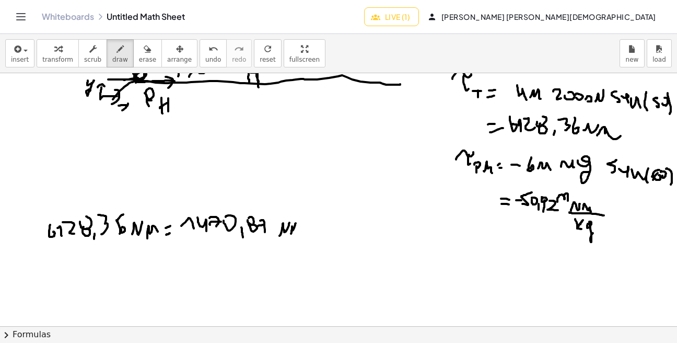
drag, startPoint x: 318, startPoint y: 229, endPoint x: 330, endPoint y: 228, distance: 12.0
drag, startPoint x: 353, startPoint y: 219, endPoint x: 349, endPoint y: 229, distance: 10.1
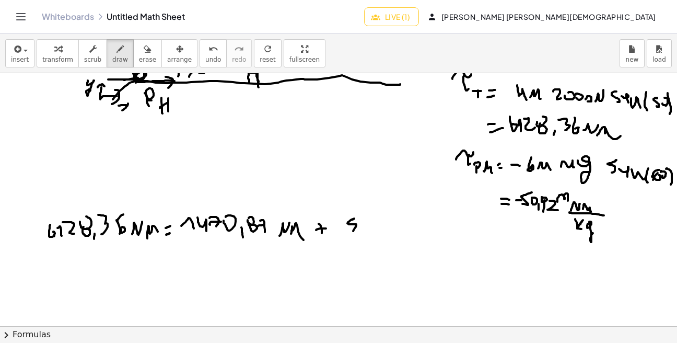
drag, startPoint x: 355, startPoint y: 224, endPoint x: 360, endPoint y: 226, distance: 5.4
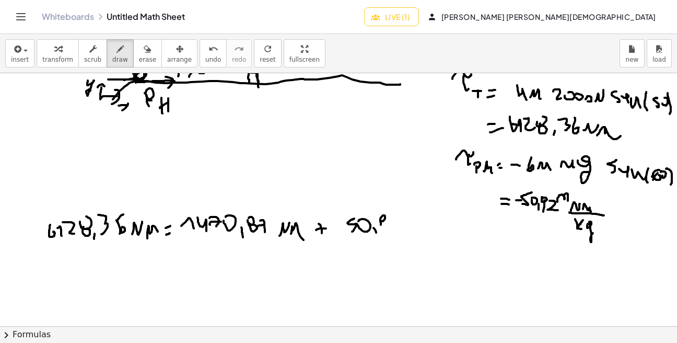
drag, startPoint x: 380, startPoint y: 222, endPoint x: 381, endPoint y: 227, distance: 5.8
drag, startPoint x: 385, startPoint y: 218, endPoint x: 383, endPoint y: 230, distance: 12.6
drag, startPoint x: 387, startPoint y: 218, endPoint x: 395, endPoint y: 231, distance: 15.8
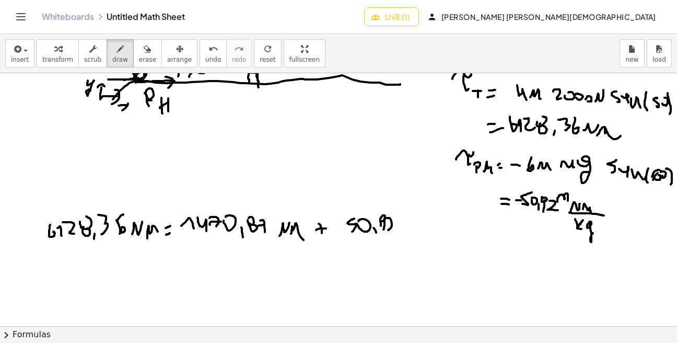
drag, startPoint x: 401, startPoint y: 226, endPoint x: 421, endPoint y: 243, distance: 25.9
drag, startPoint x: 424, startPoint y: 228, endPoint x: 435, endPoint y: 223, distance: 11.5
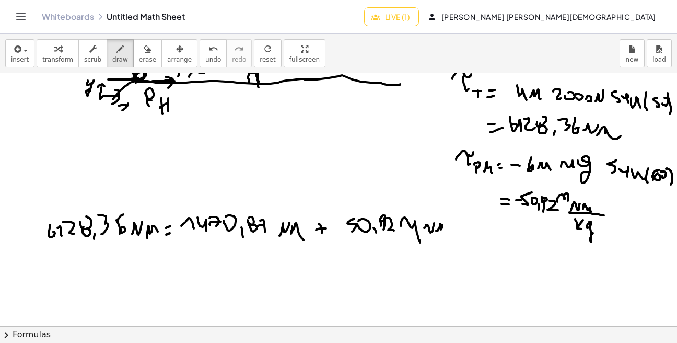
drag, startPoint x: 436, startPoint y: 231, endPoint x: 446, endPoint y: 235, distance: 10.1
drag, startPoint x: 424, startPoint y: 249, endPoint x: 440, endPoint y: 252, distance: 15.9
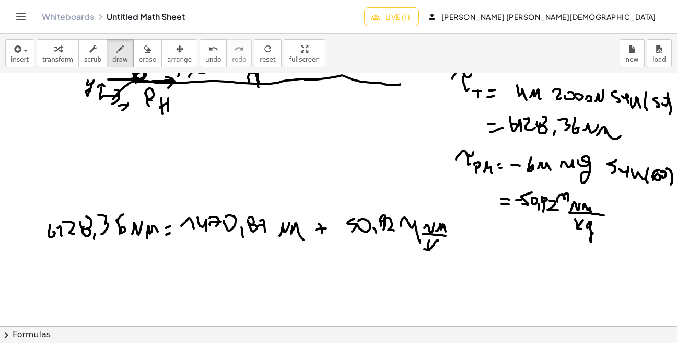
drag, startPoint x: 440, startPoint y: 250, endPoint x: 452, endPoint y: 254, distance: 12.9
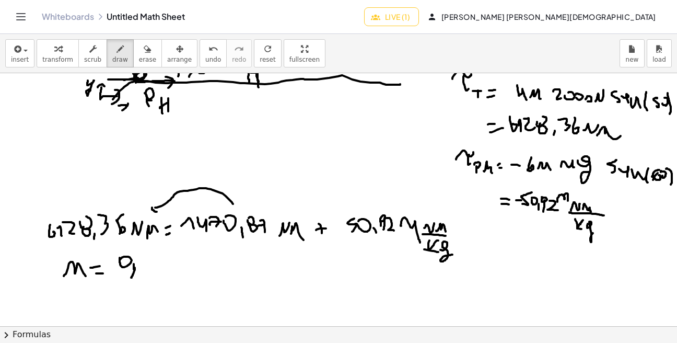
drag, startPoint x: 134, startPoint y: 269, endPoint x: 133, endPoint y: 275, distance: 6.4
drag, startPoint x: 132, startPoint y: 261, endPoint x: 127, endPoint y: 277, distance: 16.9
drag, startPoint x: 134, startPoint y: 266, endPoint x: 144, endPoint y: 271, distance: 11.0
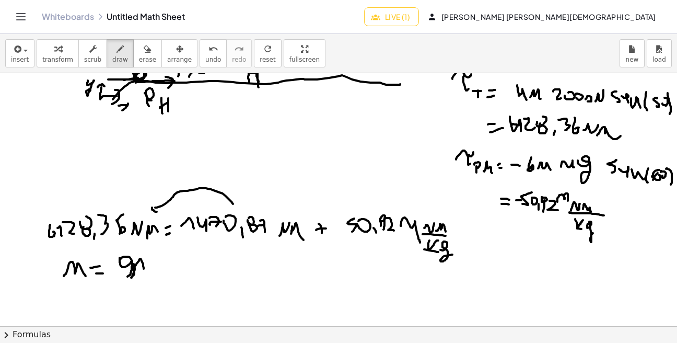
drag, startPoint x: 427, startPoint y: 257, endPoint x: 466, endPoint y: 256, distance: 38.7
drag, startPoint x: 150, startPoint y: 269, endPoint x: 150, endPoint y: 277, distance: 8.4
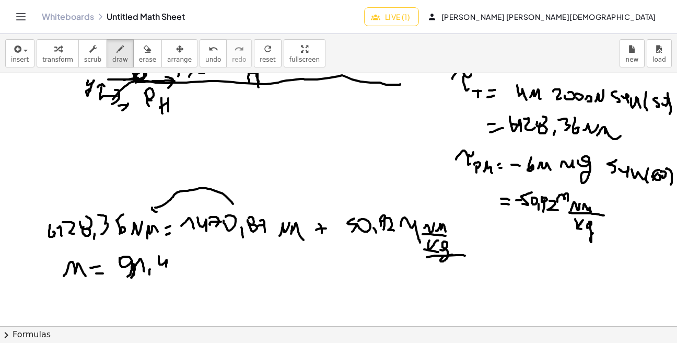
drag, startPoint x: 159, startPoint y: 256, endPoint x: 168, endPoint y: 271, distance: 17.1
drag, startPoint x: 172, startPoint y: 257, endPoint x: 175, endPoint y: 271, distance: 13.9
drag, startPoint x: 170, startPoint y: 265, endPoint x: 187, endPoint y: 263, distance: 16.3
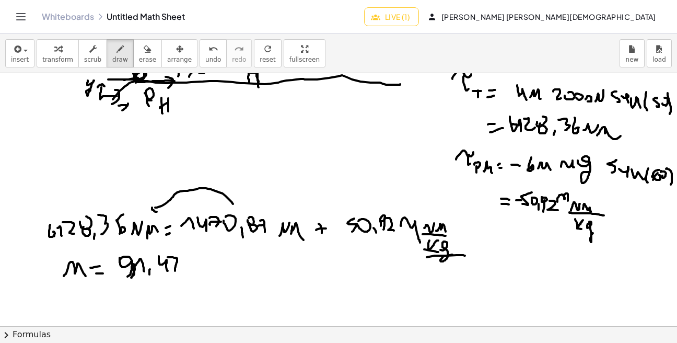
drag, startPoint x: 189, startPoint y: 267, endPoint x: 195, endPoint y: 260, distance: 9.6
drag, startPoint x: 188, startPoint y: 267, endPoint x: 202, endPoint y: 261, distance: 15.4
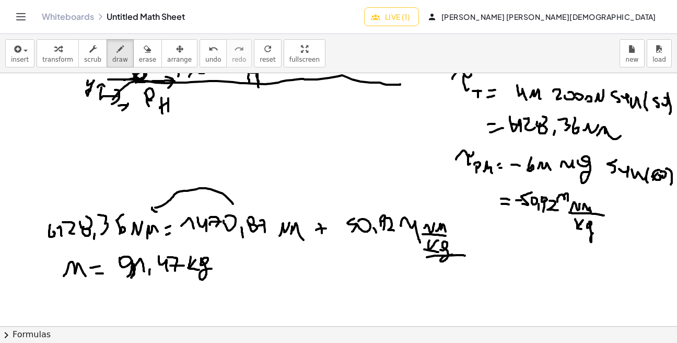
drag, startPoint x: 201, startPoint y: 258, endPoint x: 212, endPoint y: 269, distance: 14.8
drag, startPoint x: 67, startPoint y: 288, endPoint x: 207, endPoint y: 282, distance: 140.1
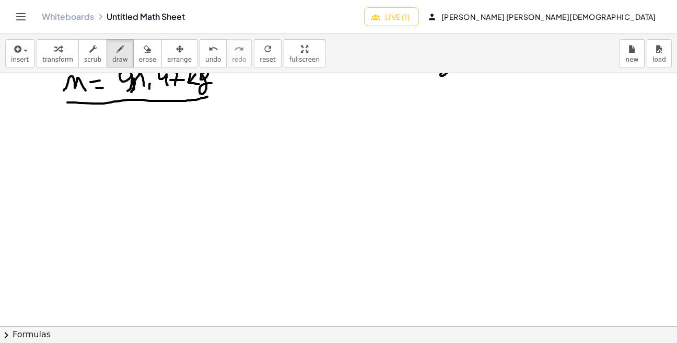
scroll to position [1355, 0]
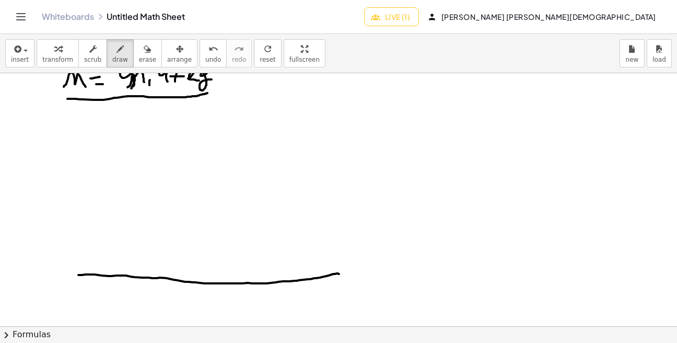
drag, startPoint x: 79, startPoint y: 275, endPoint x: 339, endPoint y: 274, distance: 260.2
drag, startPoint x: 358, startPoint y: 275, endPoint x: 393, endPoint y: 276, distance: 35.0
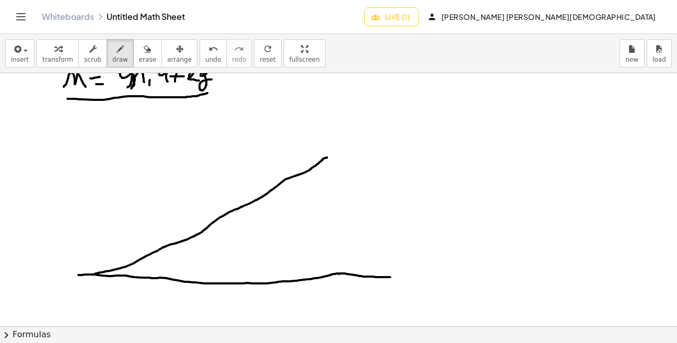
drag, startPoint x: 94, startPoint y: 274, endPoint x: 298, endPoint y: 170, distance: 229.2
drag, startPoint x: 142, startPoint y: 264, endPoint x: 148, endPoint y: 272, distance: 9.3
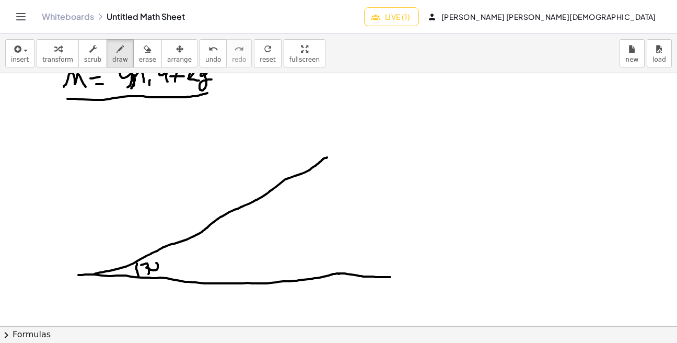
drag, startPoint x: 148, startPoint y: 269, endPoint x: 155, endPoint y: 267, distance: 7.0
drag, startPoint x: 205, startPoint y: 238, endPoint x: 205, endPoint y: 263, distance: 24.6
drag, startPoint x: 202, startPoint y: 259, endPoint x: 213, endPoint y: 249, distance: 14.9
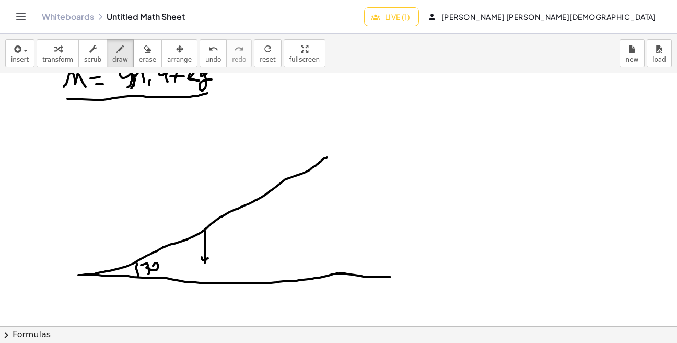
drag, startPoint x: 215, startPoint y: 246, endPoint x: 226, endPoint y: 249, distance: 11.9
drag, startPoint x: 228, startPoint y: 257, endPoint x: 231, endPoint y: 252, distance: 5.8
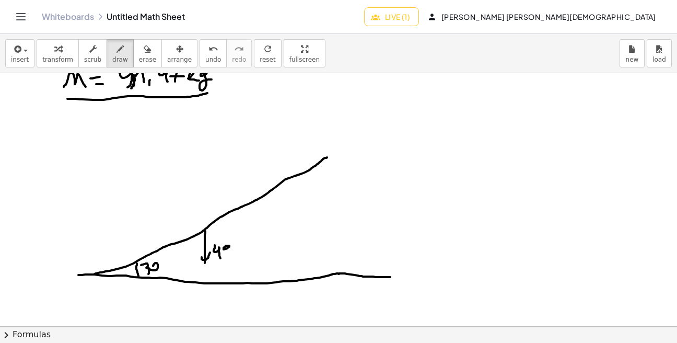
drag, startPoint x: 251, startPoint y: 258, endPoint x: 254, endPoint y: 248, distance: 10.6
drag, startPoint x: 229, startPoint y: 208, endPoint x: 148, endPoint y: 150, distance: 99.3
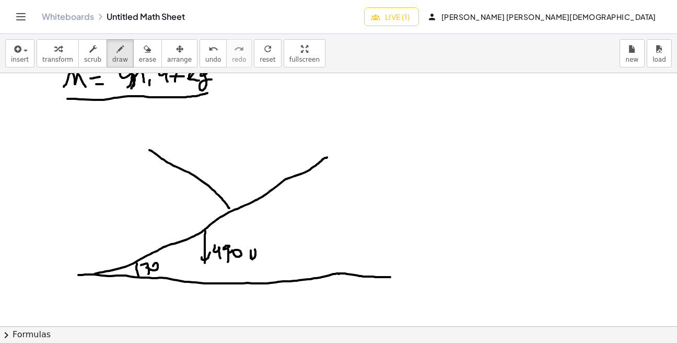
drag, startPoint x: 153, startPoint y: 147, endPoint x: 156, endPoint y: 157, distance: 9.8
drag, startPoint x: 196, startPoint y: 160, endPoint x: 213, endPoint y: 169, distance: 18.9
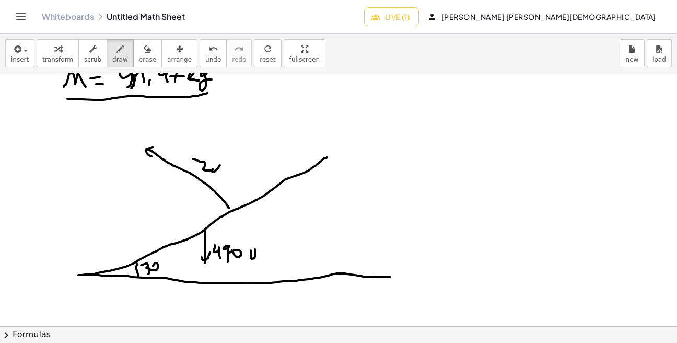
drag, startPoint x: 237, startPoint y: 169, endPoint x: 251, endPoint y: 161, distance: 15.4
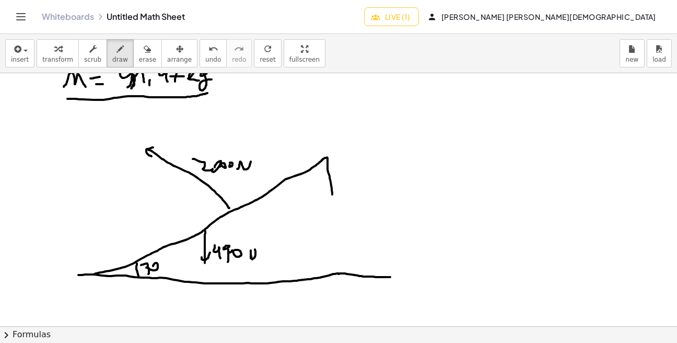
drag, startPoint x: 328, startPoint y: 161, endPoint x: 333, endPoint y: 196, distance: 35.4
drag, startPoint x: 326, startPoint y: 188, endPoint x: 339, endPoint y: 182, distance: 14.5
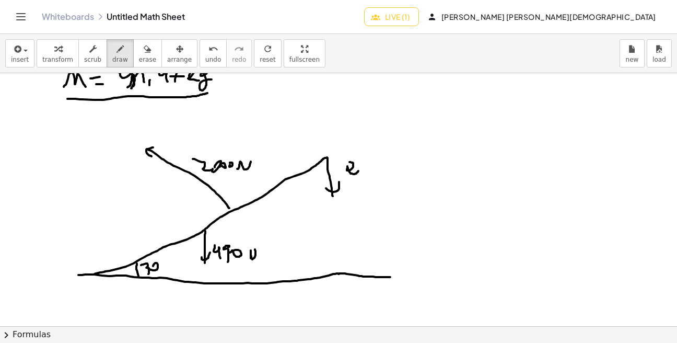
drag, startPoint x: 348, startPoint y: 168, endPoint x: 354, endPoint y: 172, distance: 7.5
drag, startPoint x: 363, startPoint y: 167, endPoint x: 368, endPoint y: 162, distance: 7.1
drag, startPoint x: 368, startPoint y: 165, endPoint x: 369, endPoint y: 175, distance: 10.0
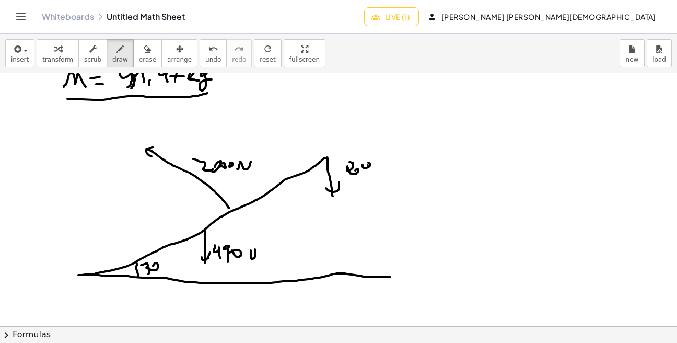
drag, startPoint x: 380, startPoint y: 160, endPoint x: 380, endPoint y: 172, distance: 12.5
drag, startPoint x: 388, startPoint y: 162, endPoint x: 395, endPoint y: 172, distance: 12.6
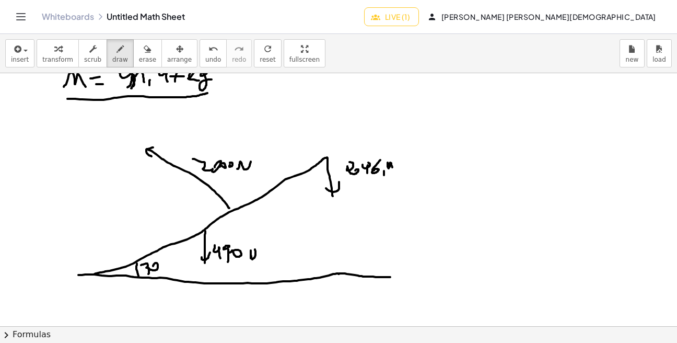
drag, startPoint x: 397, startPoint y: 171, endPoint x: 415, endPoint y: 159, distance: 22.2
drag, startPoint x: 91, startPoint y: 274, endPoint x: 89, endPoint y: 237, distance: 37.7
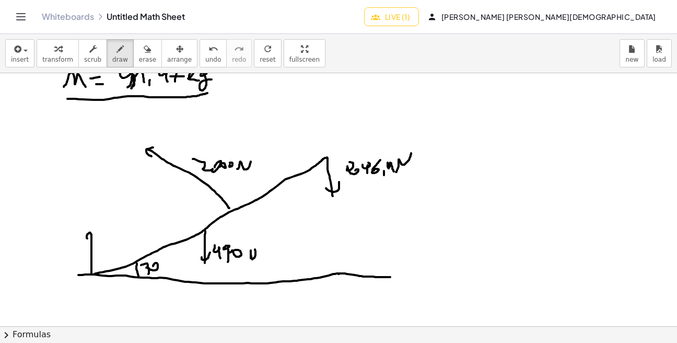
drag, startPoint x: 59, startPoint y: 249, endPoint x: 66, endPoint y: 257, distance: 11.1
drag, startPoint x: 92, startPoint y: 275, endPoint x: 127, endPoint y: 276, distance: 34.5
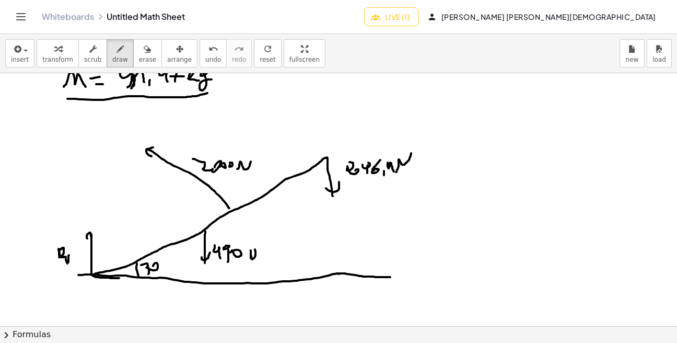
drag, startPoint x: 122, startPoint y: 275, endPoint x: 121, endPoint y: 284, distance: 9.5
drag, startPoint x: 98, startPoint y: 290, endPoint x: 97, endPoint y: 296, distance: 6.5
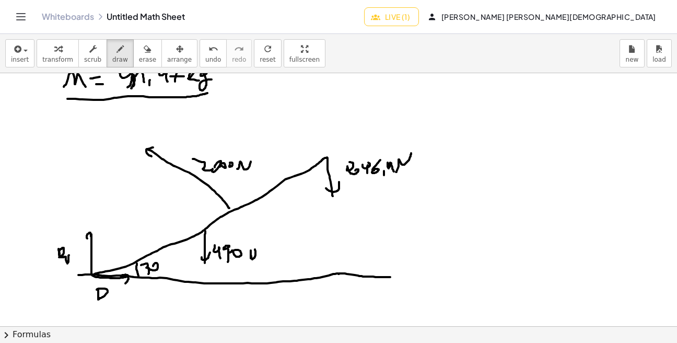
drag, startPoint x: 107, startPoint y: 289, endPoint x: 107, endPoint y: 299, distance: 9.9
drag, startPoint x: 109, startPoint y: 298, endPoint x: 108, endPoint y: 306, distance: 7.5
drag, startPoint x: 107, startPoint y: 306, endPoint x: 116, endPoint y: 304, distance: 9.6
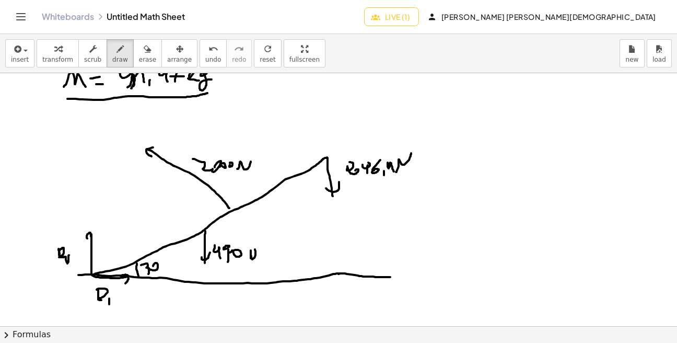
drag, startPoint x: 114, startPoint y: 298, endPoint x: 114, endPoint y: 306, distance: 7.9
drag, startPoint x: 24, startPoint y: 282, endPoint x: 24, endPoint y: 266, distance: 15.7
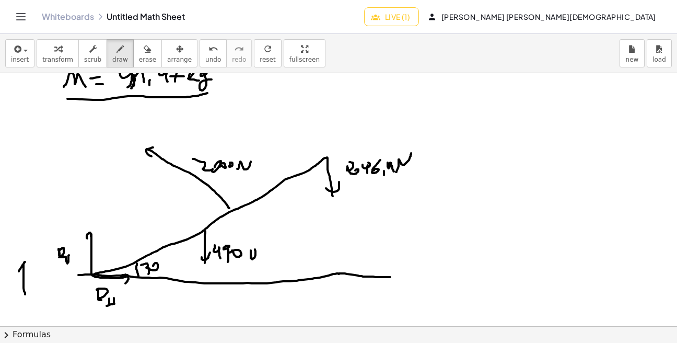
drag, startPoint x: 19, startPoint y: 271, endPoint x: 25, endPoint y: 275, distance: 7.3
drag, startPoint x: 30, startPoint y: 295, endPoint x: 47, endPoint y: 295, distance: 17.2
drag, startPoint x: 40, startPoint y: 289, endPoint x: 49, endPoint y: 300, distance: 14.5
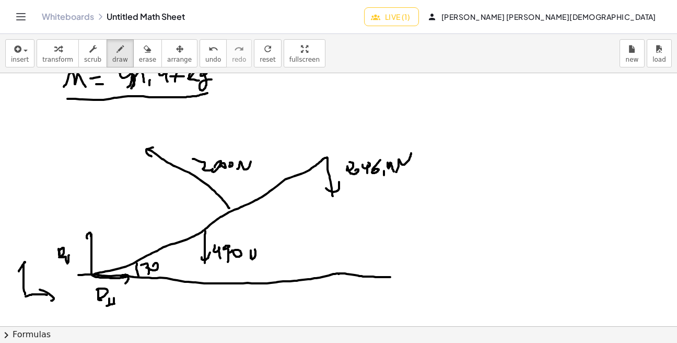
drag, startPoint x: 64, startPoint y: 300, endPoint x: 59, endPoint y: 308, distance: 9.0
drag, startPoint x: 62, startPoint y: 306, endPoint x: 59, endPoint y: 299, distance: 7.3
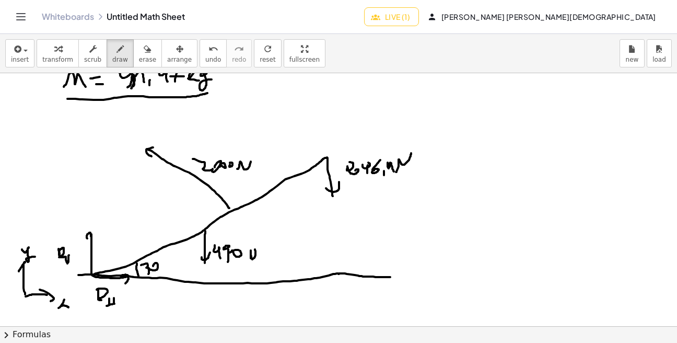
drag, startPoint x: 22, startPoint y: 250, endPoint x: 36, endPoint y: 257, distance: 15.7
drag, startPoint x: 87, startPoint y: 215, endPoint x: 90, endPoint y: 120, distance: 94.6
drag, startPoint x: 225, startPoint y: 208, endPoint x: 147, endPoint y: 206, distance: 77.9
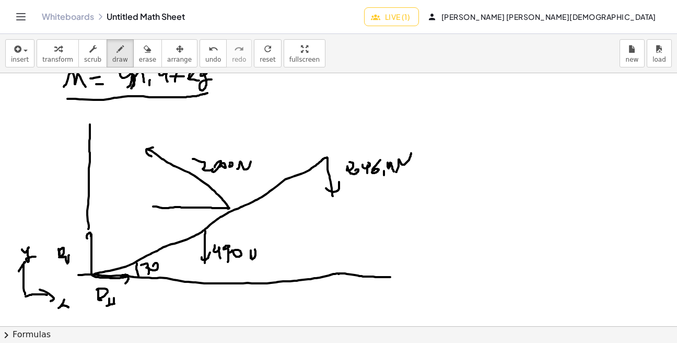
drag, startPoint x: 461, startPoint y: 158, endPoint x: 467, endPoint y: 160, distance: 5.8
drag, startPoint x: 468, startPoint y: 153, endPoint x: 471, endPoint y: 162, distance: 9.9
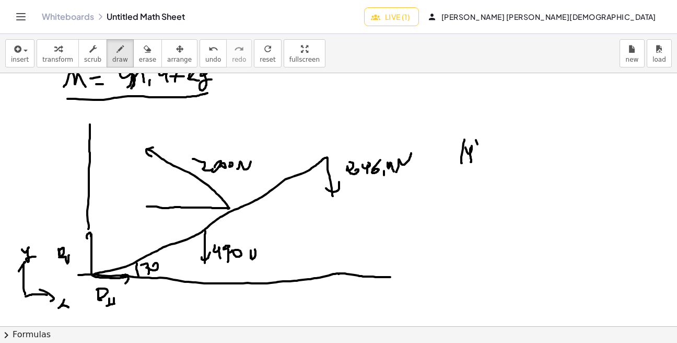
drag, startPoint x: 478, startPoint y: 144, endPoint x: 480, endPoint y: 164, distance: 20.0
drag, startPoint x: 494, startPoint y: 144, endPoint x: 492, endPoint y: 157, distance: 12.7
drag, startPoint x: 491, startPoint y: 146, endPoint x: 501, endPoint y: 153, distance: 12.3
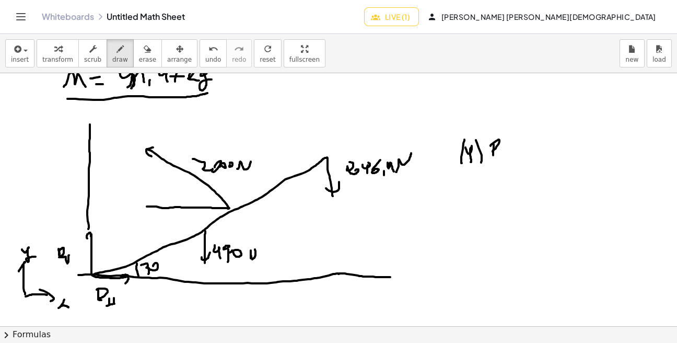
drag, startPoint x: 505, startPoint y: 155, endPoint x: 510, endPoint y: 151, distance: 6.4
drag, startPoint x: 144, startPoint y: 148, endPoint x: 95, endPoint y: 128, distance: 53.2
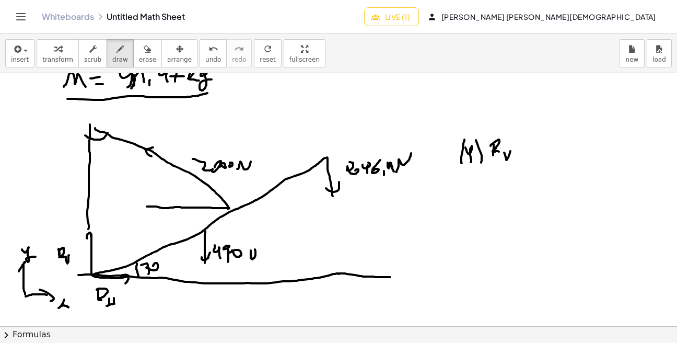
drag, startPoint x: 85, startPoint y: 135, endPoint x: 106, endPoint y: 142, distance: 22.0
drag, startPoint x: 94, startPoint y: 144, endPoint x: 102, endPoint y: 150, distance: 10.6
drag, startPoint x: 98, startPoint y: 146, endPoint x: 110, endPoint y: 143, distance: 12.9
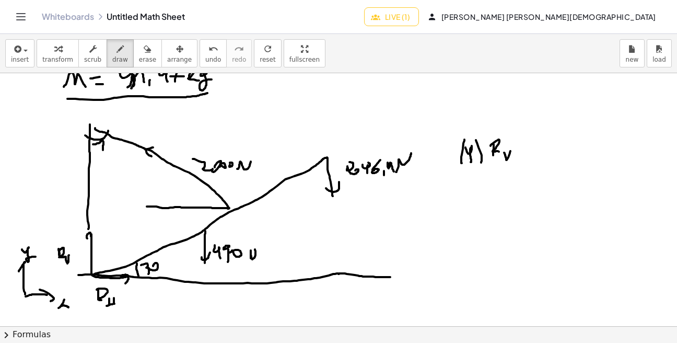
drag, startPoint x: 228, startPoint y: 208, endPoint x: 85, endPoint y: 204, distance: 143.2
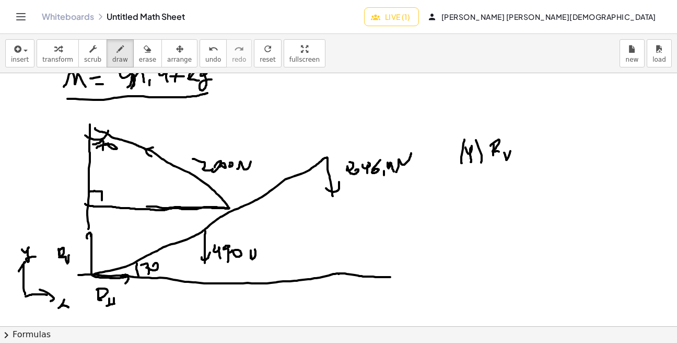
drag, startPoint x: 89, startPoint y: 192, endPoint x: 102, endPoint y: 205, distance: 18.1
drag, startPoint x: 214, startPoint y: 188, endPoint x: 211, endPoint y: 208, distance: 20.5
drag, startPoint x: 188, startPoint y: 192, endPoint x: 197, endPoint y: 199, distance: 11.2
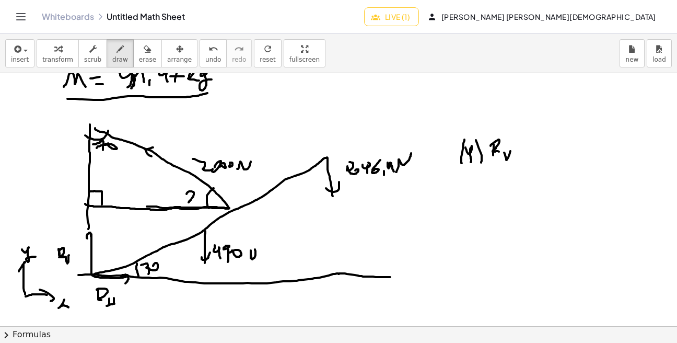
drag, startPoint x: 144, startPoint y: 206, endPoint x: 139, endPoint y: 149, distance: 57.1
drag, startPoint x: 133, startPoint y: 153, endPoint x: 143, endPoint y: 156, distance: 10.6
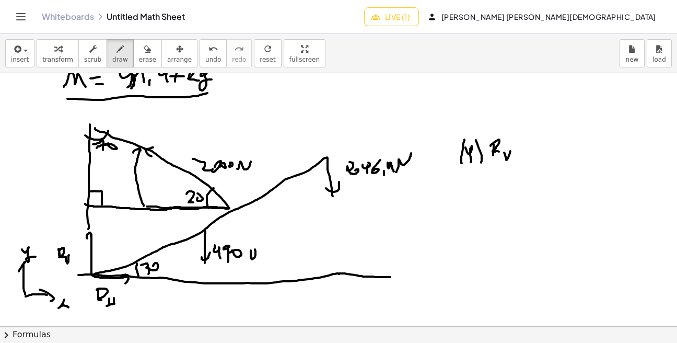
drag, startPoint x: 117, startPoint y: 164, endPoint x: 113, endPoint y: 172, distance: 8.6
drag, startPoint x: 121, startPoint y: 176, endPoint x: 124, endPoint y: 191, distance: 15.5
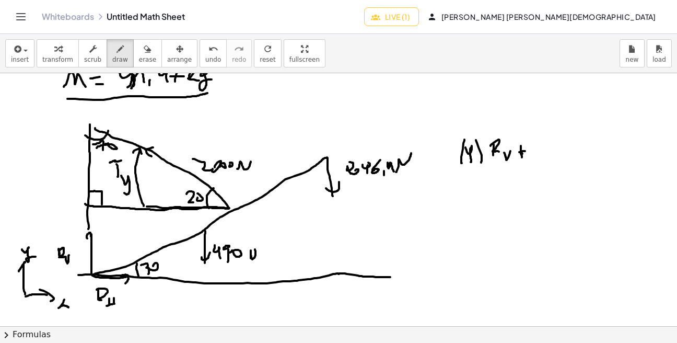
drag, startPoint x: 521, startPoint y: 152, endPoint x: 528, endPoint y: 148, distance: 7.5
drag, startPoint x: 536, startPoint y: 144, endPoint x: 536, endPoint y: 156, distance: 12.5
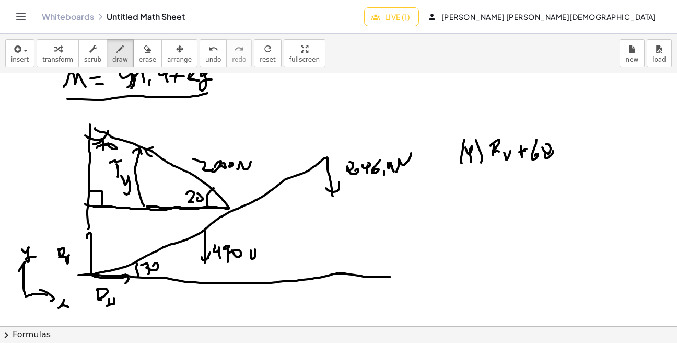
drag, startPoint x: 556, startPoint y: 137, endPoint x: 560, endPoint y: 160, distance: 22.8
drag, startPoint x: 564, startPoint y: 154, endPoint x: 575, endPoint y: 139, distance: 17.6
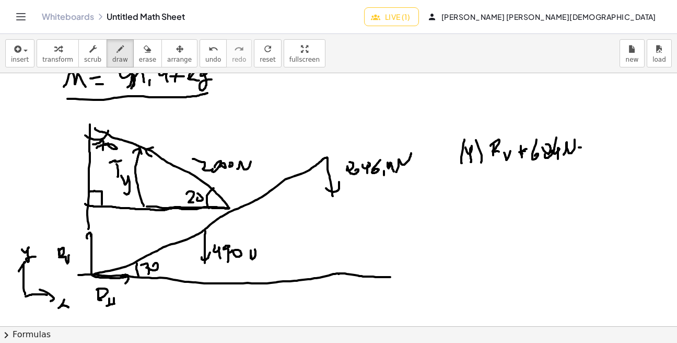
drag, startPoint x: 579, startPoint y: 147, endPoint x: 587, endPoint y: 147, distance: 7.8
drag, startPoint x: 580, startPoint y: 152, endPoint x: 587, endPoint y: 153, distance: 6.9
drag, startPoint x: 224, startPoint y: 265, endPoint x: 238, endPoint y: 264, distance: 14.7
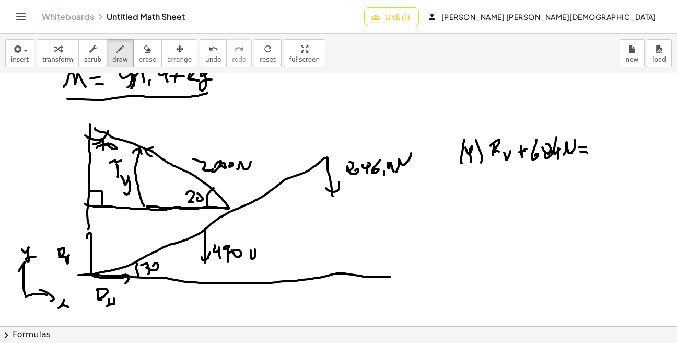
drag, startPoint x: 355, startPoint y: 177, endPoint x: 397, endPoint y: 176, distance: 41.8
drag, startPoint x: 595, startPoint y: 143, endPoint x: 597, endPoint y: 149, distance: 6.1
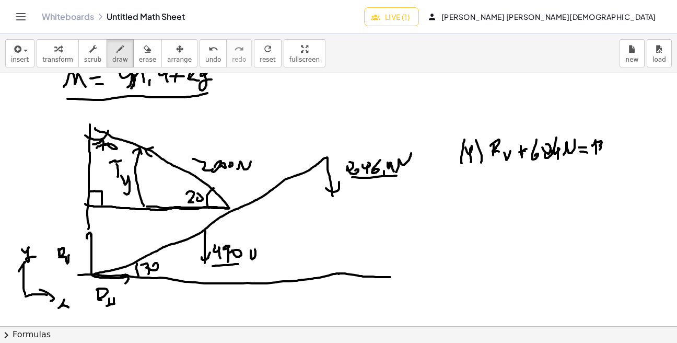
drag, startPoint x: 600, startPoint y: 142, endPoint x: 600, endPoint y: 149, distance: 7.3
drag, startPoint x: 620, startPoint y: 137, endPoint x: 615, endPoint y: 148, distance: 11.9
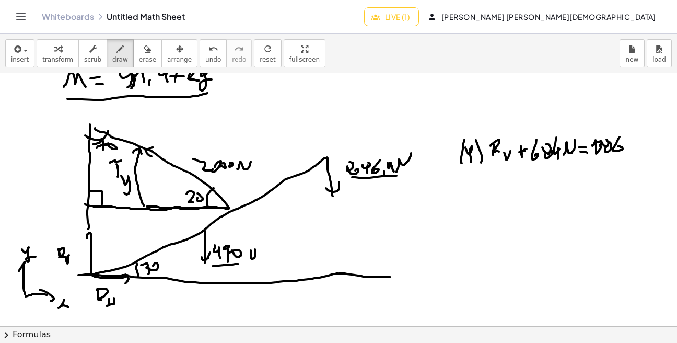
drag, startPoint x: 630, startPoint y: 153, endPoint x: 634, endPoint y: 147, distance: 7.4
drag, startPoint x: 635, startPoint y: 136, endPoint x: 649, endPoint y: 154, distance: 22.3
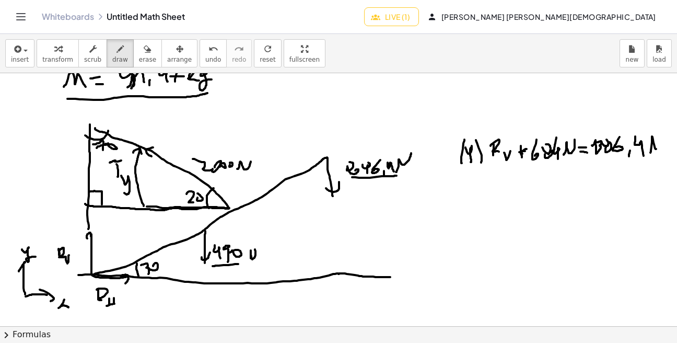
drag, startPoint x: 650, startPoint y: 153, endPoint x: 658, endPoint y: 137, distance: 16.8
drag, startPoint x: 494, startPoint y: 180, endPoint x: 493, endPoint y: 195, distance: 15.2
drag, startPoint x: 490, startPoint y: 182, endPoint x: 506, endPoint y: 191, distance: 18.3
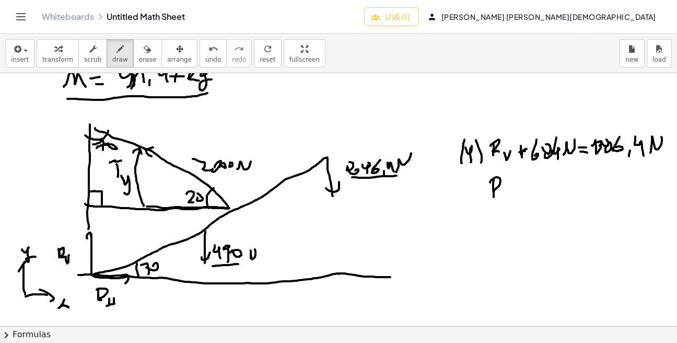
drag, startPoint x: 509, startPoint y: 199, endPoint x: 517, endPoint y: 192, distance: 10.4
drag, startPoint x: 523, startPoint y: 192, endPoint x: 528, endPoint y: 195, distance: 5.6
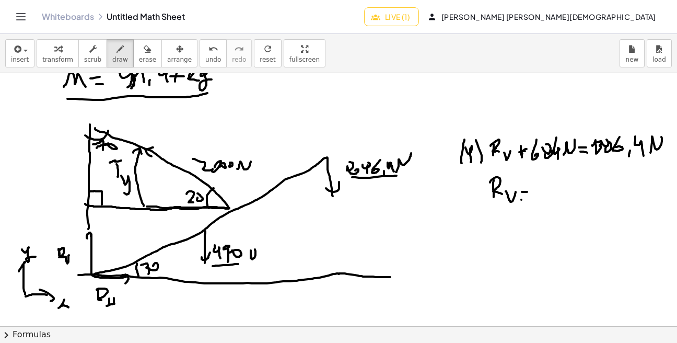
drag, startPoint x: 521, startPoint y: 200, endPoint x: 534, endPoint y: 196, distance: 13.1
drag, startPoint x: 542, startPoint y: 185, endPoint x: 546, endPoint y: 196, distance: 11.7
drag, startPoint x: 550, startPoint y: 191, endPoint x: 555, endPoint y: 190, distance: 5.8
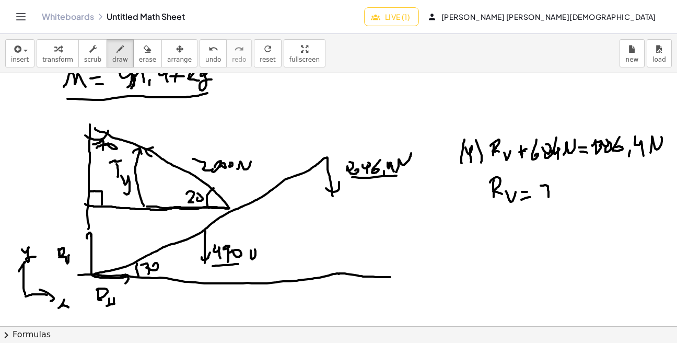
drag, startPoint x: 554, startPoint y: 195, endPoint x: 558, endPoint y: 189, distance: 7.5
drag, startPoint x: 571, startPoint y: 184, endPoint x: 581, endPoint y: 197, distance: 16.3
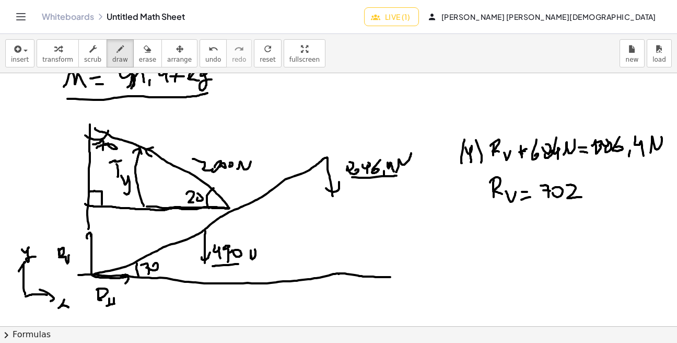
drag, startPoint x: 591, startPoint y: 187, endPoint x: 602, endPoint y: 199, distance: 15.9
drag, startPoint x: 605, startPoint y: 197, endPoint x: 612, endPoint y: 174, distance: 23.5
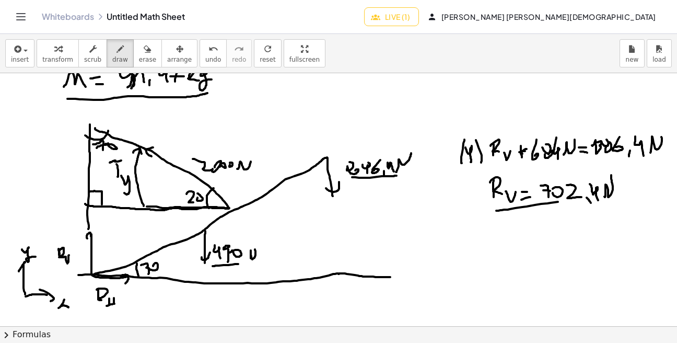
drag, startPoint x: 496, startPoint y: 211, endPoint x: 609, endPoint y: 204, distance: 113.1
drag, startPoint x: 421, startPoint y: 229, endPoint x: 429, endPoint y: 241, distance: 14.3
drag, startPoint x: 430, startPoint y: 237, endPoint x: 423, endPoint y: 239, distance: 7.1
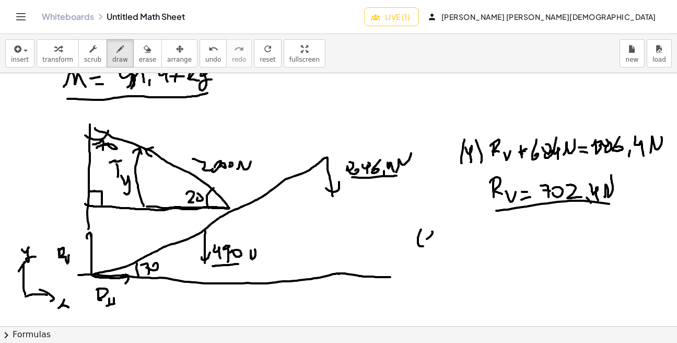
drag, startPoint x: 424, startPoint y: 237, endPoint x: 434, endPoint y: 241, distance: 11.0
drag, startPoint x: 435, startPoint y: 227, endPoint x: 436, endPoint y: 247, distance: 19.9
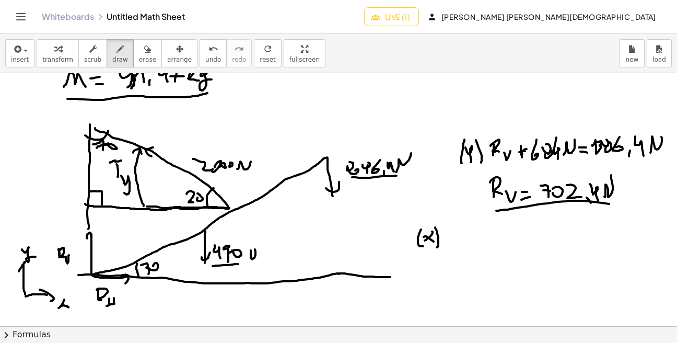
drag, startPoint x: 459, startPoint y: 230, endPoint x: 472, endPoint y: 241, distance: 17.8
drag, startPoint x: 476, startPoint y: 242, endPoint x: 476, endPoint y: 251, distance: 8.9
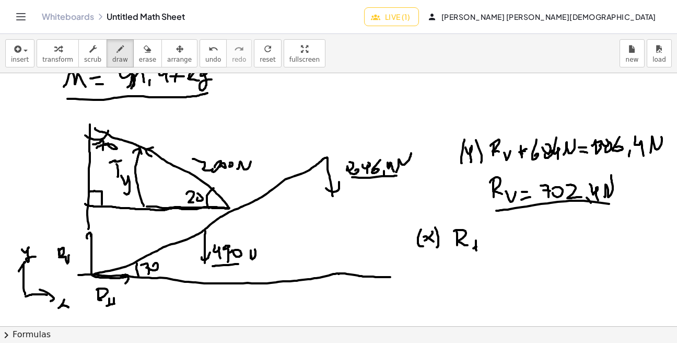
drag, startPoint x: 473, startPoint y: 248, endPoint x: 482, endPoint y: 245, distance: 9.1
drag, startPoint x: 481, startPoint y: 238, endPoint x: 479, endPoint y: 251, distance: 13.2
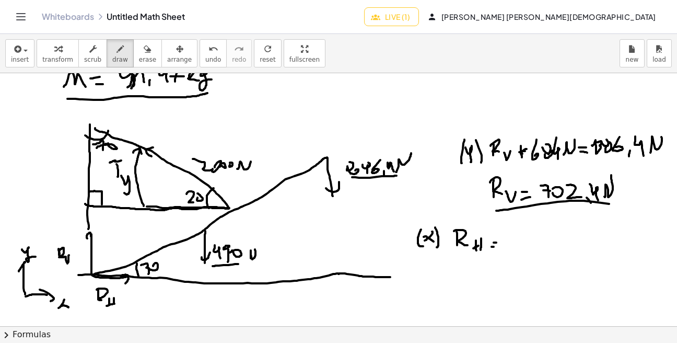
drag, startPoint x: 492, startPoint y: 247, endPoint x: 498, endPoint y: 248, distance: 6.5
drag, startPoint x: 514, startPoint y: 238, endPoint x: 523, endPoint y: 237, distance: 9.4
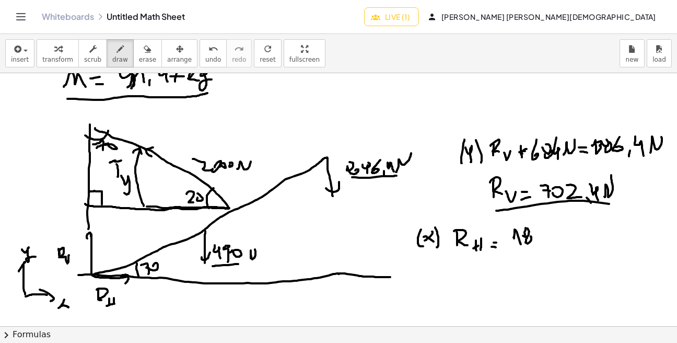
drag, startPoint x: 535, startPoint y: 231, endPoint x: 539, endPoint y: 243, distance: 13.2
drag, startPoint x: 538, startPoint y: 236, endPoint x: 549, endPoint y: 233, distance: 11.4
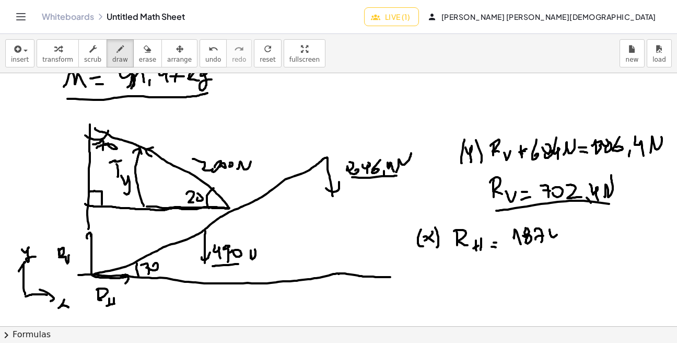
drag, startPoint x: 550, startPoint y: 229, endPoint x: 557, endPoint y: 230, distance: 7.3
drag, startPoint x: 556, startPoint y: 232, endPoint x: 553, endPoint y: 246, distance: 13.9
drag, startPoint x: 553, startPoint y: 227, endPoint x: 551, endPoint y: 232, distance: 5.8
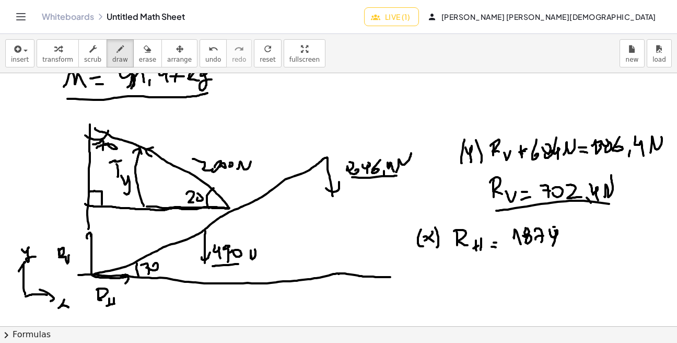
drag, startPoint x: 583, startPoint y: 227, endPoint x: 583, endPoint y: 238, distance: 11.0
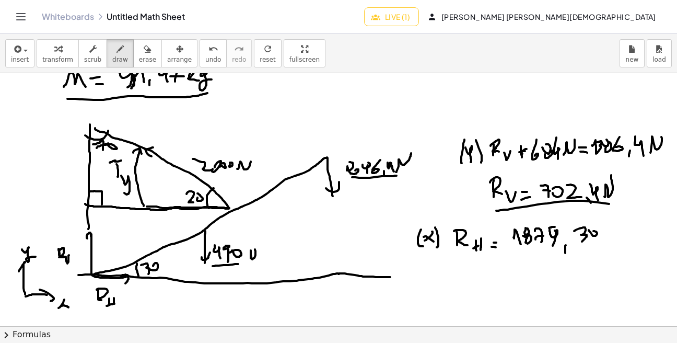
drag, startPoint x: 599, startPoint y: 232, endPoint x: 597, endPoint y: 246, distance: 13.7
drag, startPoint x: 609, startPoint y: 239, endPoint x: 631, endPoint y: 250, distance: 24.3
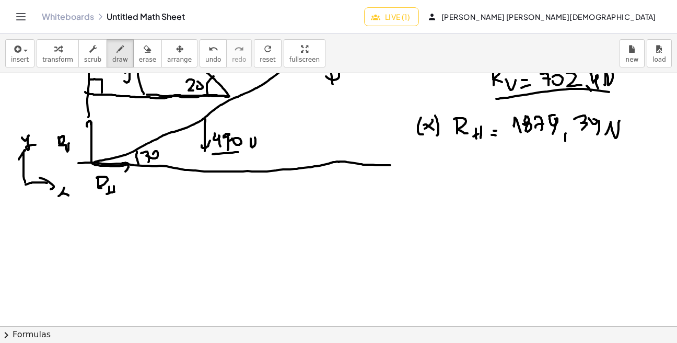
scroll to position [1471, 0]
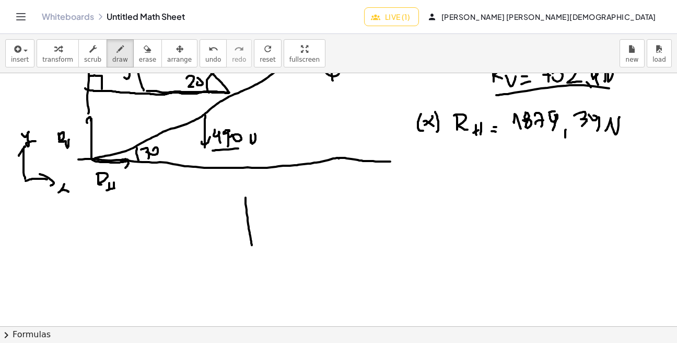
drag, startPoint x: 246, startPoint y: 198, endPoint x: 252, endPoint y: 259, distance: 61.4
drag, startPoint x: 251, startPoint y: 260, endPoint x: 318, endPoint y: 258, distance: 66.4
drag, startPoint x: 313, startPoint y: 250, endPoint x: 312, endPoint y: 263, distance: 12.6
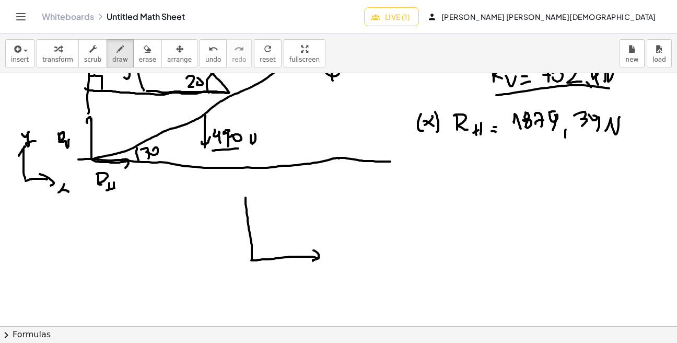
drag, startPoint x: 241, startPoint y: 197, endPoint x: 248, endPoint y: 201, distance: 8.0
drag, startPoint x: 273, startPoint y: 277, endPoint x: 283, endPoint y: 284, distance: 12.5
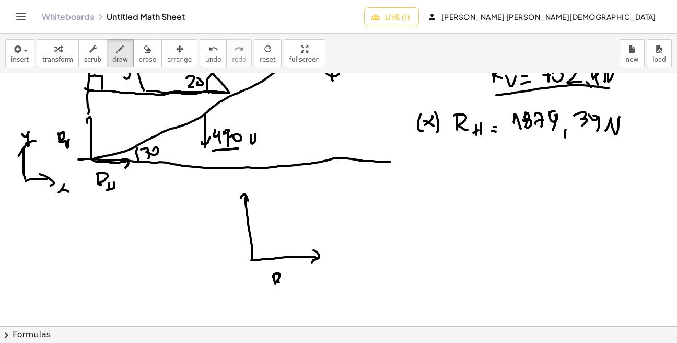
drag, startPoint x: 285, startPoint y: 288, endPoint x: 286, endPoint y: 294, distance: 6.5
drag, startPoint x: 285, startPoint y: 292, endPoint x: 293, endPoint y: 289, distance: 8.9
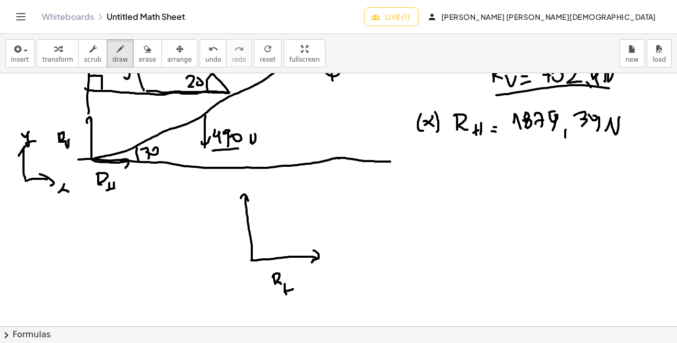
drag, startPoint x: 292, startPoint y: 285, endPoint x: 292, endPoint y: 296, distance: 11.0
drag, startPoint x: 215, startPoint y: 211, endPoint x: 221, endPoint y: 221, distance: 12.2
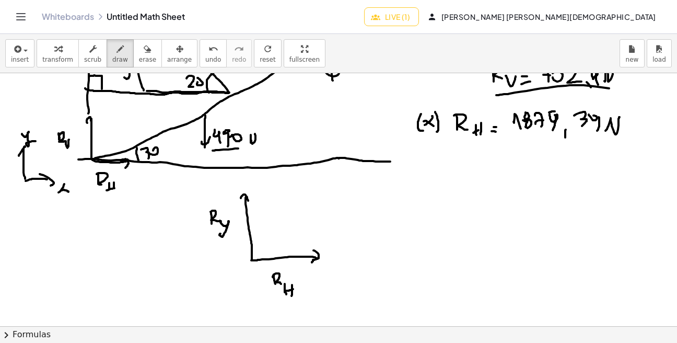
drag, startPoint x: 220, startPoint y: 222, endPoint x: 228, endPoint y: 234, distance: 14.1
drag, startPoint x: 251, startPoint y: 260, endPoint x: 314, endPoint y: 193, distance: 91.6
drag, startPoint x: 314, startPoint y: 193, endPoint x: 318, endPoint y: 203, distance: 10.6
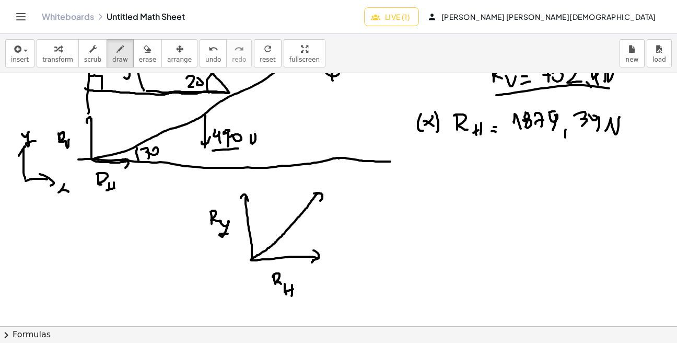
drag, startPoint x: 267, startPoint y: 213, endPoint x: 269, endPoint y: 229, distance: 15.8
drag, startPoint x: 269, startPoint y: 212, endPoint x: 277, endPoint y: 219, distance: 11.8
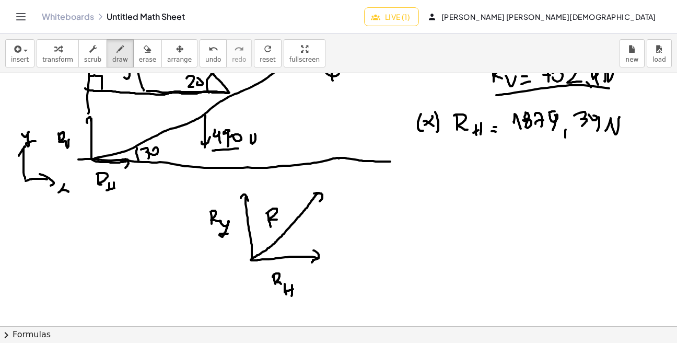
drag, startPoint x: 383, startPoint y: 203, endPoint x: 380, endPoint y: 212, distance: 9.9
drag, startPoint x: 384, startPoint y: 198, endPoint x: 398, endPoint y: 214, distance: 20.7
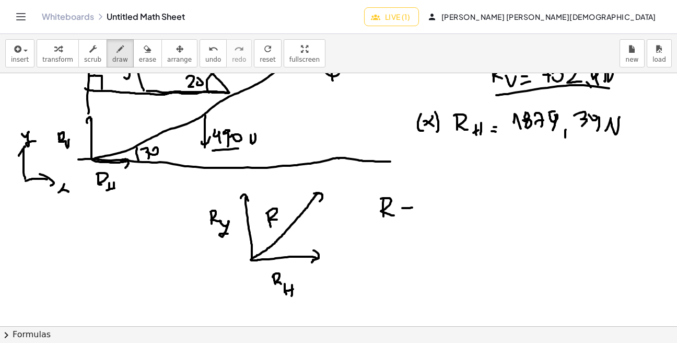
drag, startPoint x: 404, startPoint y: 214, endPoint x: 414, endPoint y: 210, distance: 10.6
drag, startPoint x: 432, startPoint y: 222, endPoint x: 506, endPoint y: 197, distance: 78.1
drag, startPoint x: 446, startPoint y: 202, endPoint x: 446, endPoint y: 213, distance: 11.0
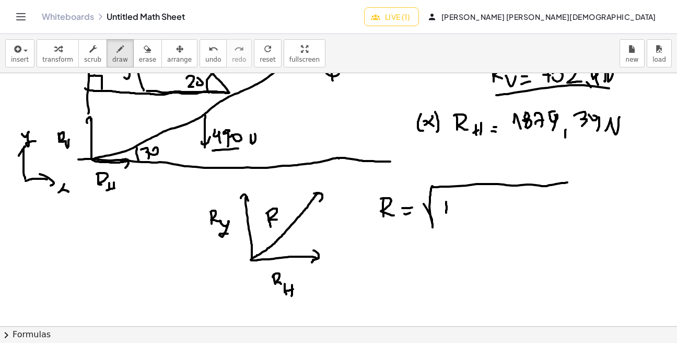
drag, startPoint x: 446, startPoint y: 201, endPoint x: 454, endPoint y: 208, distance: 10.7
drag, startPoint x: 457, startPoint y: 215, endPoint x: 452, endPoint y: 218, distance: 6.4
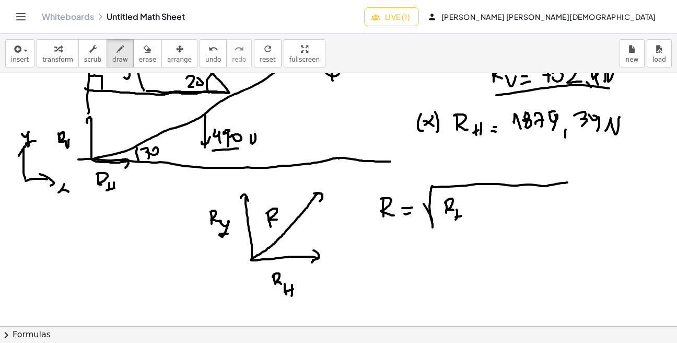
drag, startPoint x: 461, startPoint y: 216, endPoint x: 467, endPoint y: 213, distance: 5.8
drag, startPoint x: 463, startPoint y: 212, endPoint x: 467, endPoint y: 205, distance: 7.3
drag, startPoint x: 467, startPoint y: 192, endPoint x: 484, endPoint y: 204, distance: 20.6
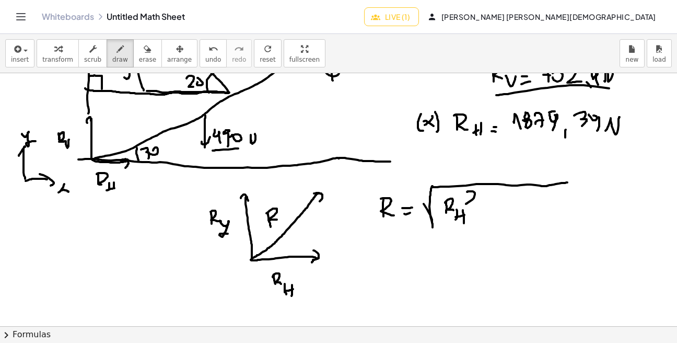
drag, startPoint x: 495, startPoint y: 211, endPoint x: 493, endPoint y: 221, distance: 10.0
drag, startPoint x: 507, startPoint y: 204, endPoint x: 507, endPoint y: 217, distance: 12.5
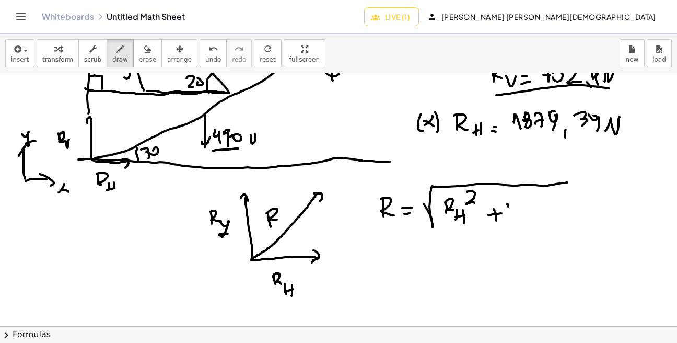
drag, startPoint x: 505, startPoint y: 204, endPoint x: 512, endPoint y: 213, distance: 11.2
drag, startPoint x: 517, startPoint y: 214, endPoint x: 518, endPoint y: 230, distance: 15.7
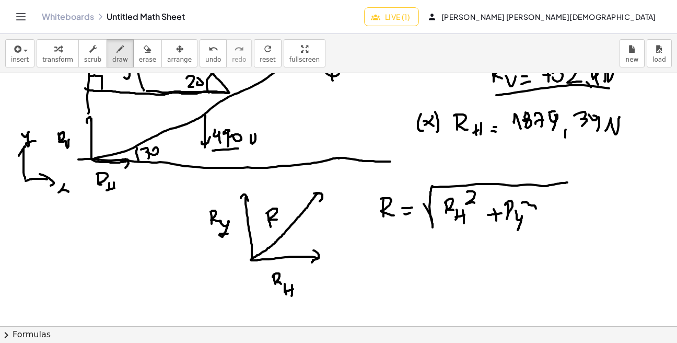
drag, startPoint x: 523, startPoint y: 202, endPoint x: 534, endPoint y: 211, distance: 14.2
click at [139, 46] on div "button" at bounding box center [147, 48] width 17 height 13
drag, startPoint x: 546, startPoint y: 207, endPoint x: 402, endPoint y: 174, distance: 147.3
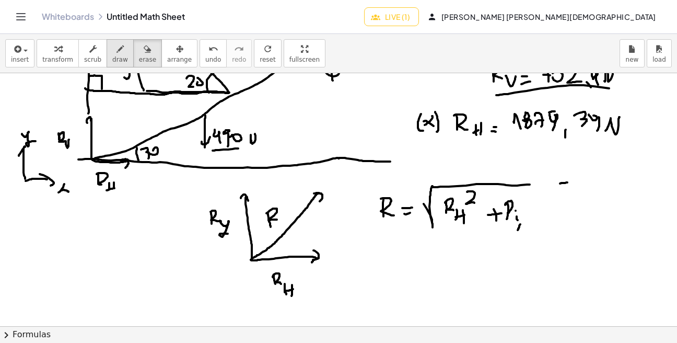
click at [112, 54] on div "button" at bounding box center [120, 48] width 16 height 13
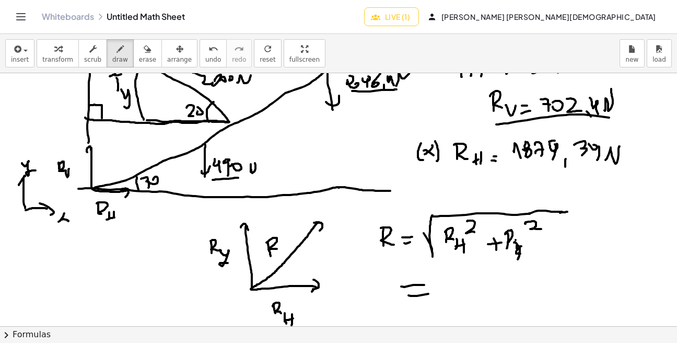
scroll to position [1438, 0]
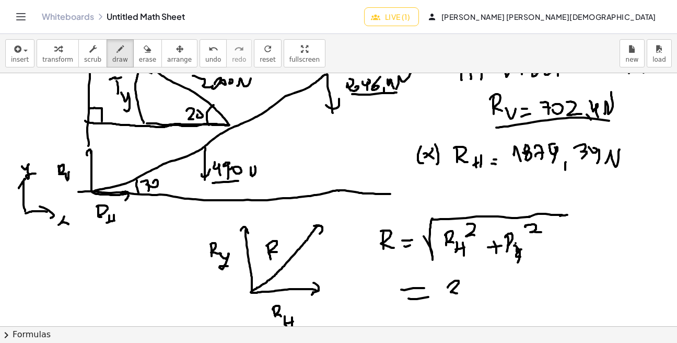
drag, startPoint x: 454, startPoint y: 281, endPoint x: 463, endPoint y: 289, distance: 11.8
drag, startPoint x: 477, startPoint y: 292, endPoint x: 487, endPoint y: 290, distance: 10.0
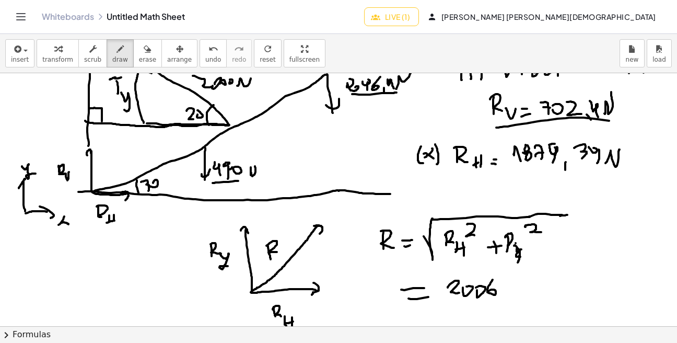
drag, startPoint x: 488, startPoint y: 288, endPoint x: 495, endPoint y: 294, distance: 9.3
drag, startPoint x: 511, startPoint y: 280, endPoint x: 517, endPoint y: 285, distance: 7.8
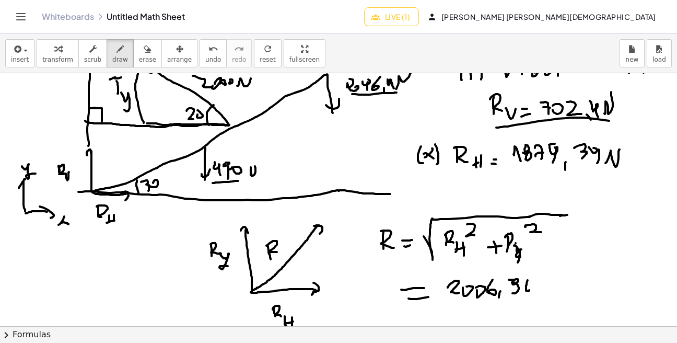
drag, startPoint x: 528, startPoint y: 280, endPoint x: 527, endPoint y: 291, distance: 11.0
drag, startPoint x: 534, startPoint y: 287, endPoint x: 566, endPoint y: 285, distance: 32.0
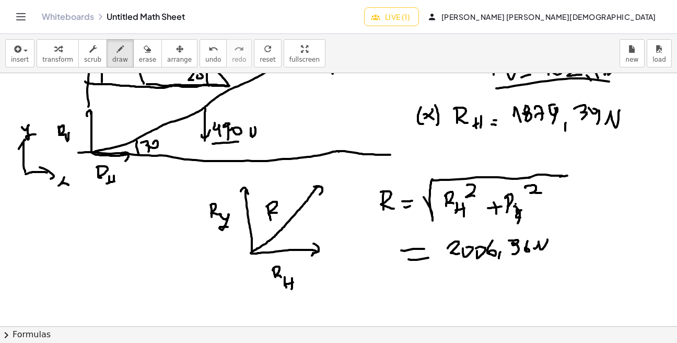
scroll to position [1492, 0]
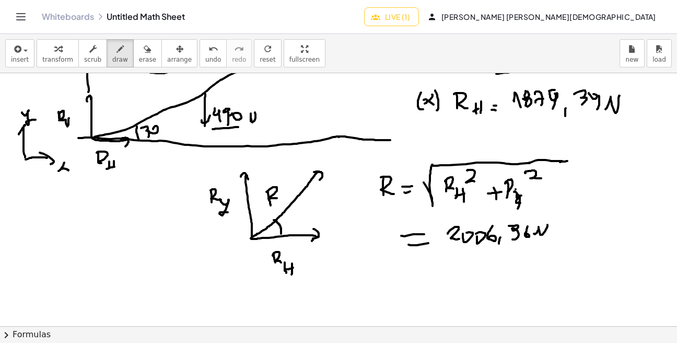
drag, startPoint x: 274, startPoint y: 220, endPoint x: 281, endPoint y: 235, distance: 16.8
drag, startPoint x: 286, startPoint y: 225, endPoint x: 300, endPoint y: 223, distance: 14.3
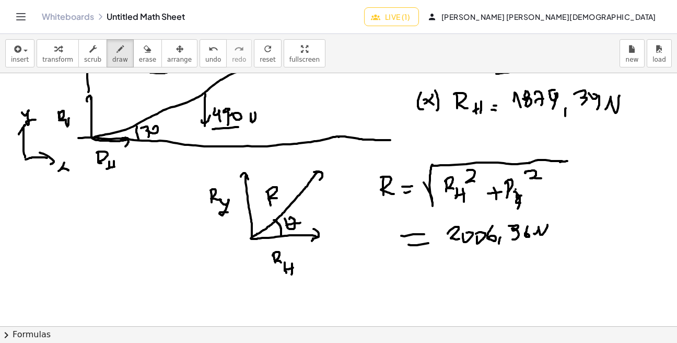
scroll to position [1517, 0]
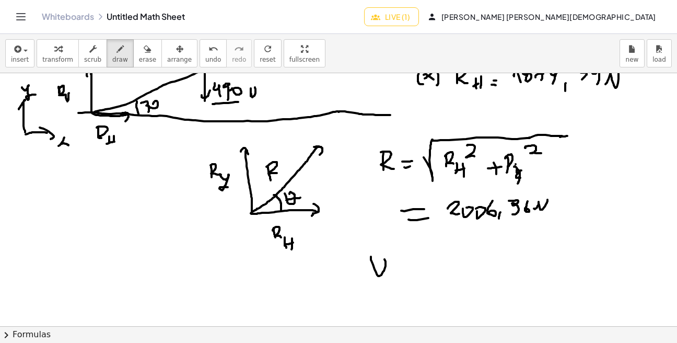
drag, startPoint x: 374, startPoint y: 264, endPoint x: 387, endPoint y: 262, distance: 13.2
drag, startPoint x: 319, startPoint y: 202, endPoint x: 315, endPoint y: 149, distance: 52.4
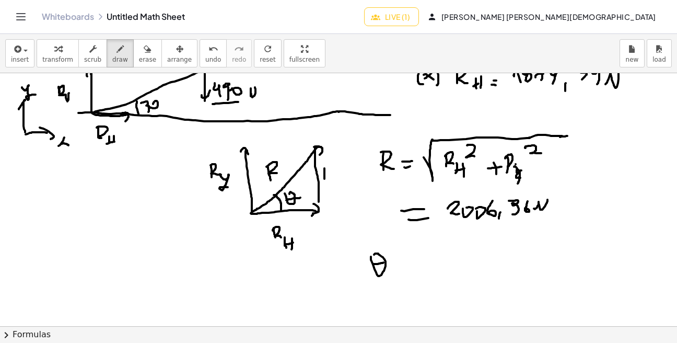
drag, startPoint x: 324, startPoint y: 172, endPoint x: 324, endPoint y: 179, distance: 6.3
drag, startPoint x: 326, startPoint y: 166, endPoint x: 333, endPoint y: 177, distance: 12.9
drag, startPoint x: 333, startPoint y: 174, endPoint x: 344, endPoint y: 192, distance: 21.2
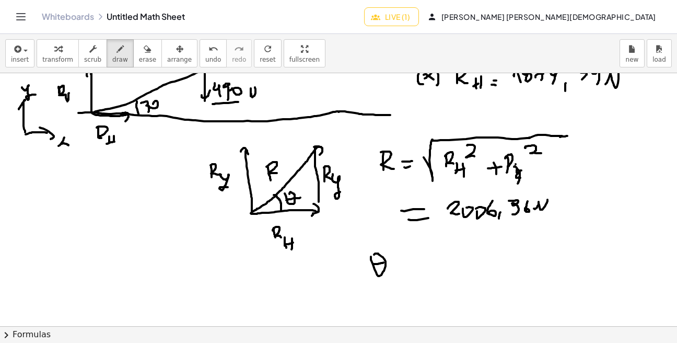
drag, startPoint x: 397, startPoint y: 273, endPoint x: 404, endPoint y: 273, distance: 7.9
drag, startPoint x: 421, startPoint y: 253, endPoint x: 430, endPoint y: 259, distance: 10.6
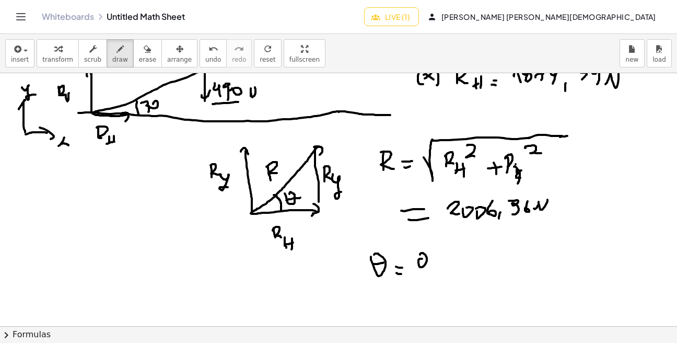
drag, startPoint x: 431, startPoint y: 264, endPoint x: 445, endPoint y: 254, distance: 17.2
drag, startPoint x: 450, startPoint y: 250, endPoint x: 464, endPoint y: 261, distance: 18.3
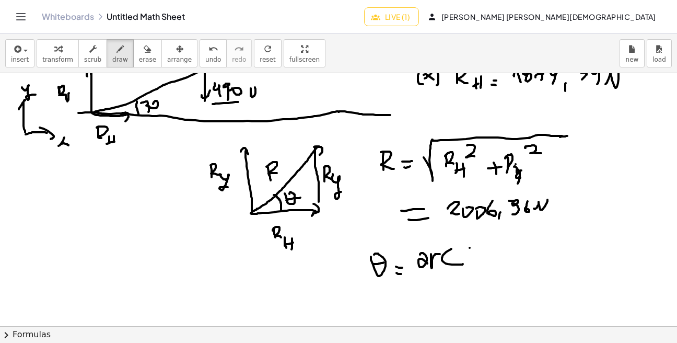
drag, startPoint x: 470, startPoint y: 248, endPoint x: 468, endPoint y: 266, distance: 18.9
drag, startPoint x: 468, startPoint y: 259, endPoint x: 477, endPoint y: 259, distance: 9.4
drag, startPoint x: 488, startPoint y: 259, endPoint x: 495, endPoint y: 267, distance: 11.5
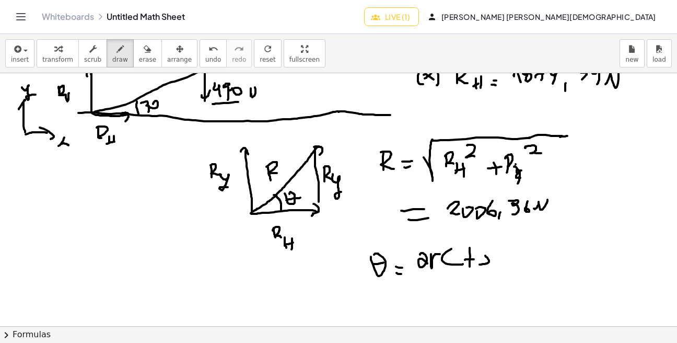
drag, startPoint x: 496, startPoint y: 259, endPoint x: 503, endPoint y: 266, distance: 10.0
drag, startPoint x: 523, startPoint y: 245, endPoint x: 537, endPoint y: 283, distance: 40.5
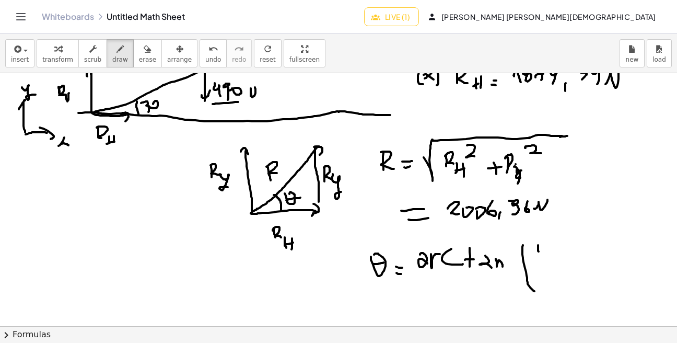
drag, startPoint x: 538, startPoint y: 247, endPoint x: 538, endPoint y: 253, distance: 5.7
drag, startPoint x: 540, startPoint y: 241, endPoint x: 549, endPoint y: 249, distance: 12.2
drag, startPoint x: 550, startPoint y: 247, endPoint x: 549, endPoint y: 257, distance: 10.0
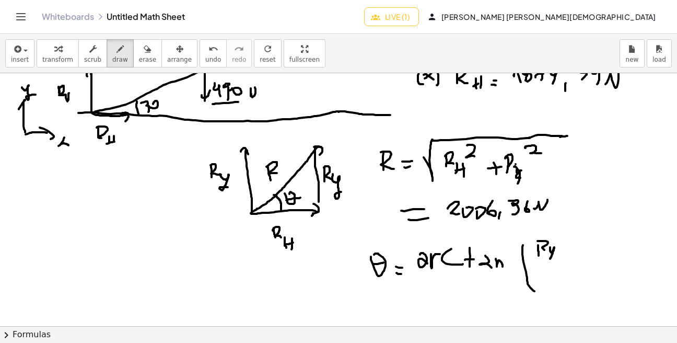
drag, startPoint x: 541, startPoint y: 282, endPoint x: 551, endPoint y: 284, distance: 10.7
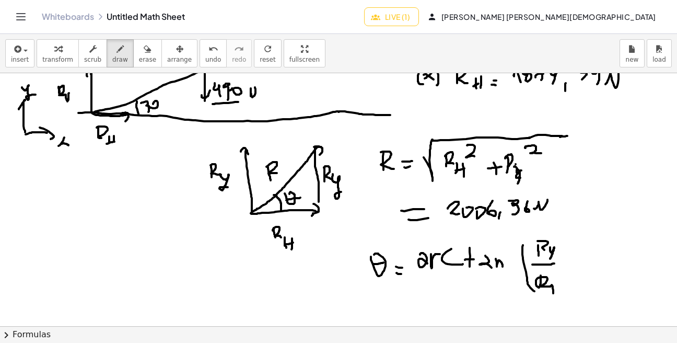
drag, startPoint x: 574, startPoint y: 259, endPoint x: 578, endPoint y: 264, distance: 7.0
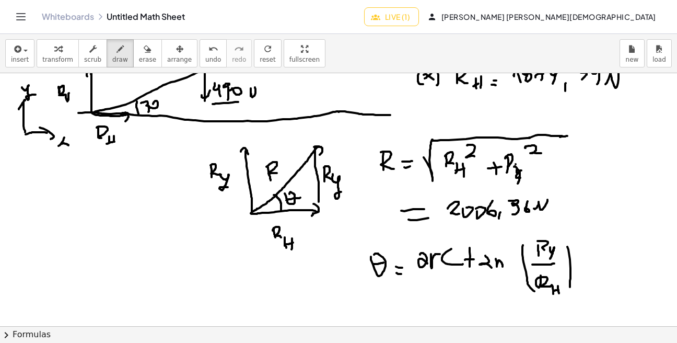
drag, startPoint x: 575, startPoint y: 270, endPoint x: 580, endPoint y: 270, distance: 5.3
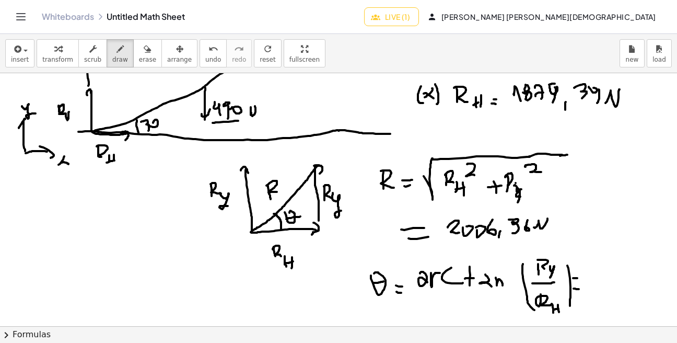
scroll to position [1503, 0]
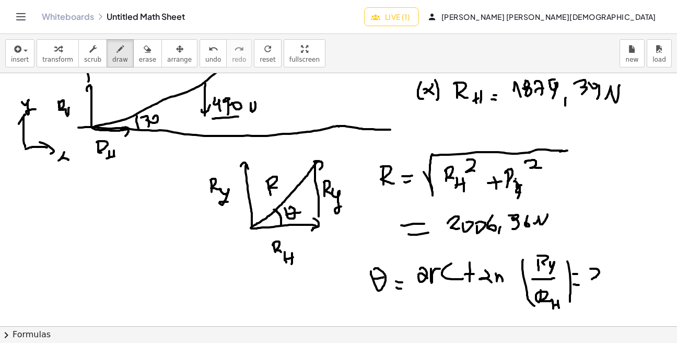
drag, startPoint x: 590, startPoint y: 269, endPoint x: 604, endPoint y: 277, distance: 16.4
drag, startPoint x: 605, startPoint y: 271, endPoint x: 611, endPoint y: 273, distance: 6.6
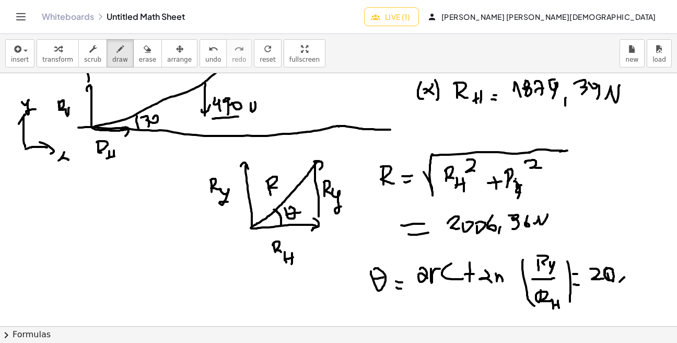
drag, startPoint x: 629, startPoint y: 262, endPoint x: 635, endPoint y: 281, distance: 19.7
drag, startPoint x: 636, startPoint y: 274, endPoint x: 639, endPoint y: 267, distance: 7.0
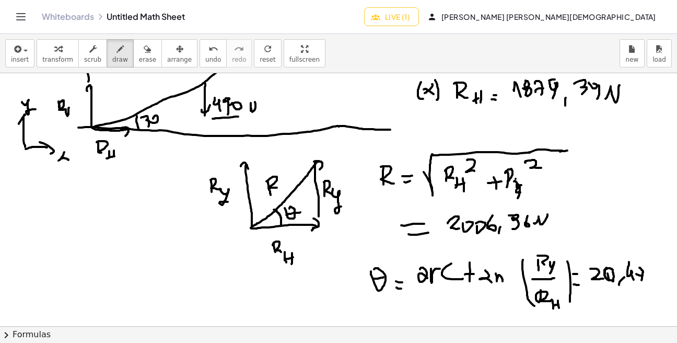
drag, startPoint x: 637, startPoint y: 269, endPoint x: 638, endPoint y: 276, distance: 6.8
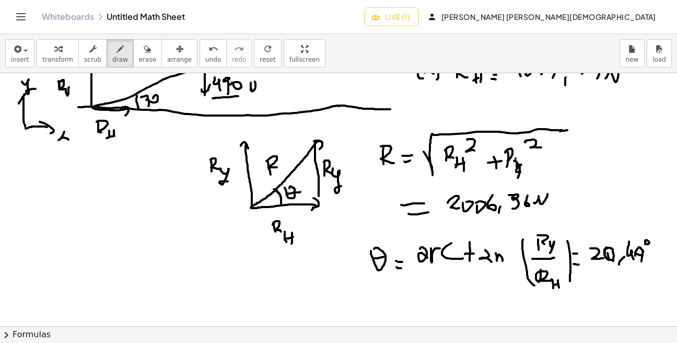
scroll to position [1540, 0]
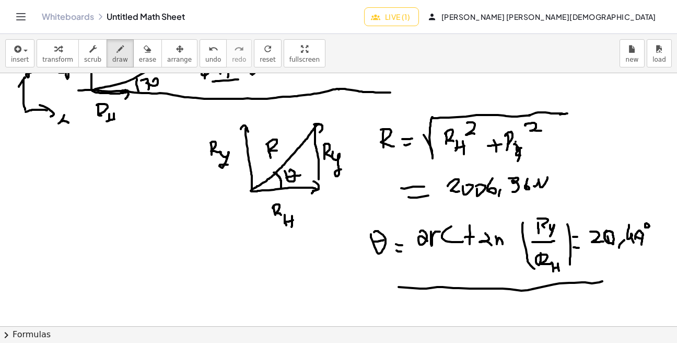
drag, startPoint x: 470, startPoint y: 288, endPoint x: 621, endPoint y: 279, distance: 151.8
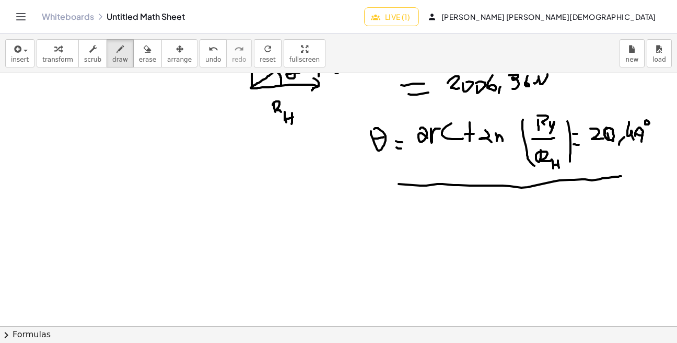
scroll to position [1659, 0]
